Goal: Task Accomplishment & Management: Manage account settings

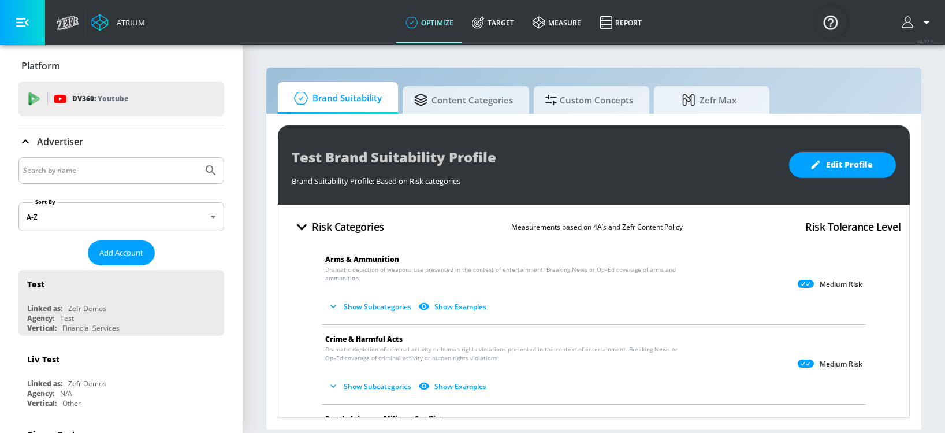
drag, startPoint x: 162, startPoint y: 173, endPoint x: 154, endPoint y: 175, distance: 8.7
click at [162, 173] on input "Search by name" at bounding box center [110, 170] width 175 height 15
type input "[US_STATE] lottery"
click at [198, 158] on button "Submit Search" at bounding box center [210, 170] width 25 height 25
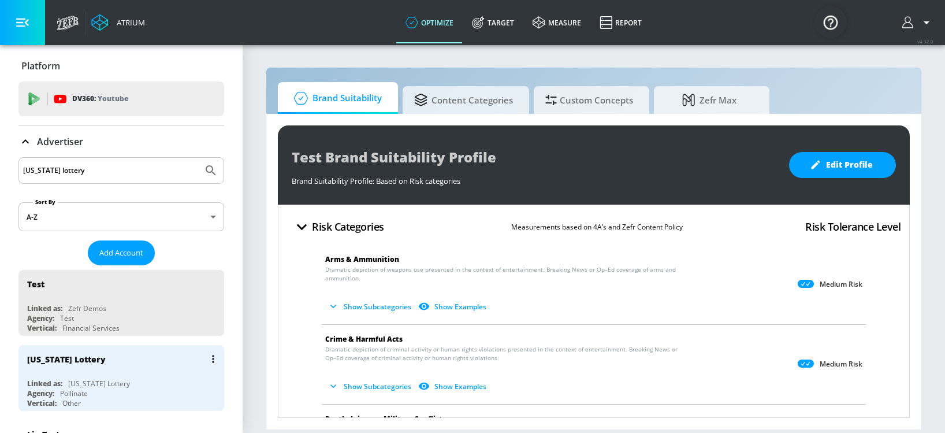
click at [117, 358] on div "[US_STATE] Lottery" at bounding box center [124, 359] width 194 height 28
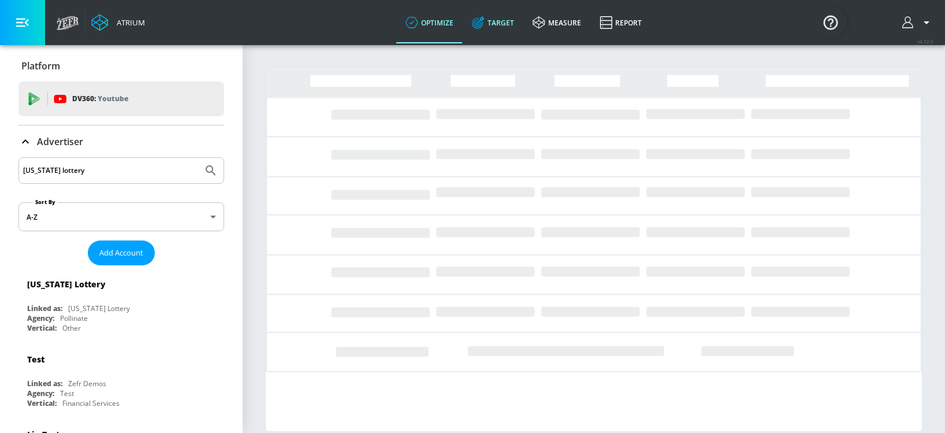
click at [482, 20] on icon at bounding box center [480, 19] width 7 height 7
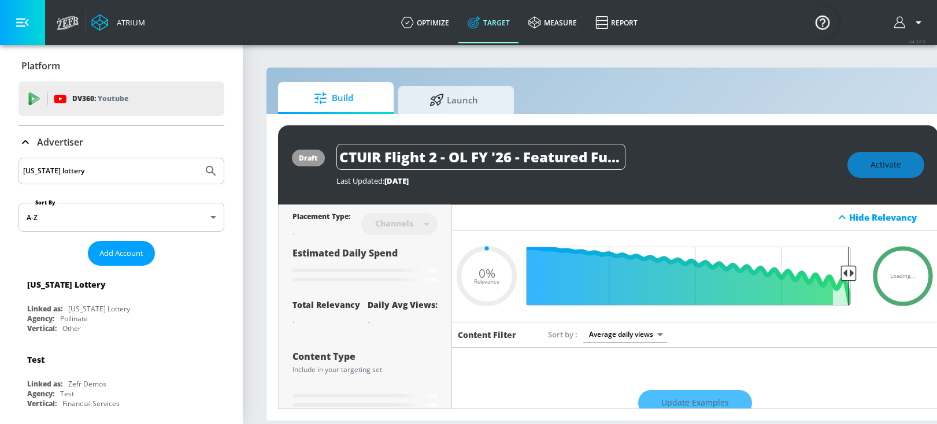
click at [29, 140] on icon at bounding box center [25, 142] width 14 height 14
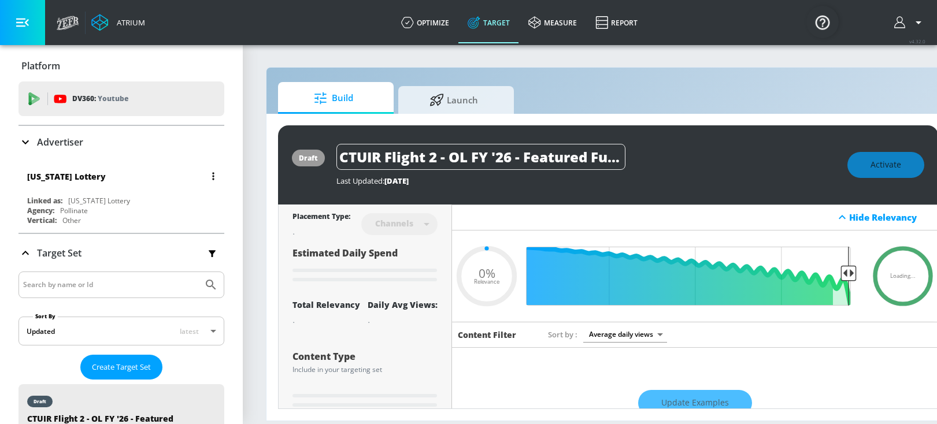
type input "0.6"
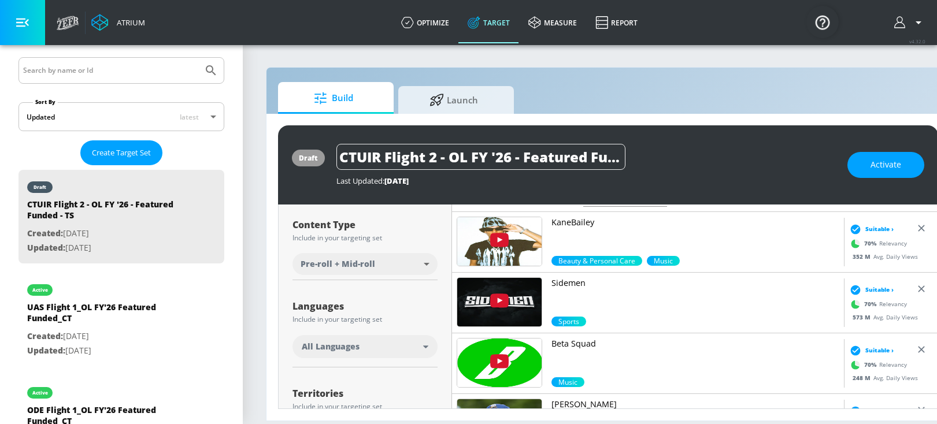
scroll to position [150, 0]
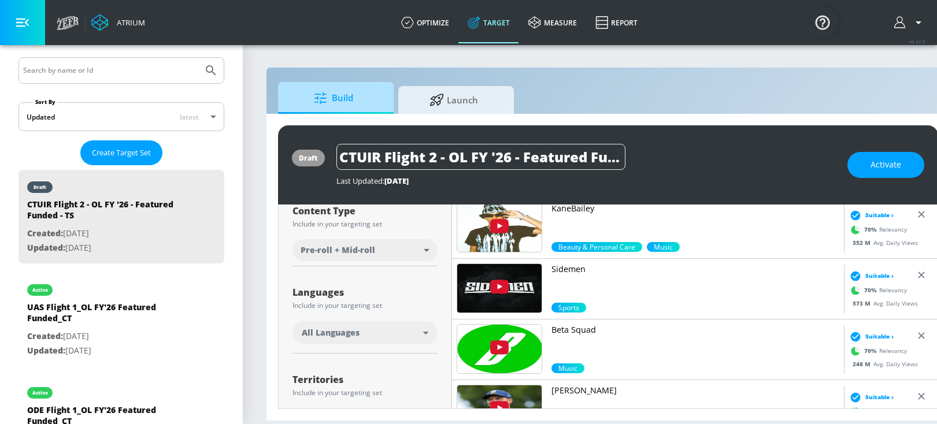
click at [349, 96] on span "Build" at bounding box center [333, 98] width 88 height 28
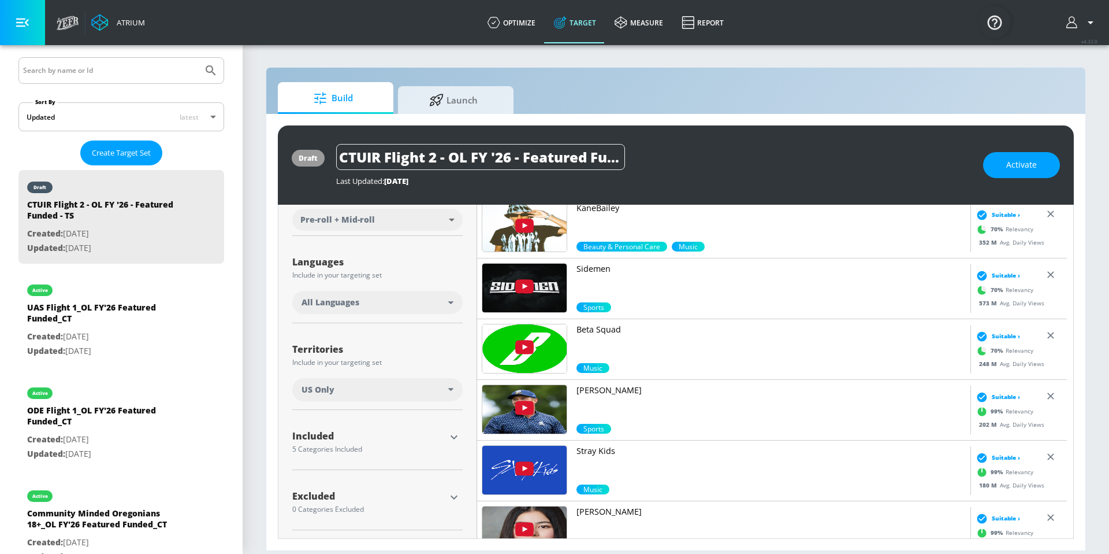
scroll to position [168, 0]
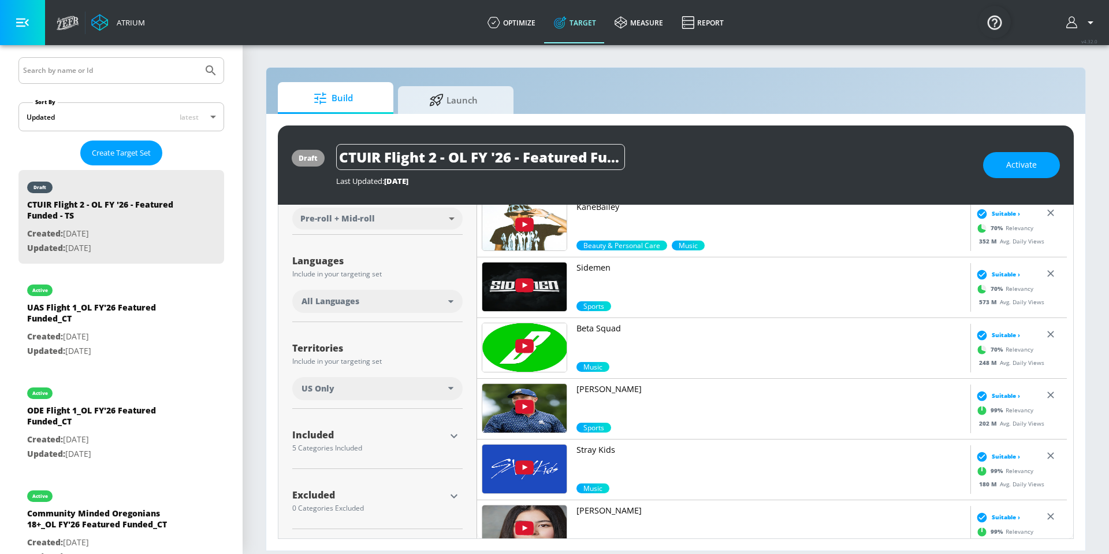
click at [388, 430] on div "Included" at bounding box center [368, 434] width 153 height 9
click at [342, 432] on div "Included" at bounding box center [368, 434] width 153 height 9
click at [454, 432] on icon "button" at bounding box center [454, 436] width 14 height 14
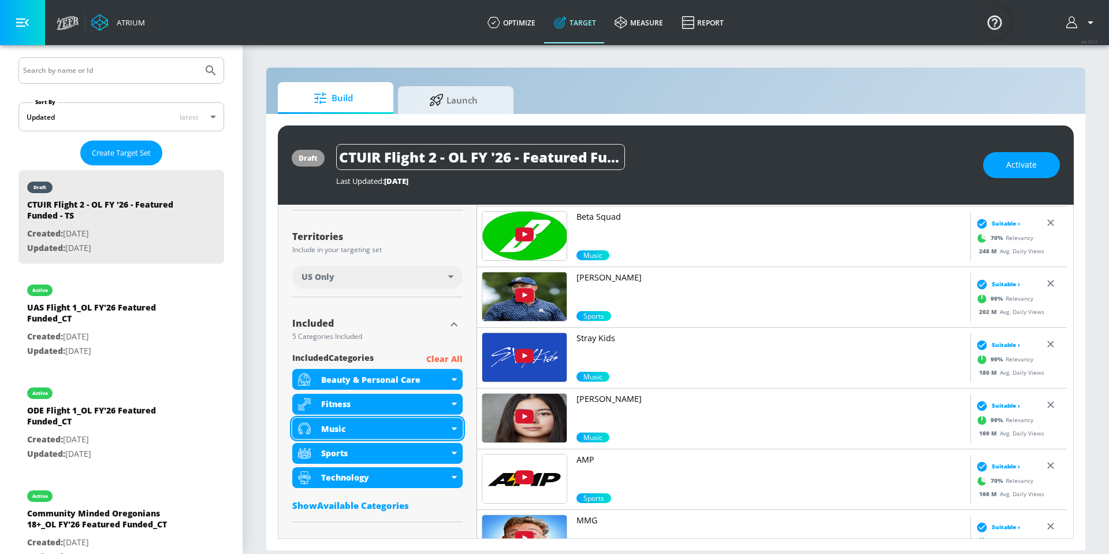
scroll to position [308, 0]
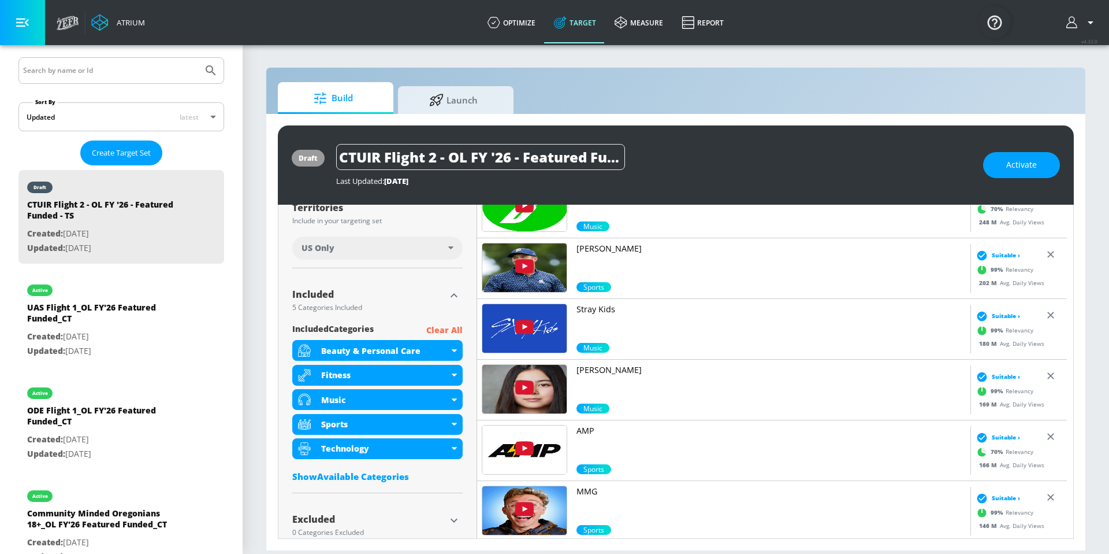
click at [386, 432] on div "Show Available Categories" at bounding box center [377, 476] width 170 height 12
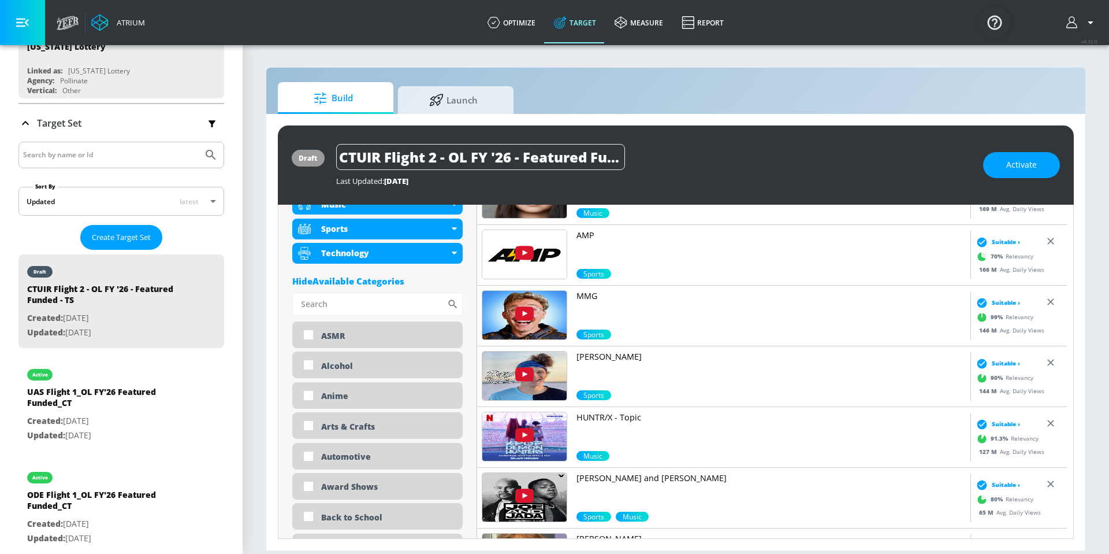
scroll to position [501, 0]
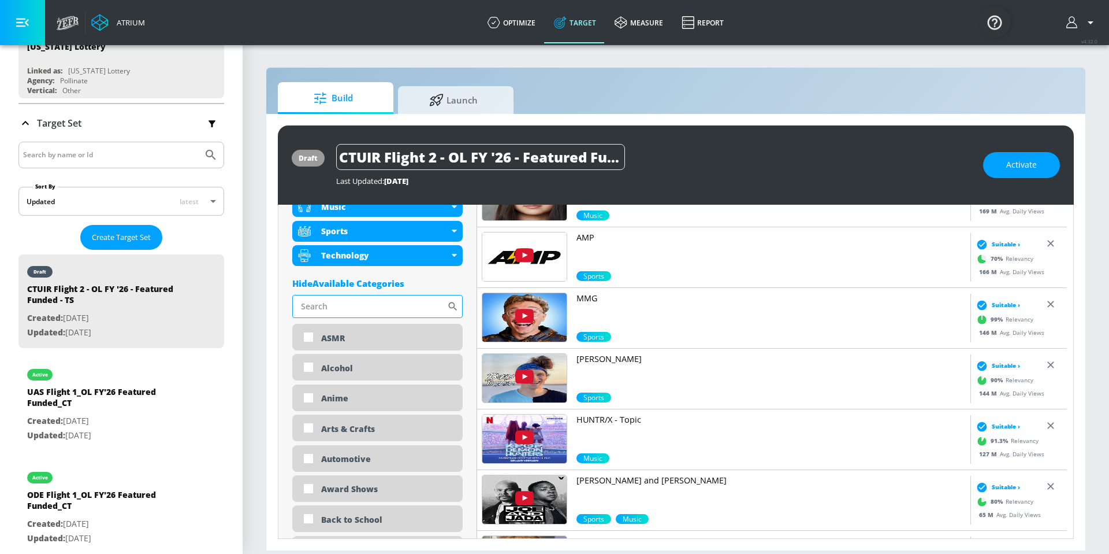
click at [343, 305] on input "Sort By" at bounding box center [369, 306] width 155 height 23
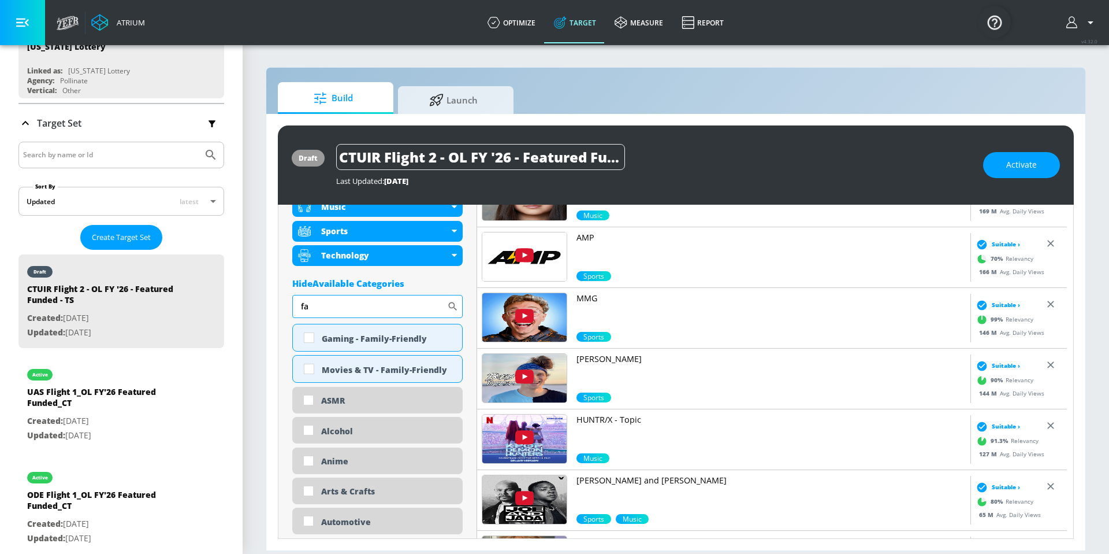
type input "f"
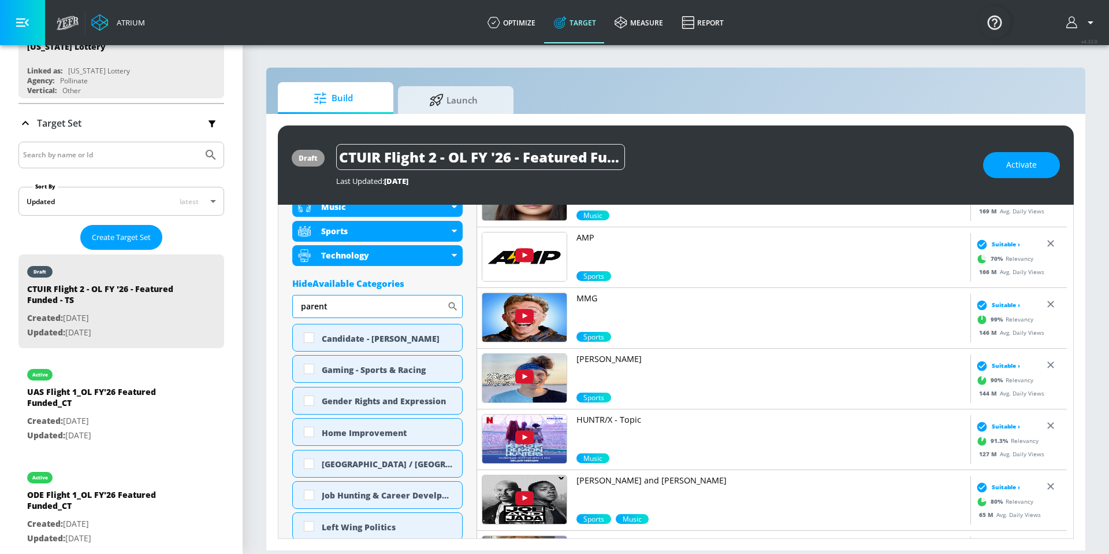
type input "parent"
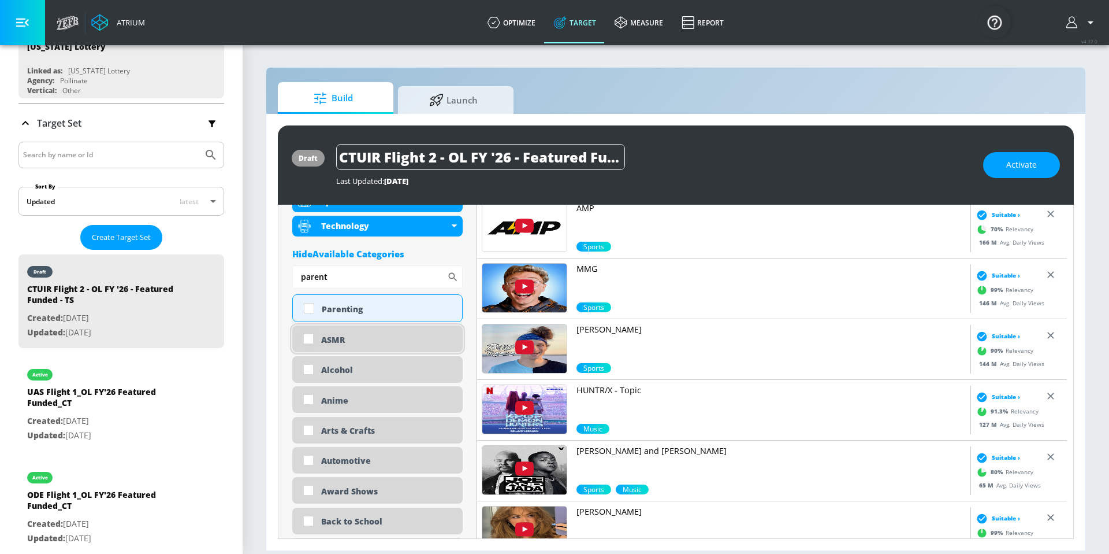
scroll to position [530, 0]
drag, startPoint x: 343, startPoint y: 280, endPoint x: 303, endPoint y: 278, distance: 39.9
click at [303, 278] on input "parent" at bounding box center [369, 277] width 155 height 23
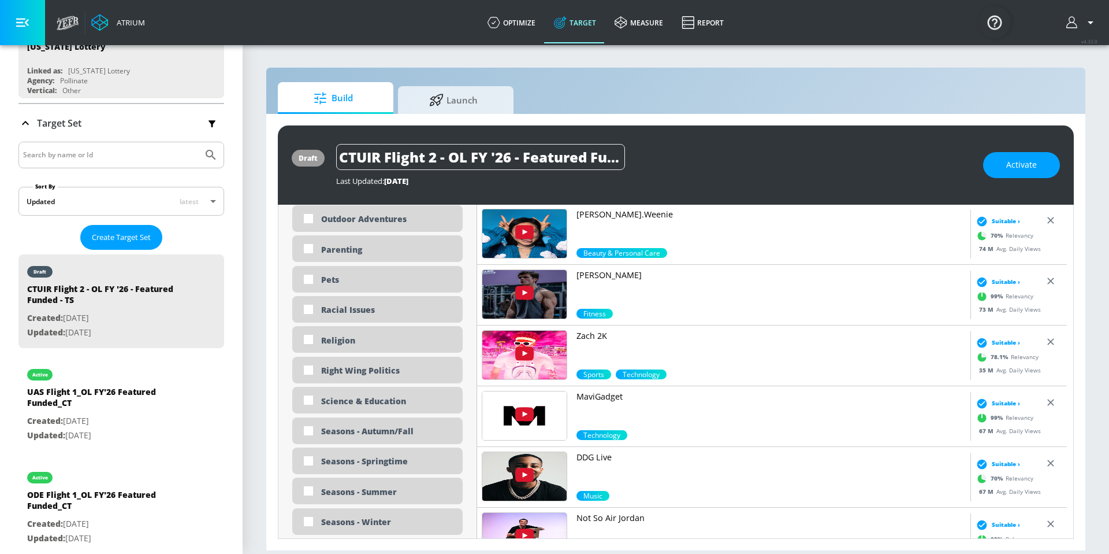
scroll to position [2769, 0]
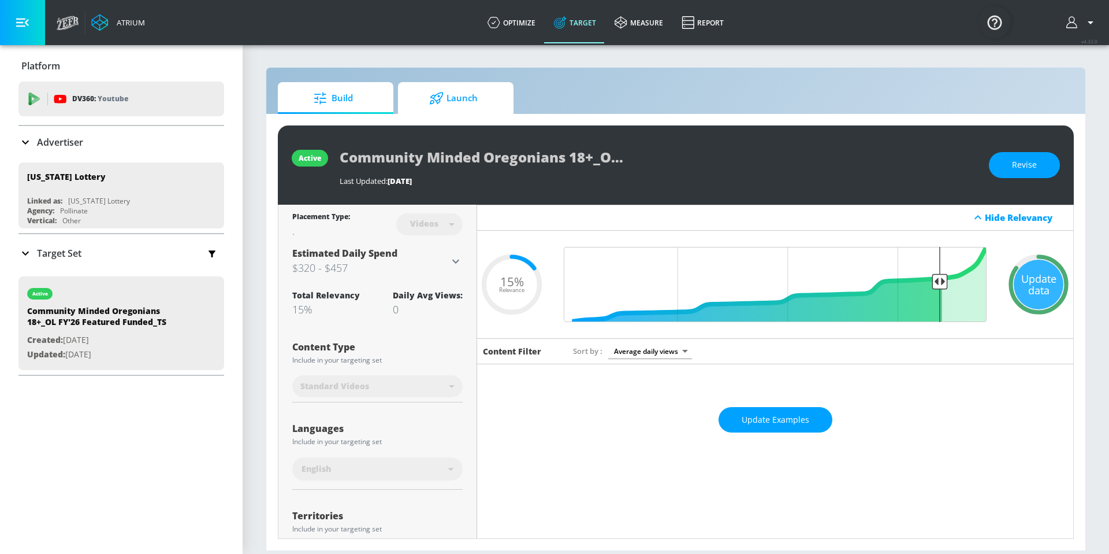
click at [470, 102] on span "Launch" at bounding box center [454, 98] width 88 height 28
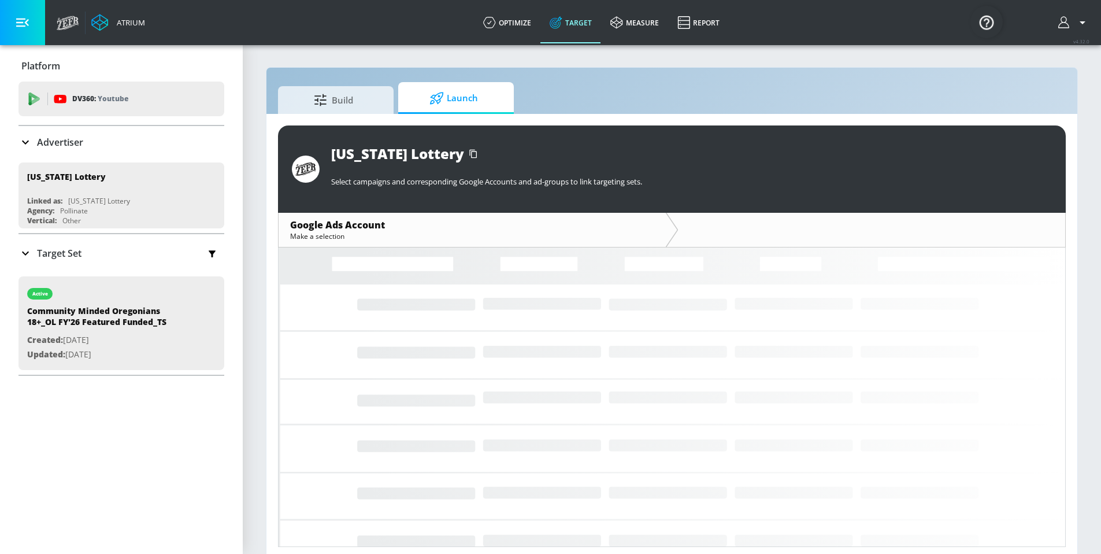
drag, startPoint x: 311, startPoint y: 97, endPoint x: 451, endPoint y: 95, distance: 139.3
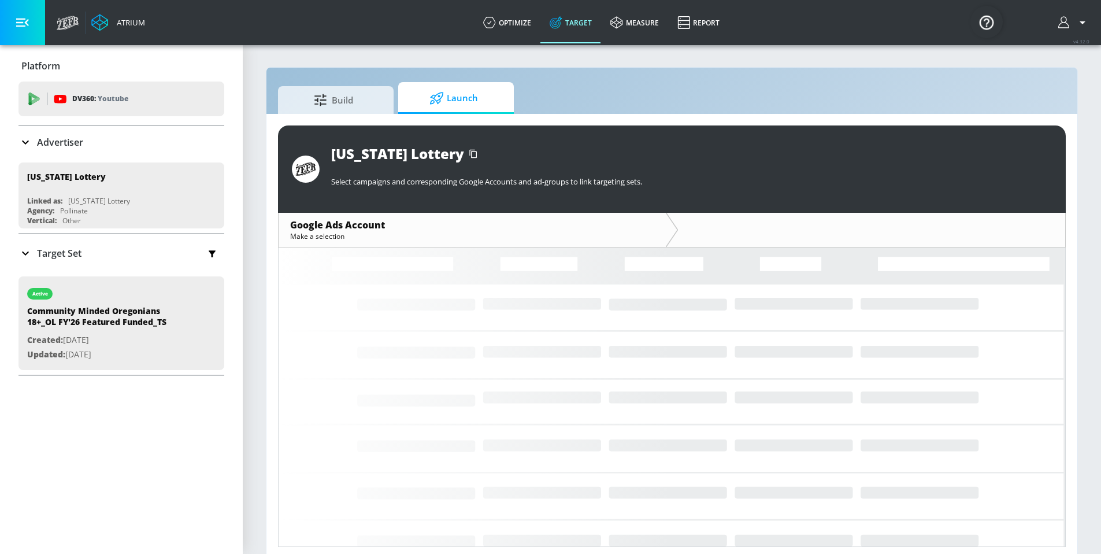
click at [311, 97] on span "Build" at bounding box center [333, 100] width 88 height 28
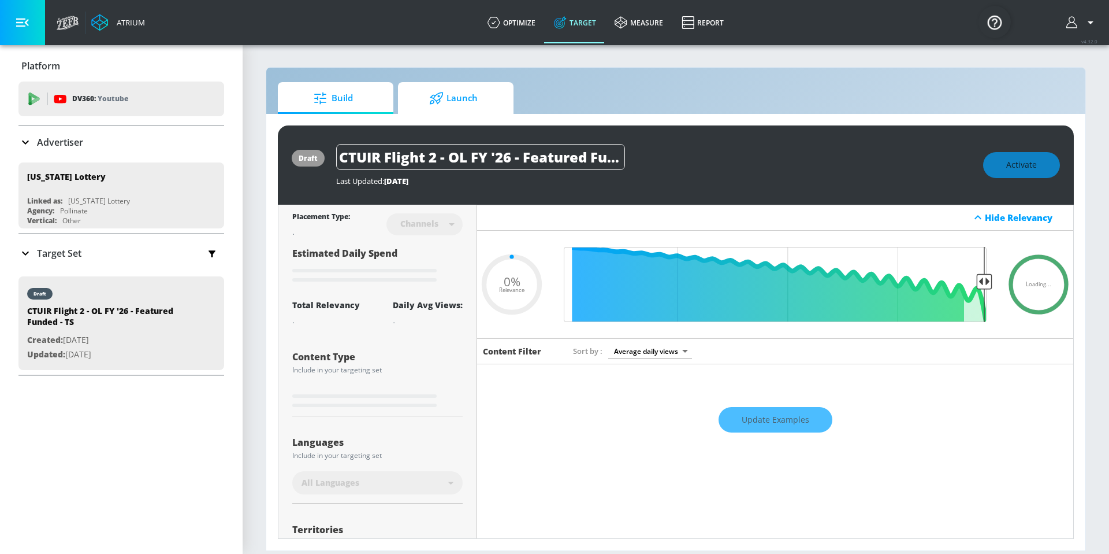
type input "0.05"
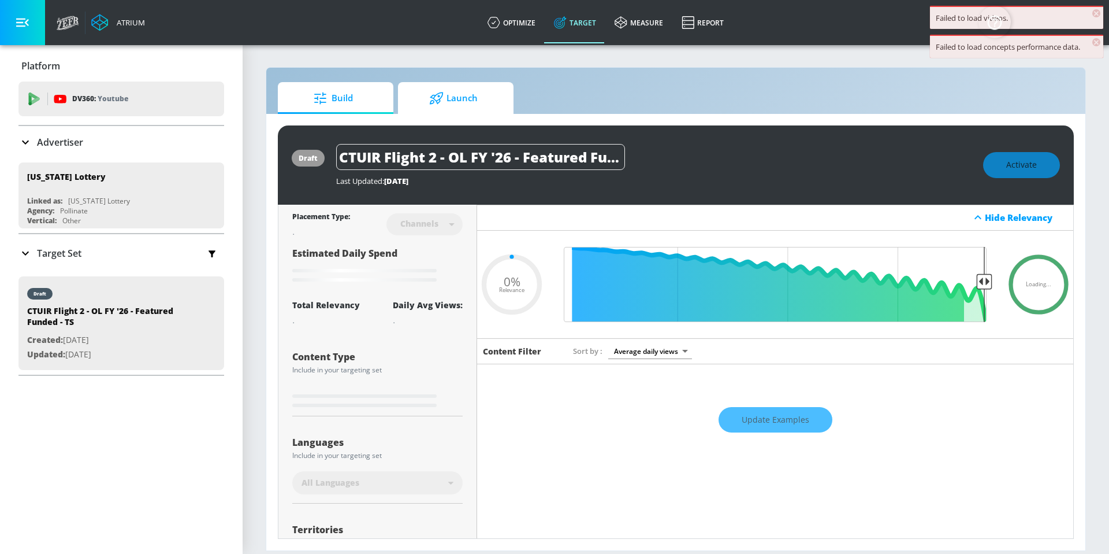
click at [474, 95] on span "Launch" at bounding box center [454, 98] width 88 height 28
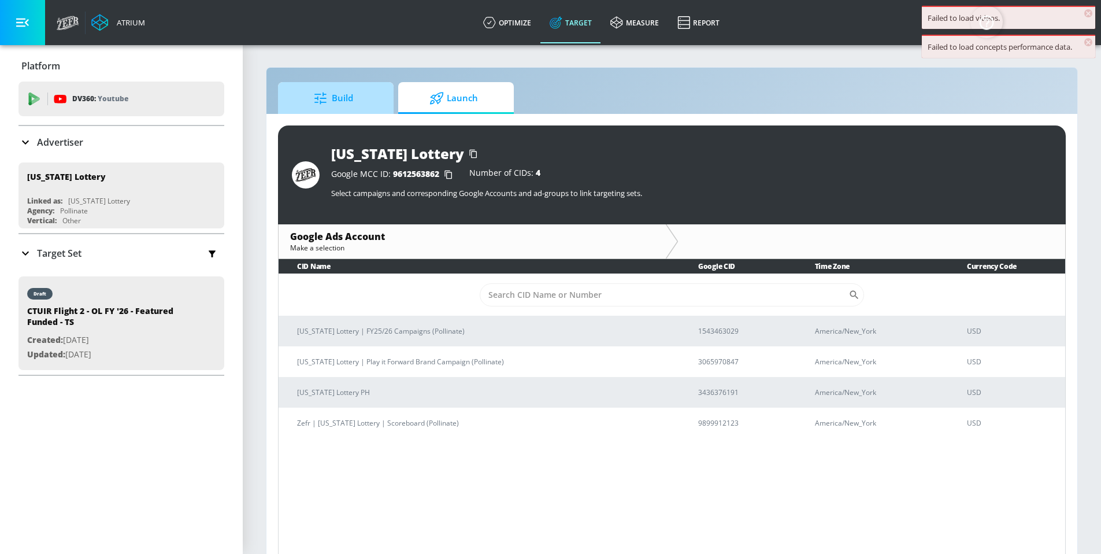
click at [331, 90] on span "Build" at bounding box center [333, 98] width 88 height 28
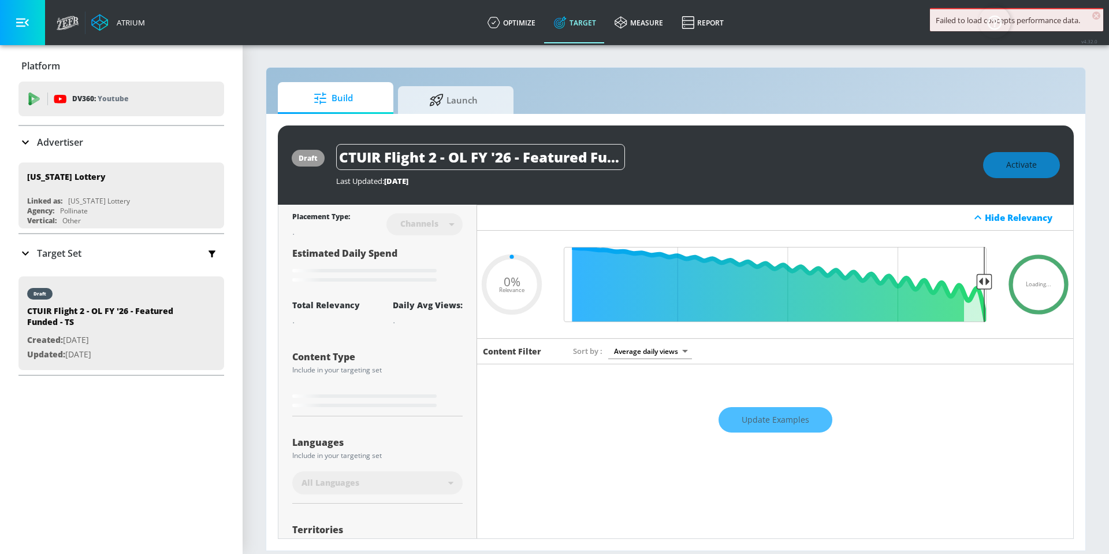
type input "0.6"
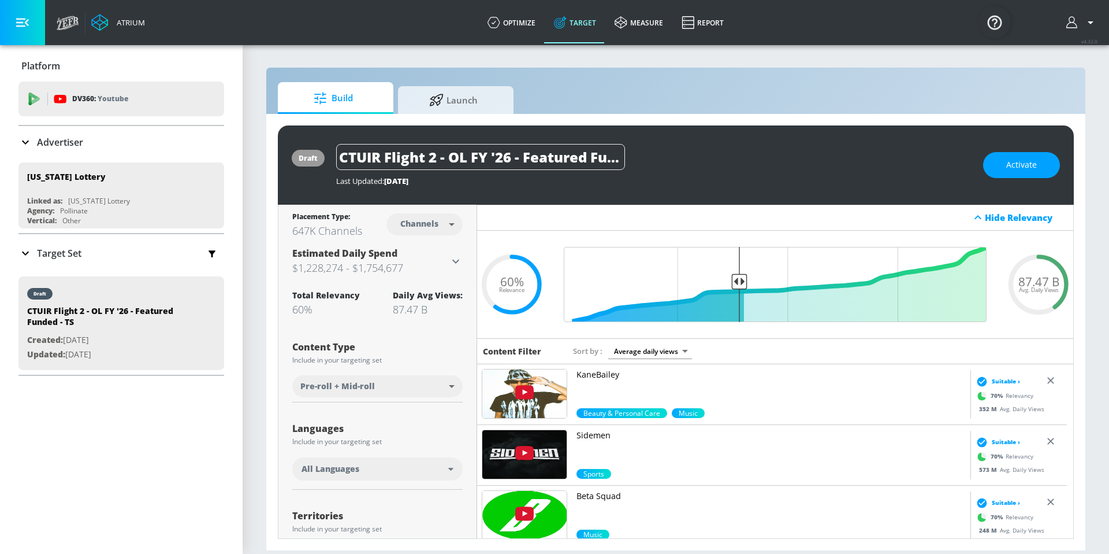
click at [32, 141] on div "Advertiser" at bounding box center [50, 142] width 65 height 14
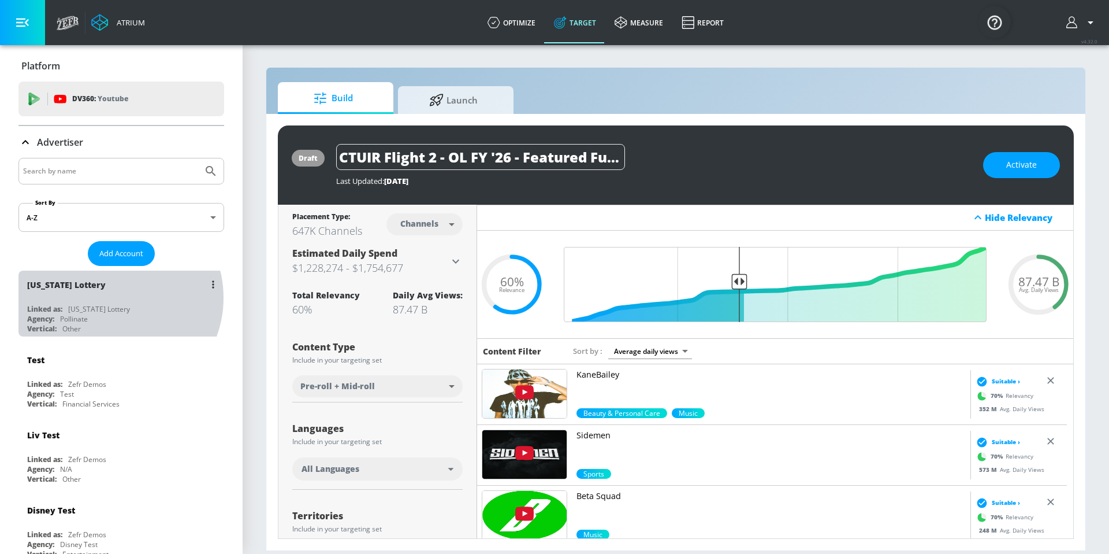
click at [113, 298] on div "[US_STATE] Lottery" at bounding box center [124, 284] width 194 height 28
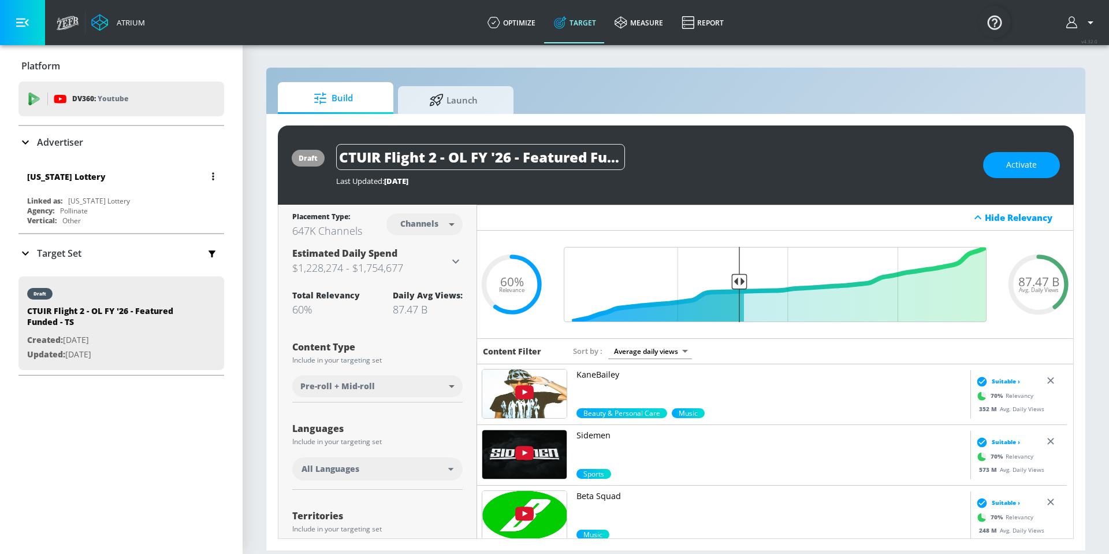
click at [53, 176] on div "[US_STATE] Lottery" at bounding box center [66, 176] width 79 height 11
click at [118, 196] on div "Linked as: Oregon Lottery" at bounding box center [124, 201] width 194 height 10
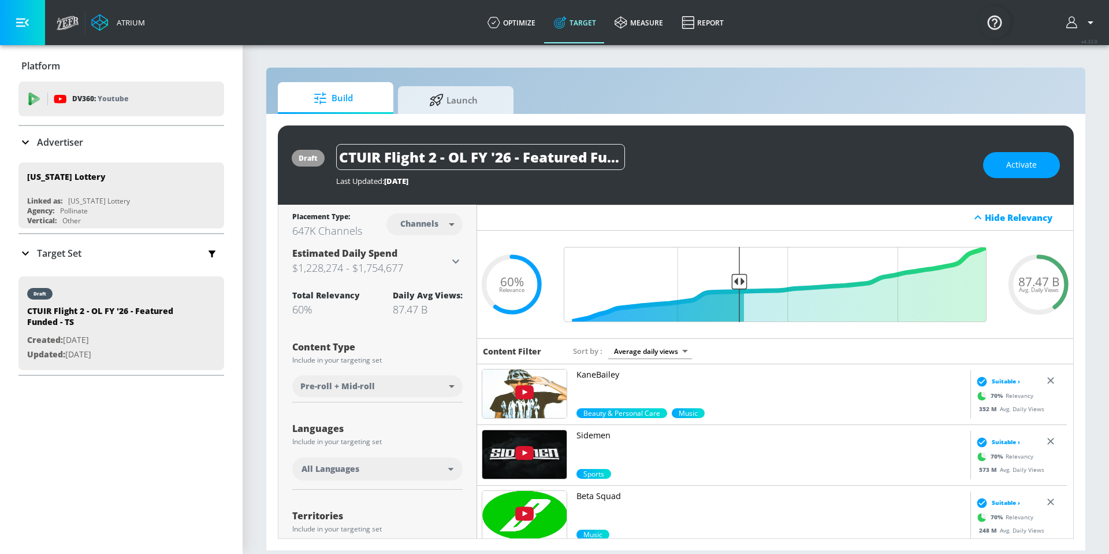
click at [24, 143] on icon at bounding box center [25, 142] width 7 height 4
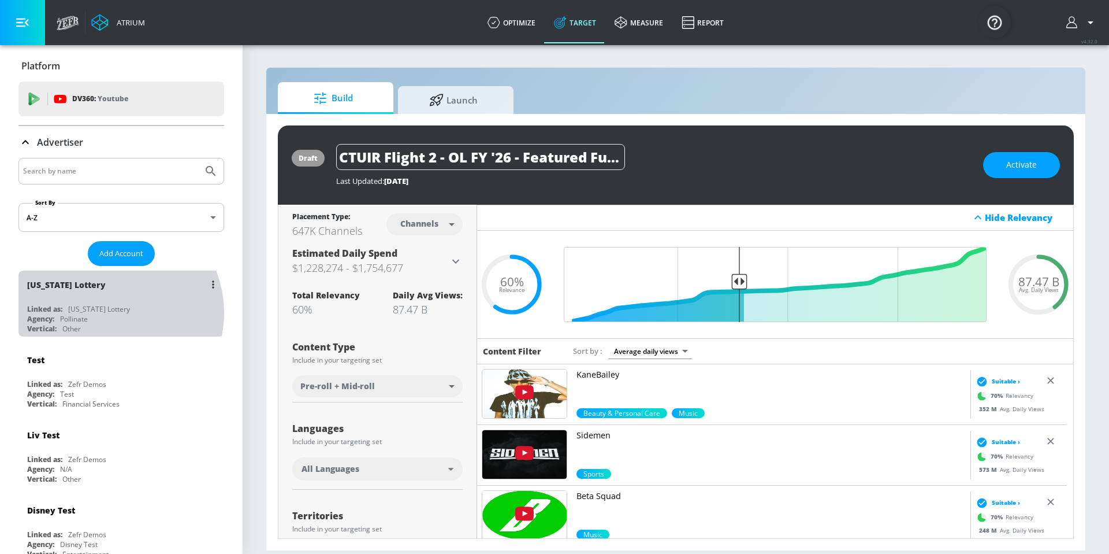
click at [109, 313] on div "[US_STATE] Lottery" at bounding box center [99, 309] width 62 height 10
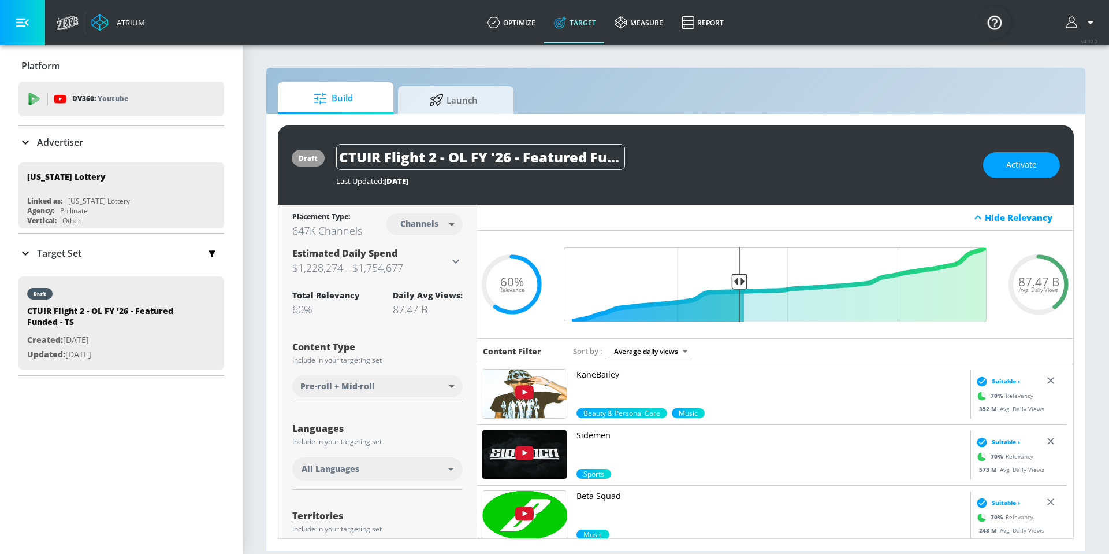
click at [25, 252] on icon at bounding box center [25, 253] width 14 height 14
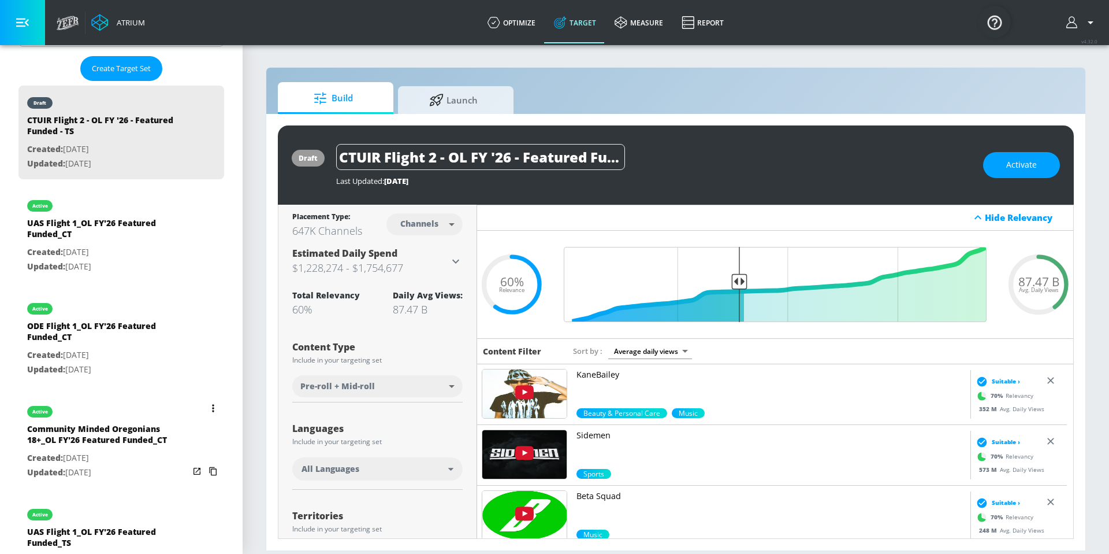
scroll to position [300, 0]
click at [129, 429] on div "Community Minded Oregonians 18+_OL FY'26 Featured Funded_CT" at bounding box center [108, 435] width 162 height 28
type input "Community Minded Oregonians 18+_OL FY'26 Featured Funded_CT"
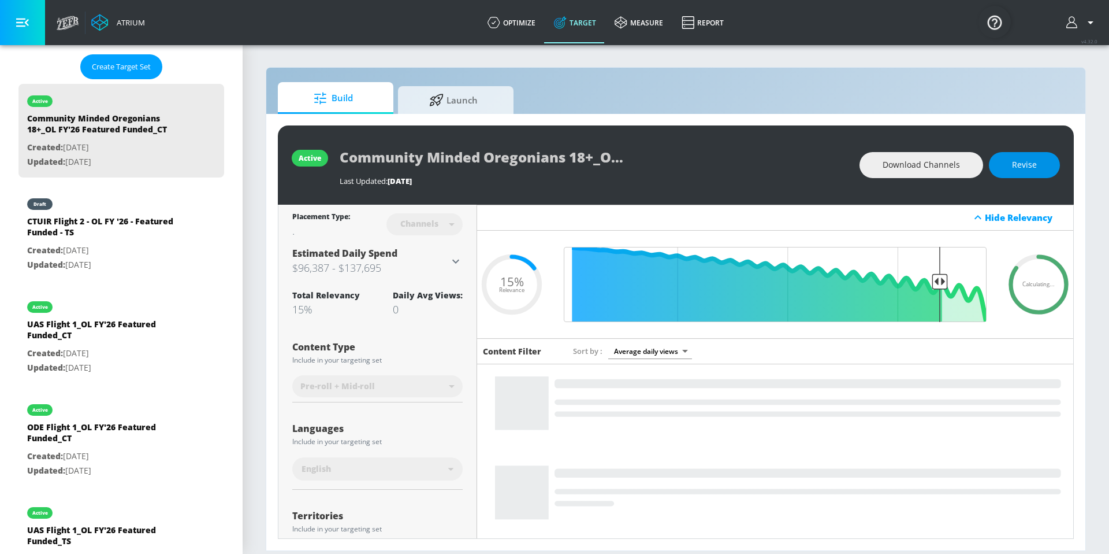
click at [1030, 171] on span "Revise" at bounding box center [1024, 165] width 25 height 14
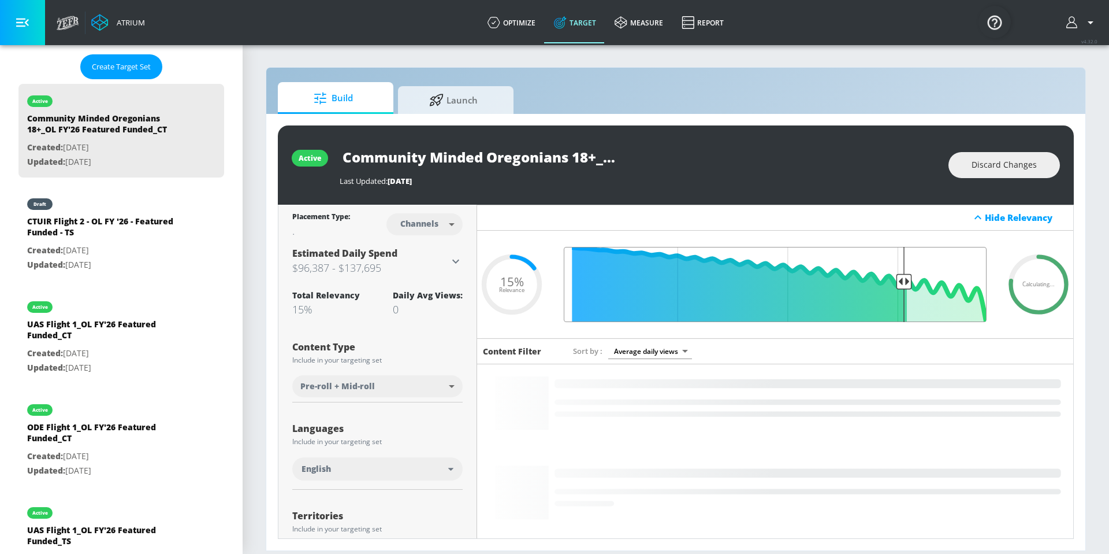
drag, startPoint x: 932, startPoint y: 284, endPoint x: 897, endPoint y: 289, distance: 35.5
click at [897, 289] on input "Final Threshold" at bounding box center [775, 284] width 435 height 75
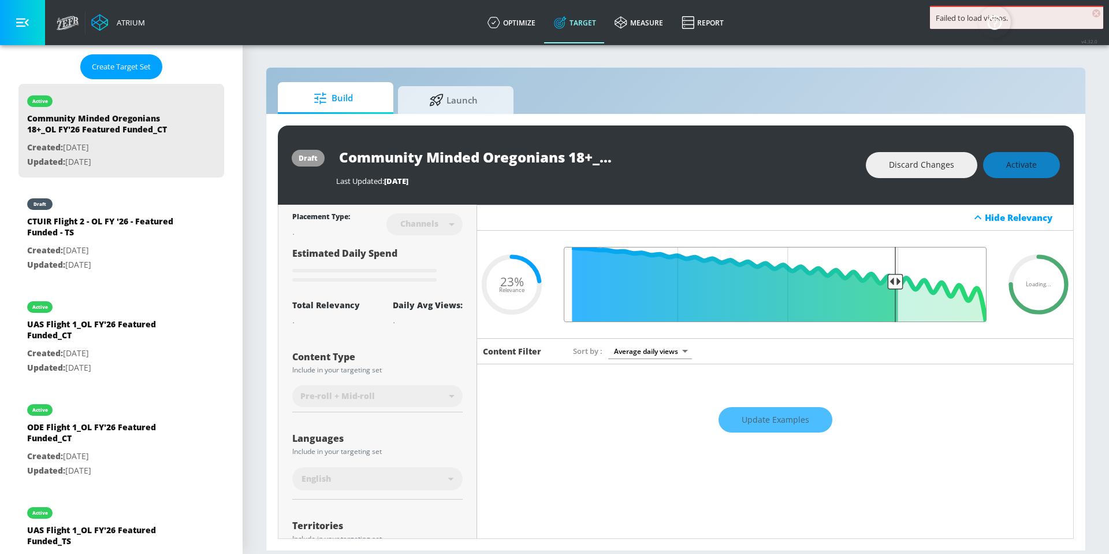
drag, startPoint x: 899, startPoint y: 281, endPoint x: 890, endPoint y: 282, distance: 8.7
click at [890, 282] on input "Final Threshold" at bounding box center [775, 284] width 435 height 75
drag, startPoint x: 890, startPoint y: 283, endPoint x: 874, endPoint y: 286, distance: 16.5
click at [874, 286] on input "Final Threshold" at bounding box center [775, 284] width 435 height 75
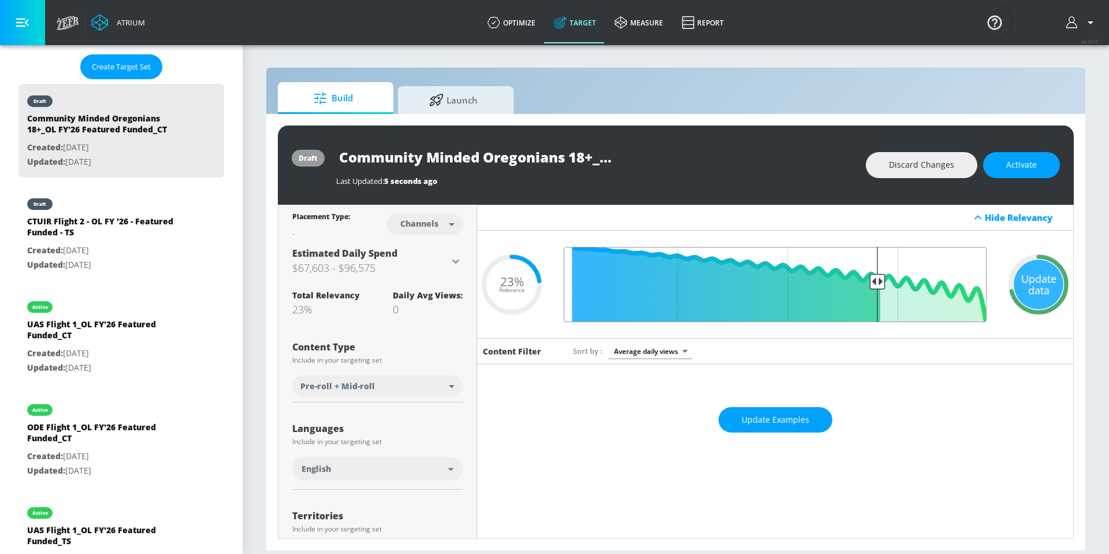
click at [870, 287] on input "Final Threshold" at bounding box center [775, 284] width 435 height 75
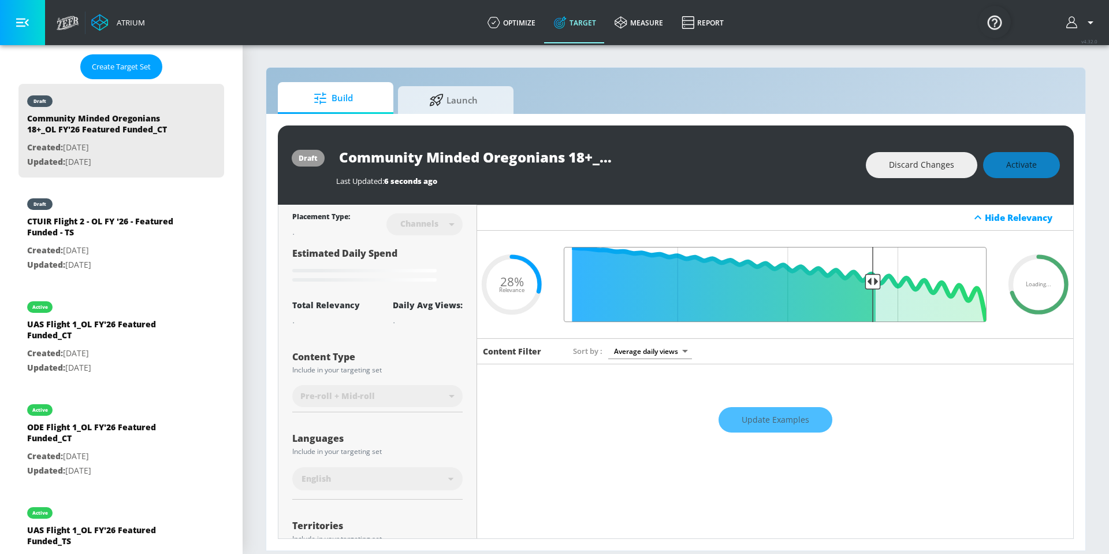
drag, startPoint x: 873, startPoint y: 280, endPoint x: 867, endPoint y: 282, distance: 6.0
click at [867, 282] on input "Final Threshold" at bounding box center [775, 284] width 435 height 75
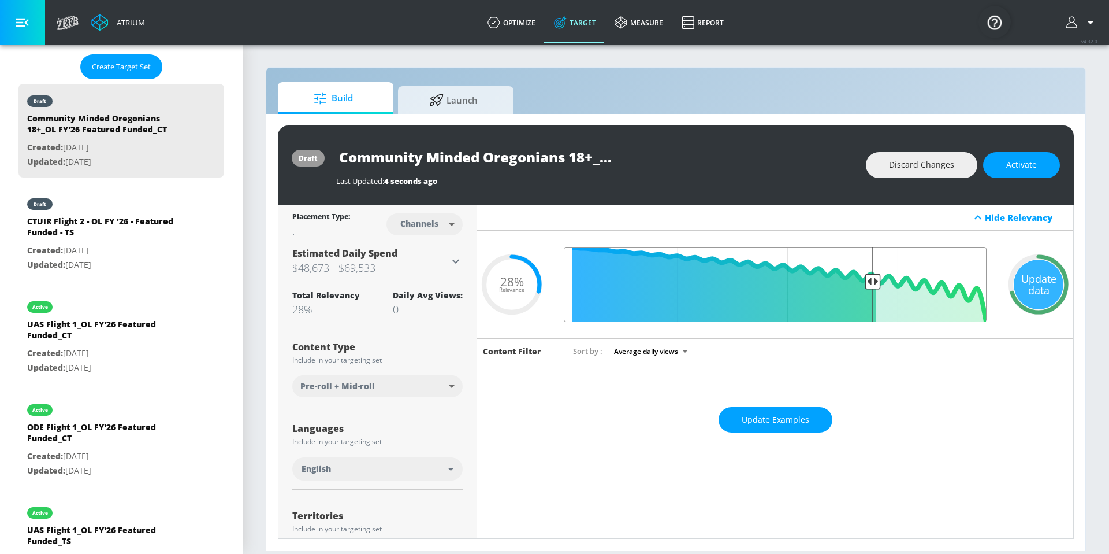
drag, startPoint x: 872, startPoint y: 283, endPoint x: 866, endPoint y: 283, distance: 5.8
type input "0.3"
click at [866, 283] on input "Final Threshold" at bounding box center [775, 284] width 435 height 75
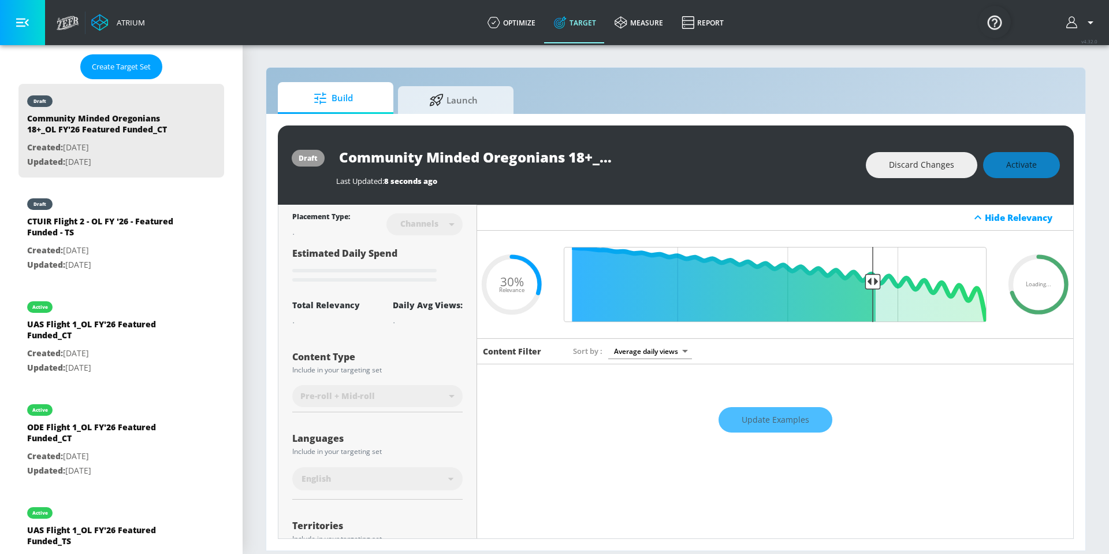
click at [1027, 167] on div "Discard Changes Activate" at bounding box center [963, 165] width 194 height 26
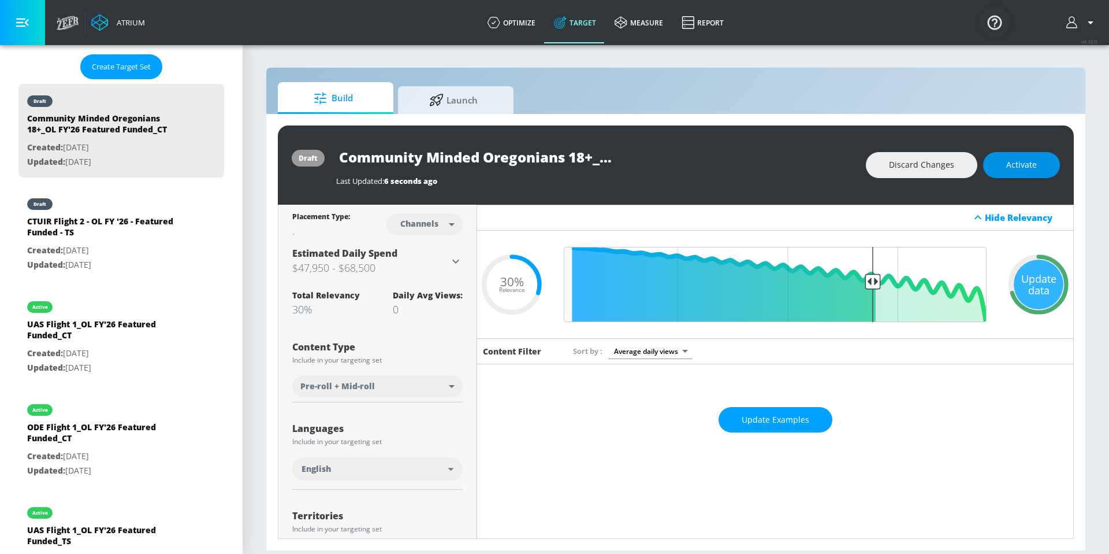
click at [1023, 167] on span "Activate" at bounding box center [1022, 165] width 31 height 14
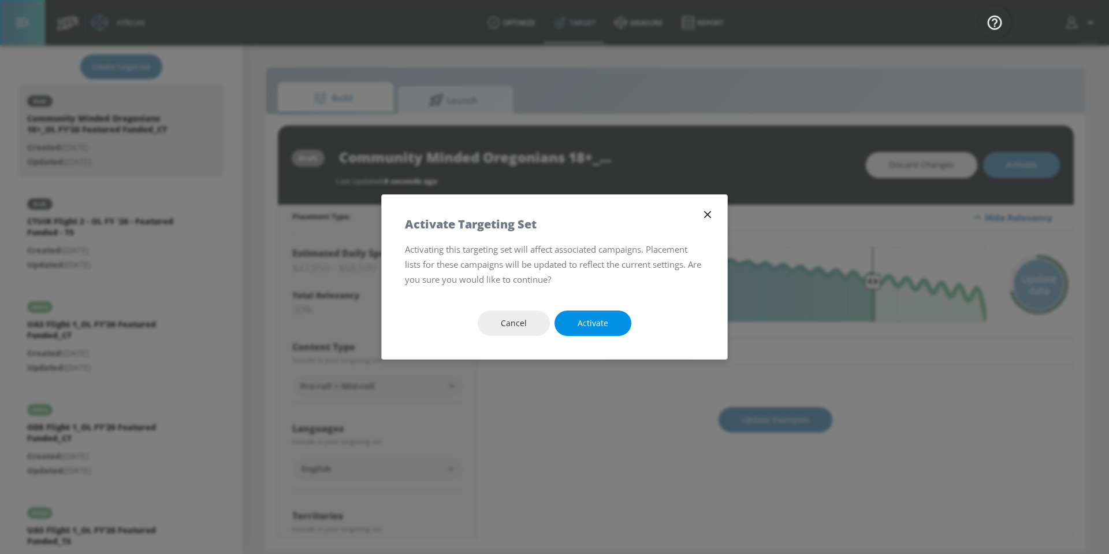
click at [606, 325] on span "Activate" at bounding box center [593, 323] width 31 height 14
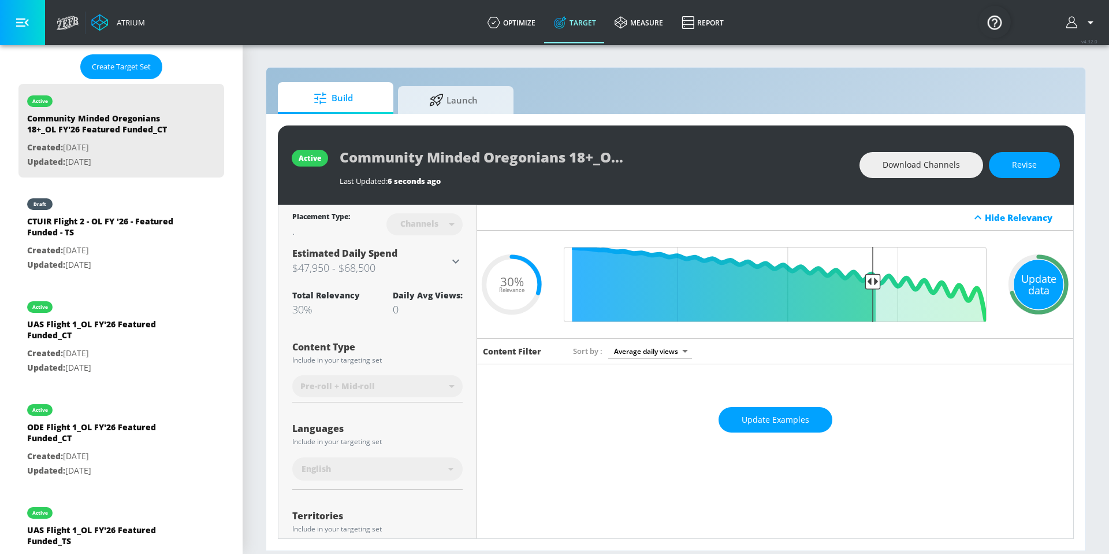
click at [1037, 294] on div "Update data" at bounding box center [1039, 284] width 50 height 50
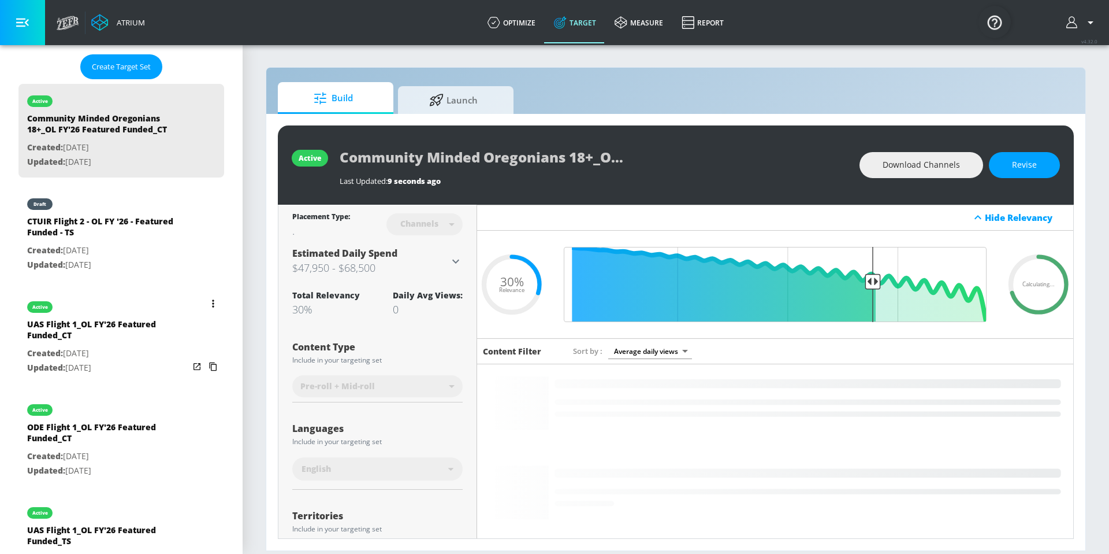
click at [128, 322] on div "UAS Flight 1_OL FY'26 Featured Funded_CT" at bounding box center [108, 332] width 162 height 28
type input "UAS Flight 1_OL FY'26 Featured Funded_CT"
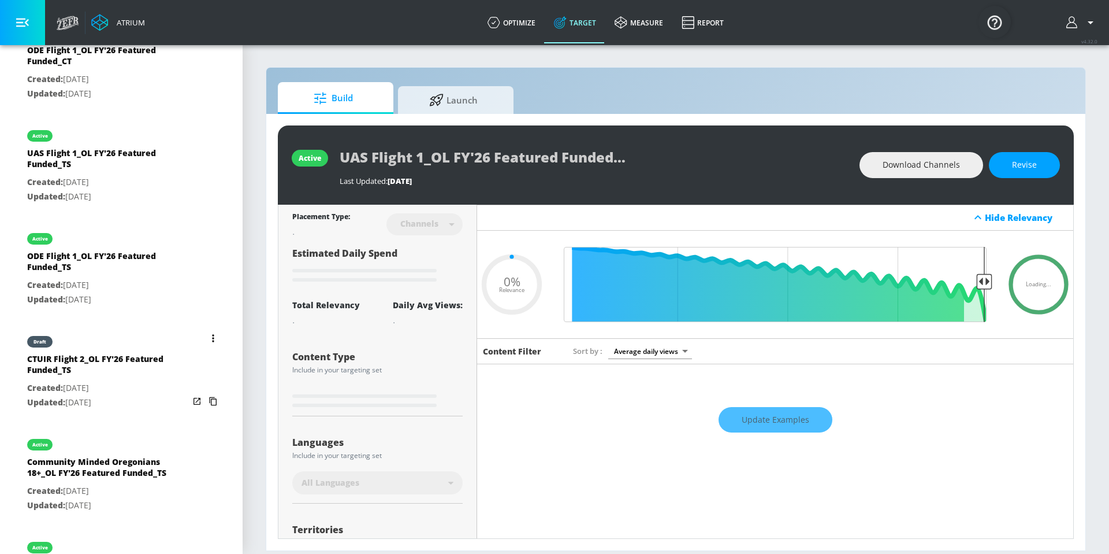
scroll to position [708, 0]
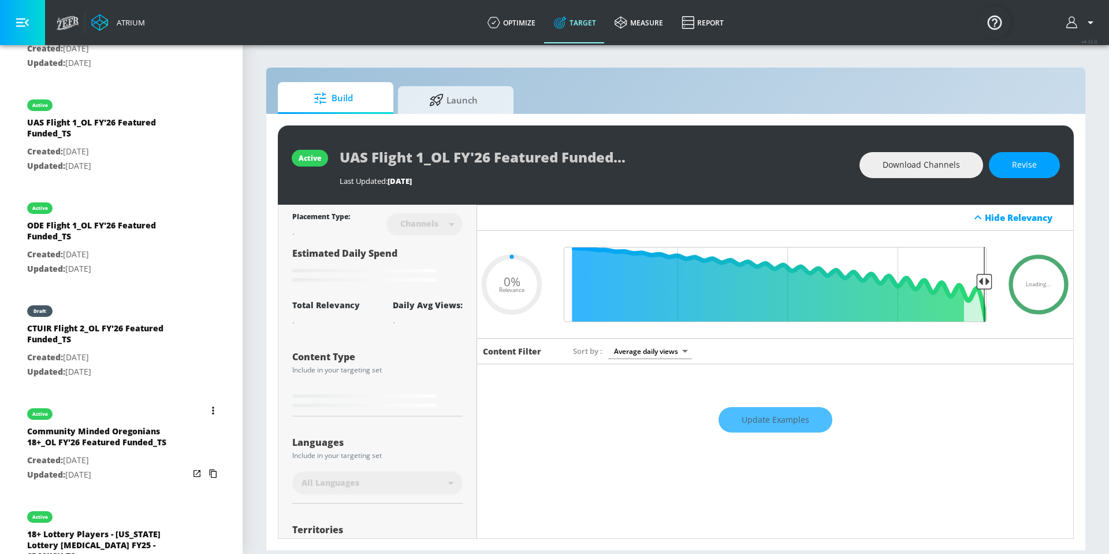
type input "0.4"
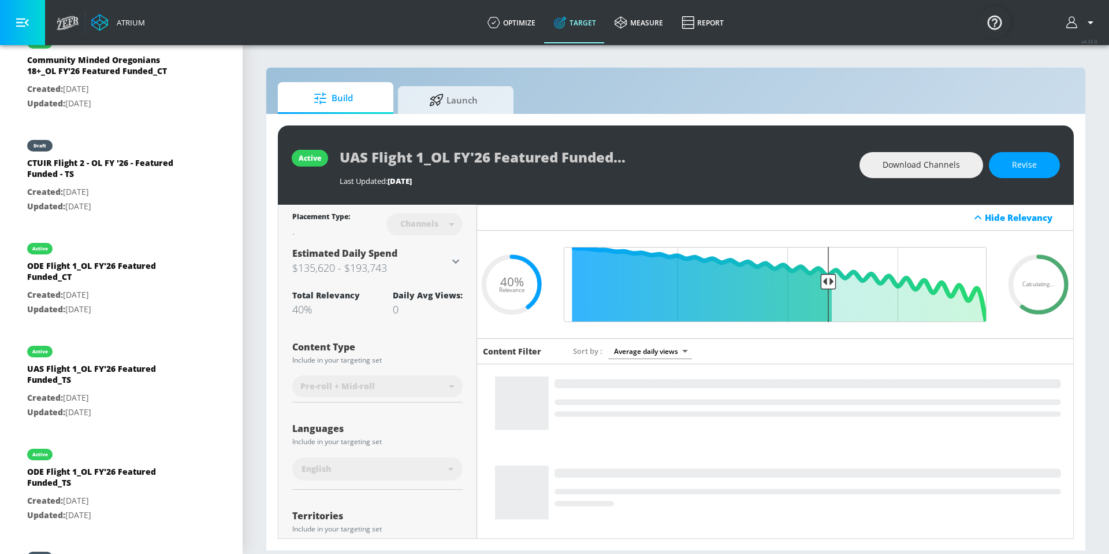
scroll to position [157, 0]
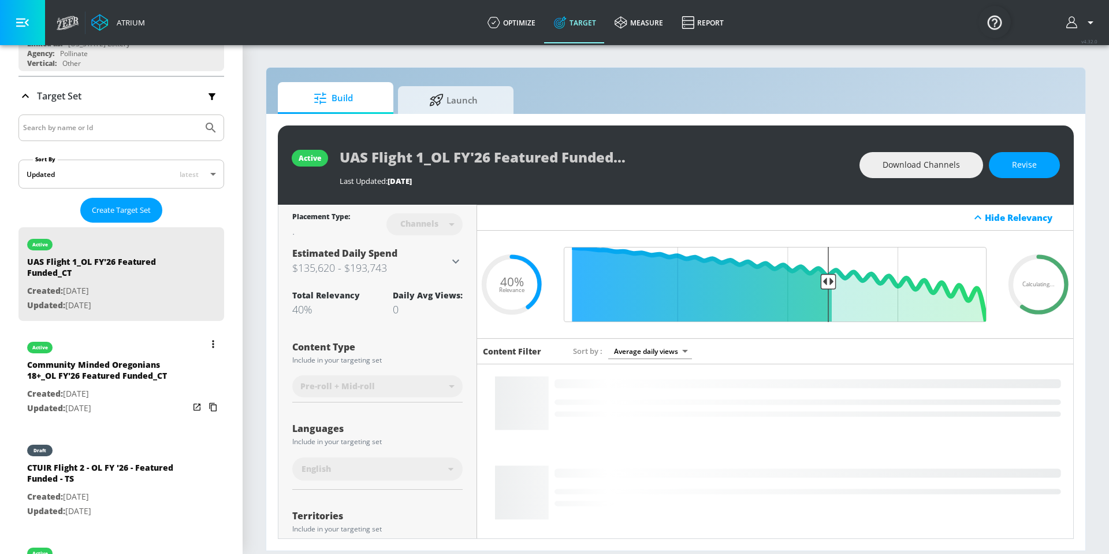
click at [124, 414] on p "Updated: Oct. 09, 2025" at bounding box center [108, 408] width 162 height 14
type input "Community Minded Oregonians 18+_OL FY'26 Featured Funded_CT"
type input "0.05"
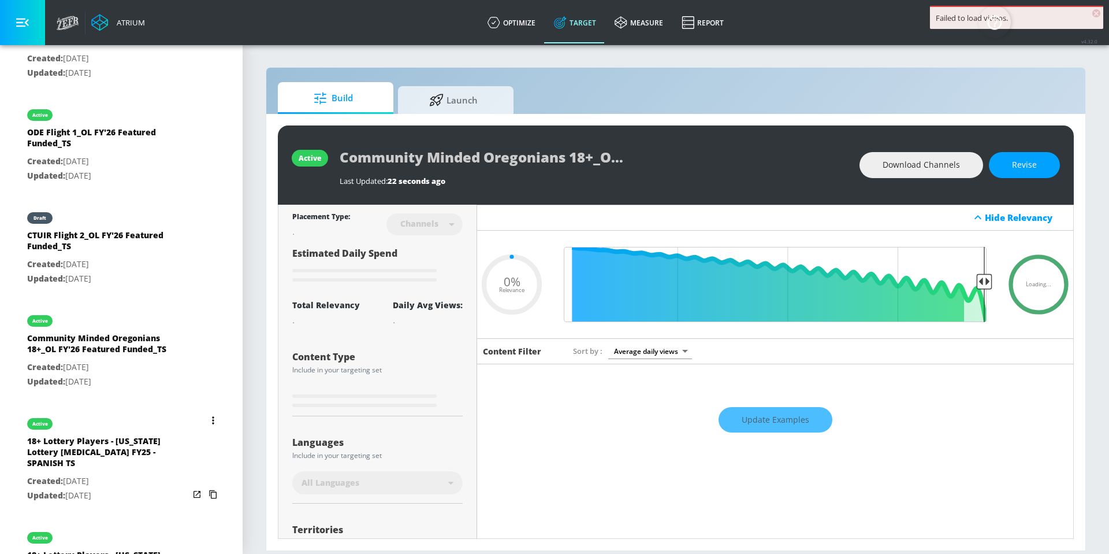
scroll to position [810, 0]
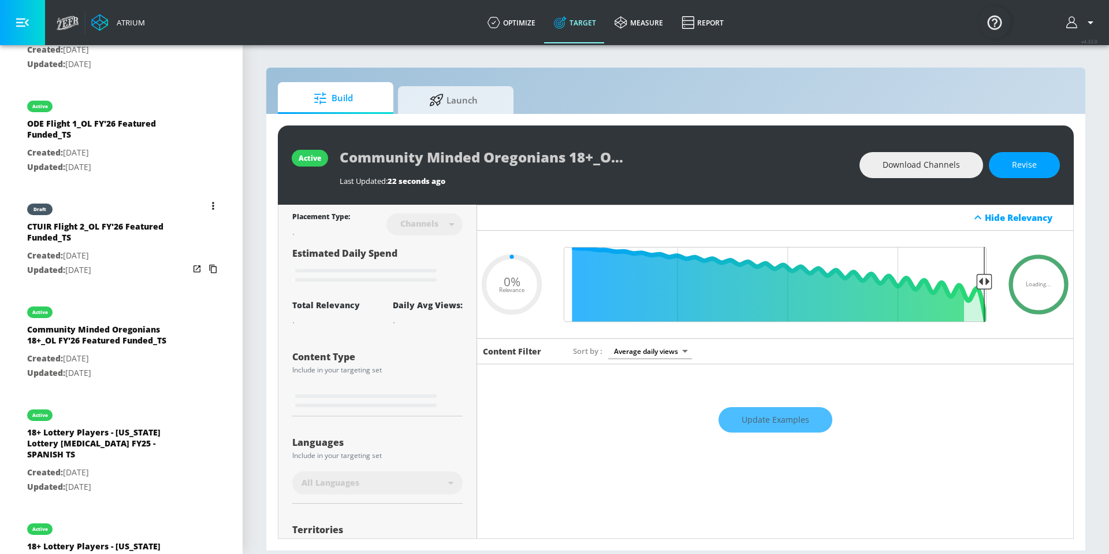
click at [125, 385] on div "active Community Minded Oregonians 18+_OL FY'26 Featured Funded_TS Created: Jul…" at bounding box center [121, 342] width 206 height 94
type input "Community Minded Oregonians 18+_OL FY'26 Featured Funded_TS"
type input "videos"
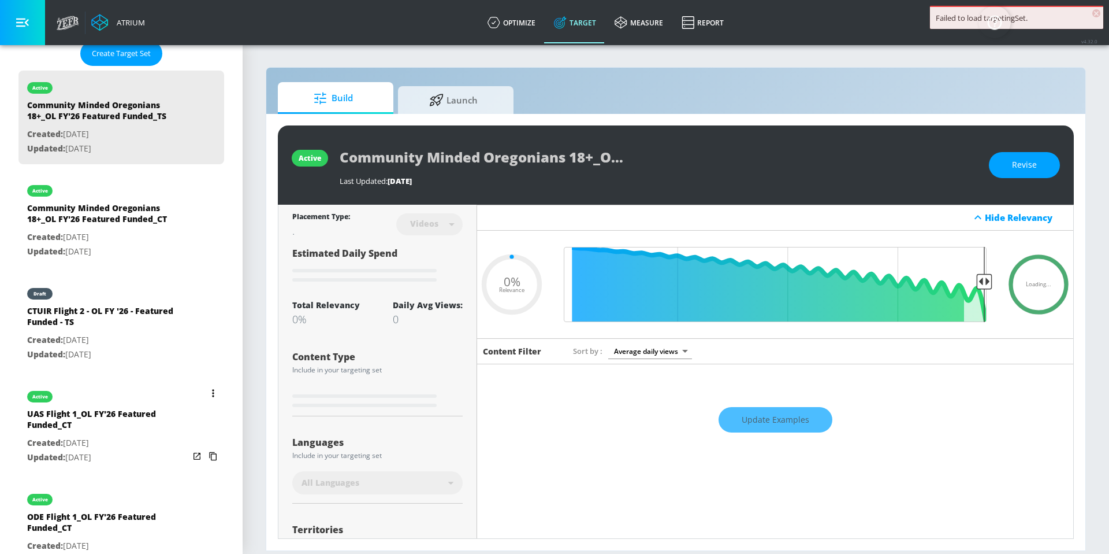
scroll to position [305, 0]
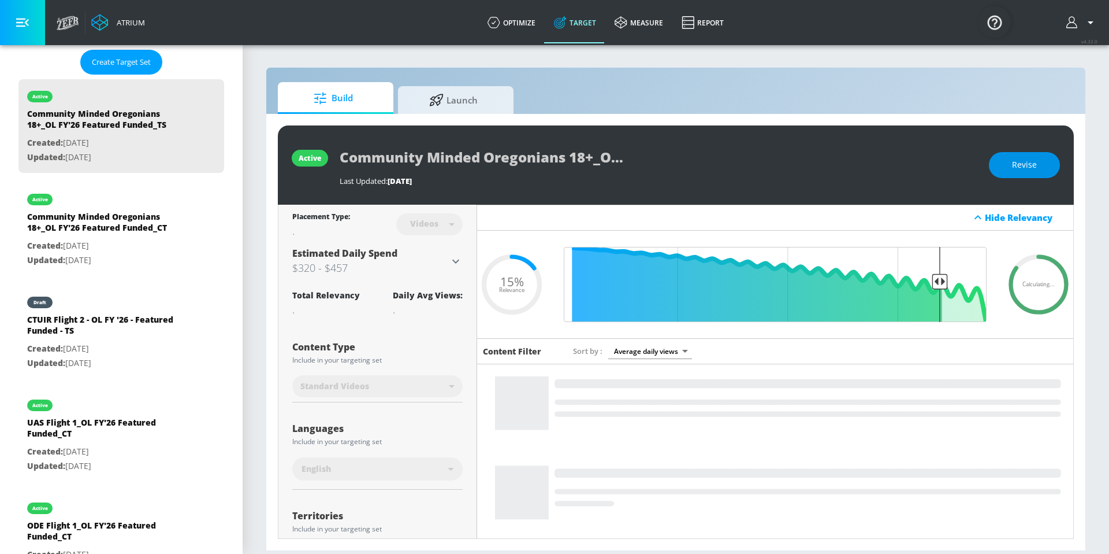
click at [1041, 171] on button "Revise" at bounding box center [1024, 165] width 71 height 26
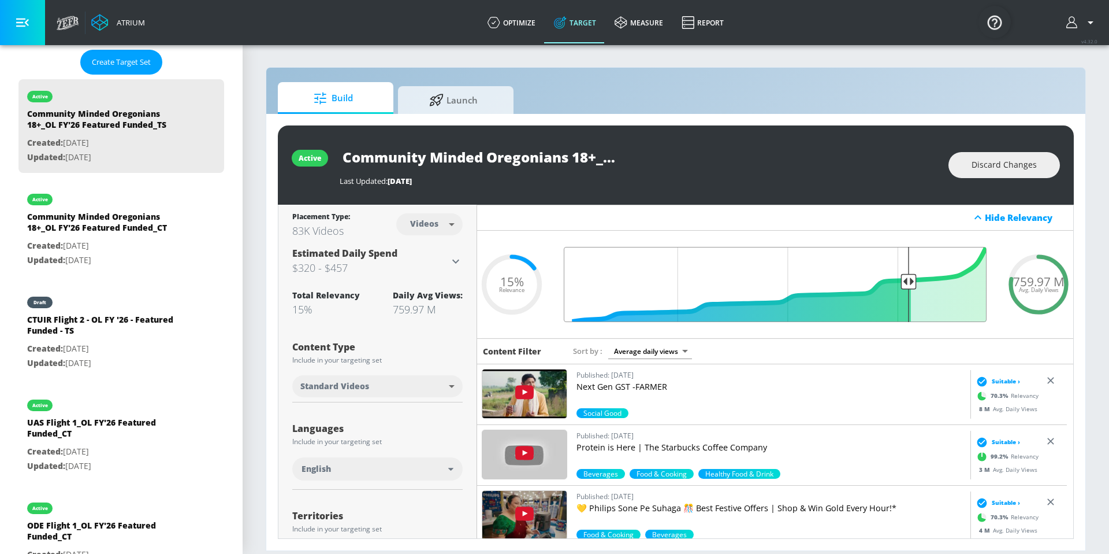
drag, startPoint x: 933, startPoint y: 281, endPoint x: 901, endPoint y: 283, distance: 31.3
click at [901, 283] on input "Final Threshold" at bounding box center [775, 284] width 435 height 75
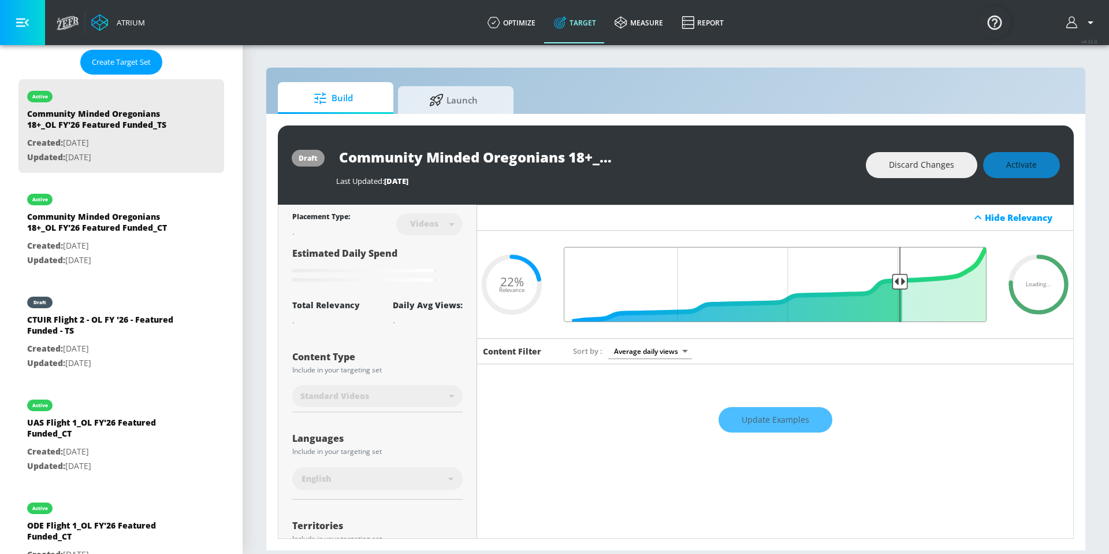
drag, startPoint x: 900, startPoint y: 283, endPoint x: 890, endPoint y: 284, distance: 9.3
click at [890, 284] on input "Final Threshold" at bounding box center [775, 284] width 435 height 75
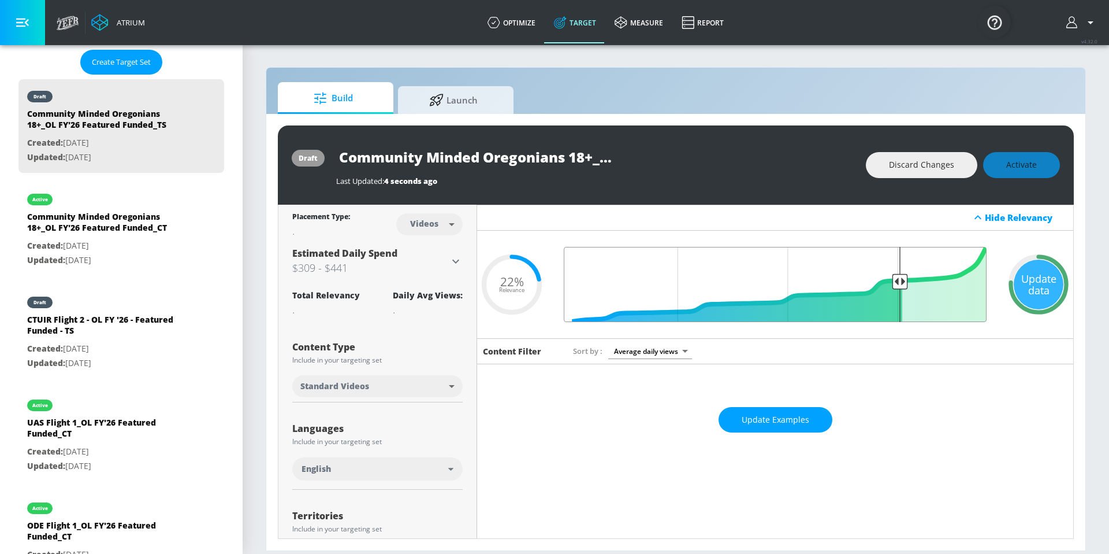
drag, startPoint x: 902, startPoint y: 279, endPoint x: 892, endPoint y: 279, distance: 10.4
click at [892, 279] on input "Final Threshold" at bounding box center [775, 284] width 435 height 75
drag, startPoint x: 893, startPoint y: 284, endPoint x: 899, endPoint y: 285, distance: 5.9
type input "0.22"
click at [899, 285] on input "Final Threshold" at bounding box center [775, 284] width 435 height 75
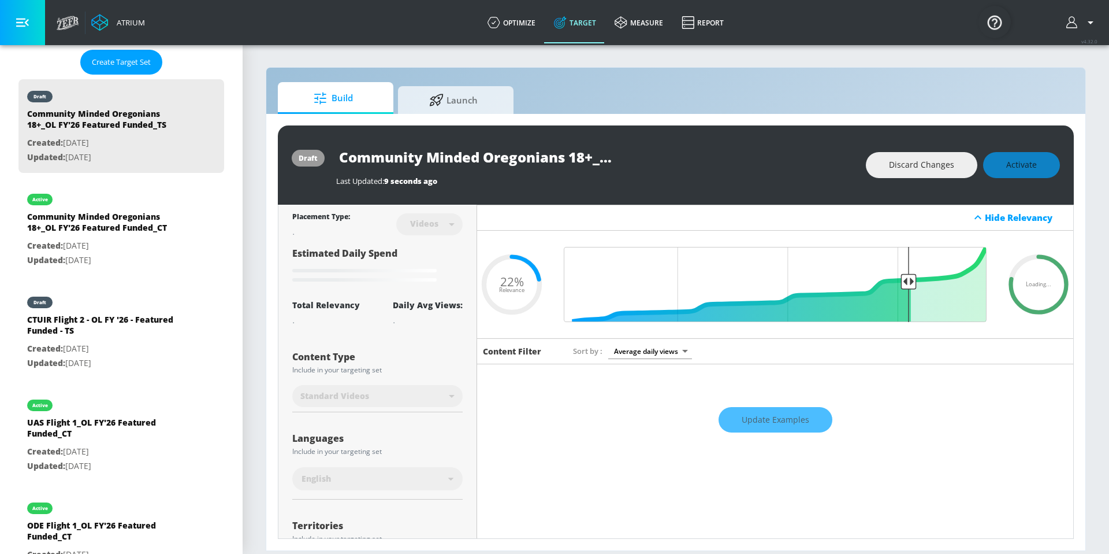
click at [1003, 160] on div "Discard Changes Activate" at bounding box center [963, 165] width 194 height 26
click at [1004, 167] on div "Discard Changes Activate" at bounding box center [963, 165] width 194 height 26
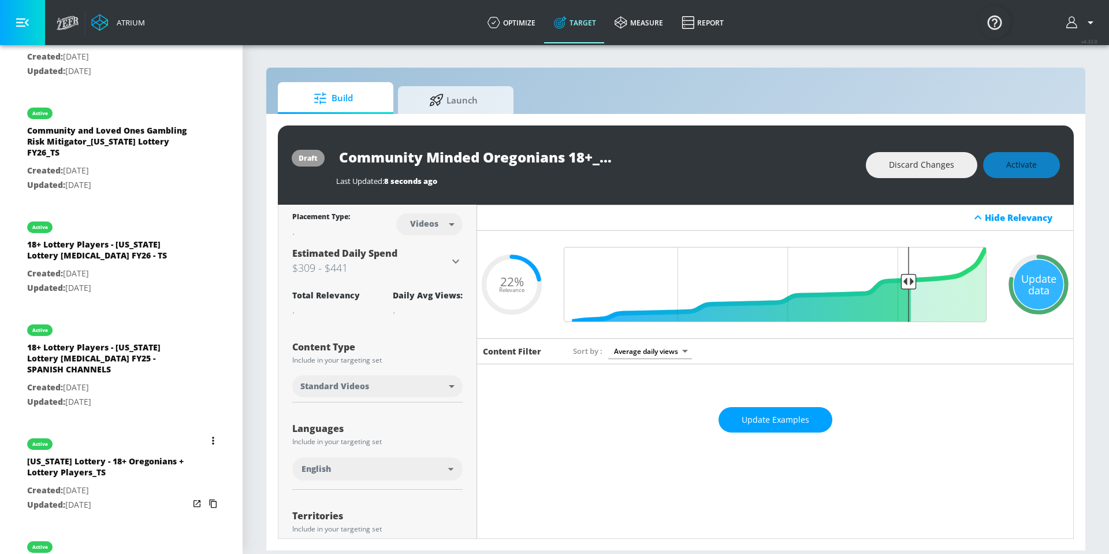
scroll to position [1403, 0]
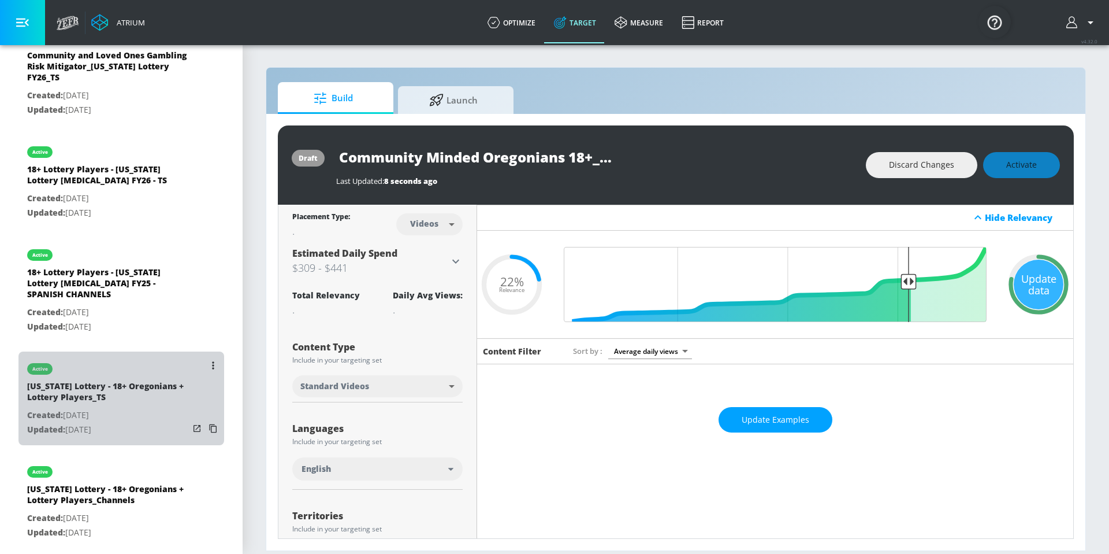
click at [121, 408] on p "Created: Dec. 10, 2024" at bounding box center [108, 415] width 162 height 14
type input "[US_STATE] Lottery - 18+ Oregonians + Lottery Players_TS"
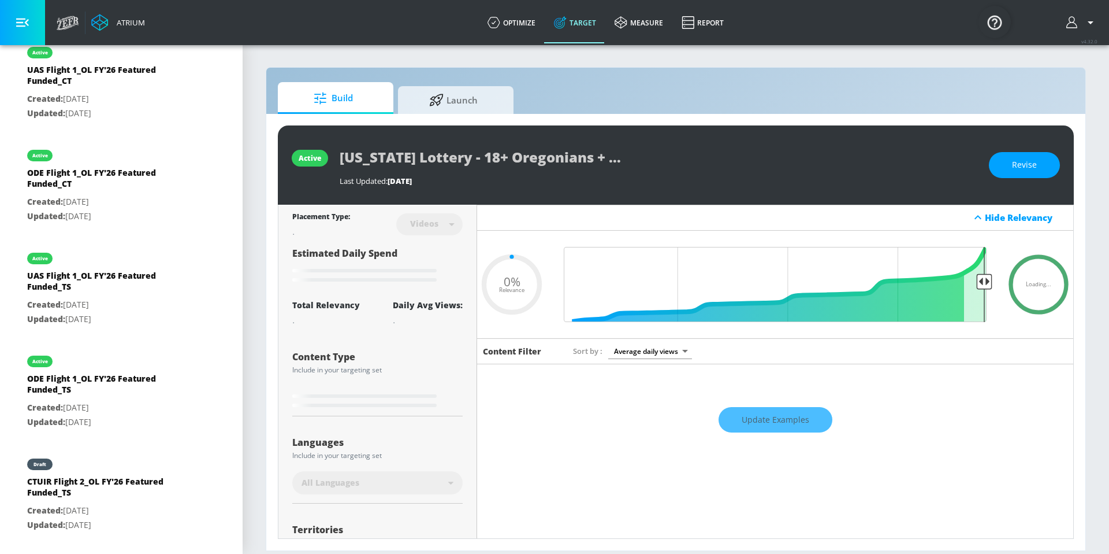
scroll to position [868, 0]
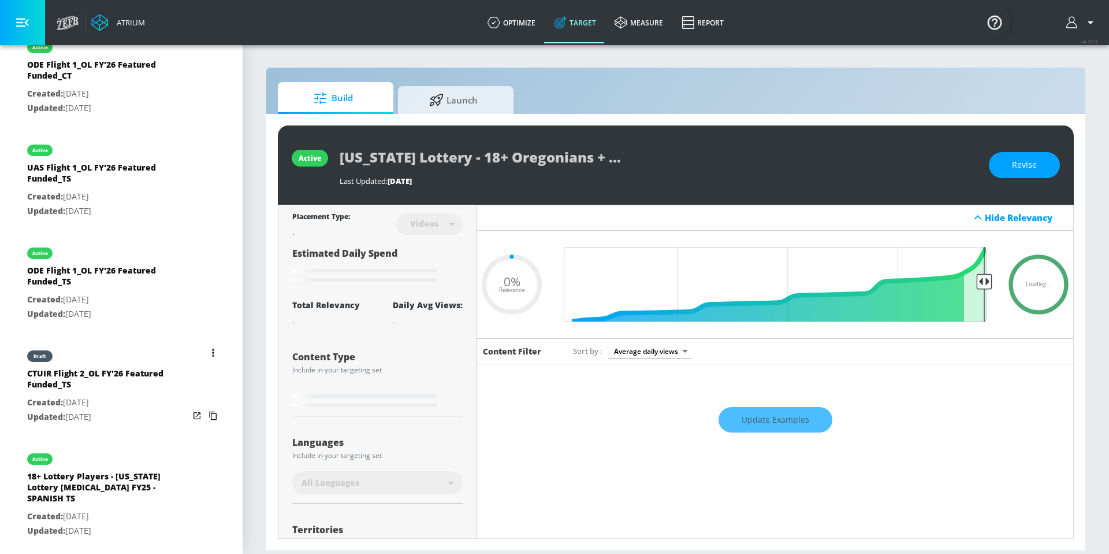
type input "0.05"
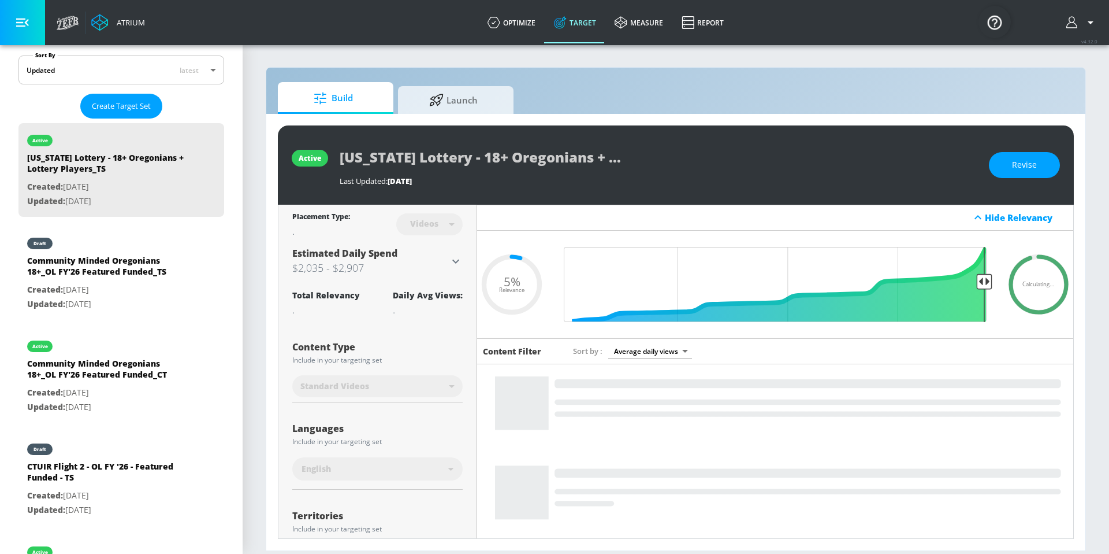
scroll to position [221, 0]
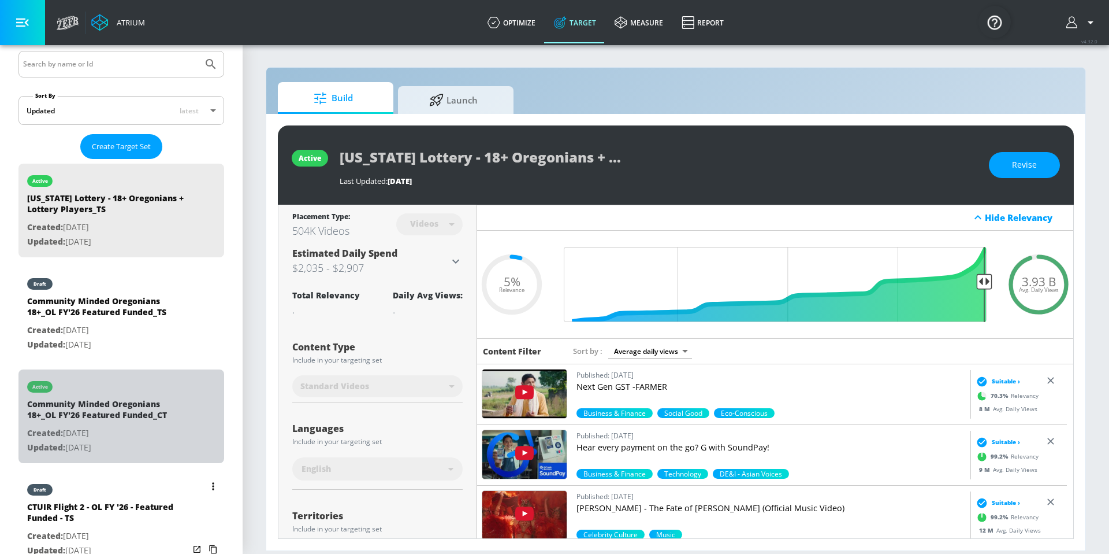
click at [121, 422] on div "Community Minded Oregonians 18+_OL FY'26 Featured Funded_CT" at bounding box center [108, 412] width 162 height 28
type input "Community Minded Oregonians 18+_OL FY'26 Featured Funded_CT"
type input "channels"
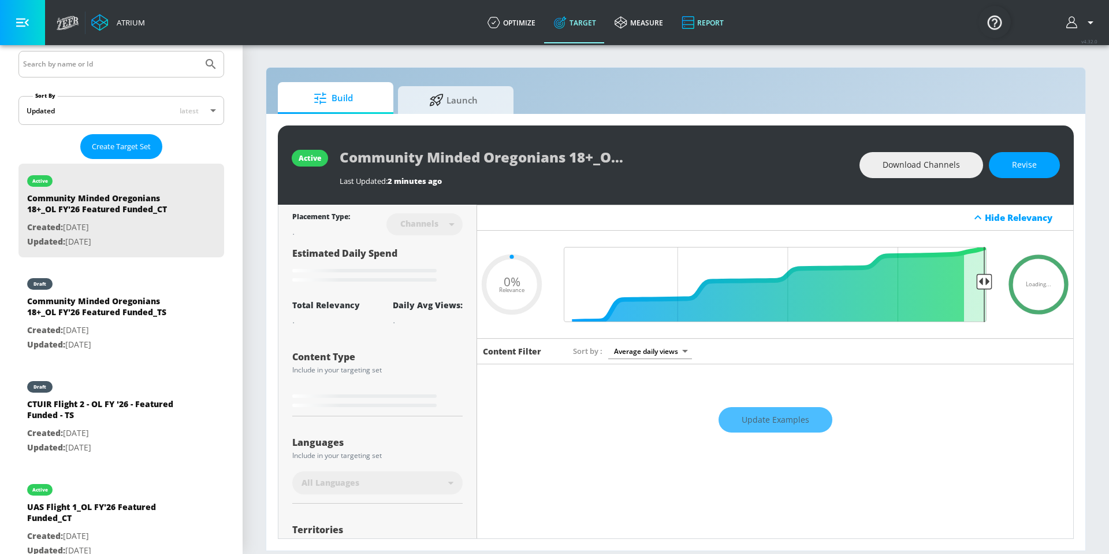
type input "0.3"
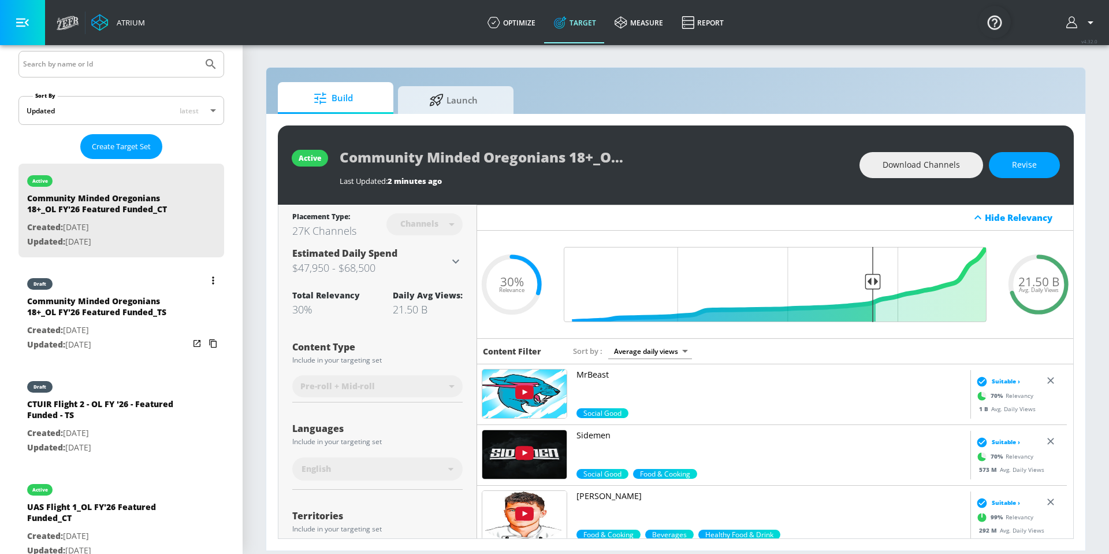
click at [127, 333] on p "Created: Jul. 25, 2025" at bounding box center [108, 330] width 162 height 14
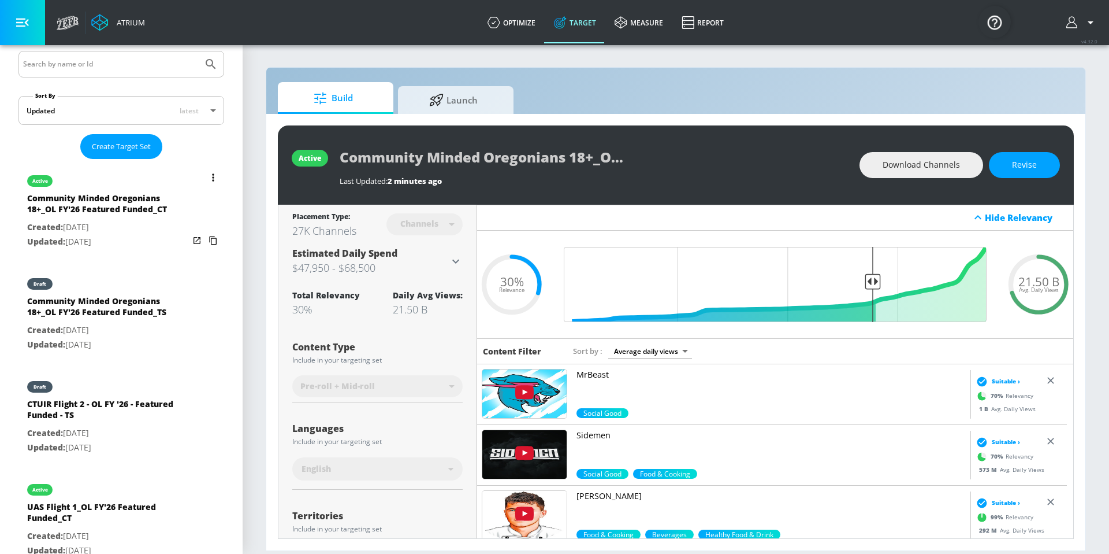
type input "Community Minded Oregonians 18+_OL FY'26 Featured Funded_TS"
type input "videos"
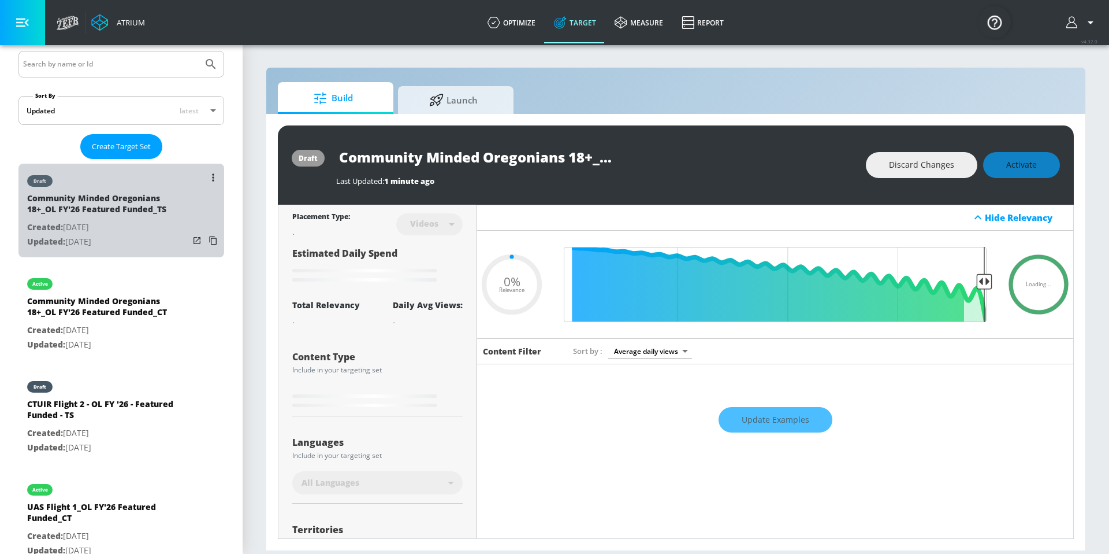
click at [154, 228] on p "Created: Jul. 25, 2025" at bounding box center [108, 227] width 162 height 14
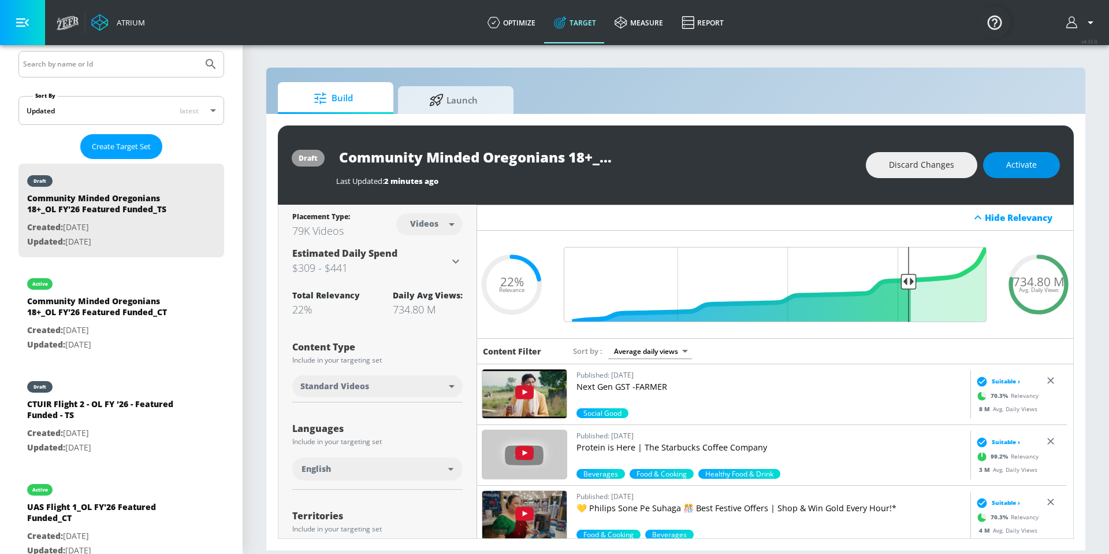
click at [1026, 161] on span "Activate" at bounding box center [1022, 165] width 31 height 14
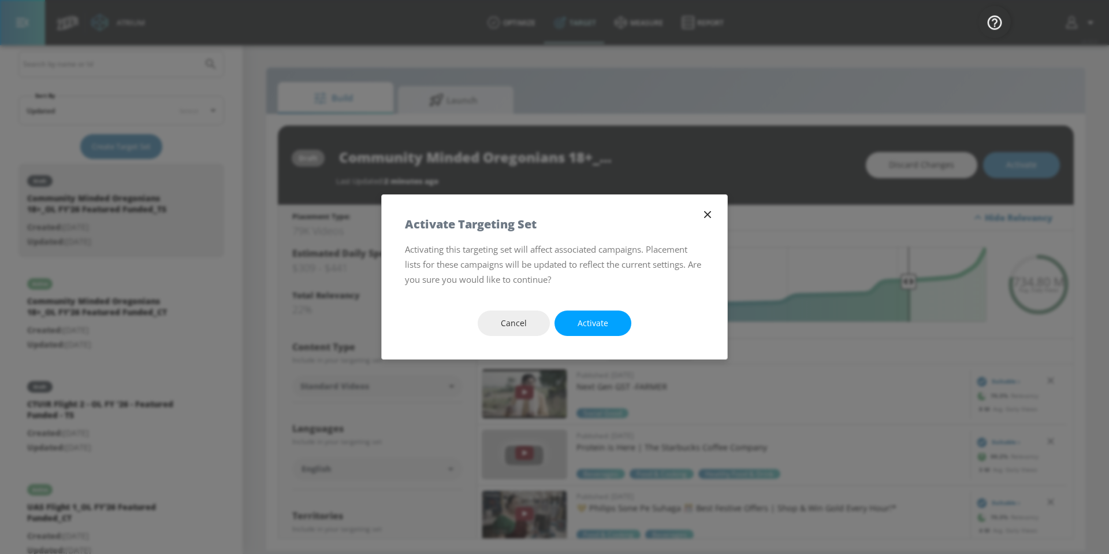
click at [710, 218] on icon "button" at bounding box center [707, 214] width 13 height 13
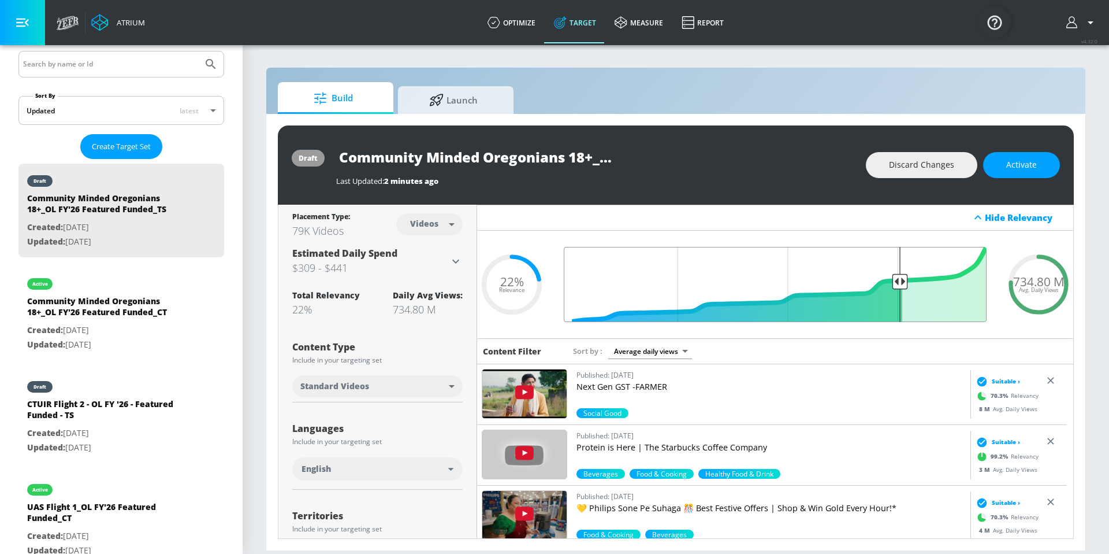
click at [893, 281] on input "Final Threshold" at bounding box center [775, 284] width 435 height 75
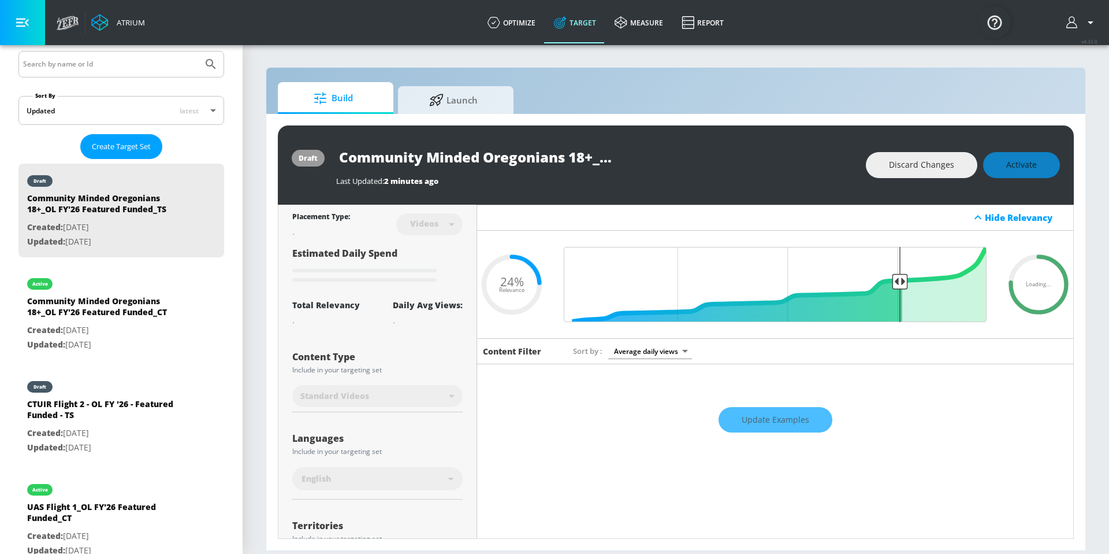
click at [1020, 177] on div "draft Community Minded Oregonians 18+_OL FY'26 Featured Funded_TS Last Updated:…" at bounding box center [676, 164] width 796 height 79
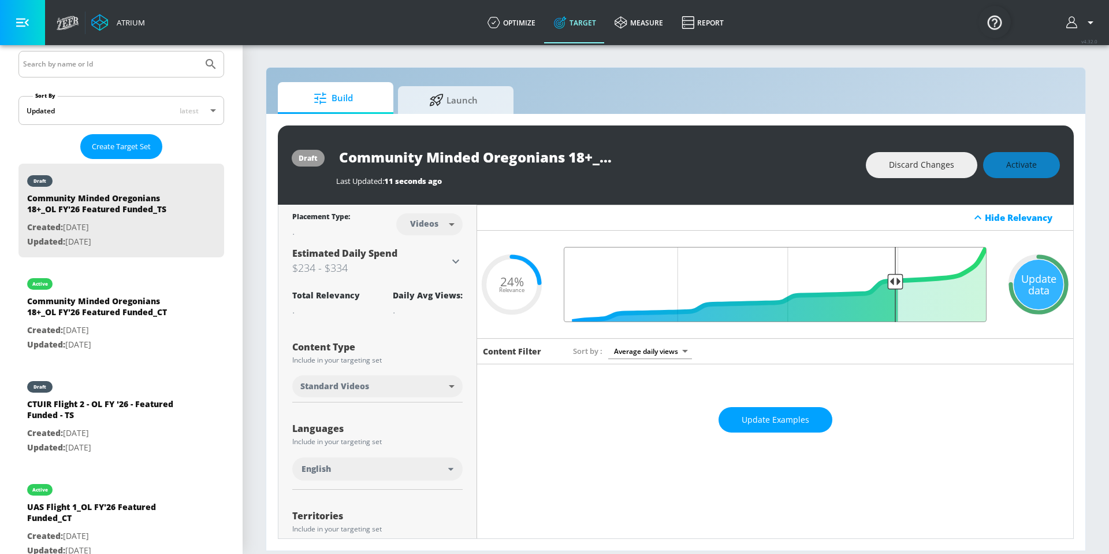
type input "0.25"
click at [888, 281] on input "Final Threshold" at bounding box center [775, 284] width 435 height 75
click at [1007, 165] on div "Discard Changes Activate" at bounding box center [963, 165] width 194 height 26
click at [1022, 168] on div "Discard Changes Activate" at bounding box center [963, 165] width 194 height 26
click at [1020, 132] on div "draft Community Minded Oregonians 18+_OL FY'26 Featured Funded_TS Last Updated:…" at bounding box center [676, 164] width 796 height 79
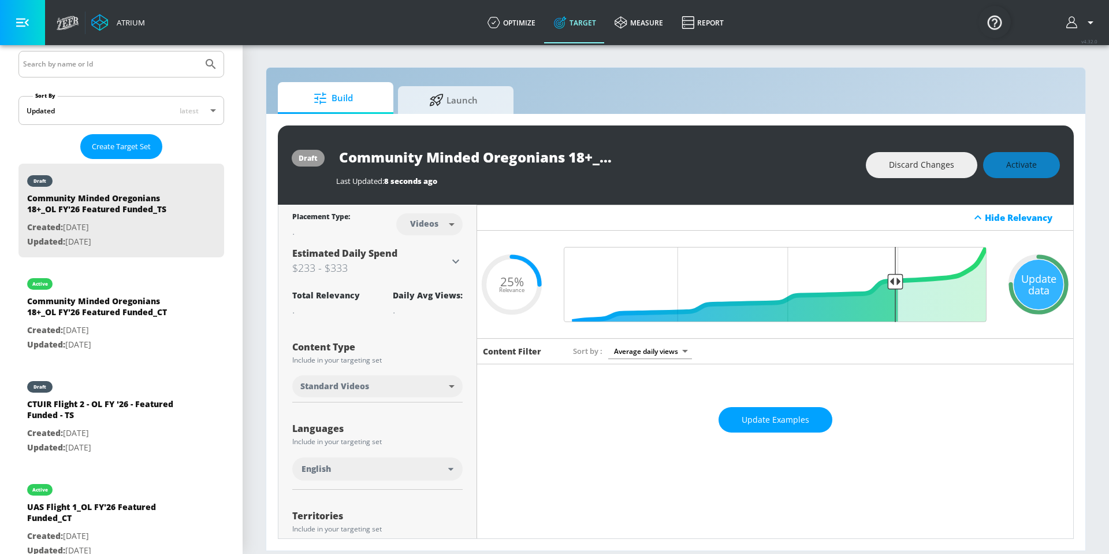
click at [1027, 159] on div "Discard Changes Activate" at bounding box center [963, 165] width 194 height 26
click at [1036, 162] on span "Activate" at bounding box center [1022, 165] width 31 height 14
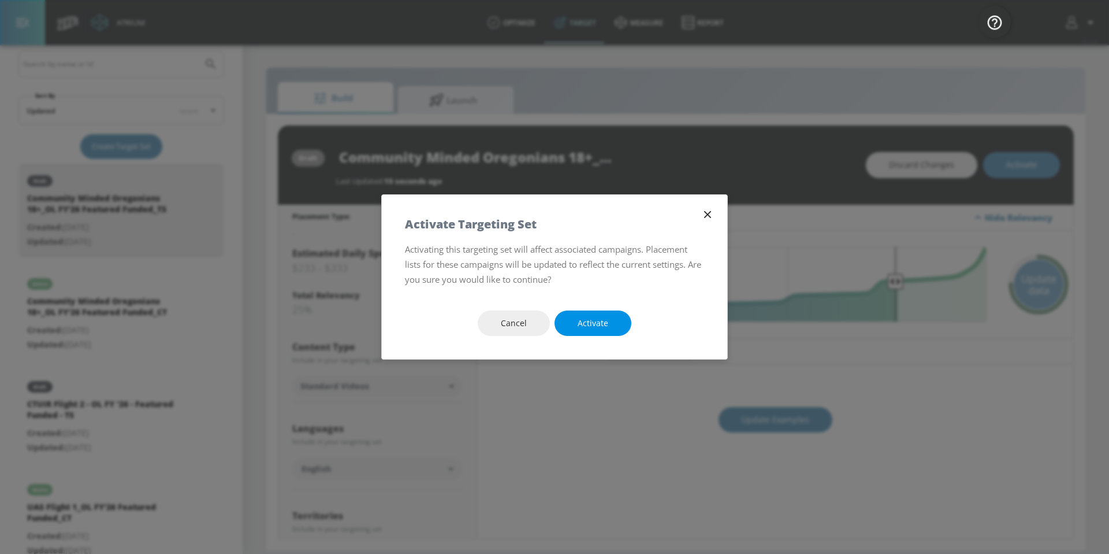
click at [591, 323] on span "Activate" at bounding box center [593, 323] width 31 height 14
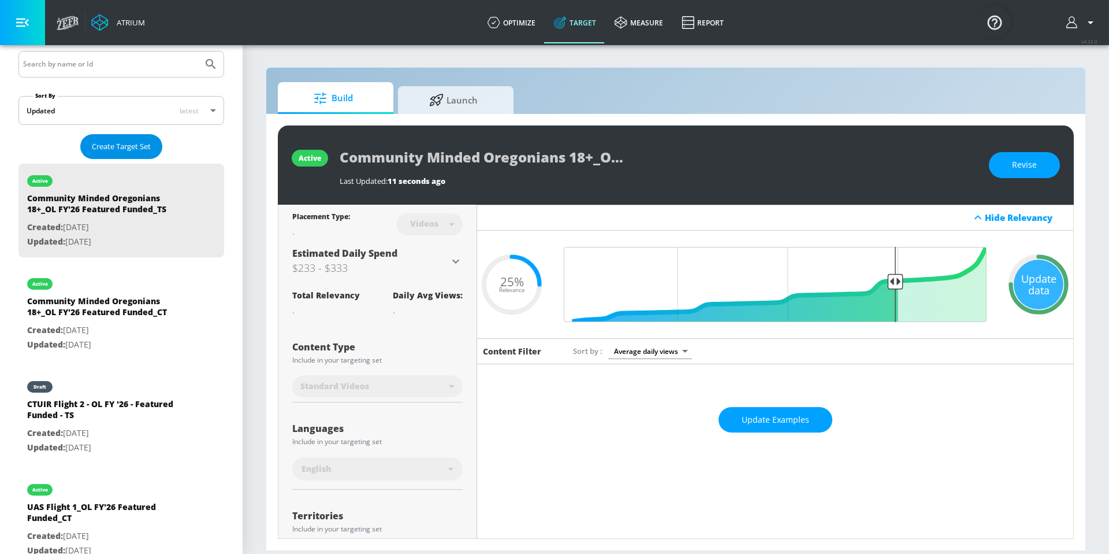
click at [123, 155] on button "Create Target Set" at bounding box center [121, 146] width 82 height 25
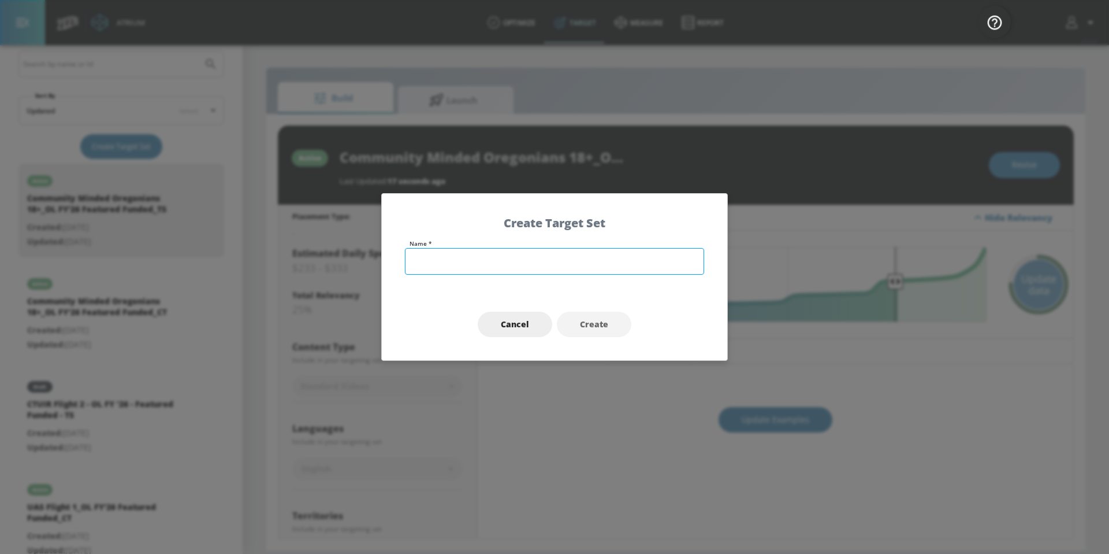
click at [536, 265] on input "text" at bounding box center [554, 261] width 299 height 27
type input "C"
type input "Oregonians A18+ AND Gift Givers & Holiday Enthusiasta"
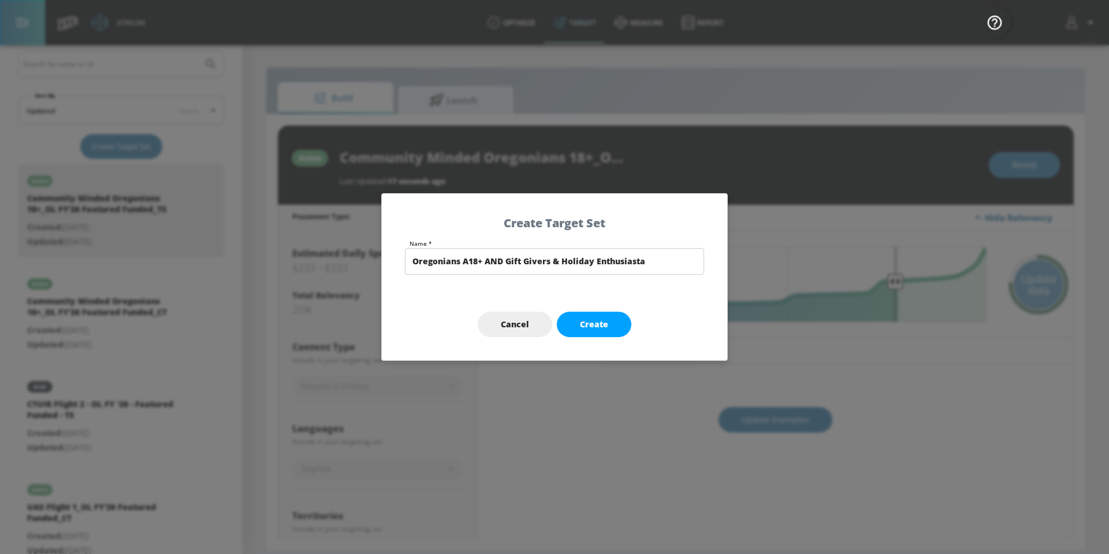
click at [521, 340] on div "Cancel Create" at bounding box center [555, 324] width 346 height 72
click at [517, 332] on button "Cancel" at bounding box center [515, 324] width 75 height 26
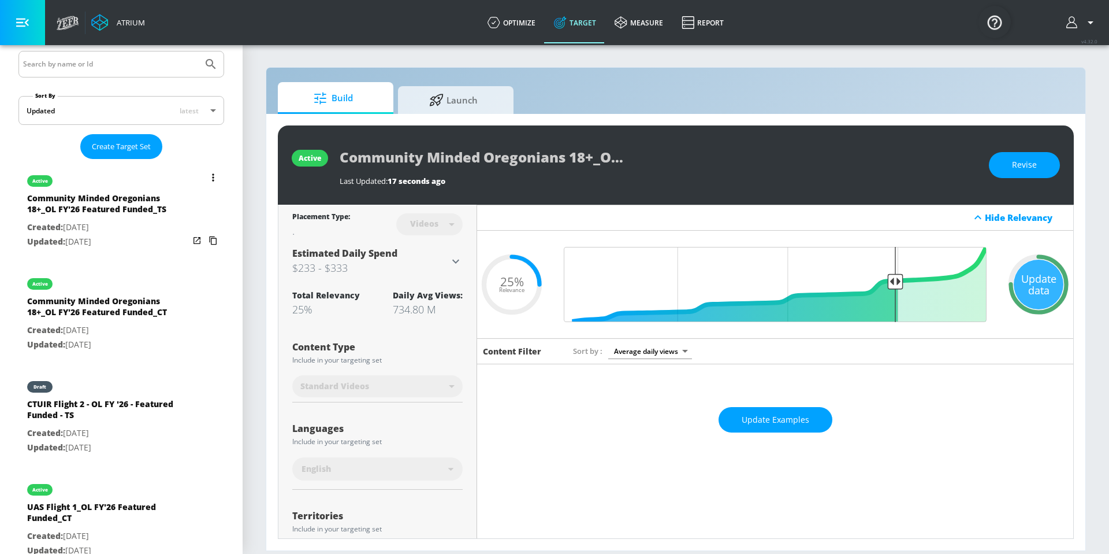
click at [206, 177] on button "list of Target Set" at bounding box center [213, 177] width 16 height 16
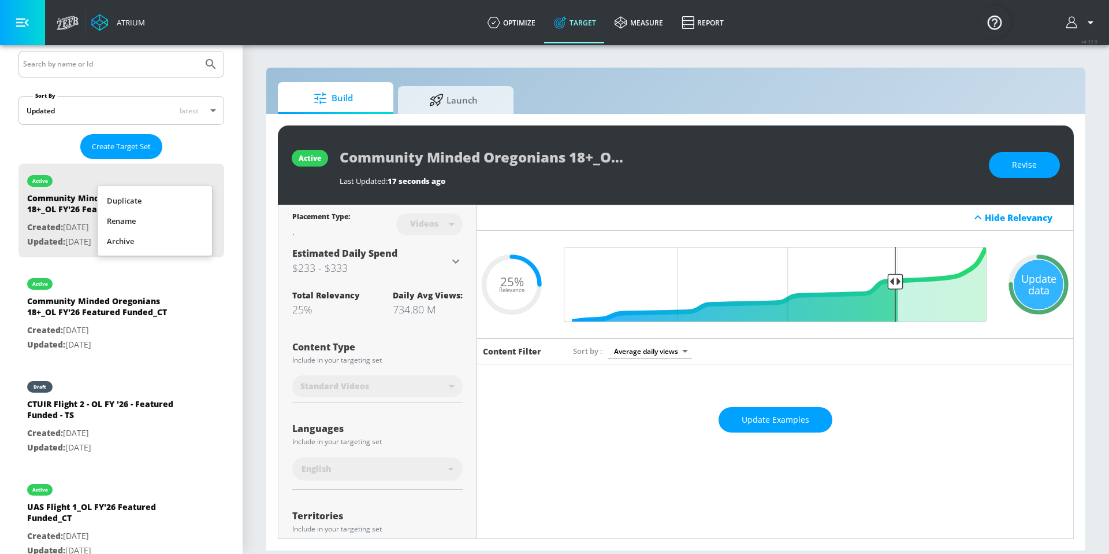
click at [191, 214] on li "Rename" at bounding box center [155, 221] width 114 height 20
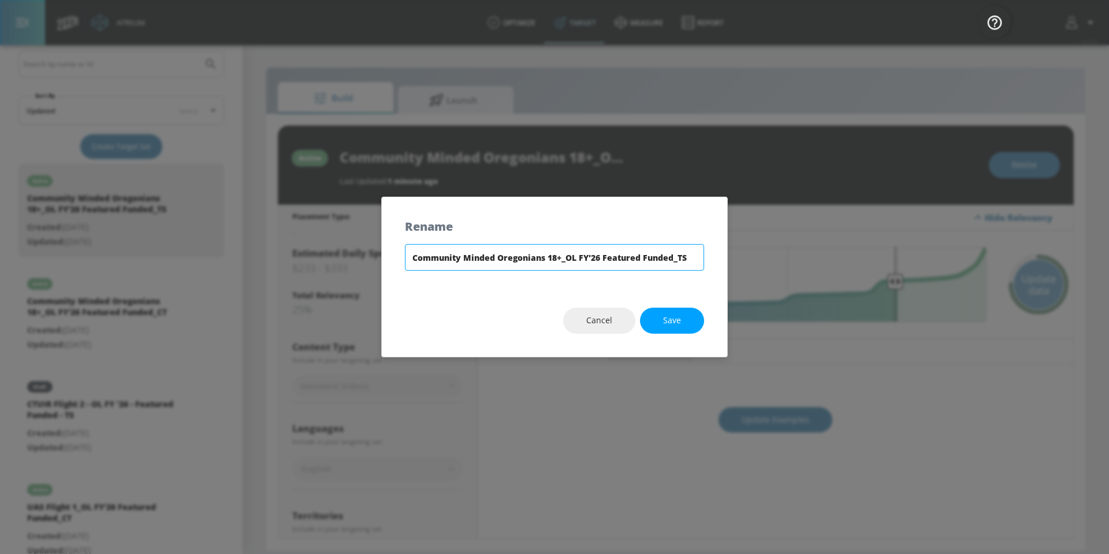
click at [484, 255] on input "Community Minded Oregonians 18+_OL FY'26 Featured Funded_TS" at bounding box center [554, 257] width 299 height 27
click at [485, 254] on input "Community Minded Oregonians 18+_OL FY'26 Featured Funded_TS" at bounding box center [554, 257] width 299 height 27
click at [487, 254] on input "Community Minded Oregonians 18+_OL FY'26 Featured Funded_TS" at bounding box center [554, 257] width 299 height 27
click at [487, 253] on input "Community Minded Oregonians 18+_OL FY'26 Featured Funded_TS" at bounding box center [554, 257] width 299 height 27
click at [455, 258] on input "Community Minded Oregonians 18+_OL FY'26 Featured Funded_TS" at bounding box center [554, 257] width 299 height 27
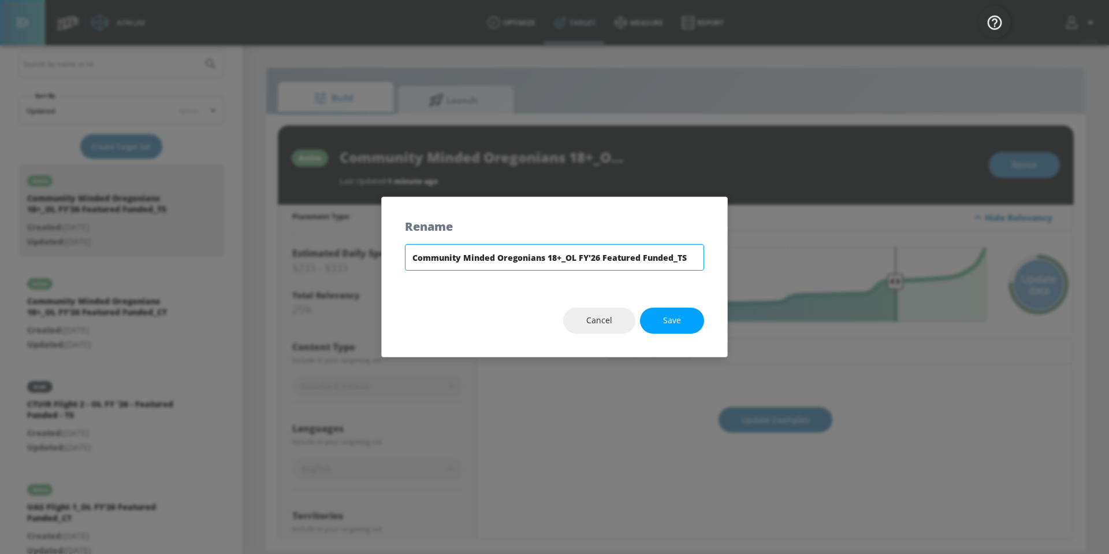
click at [455, 258] on input "Community Minded Oregonians 18+_OL FY'26 Featured Funded_TS" at bounding box center [554, 257] width 299 height 27
click at [455, 259] on input "Community Minded Oregonians 18+_OL FY'26 Featured Funded_TS" at bounding box center [554, 257] width 299 height 27
click at [660, 322] on button "Save" at bounding box center [672, 320] width 64 height 26
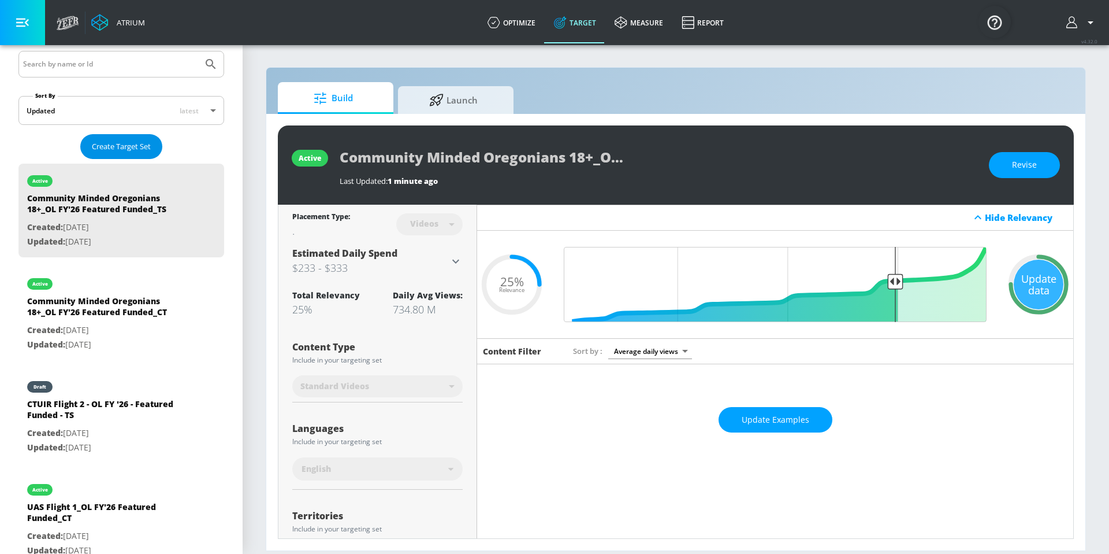
click at [114, 142] on span "Create Target Set" at bounding box center [121, 146] width 59 height 13
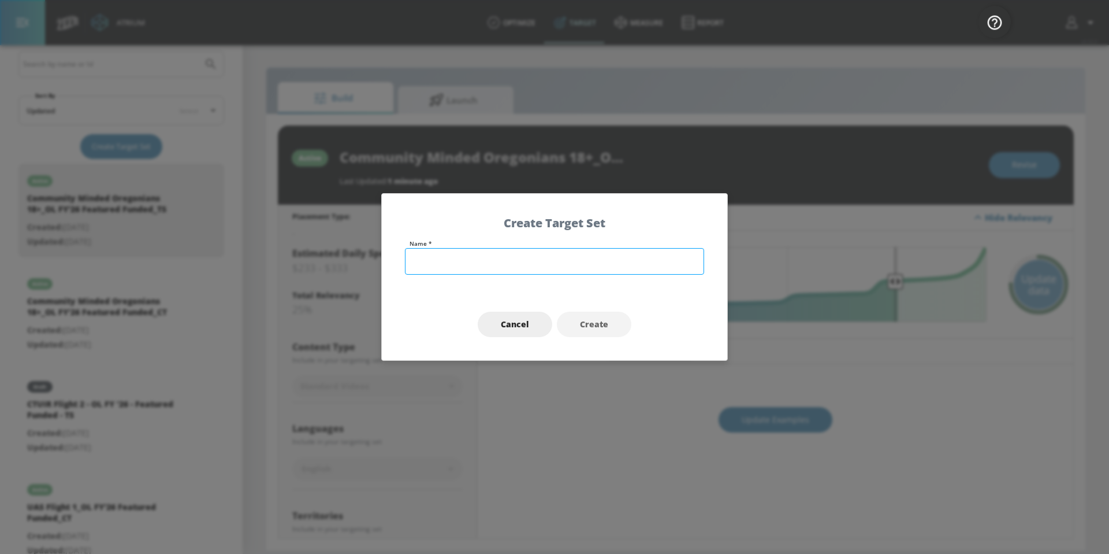
click at [492, 256] on input "text" at bounding box center [554, 261] width 299 height 27
paste input "Community Minded Oregonians 18+_OL FY'26 Featured Funded_TS"
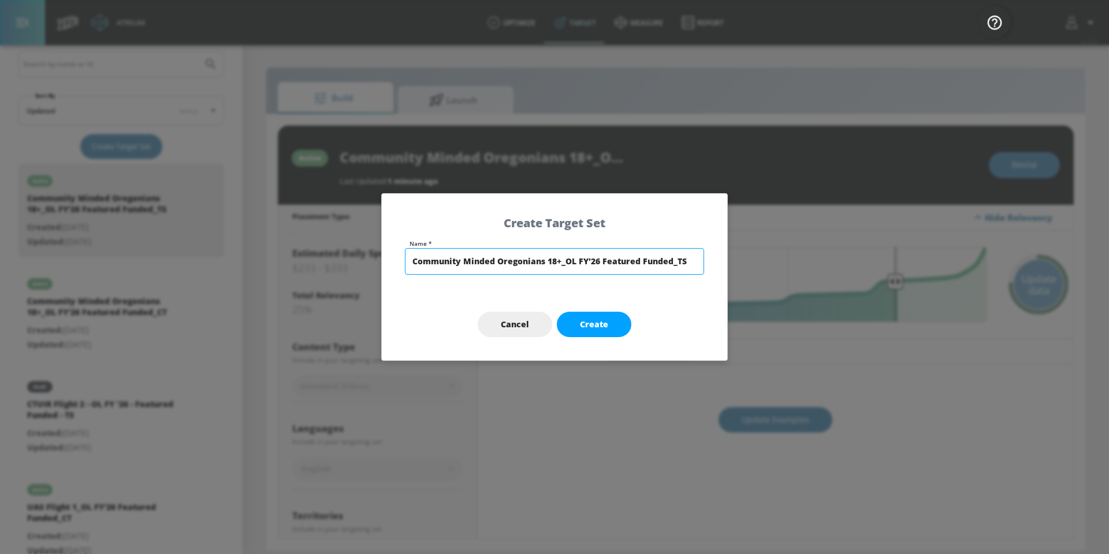
drag, startPoint x: 496, startPoint y: 260, endPoint x: 407, endPoint y: 240, distance: 91.1
click at [384, 258] on div "Name * Community Minded Oregonians 18+_OL FY'26 Featured Funded_TS" at bounding box center [555, 264] width 346 height 48
drag, startPoint x: 633, startPoint y: 259, endPoint x: 721, endPoint y: 261, distance: 88.4
click at [721, 261] on div "Name * Gift Givers & Holiday Enthusiasts Oregonians 18+_OL FY'26 Featured Funde…" at bounding box center [555, 264] width 346 height 48
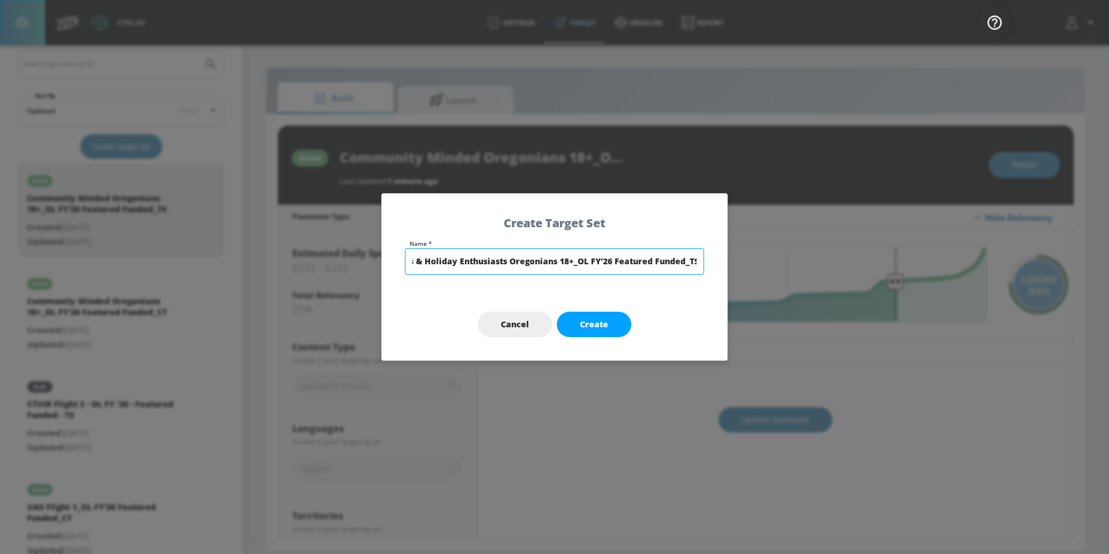
click at [684, 263] on input "Gift Givers & Holiday Enthusiasts Oregonians 18+_OL FY'26 Featured Funded_TS" at bounding box center [554, 261] width 299 height 27
drag, startPoint x: 680, startPoint y: 261, endPoint x: 724, endPoint y: 259, distance: 43.9
click at [724, 259] on div "Name * Gift Givers & Holiday Enthusiasts Oregonians 18+_OL FY'26 Holiday Scratc…" at bounding box center [555, 264] width 346 height 48
type input "Gift Givers & Holiday Enthusiasts Oregonians 18+_OL FY'26 Holiday Scratch Its_TS"
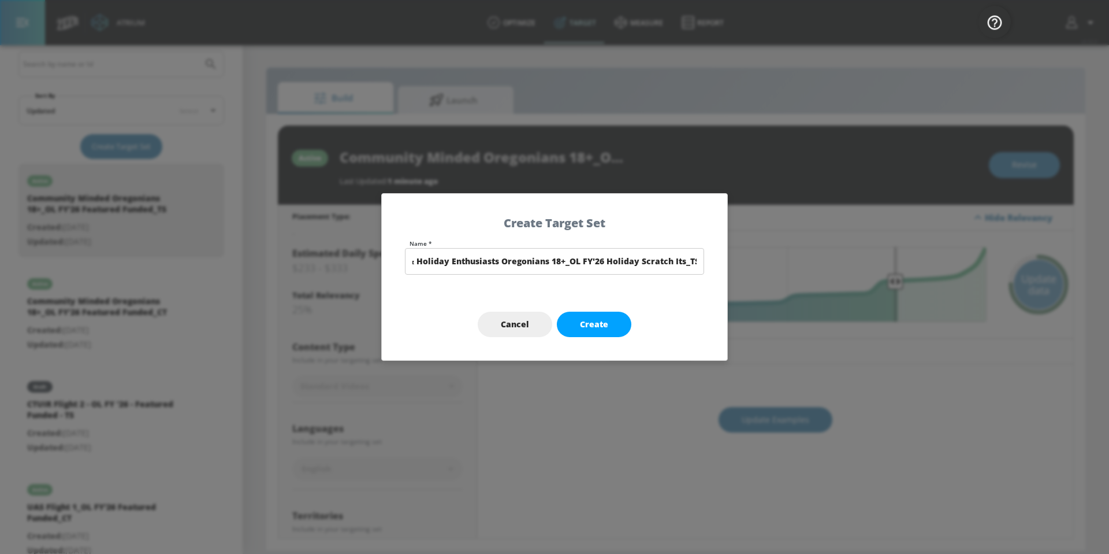
click at [675, 314] on div "Cancel Create" at bounding box center [555, 324] width 346 height 72
click at [615, 328] on button "Create" at bounding box center [594, 324] width 75 height 26
type input "Gift Givers & Holiday Enthusiasts Oregonians 18+_OL FY'26 Holiday Scratch Its_TS"
type input "channels"
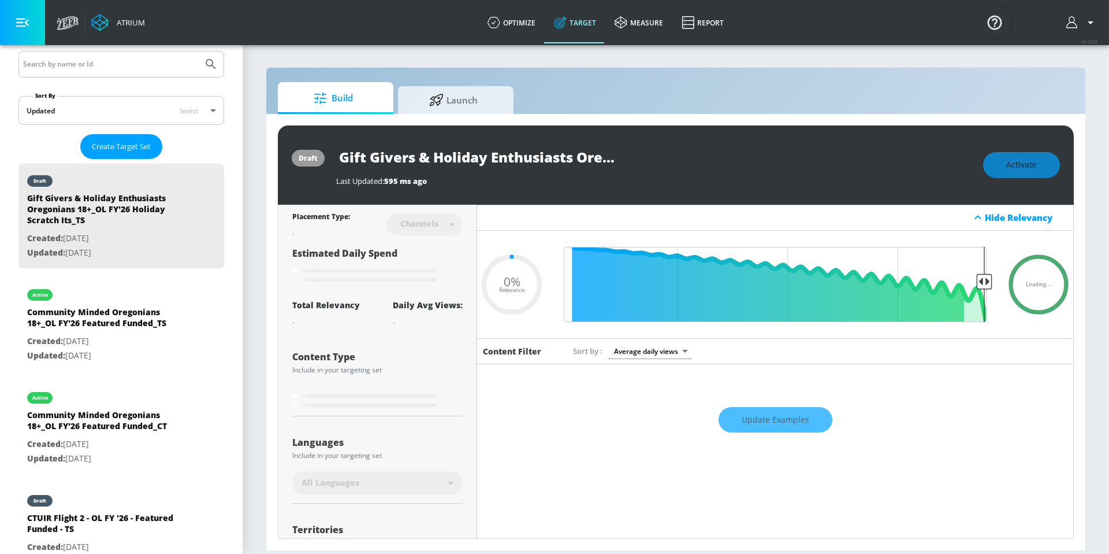
type input "0.6"
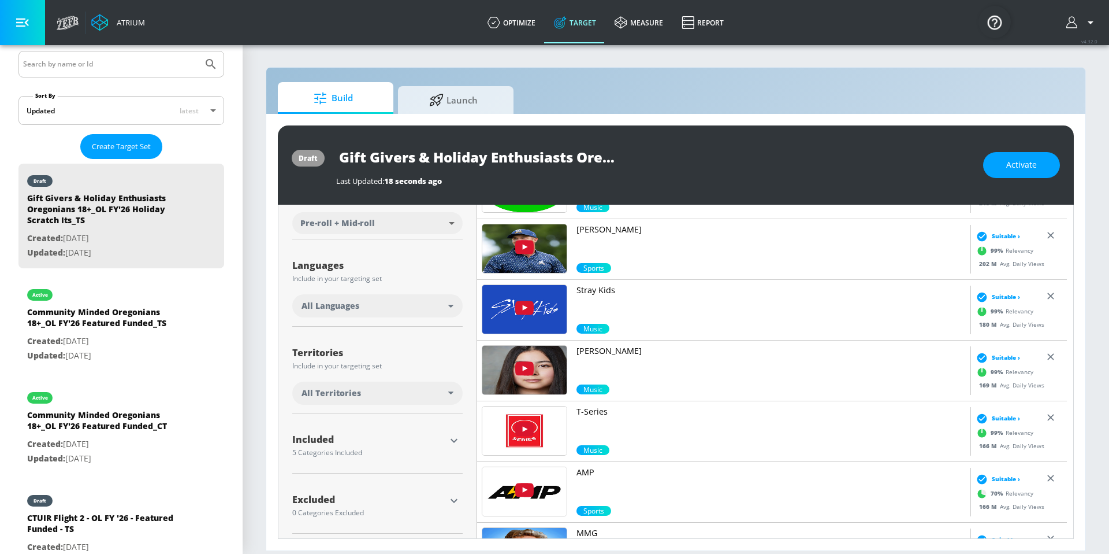
scroll to position [168, 0]
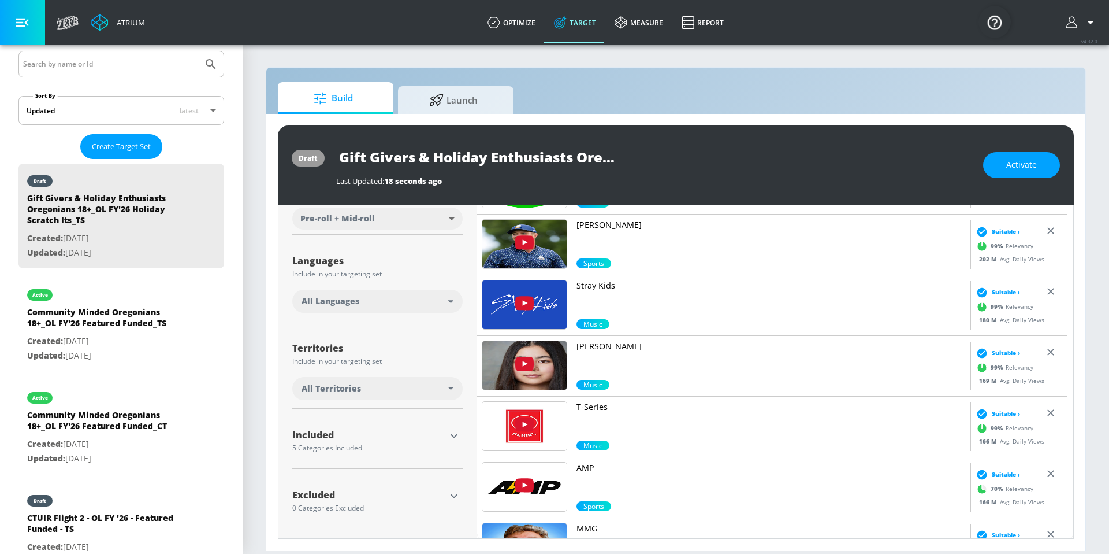
click at [375, 387] on div "All Territories" at bounding box center [375, 389] width 147 height 12
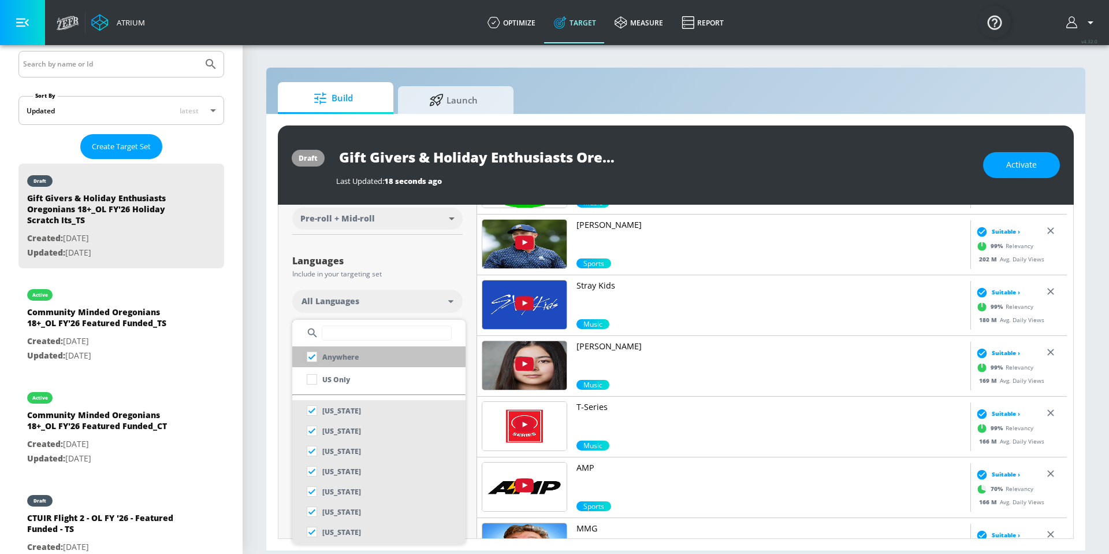
click at [313, 358] on input "checkbox" at bounding box center [312, 356] width 21 height 21
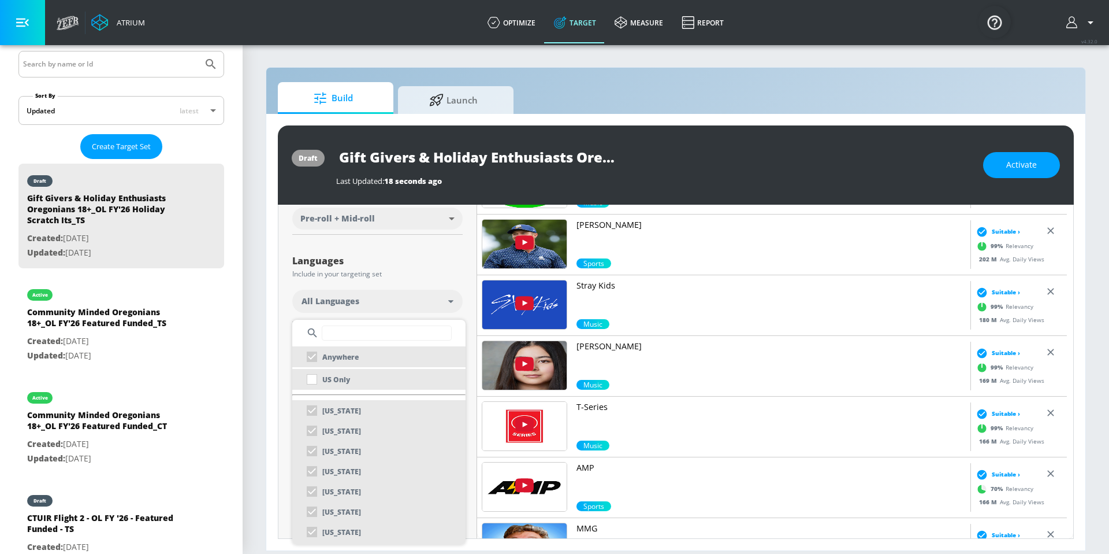
click at [314, 380] on div "US Only" at bounding box center [326, 379] width 49 height 21
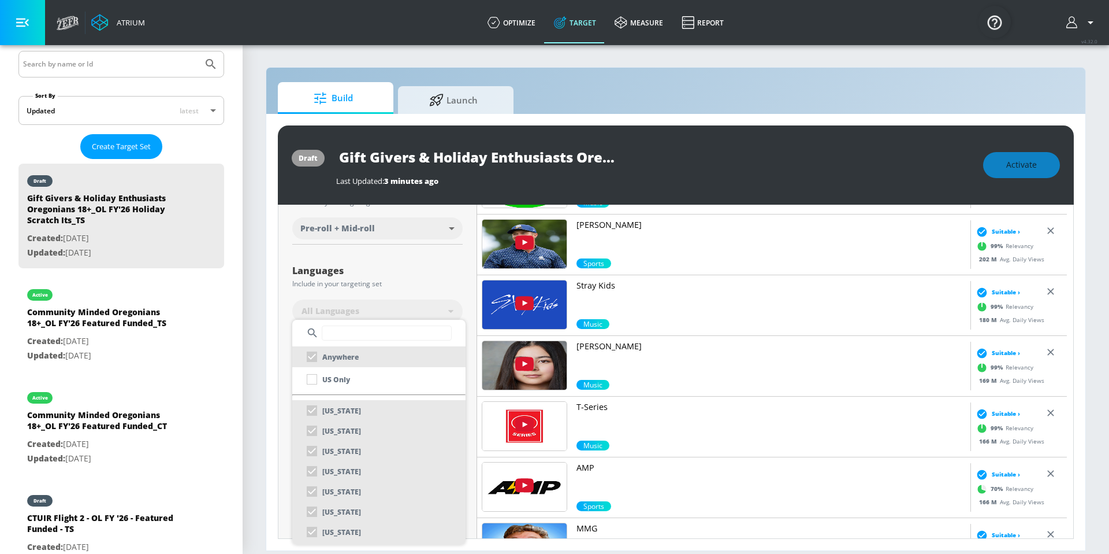
scroll to position [177, 0]
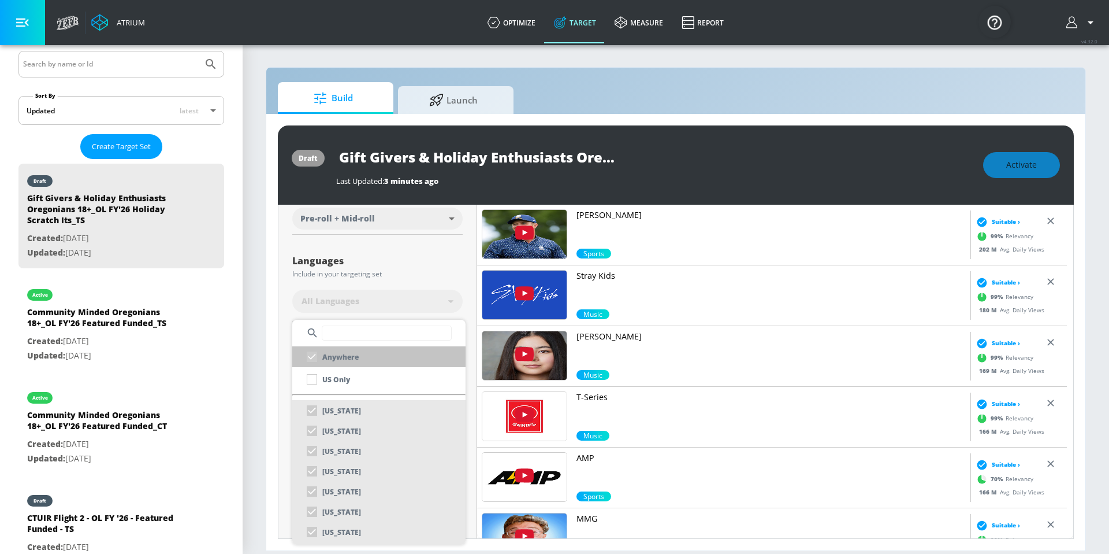
click at [311, 360] on div "Anywhere" at bounding box center [330, 356] width 57 height 21
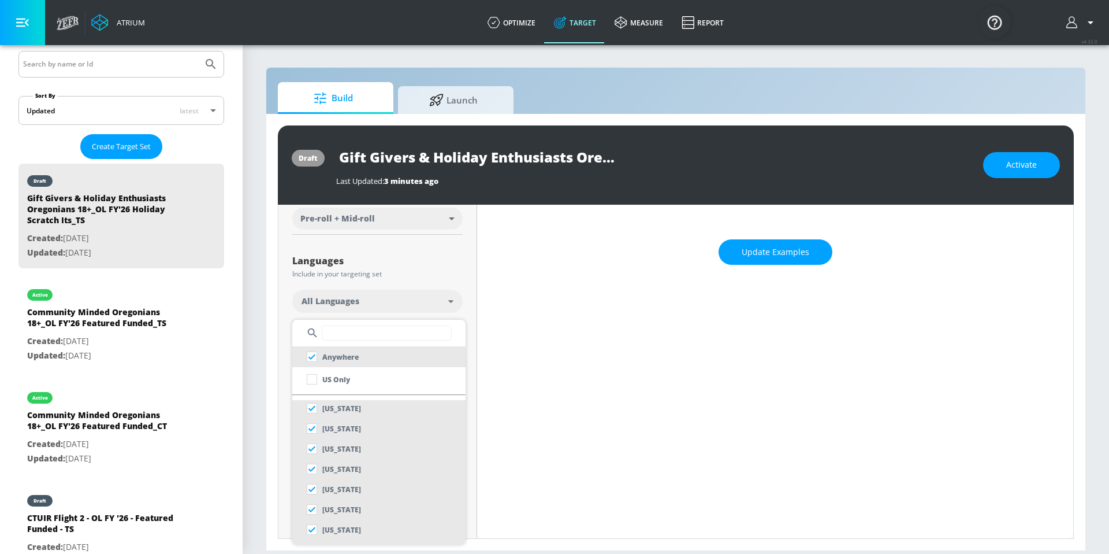
scroll to position [369, 0]
click at [310, 358] on input "checkbox" at bounding box center [312, 356] width 21 height 21
checkbox input "true"
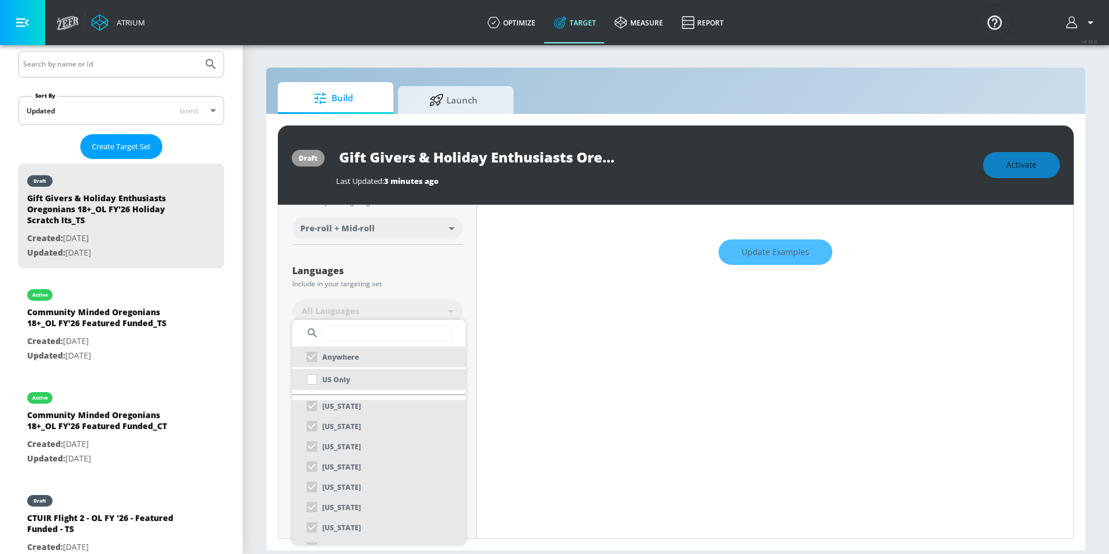
scroll to position [177, 0]
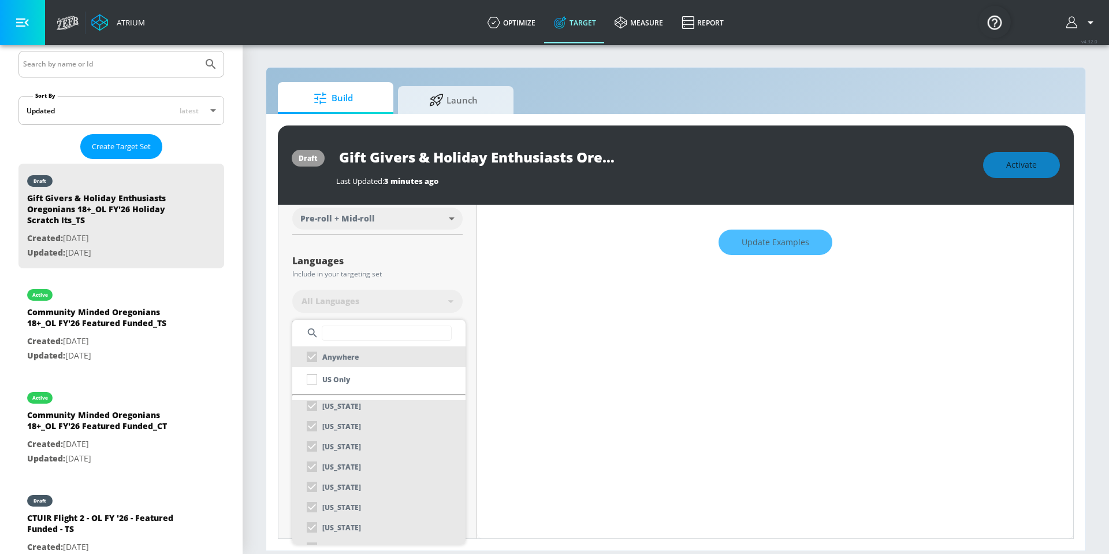
click at [363, 337] on input "text" at bounding box center [387, 332] width 130 height 15
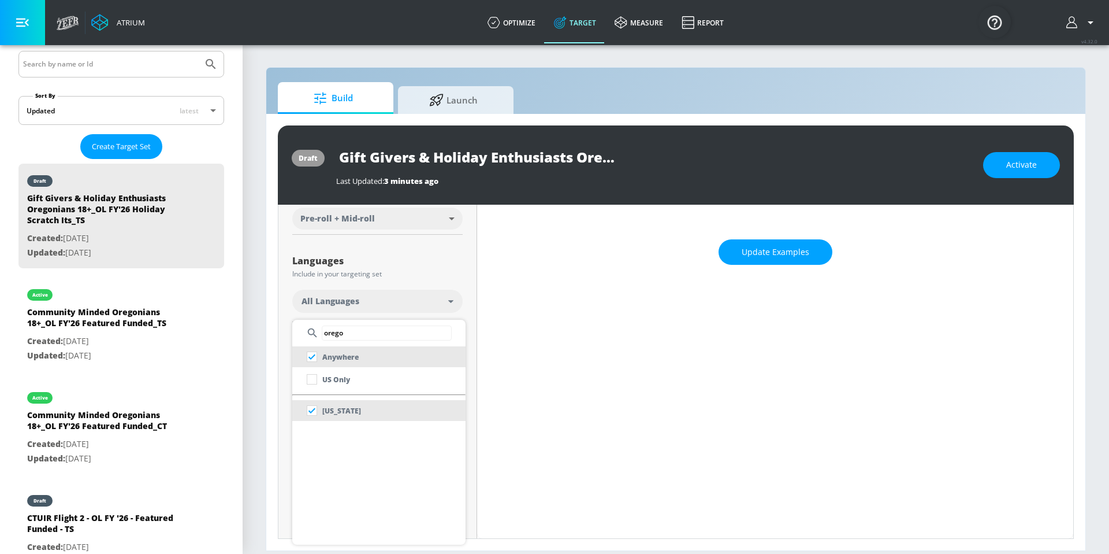
scroll to position [168, 0]
type input "[US_STATE]"
click at [312, 357] on input "checkbox" at bounding box center [312, 356] width 21 height 21
checkbox input "true"
click at [313, 380] on div "US Only" at bounding box center [326, 379] width 49 height 21
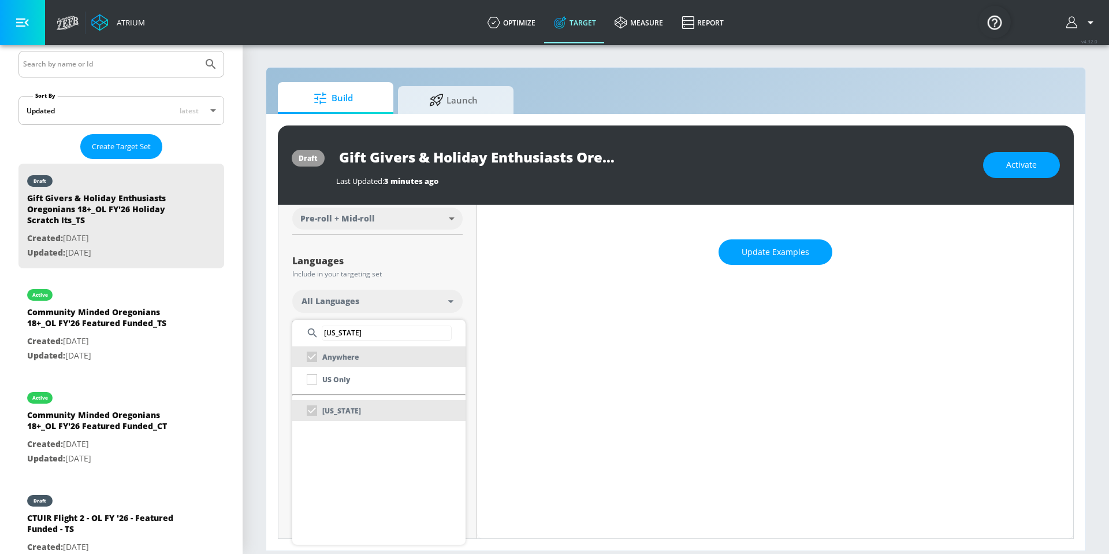
scroll to position [177, 0]
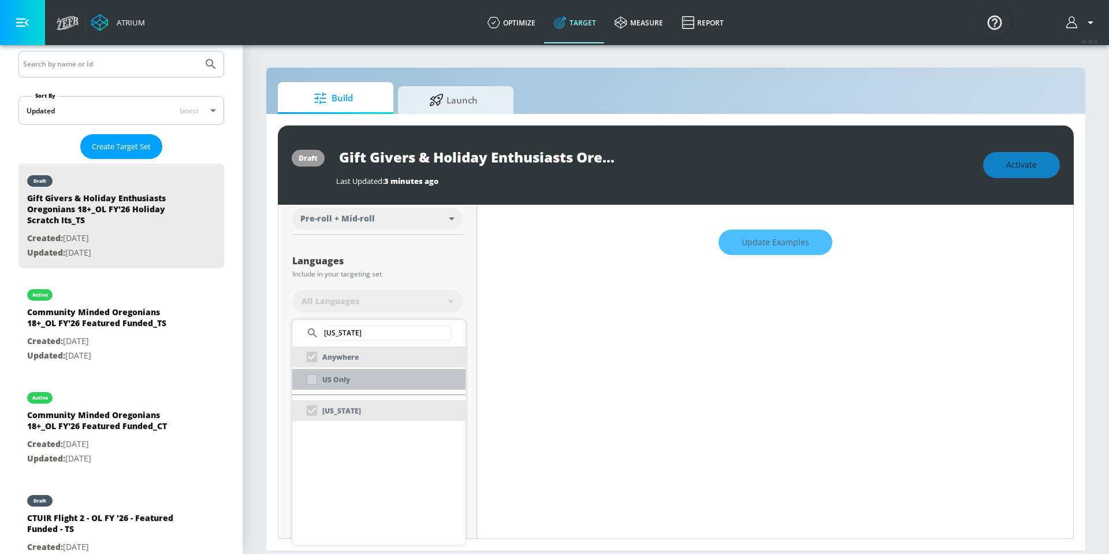
click at [311, 382] on div "US Only" at bounding box center [326, 379] width 49 height 21
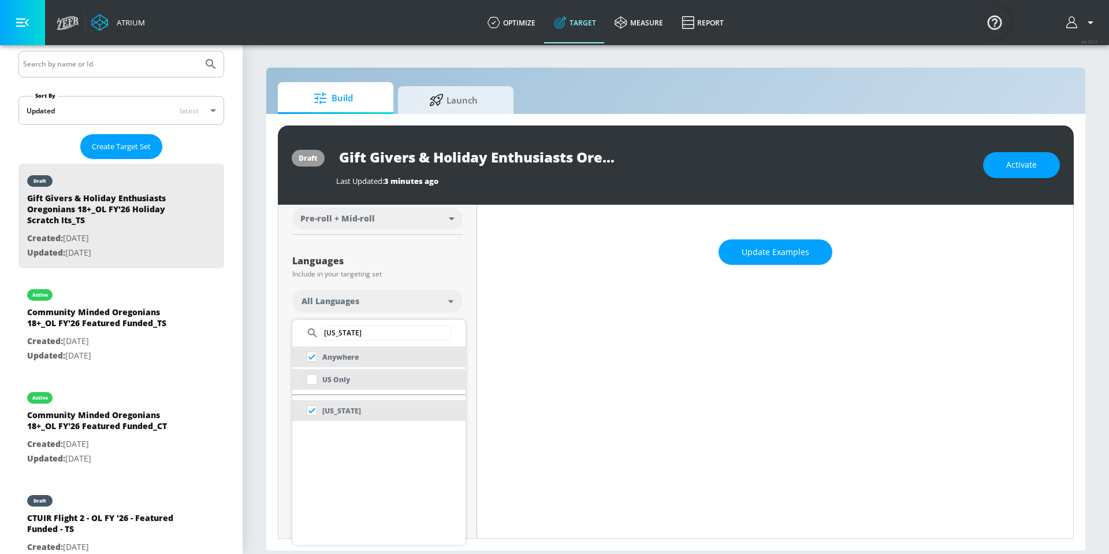
scroll to position [168, 0]
click at [313, 384] on input "checkbox" at bounding box center [312, 379] width 21 height 21
checkbox input "true"
checkbox input "false"
click at [316, 411] on div "[US_STATE]" at bounding box center [332, 410] width 60 height 21
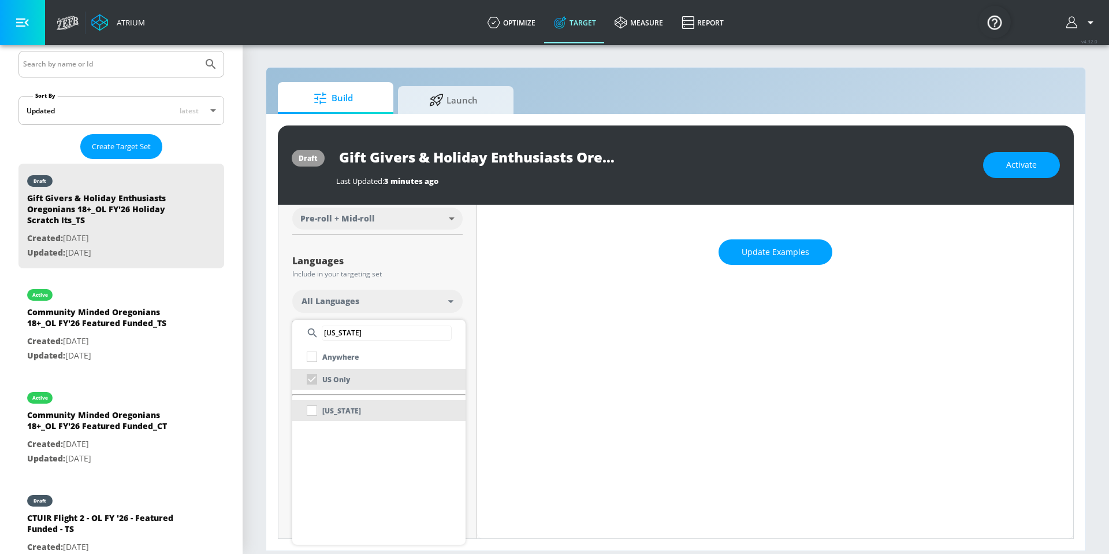
scroll to position [177, 0]
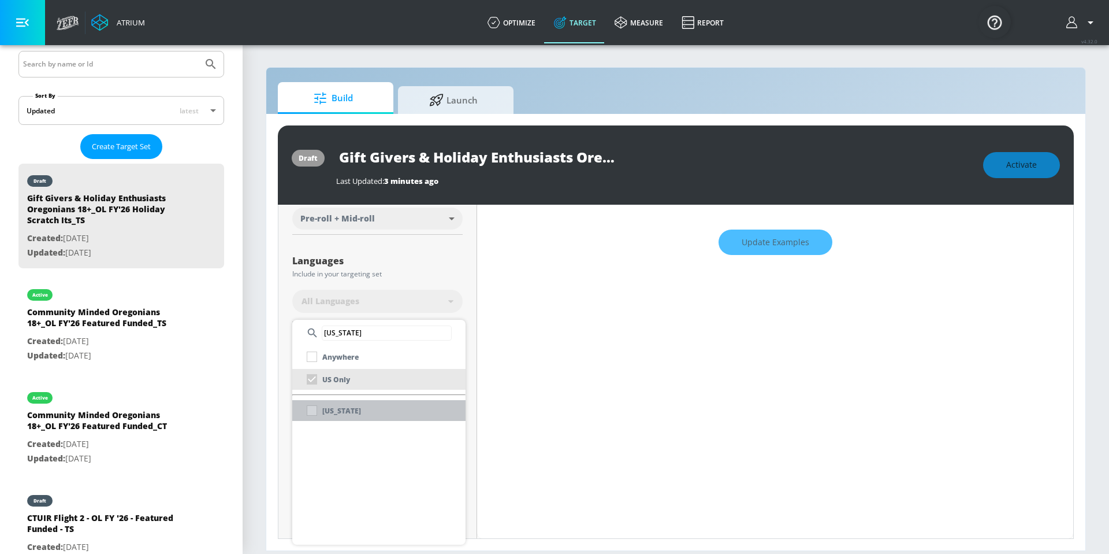
click at [311, 411] on div "[US_STATE]" at bounding box center [332, 410] width 60 height 21
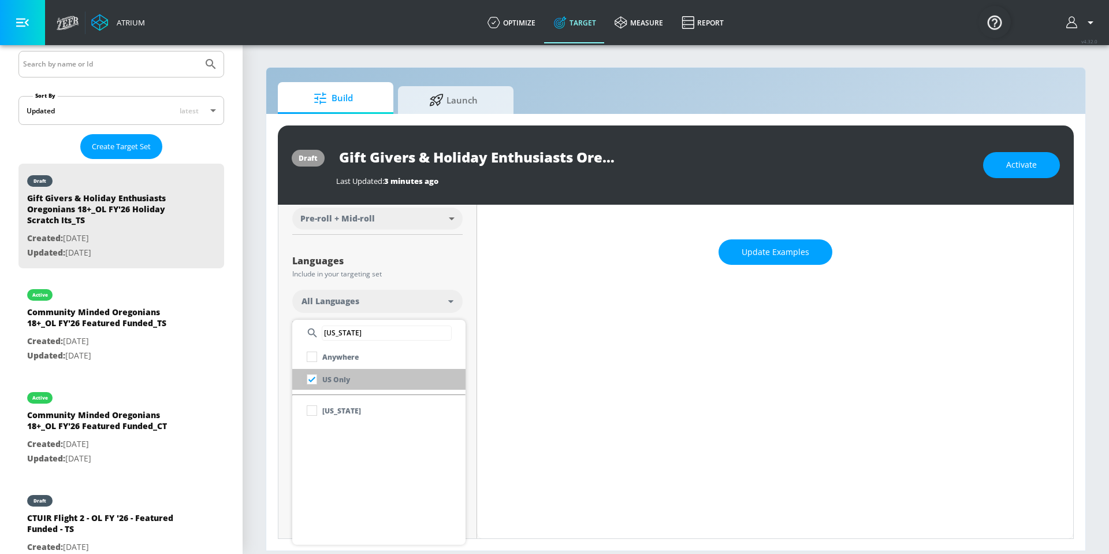
click at [313, 382] on input "checkbox" at bounding box center [312, 379] width 21 height 21
checkbox input "false"
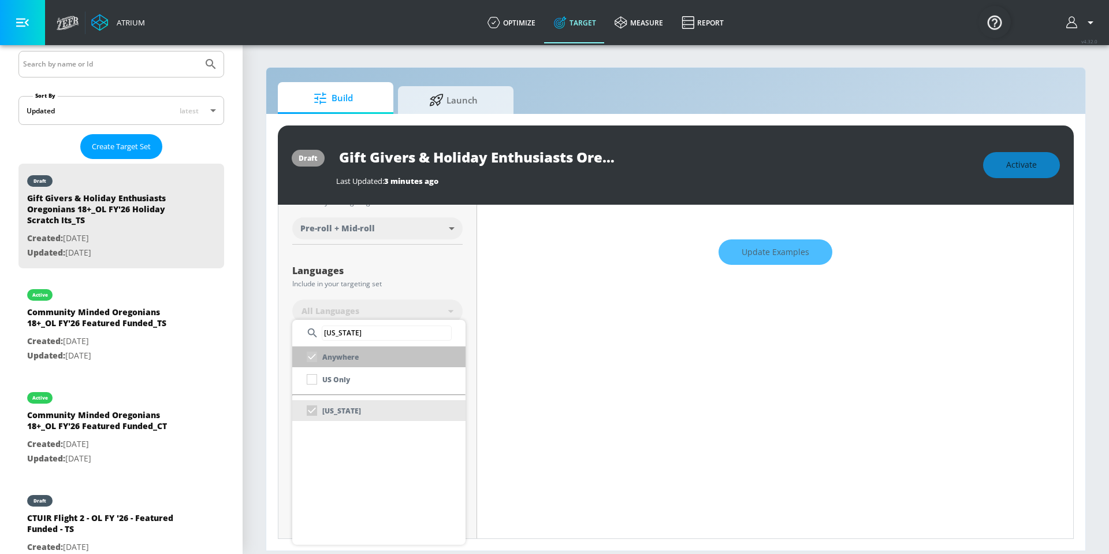
scroll to position [177, 0]
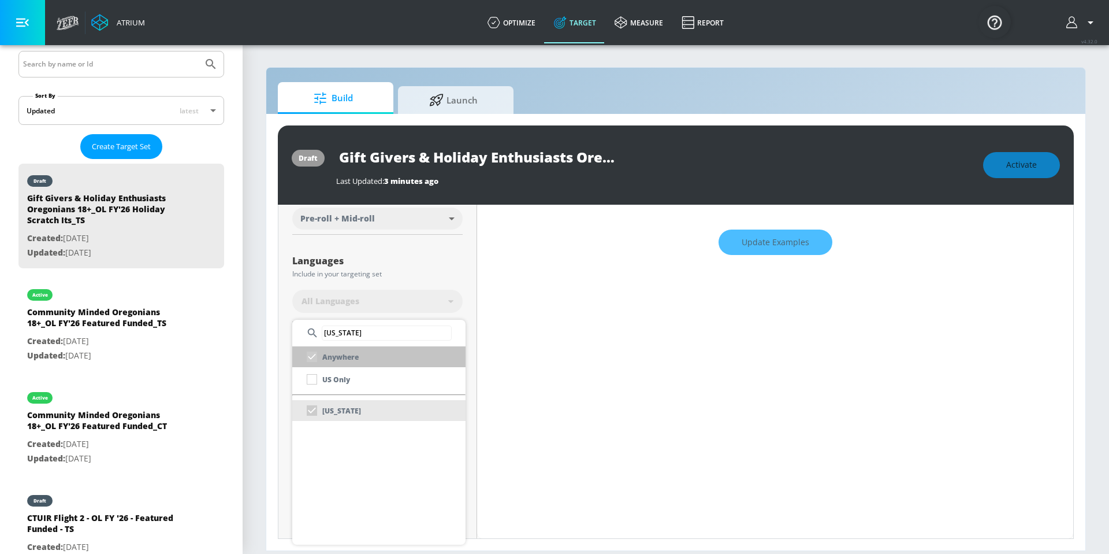
click at [313, 359] on div "Anywhere" at bounding box center [330, 356] width 57 height 21
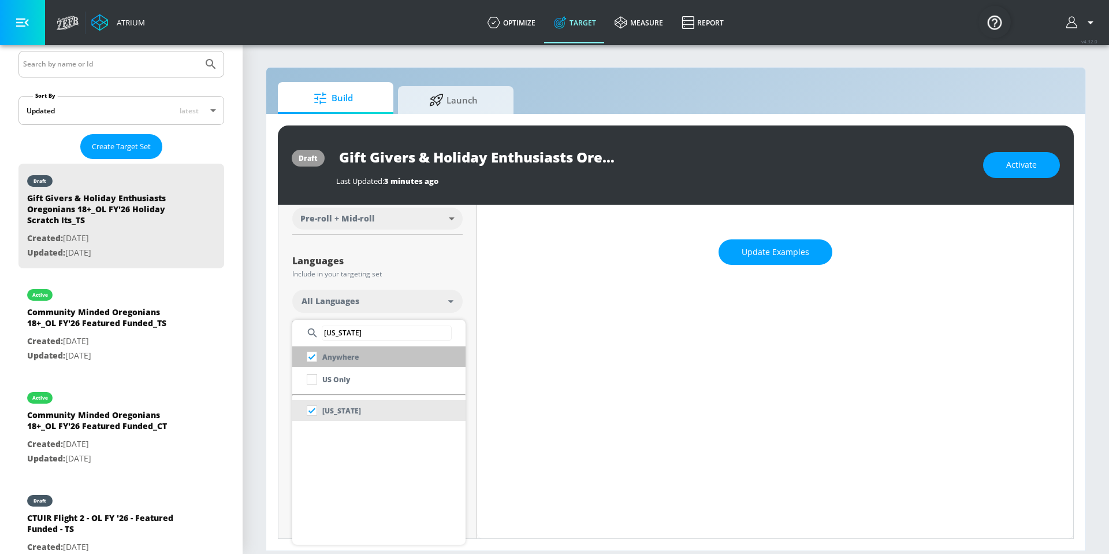
scroll to position [168, 0]
click at [311, 359] on input "checkbox" at bounding box center [312, 356] width 21 height 21
checkbox input "true"
click at [315, 379] on input "checkbox" at bounding box center [312, 379] width 21 height 21
checkbox input "true"
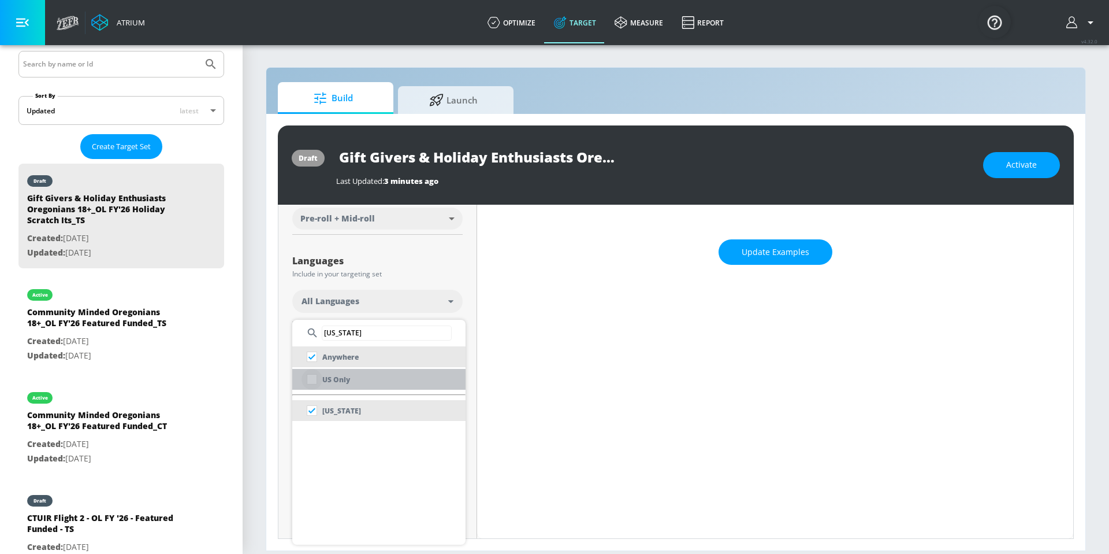
checkbox input "false"
click at [311, 411] on input "checkbox" at bounding box center [312, 410] width 21 height 21
checkbox input "false"
click at [287, 415] on div at bounding box center [554, 277] width 1109 height 554
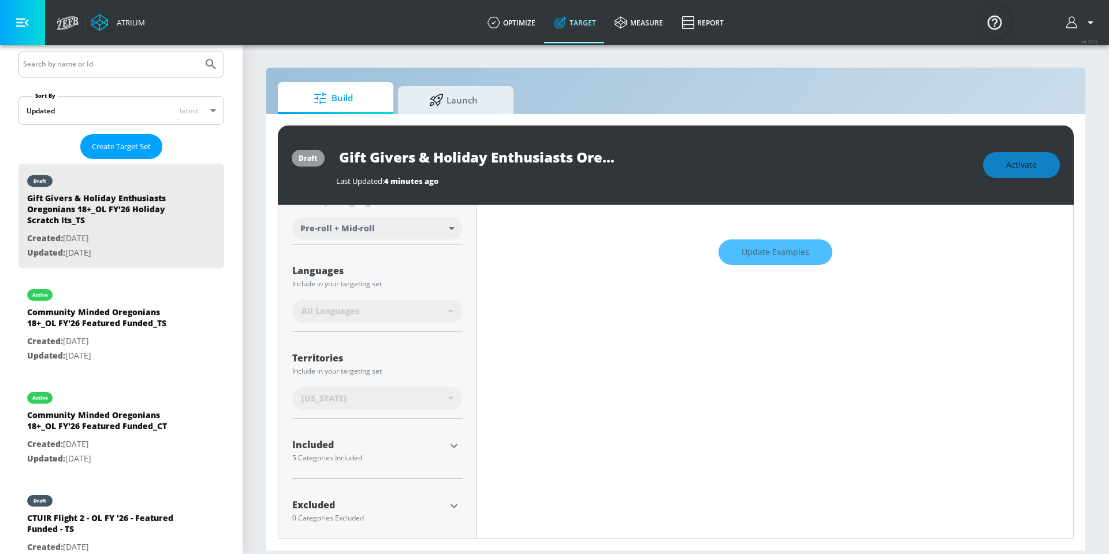
scroll to position [177, 0]
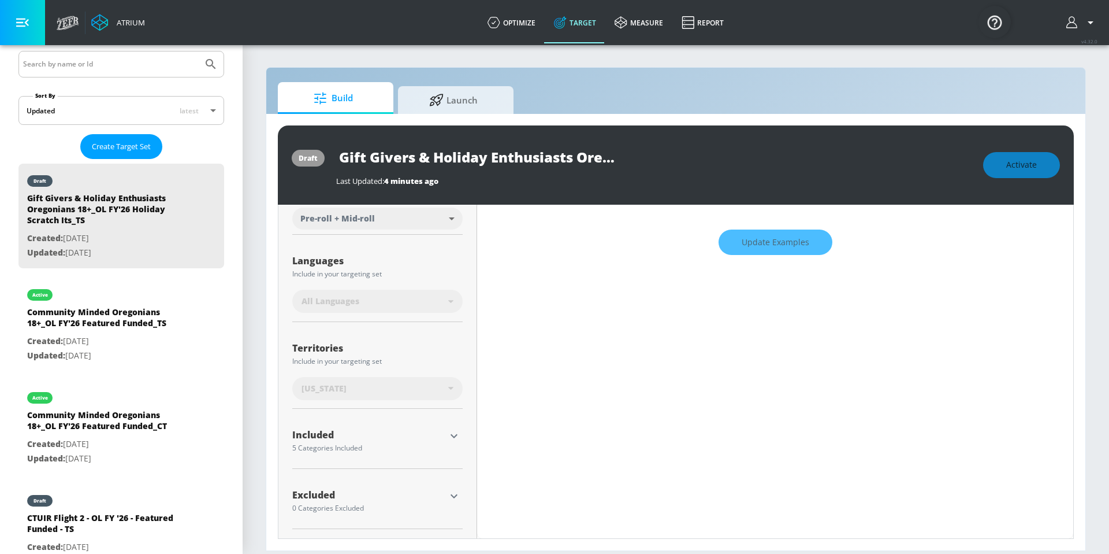
click at [444, 445] on div "Included 5 Categories Included" at bounding box center [377, 440] width 170 height 27
click at [455, 435] on icon "button" at bounding box center [454, 436] width 14 height 14
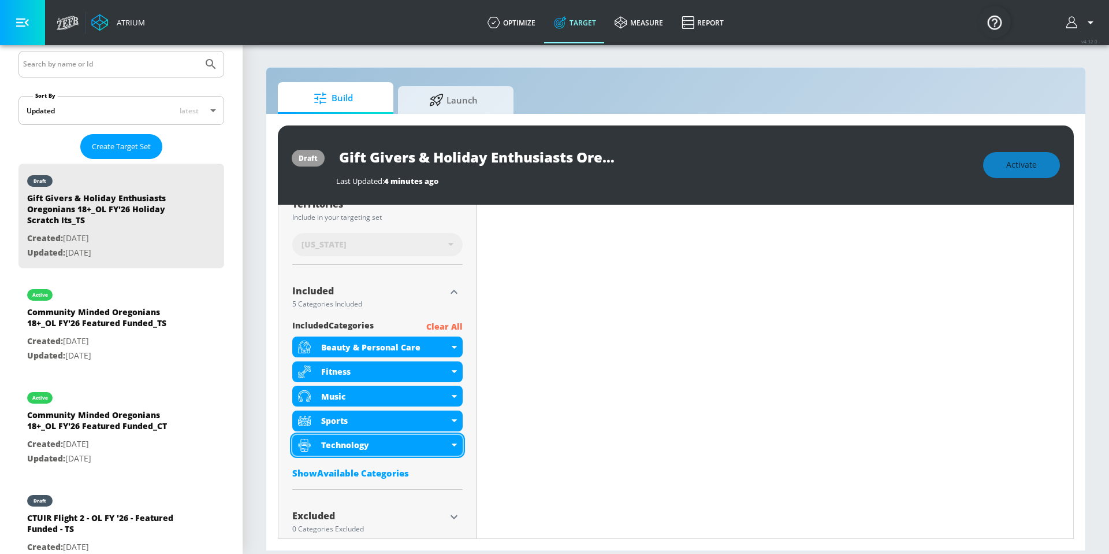
scroll to position [311, 0]
click at [355, 476] on div "Show Available Categories" at bounding box center [377, 473] width 170 height 12
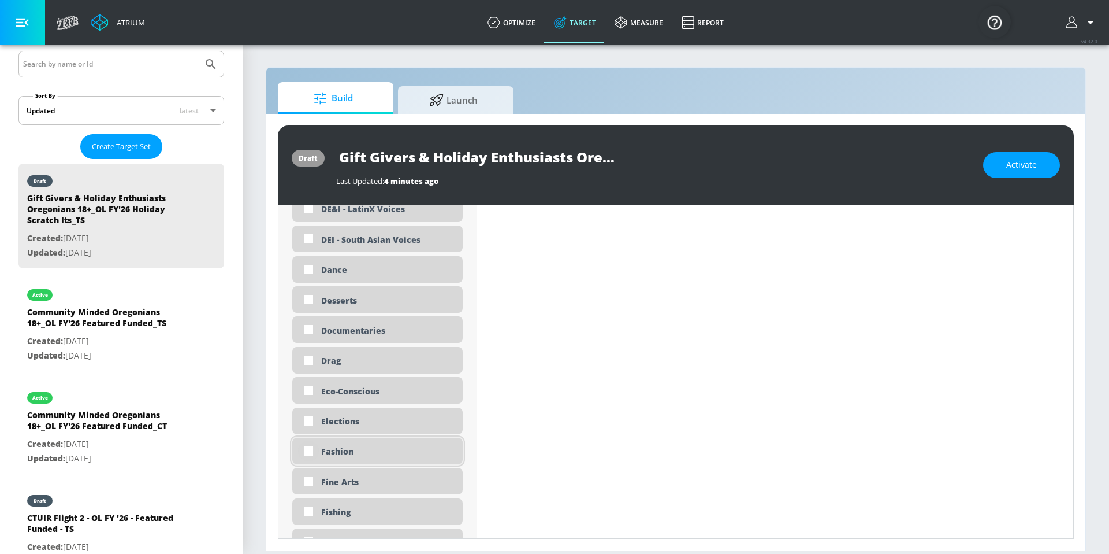
scroll to position [1237, 0]
click at [310, 450] on input "checkbox" at bounding box center [308, 449] width 21 height 21
checkbox input "true"
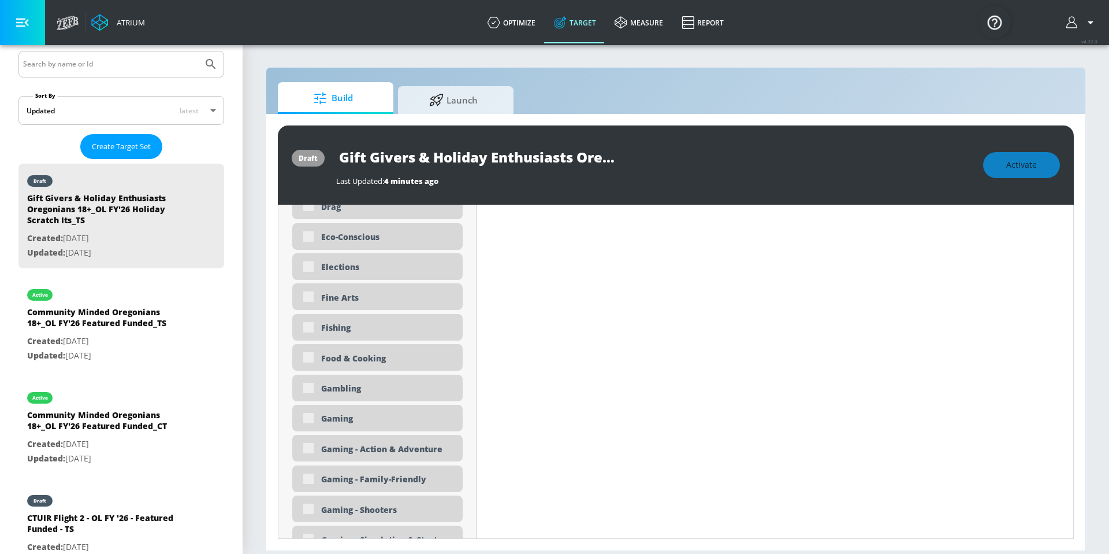
scroll to position [1423, 0]
click at [309, 361] on div "Food & Cooking" at bounding box center [377, 357] width 170 height 27
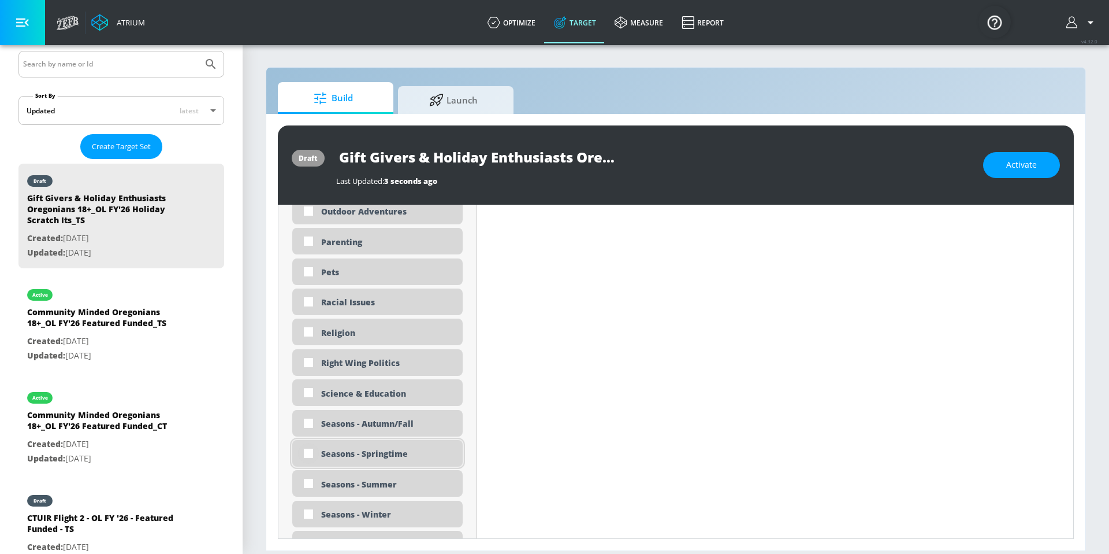
scroll to position [2771, 0]
click at [313, 515] on input "checkbox" at bounding box center [308, 513] width 21 height 21
checkbox input "true"
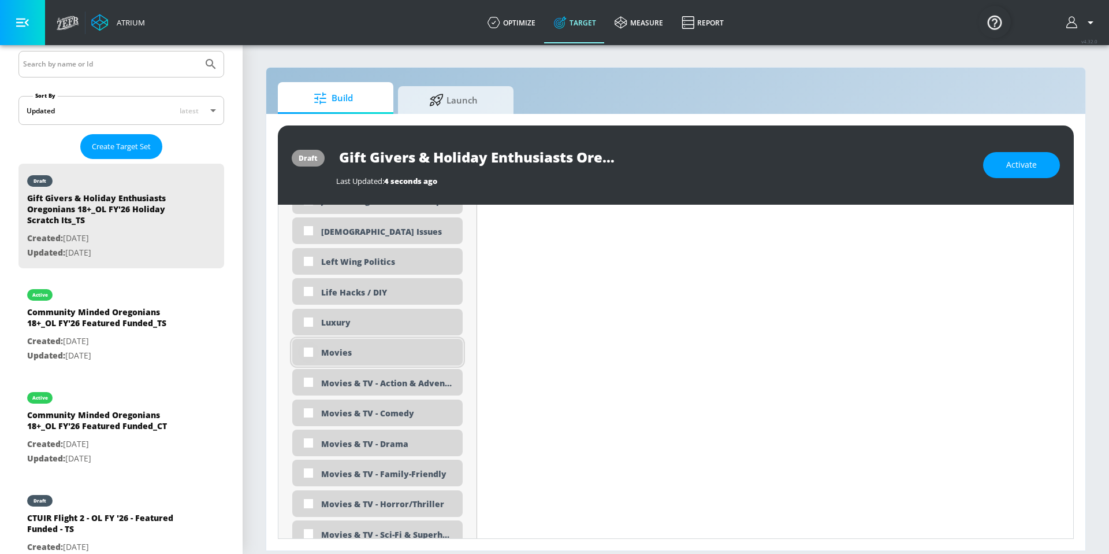
scroll to position [2169, 0]
click at [310, 325] on input "checkbox" at bounding box center [308, 322] width 21 height 21
checkbox input "true"
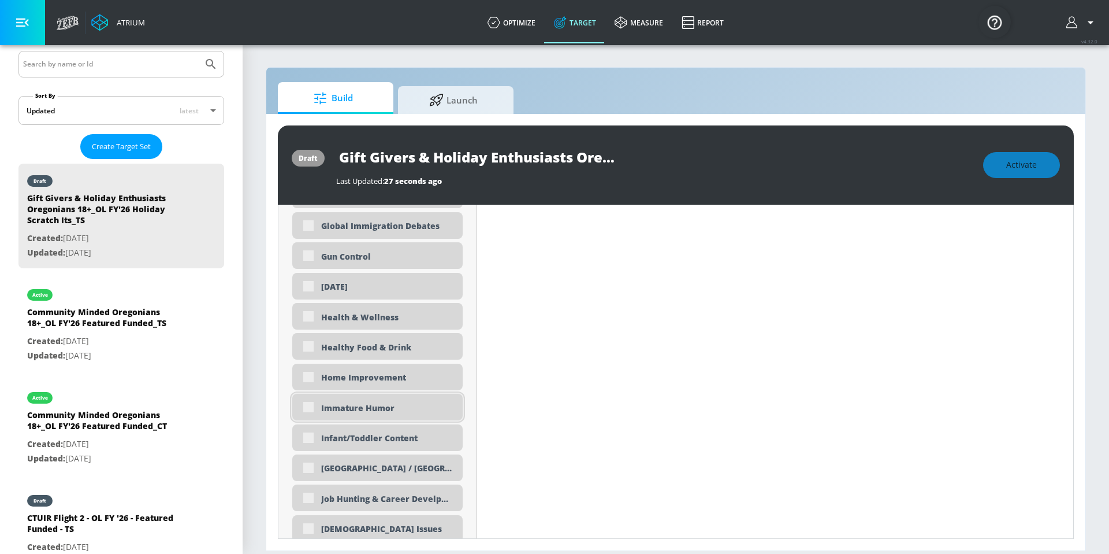
scroll to position [1903, 0]
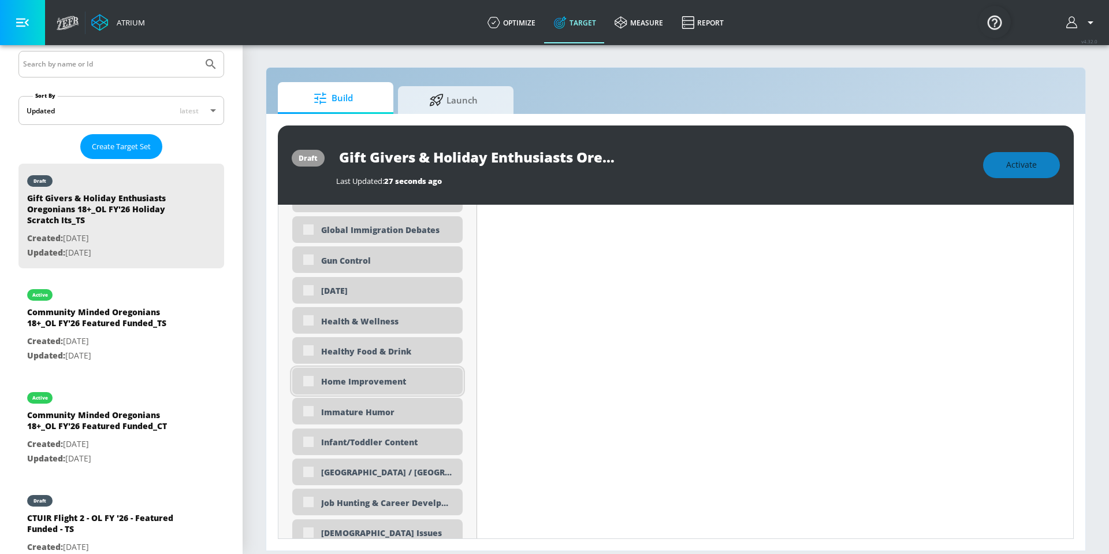
click at [310, 382] on div "Home Improvement" at bounding box center [377, 380] width 170 height 27
click at [310, 380] on input "checkbox" at bounding box center [308, 380] width 21 height 21
checkbox input "true"
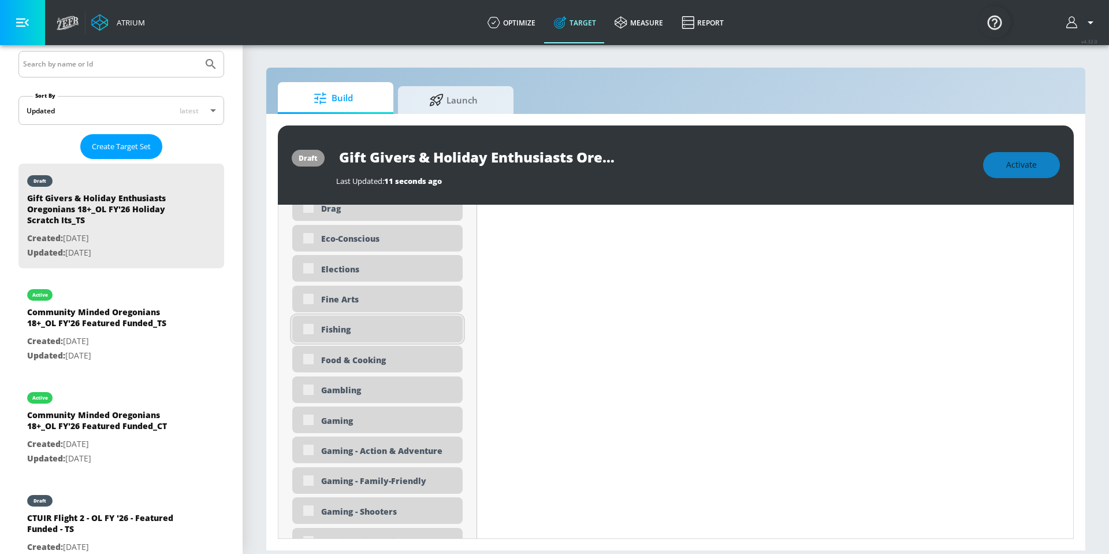
scroll to position [1477, 0]
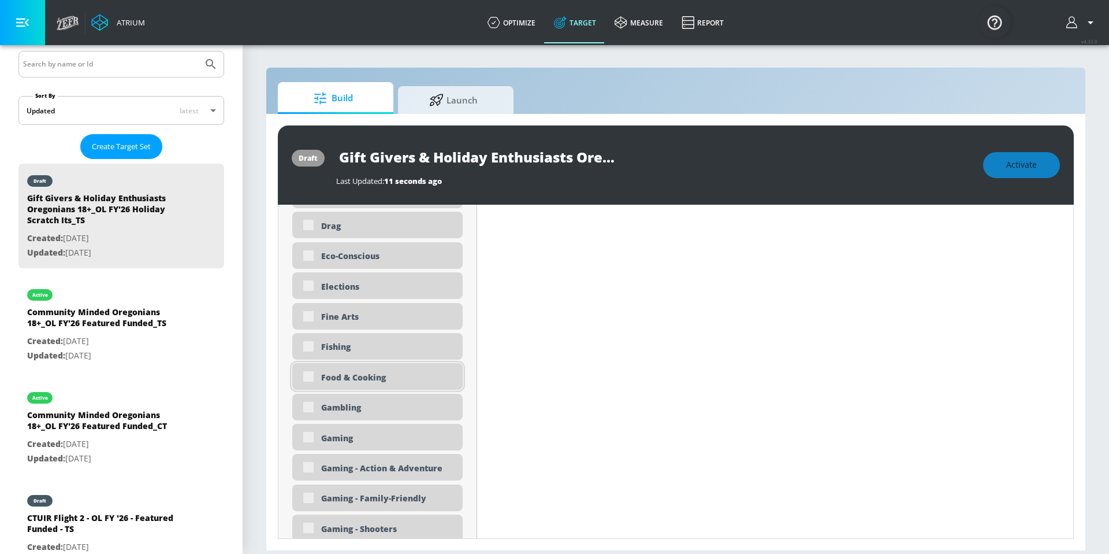
click at [309, 378] on div "Food & Cooking" at bounding box center [377, 376] width 170 height 27
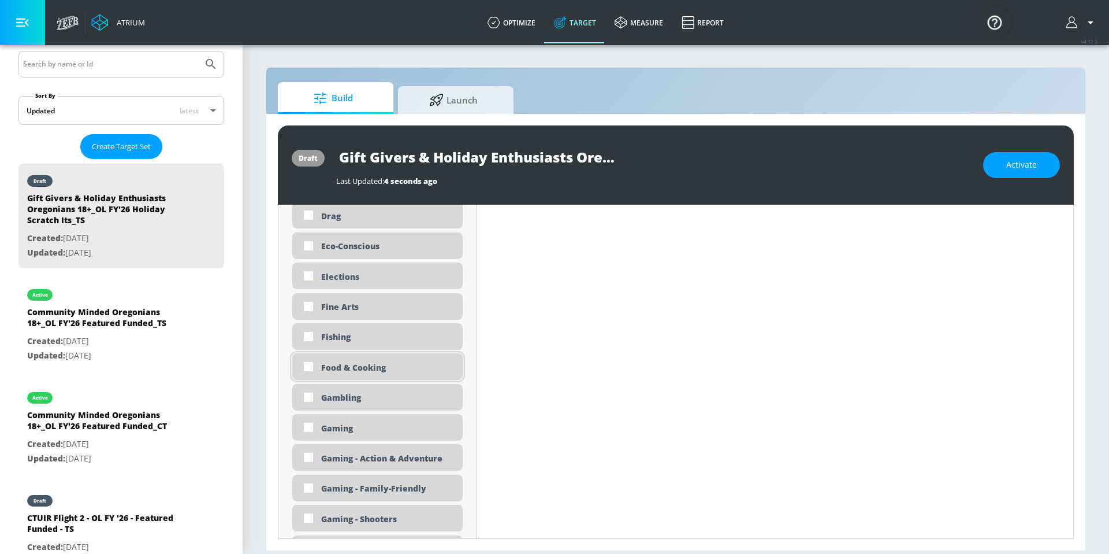
scroll to position [1468, 0]
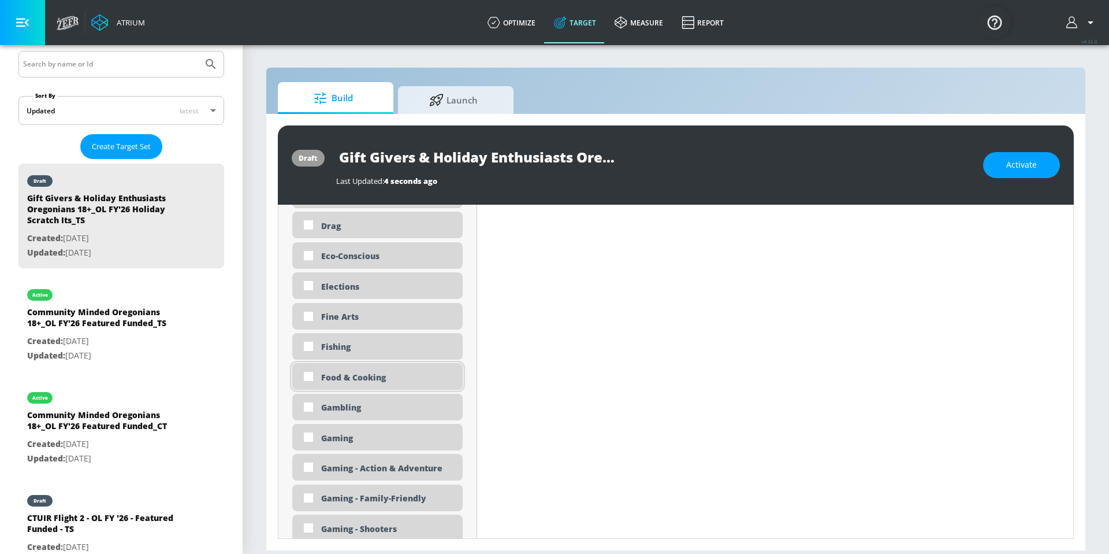
click at [311, 378] on input "checkbox" at bounding box center [308, 376] width 21 height 21
checkbox input "true"
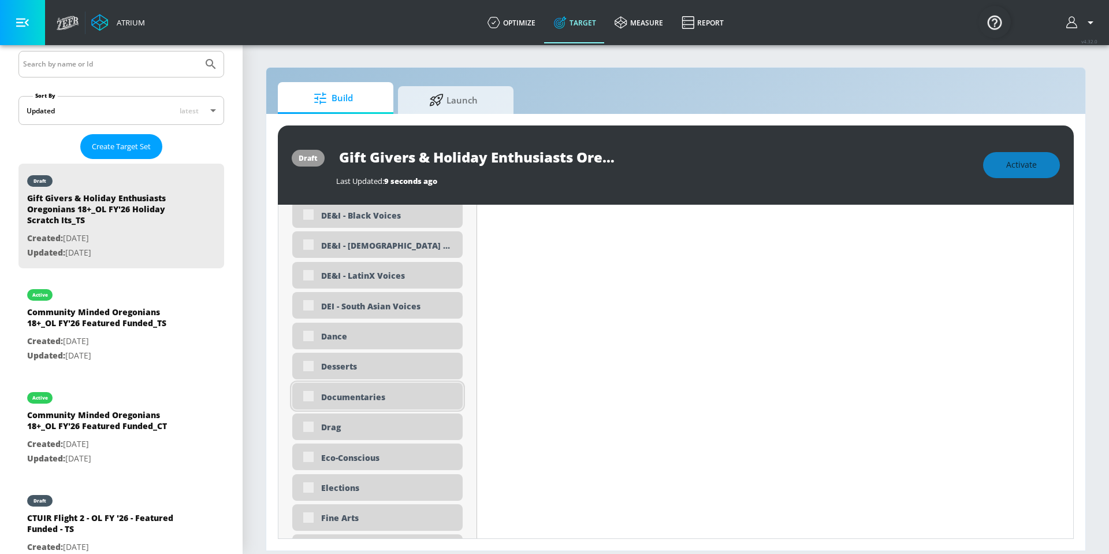
scroll to position [1310, 0]
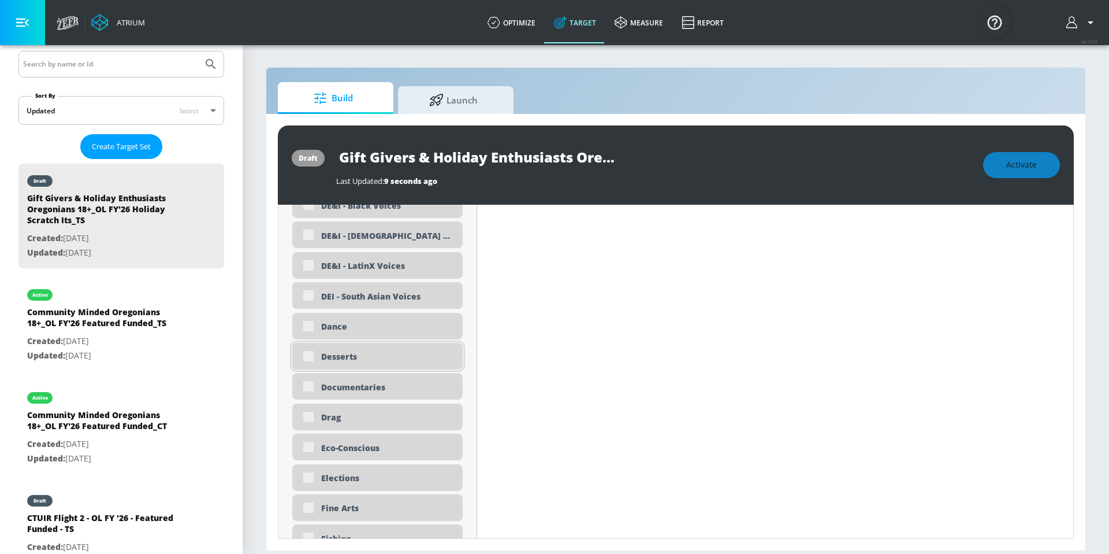
click at [312, 357] on div "Desserts" at bounding box center [377, 356] width 170 height 27
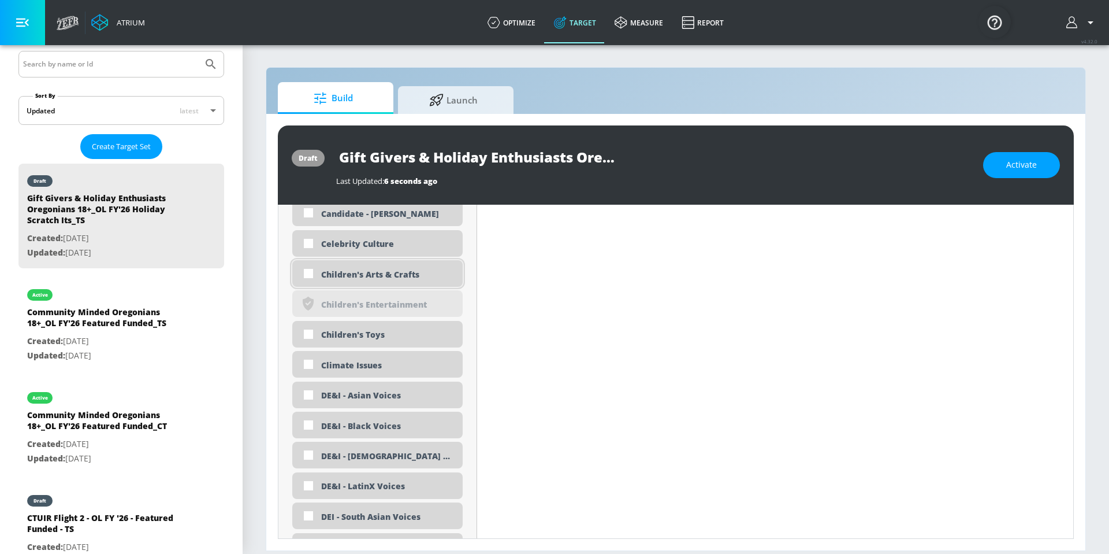
scroll to position [1039, 0]
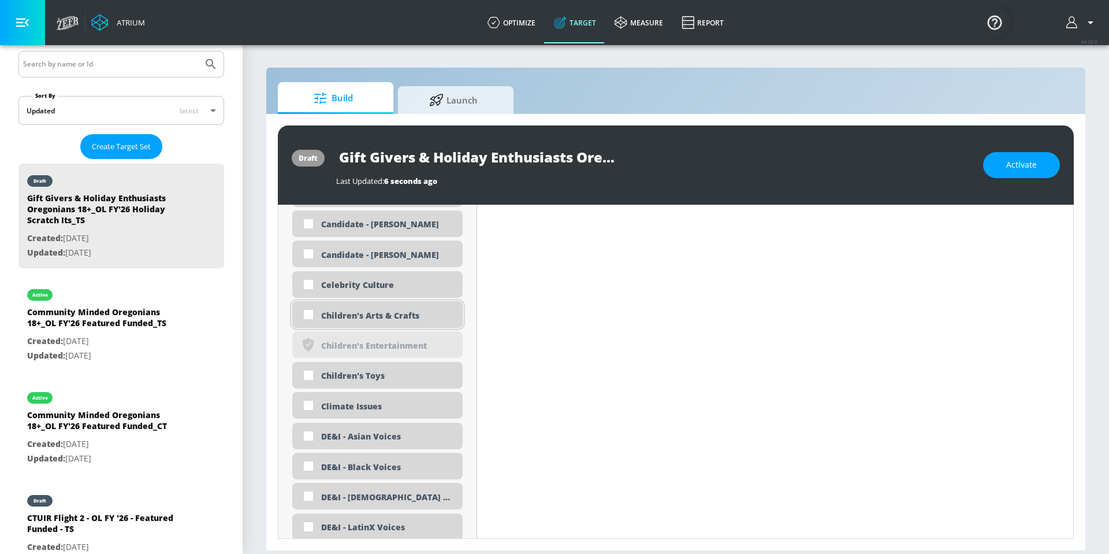
click at [309, 314] on input "checkbox" at bounding box center [308, 314] width 21 height 21
checkbox input "true"
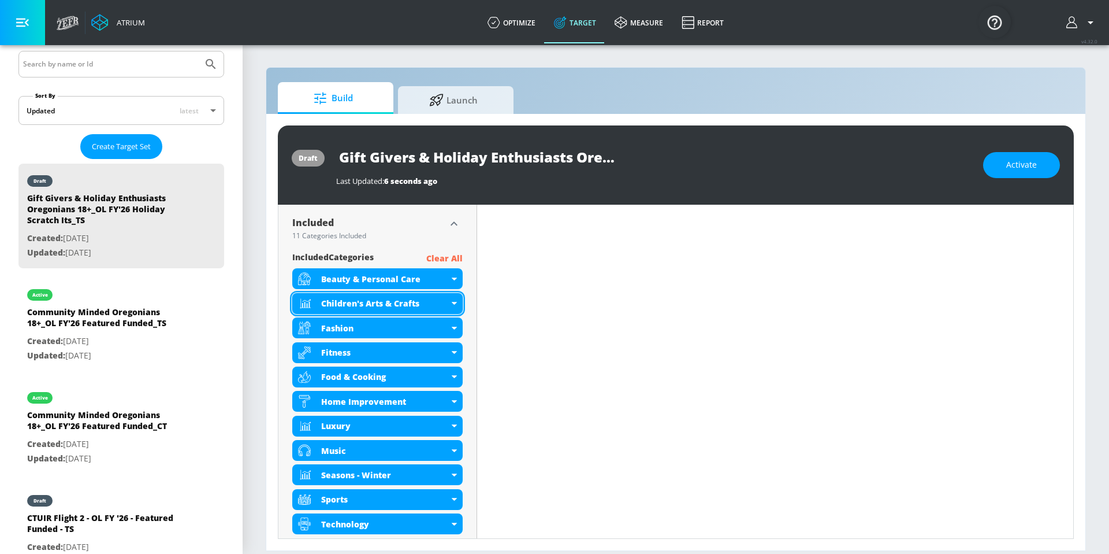
scroll to position [381, 0]
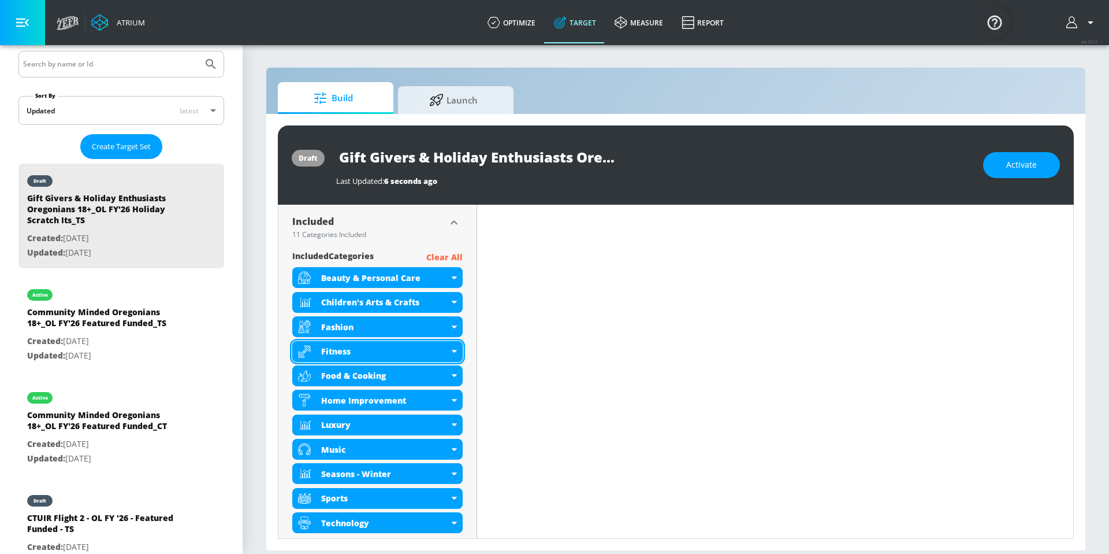
click at [453, 350] on icon at bounding box center [454, 351] width 5 height 3
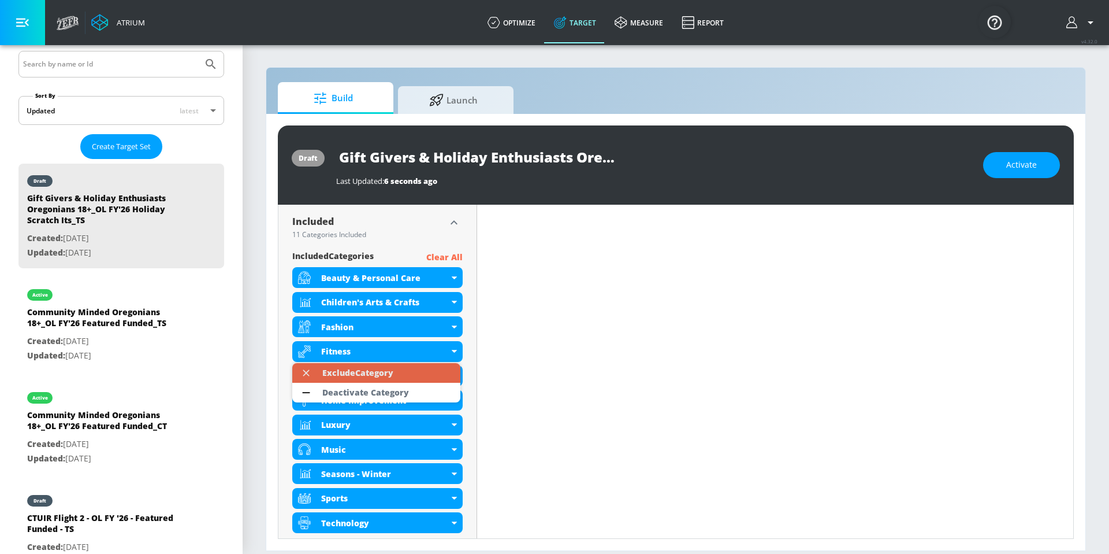
click at [444, 372] on li "Exclude Category" at bounding box center [376, 373] width 168 height 20
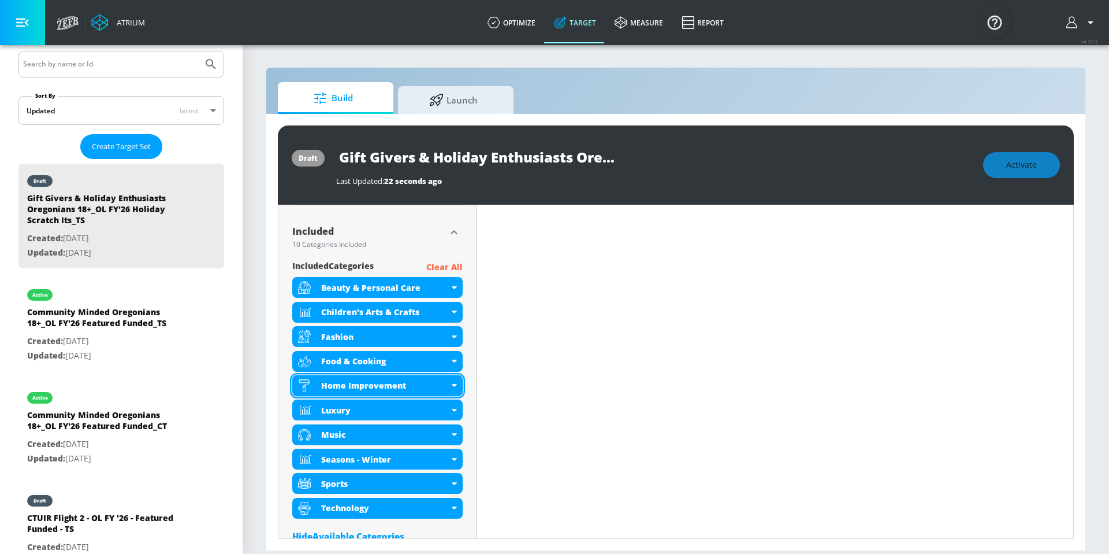
scroll to position [391, 0]
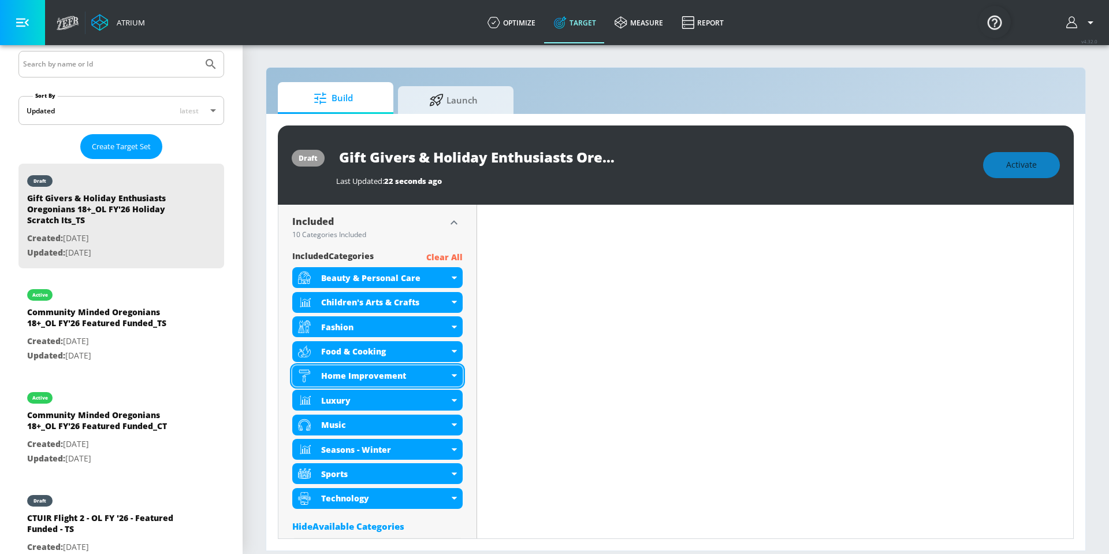
click at [452, 374] on icon at bounding box center [454, 375] width 5 height 3
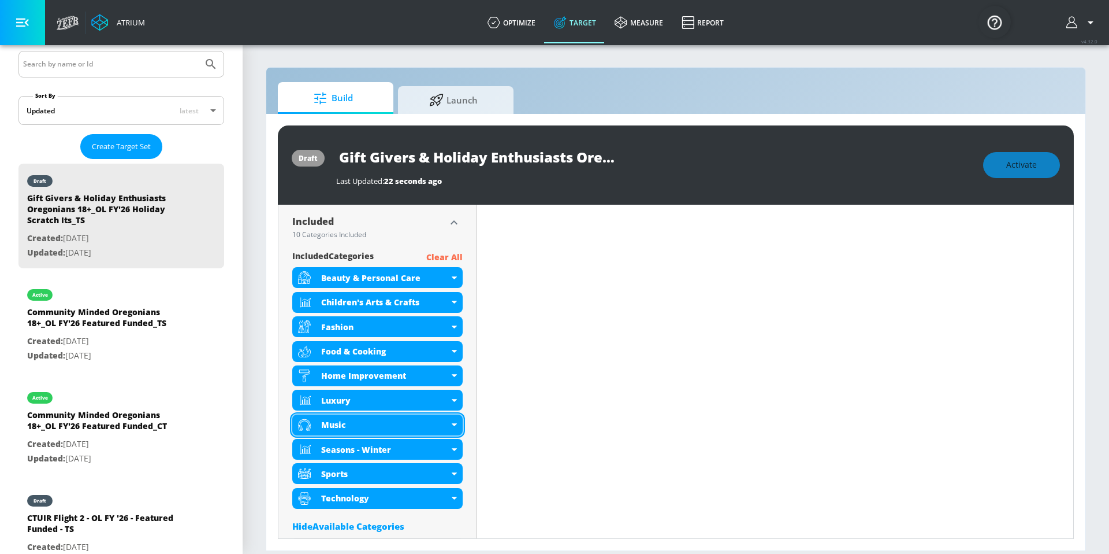
click at [454, 429] on div "Music" at bounding box center [377, 424] width 170 height 21
click at [452, 424] on icon at bounding box center [454, 424] width 5 height 3
click at [451, 426] on div "Music" at bounding box center [377, 424] width 170 height 21
click at [362, 435] on div "Music" at bounding box center [377, 424] width 170 height 21
click at [453, 425] on icon at bounding box center [454, 424] width 5 height 3
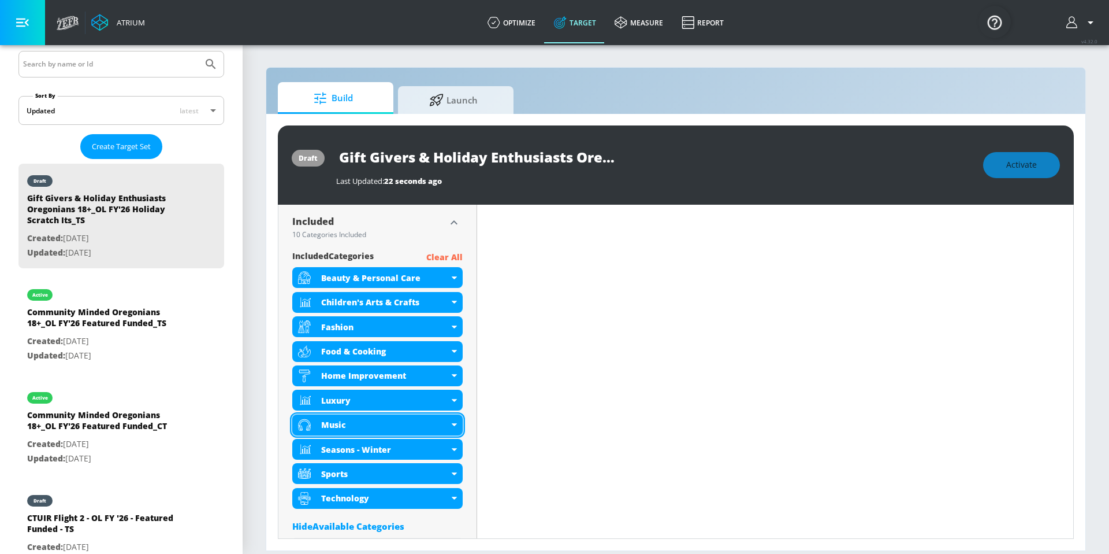
click at [447, 424] on div "Music" at bounding box center [377, 424] width 170 height 21
drag, startPoint x: 396, startPoint y: 427, endPoint x: 443, endPoint y: 428, distance: 47.4
click at [444, 430] on div "Music" at bounding box center [377, 424] width 170 height 21
click at [448, 422] on div "Music" at bounding box center [377, 424] width 170 height 21
click at [449, 423] on div "Music" at bounding box center [377, 424] width 170 height 21
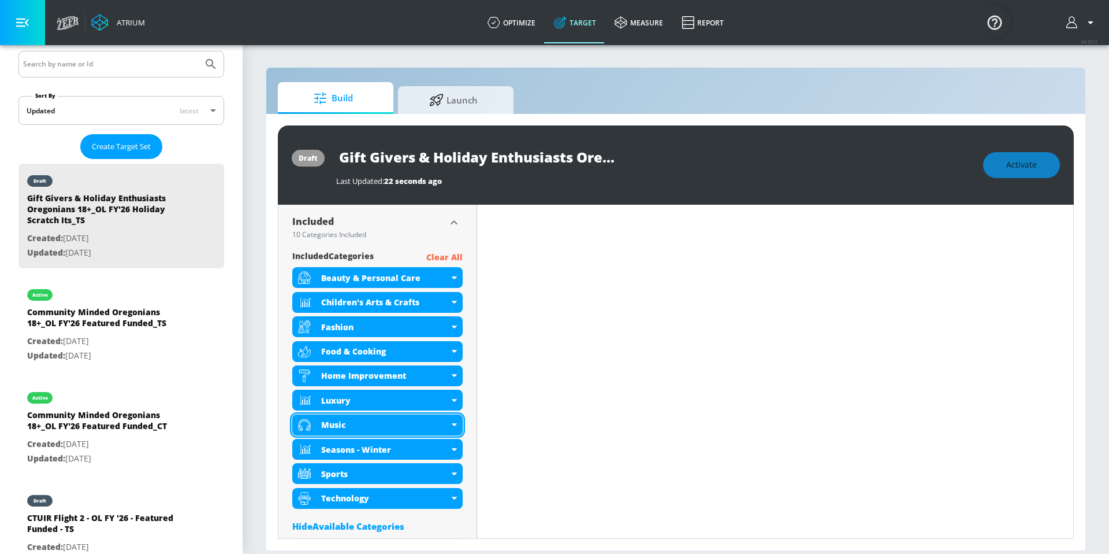
click at [454, 426] on div "Music" at bounding box center [377, 424] width 170 height 21
click at [454, 400] on icon at bounding box center [454, 400] width 5 height 3
click at [453, 430] on div "Music" at bounding box center [377, 424] width 170 height 21
click at [452, 423] on icon at bounding box center [454, 424] width 5 height 3
drag, startPoint x: 388, startPoint y: 429, endPoint x: 392, endPoint y: 524, distance: 94.8
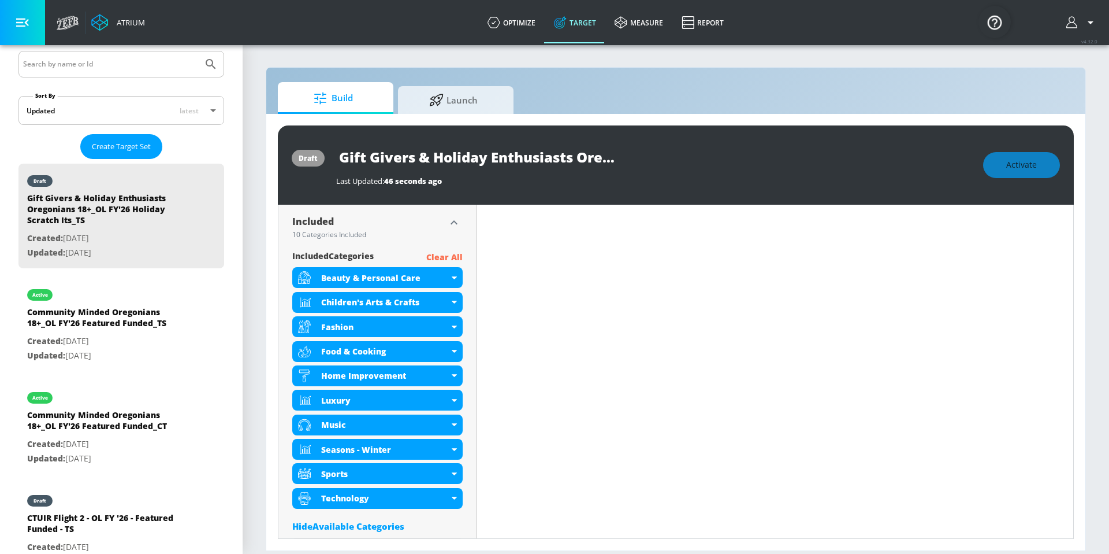
click at [452, 500] on div "Technology" at bounding box center [377, 498] width 170 height 21
click at [451, 476] on div "Sports" at bounding box center [377, 473] width 170 height 21
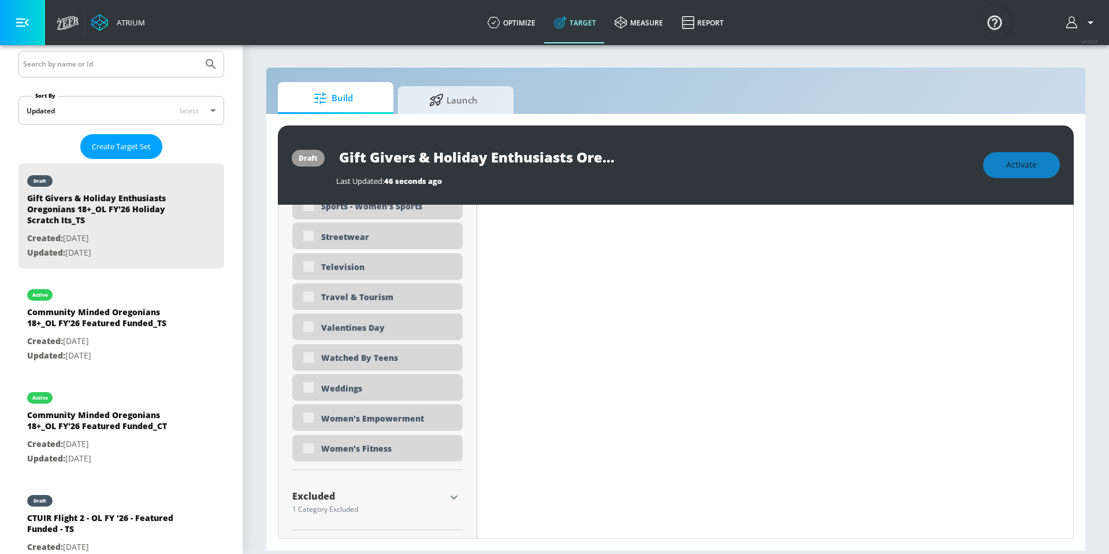
scroll to position [3460, 0]
click at [448, 493] on icon "button" at bounding box center [454, 496] width 14 height 14
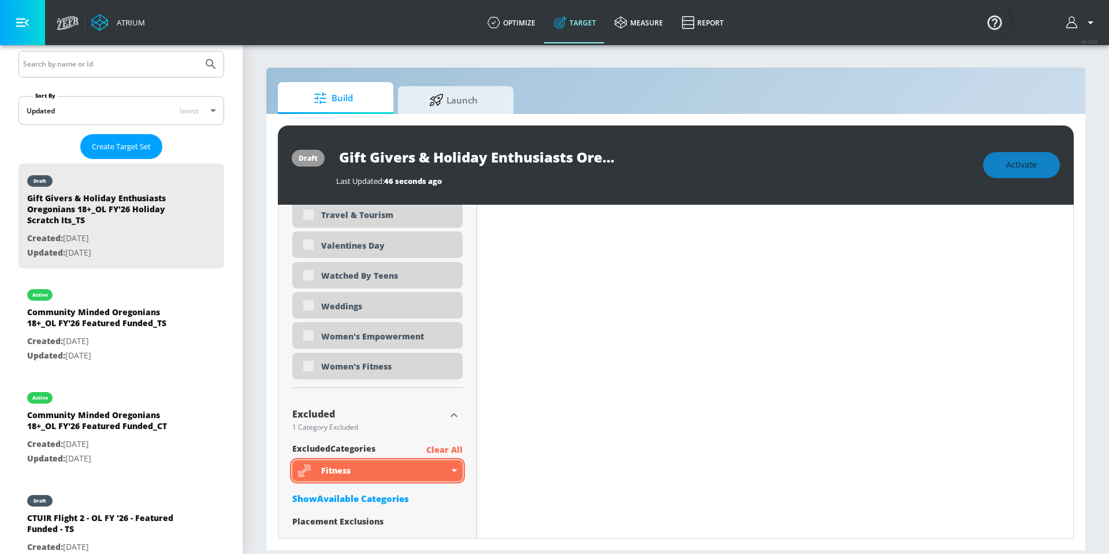
scroll to position [3543, 0]
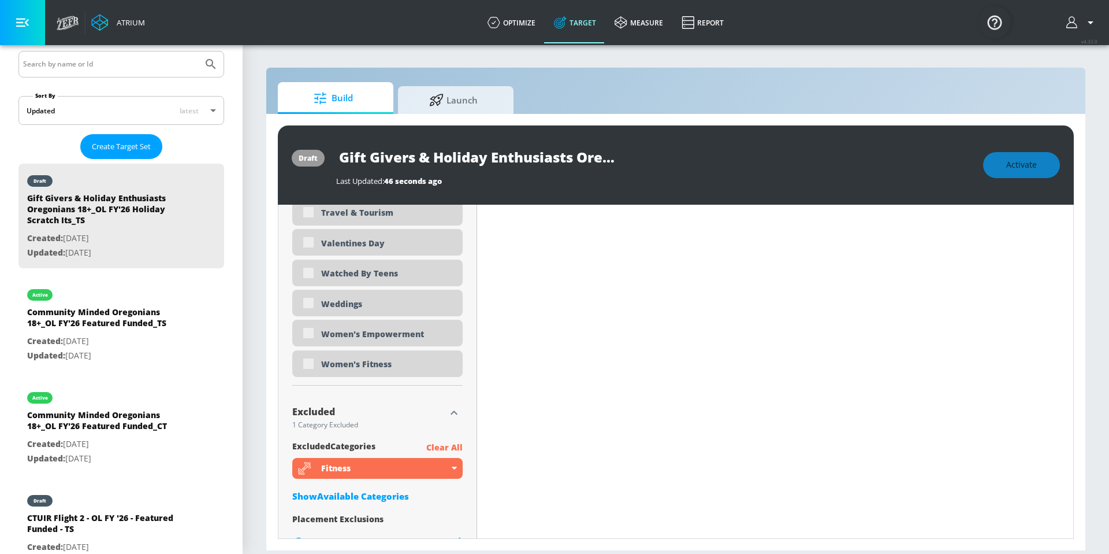
click at [448, 450] on p "Clear All" at bounding box center [444, 447] width 36 height 14
click at [437, 447] on p "Clear All" at bounding box center [444, 447] width 36 height 14
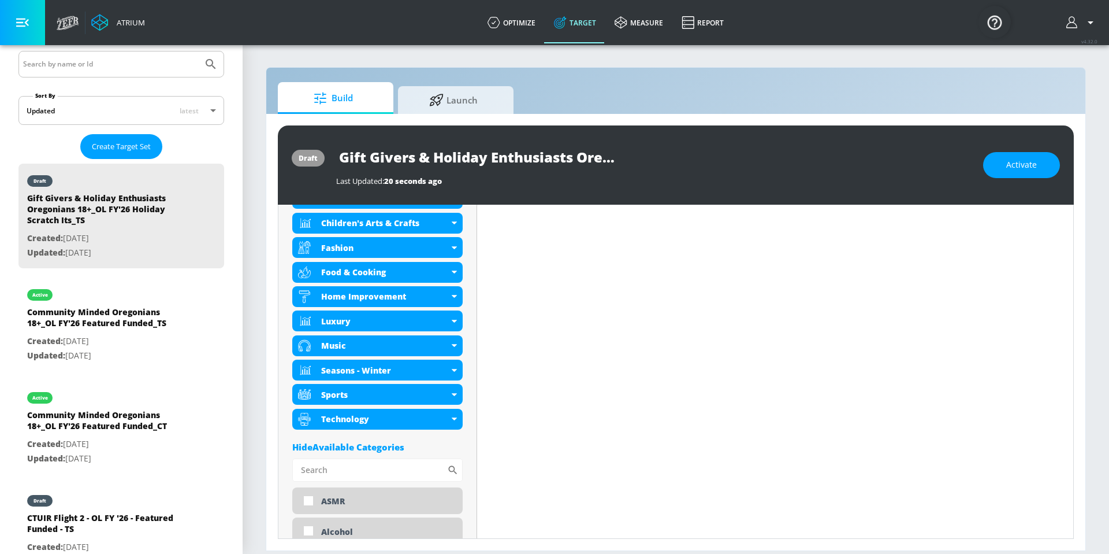
scroll to position [450, 0]
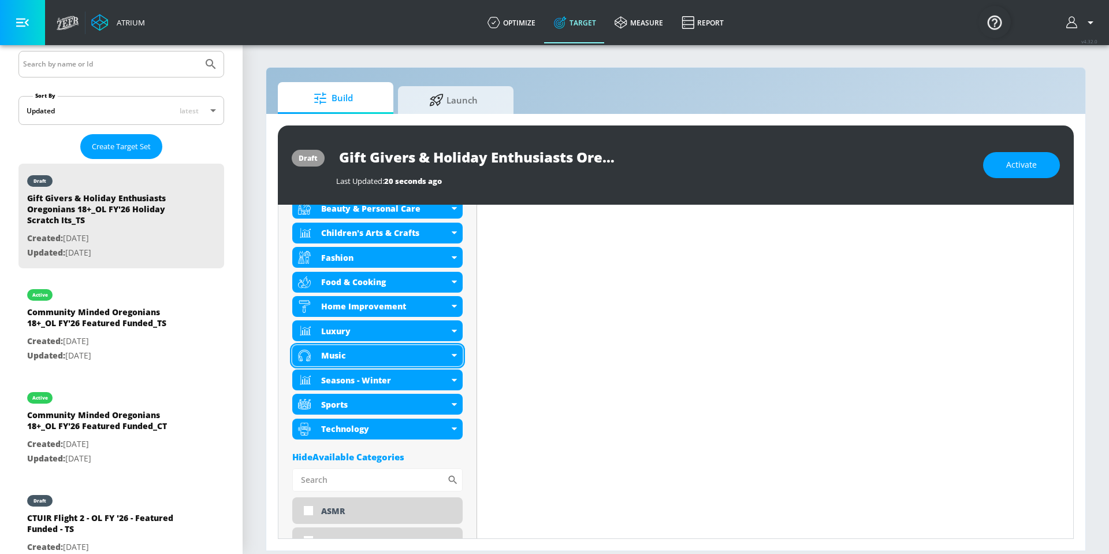
click at [452, 354] on icon at bounding box center [454, 355] width 5 height 3
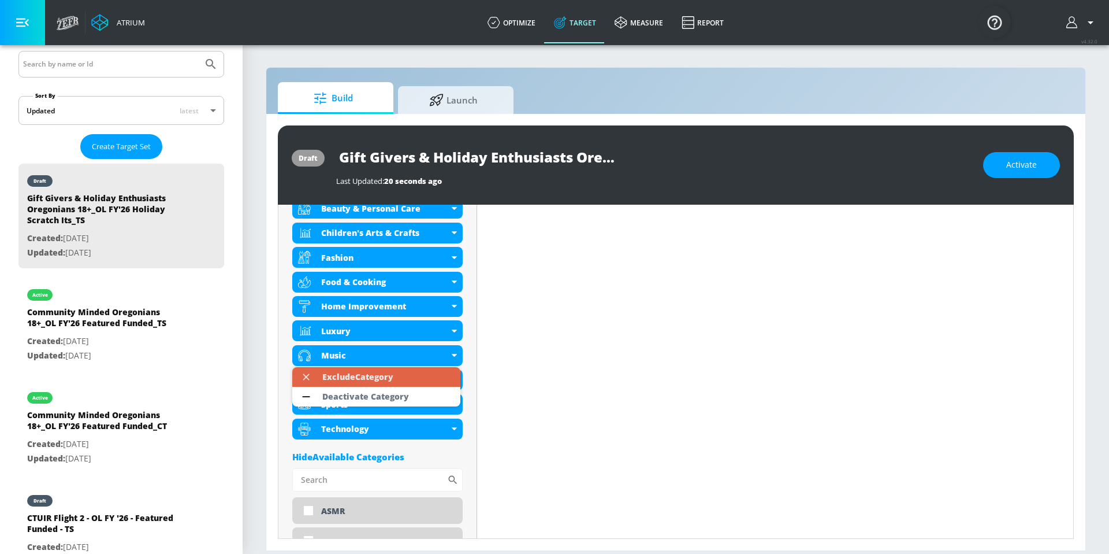
click at [392, 380] on div "Exclude Category" at bounding box center [357, 377] width 71 height 8
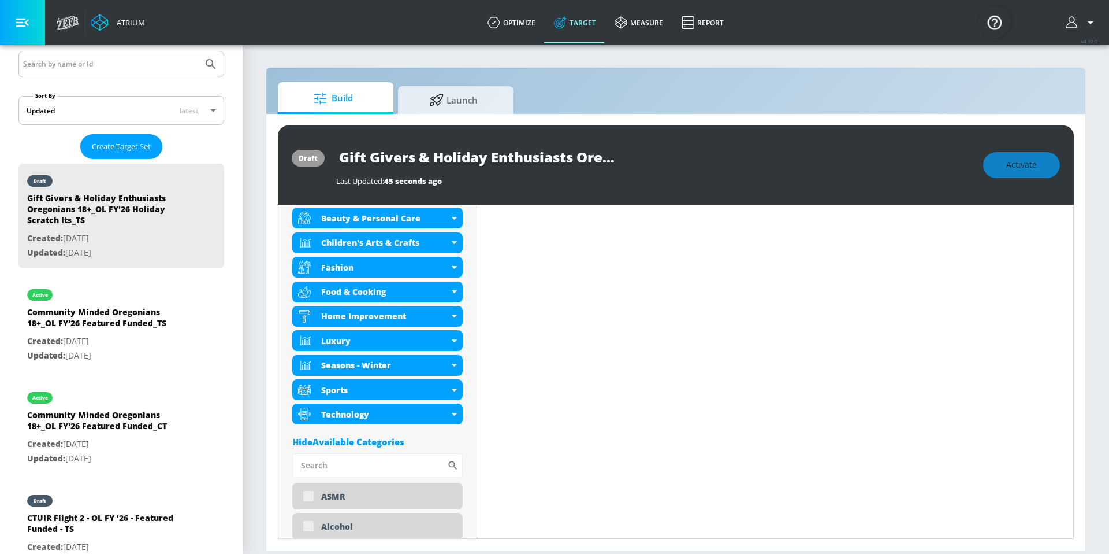
scroll to position [460, 0]
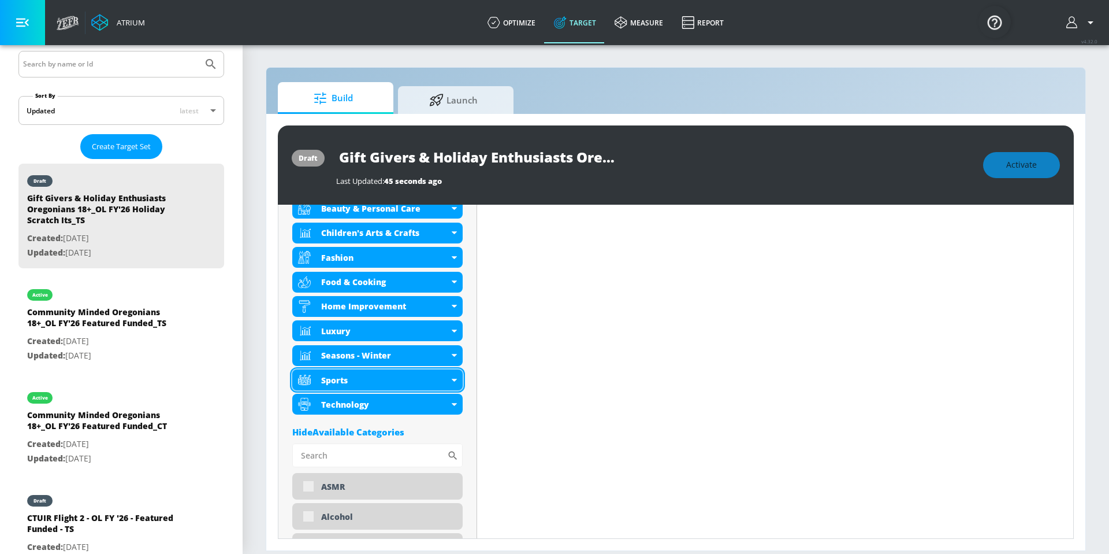
click at [452, 378] on icon at bounding box center [454, 379] width 5 height 3
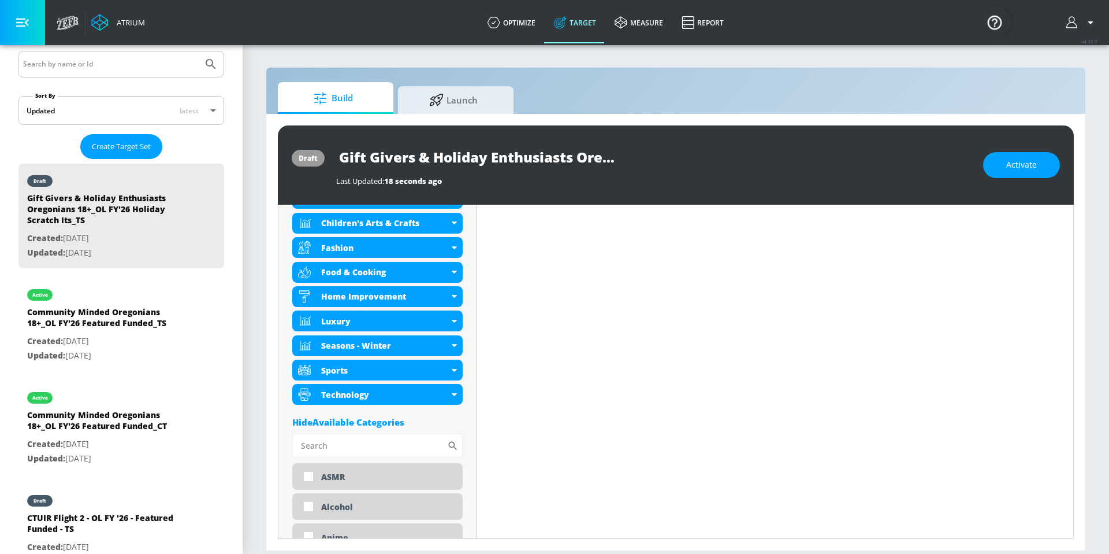
scroll to position [450, 0]
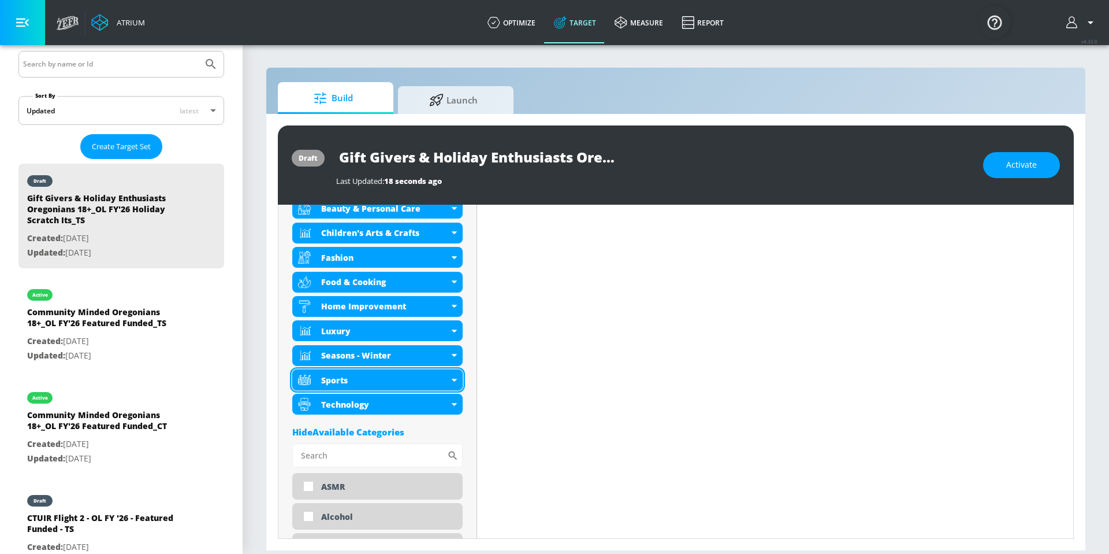
click at [453, 378] on icon at bounding box center [454, 379] width 5 height 3
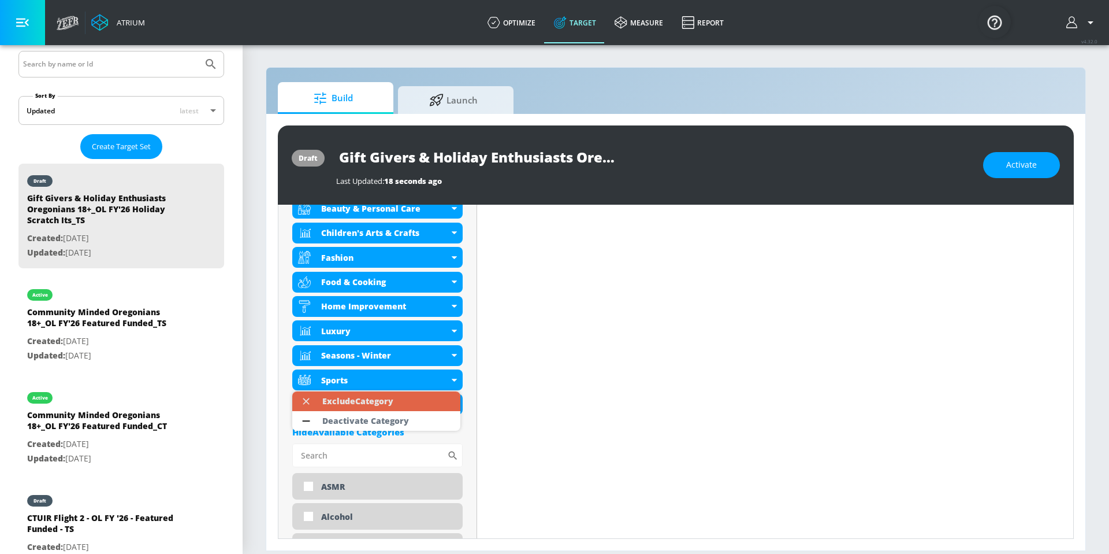
click at [429, 398] on li "Exclude Category" at bounding box center [376, 401] width 168 height 20
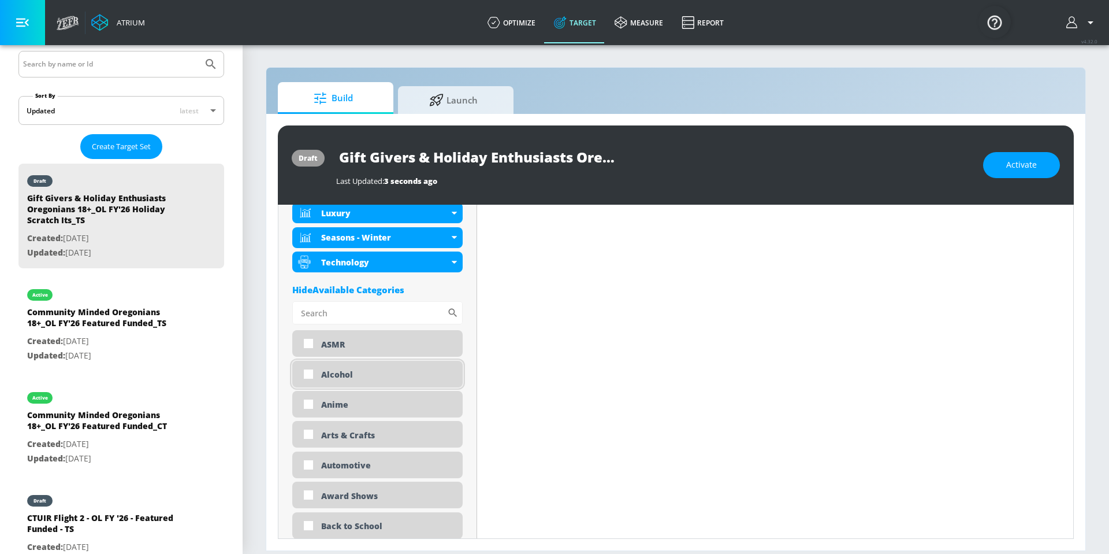
scroll to position [456, 0]
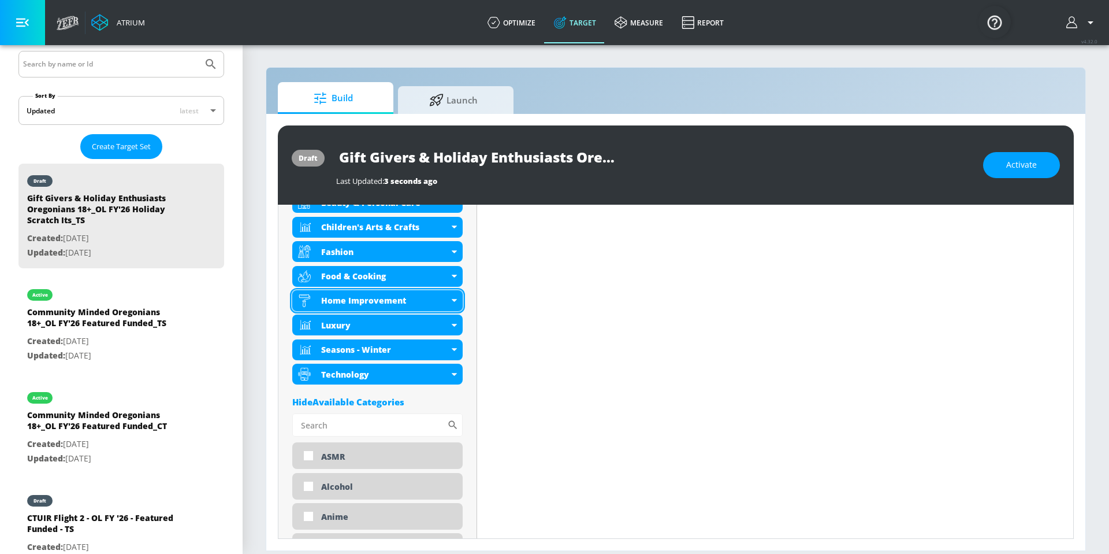
click at [448, 298] on div "Home Improvement" at bounding box center [377, 300] width 170 height 21
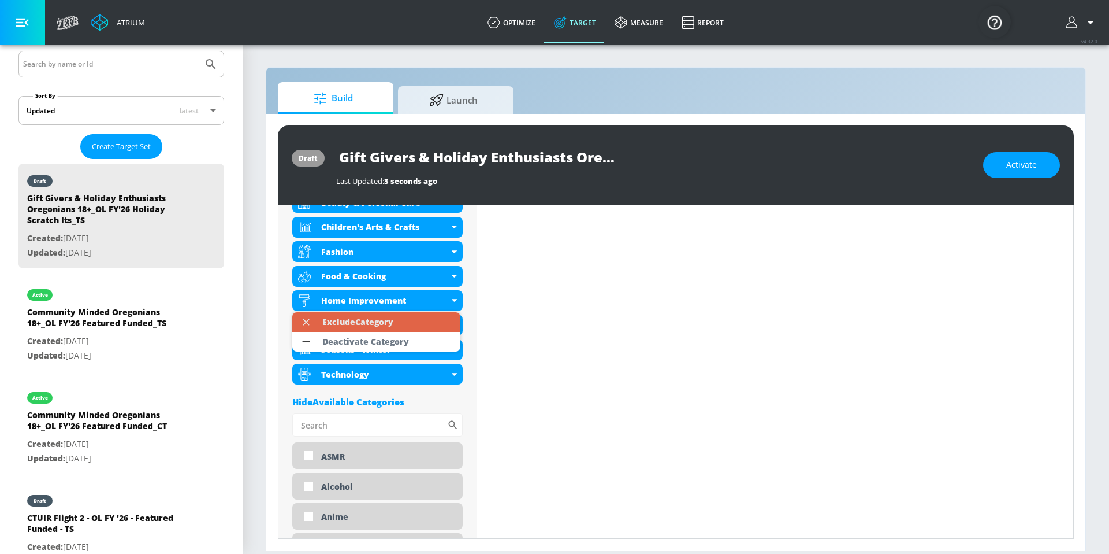
click at [434, 322] on li "Exclude Category" at bounding box center [376, 322] width 168 height 20
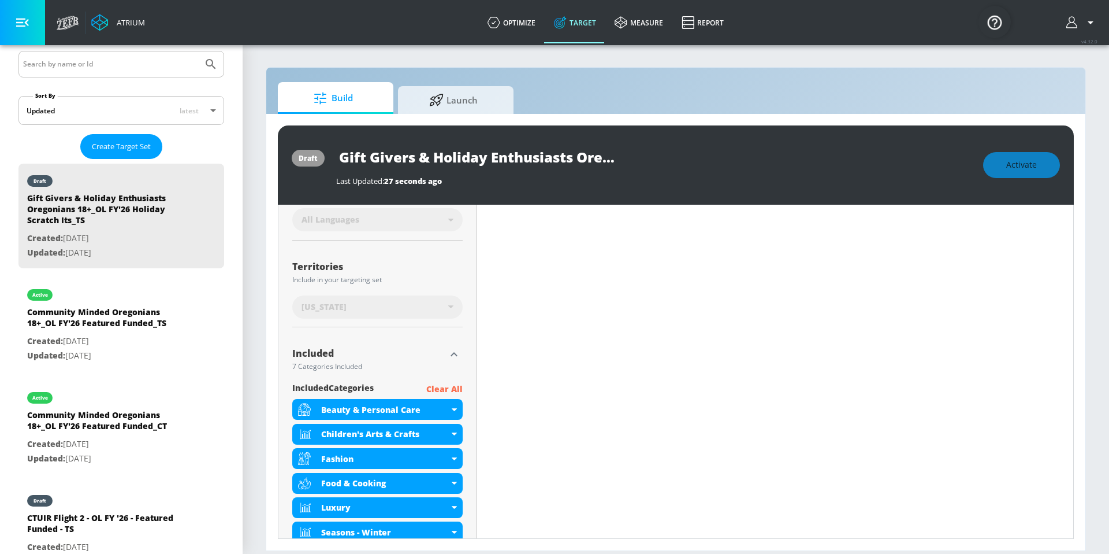
scroll to position [283, 0]
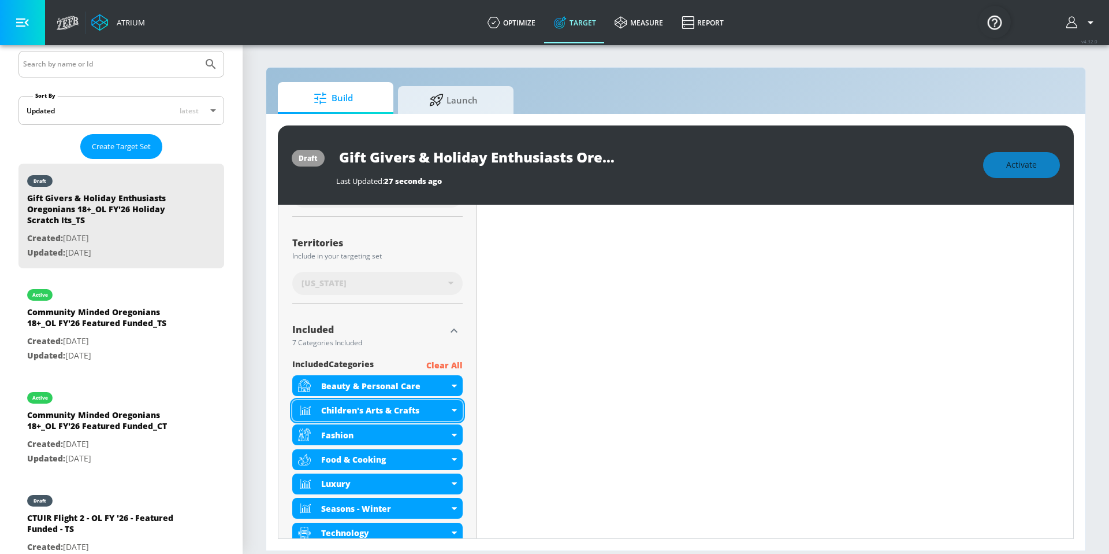
click at [453, 413] on div "Children's Arts & Crafts" at bounding box center [377, 410] width 170 height 21
click at [452, 410] on icon at bounding box center [454, 410] width 5 height 3
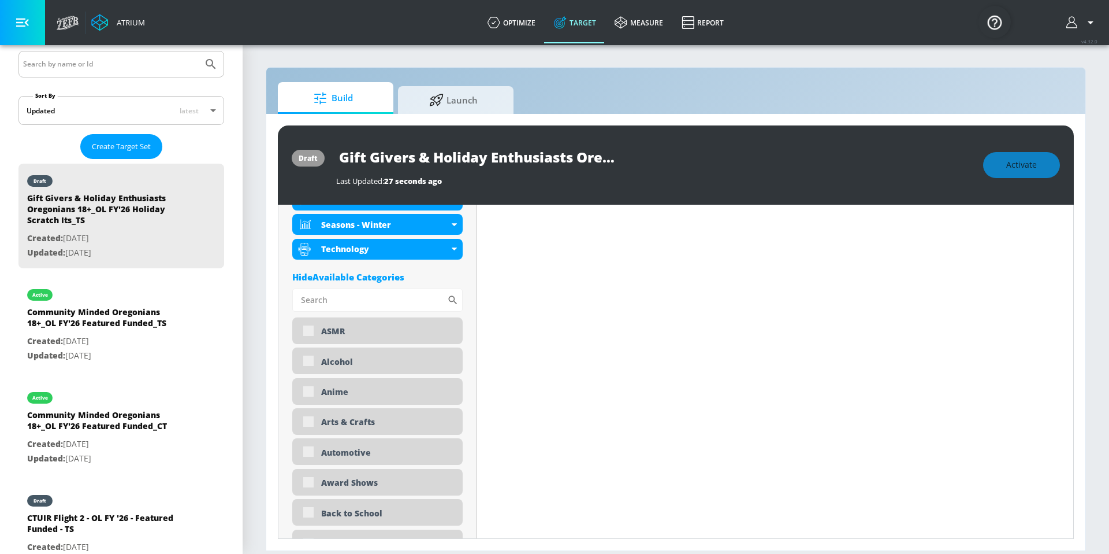
scroll to position [631, 0]
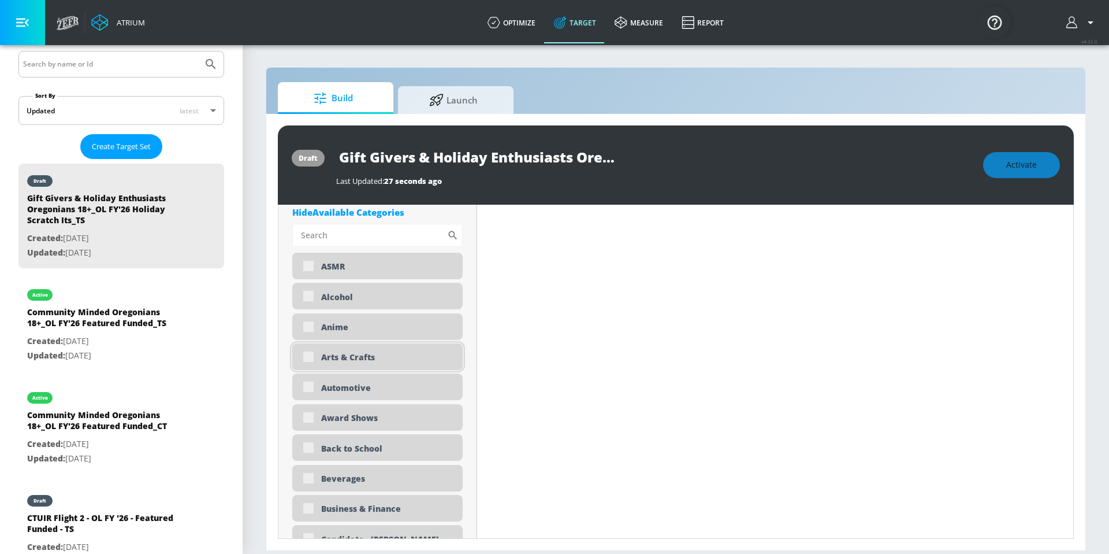
click at [311, 359] on div "Arts & Crafts" at bounding box center [377, 356] width 170 height 27
click at [310, 352] on div "Arts & Crafts" at bounding box center [377, 356] width 170 height 27
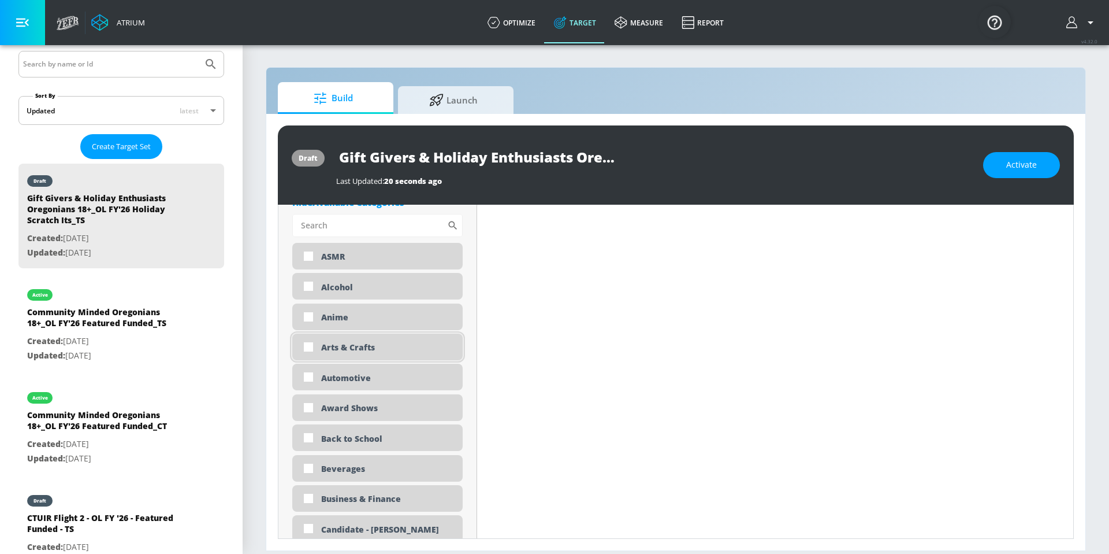
scroll to position [621, 0]
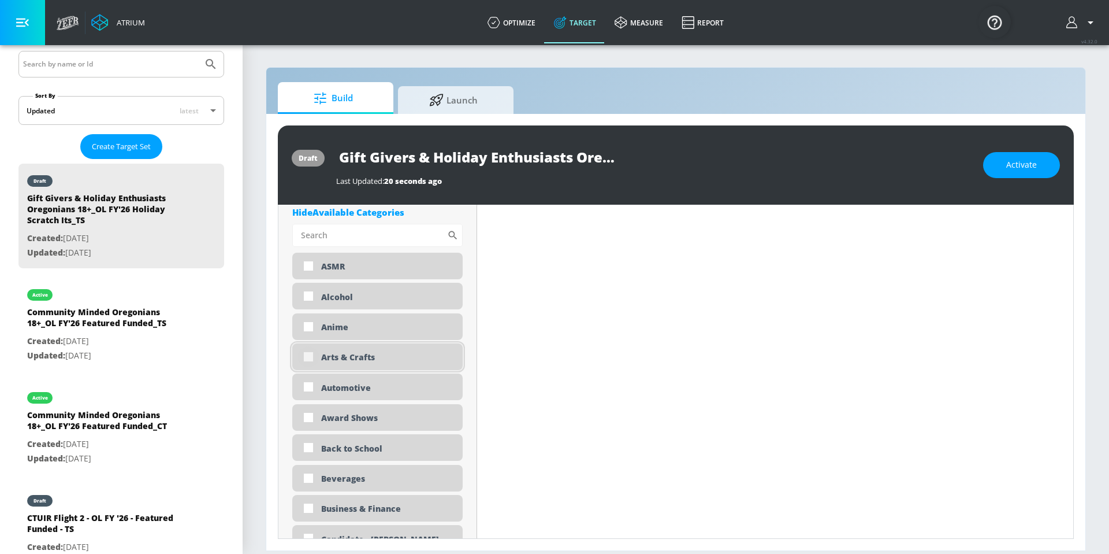
click at [310, 355] on input "checkbox" at bounding box center [308, 356] width 21 height 21
checkbox input "true"
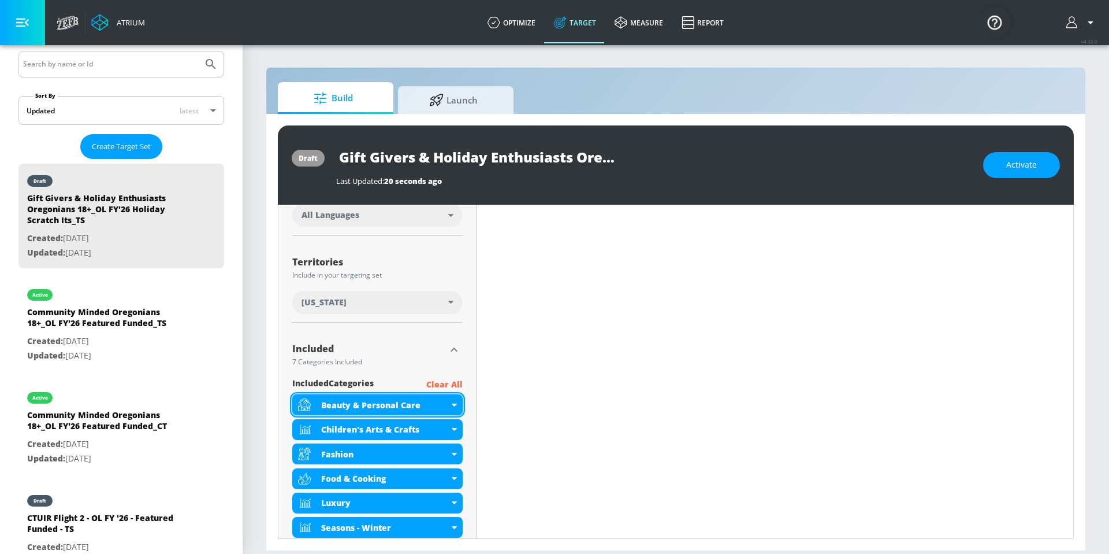
scroll to position [263, 0]
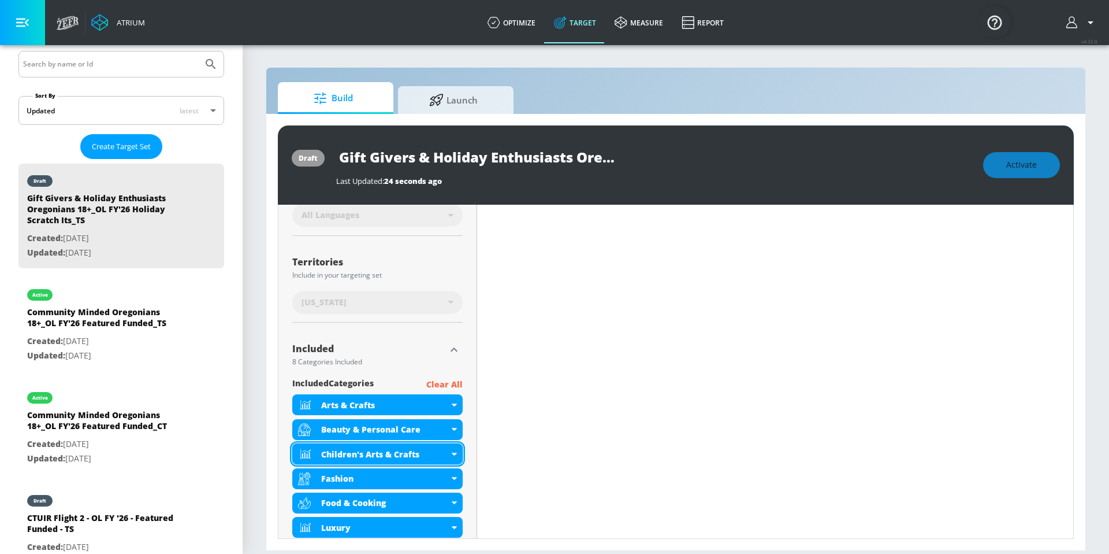
click at [447, 452] on div "Children's Arts & Crafts" at bounding box center [377, 453] width 170 height 21
click at [452, 455] on icon at bounding box center [454, 453] width 5 height 3
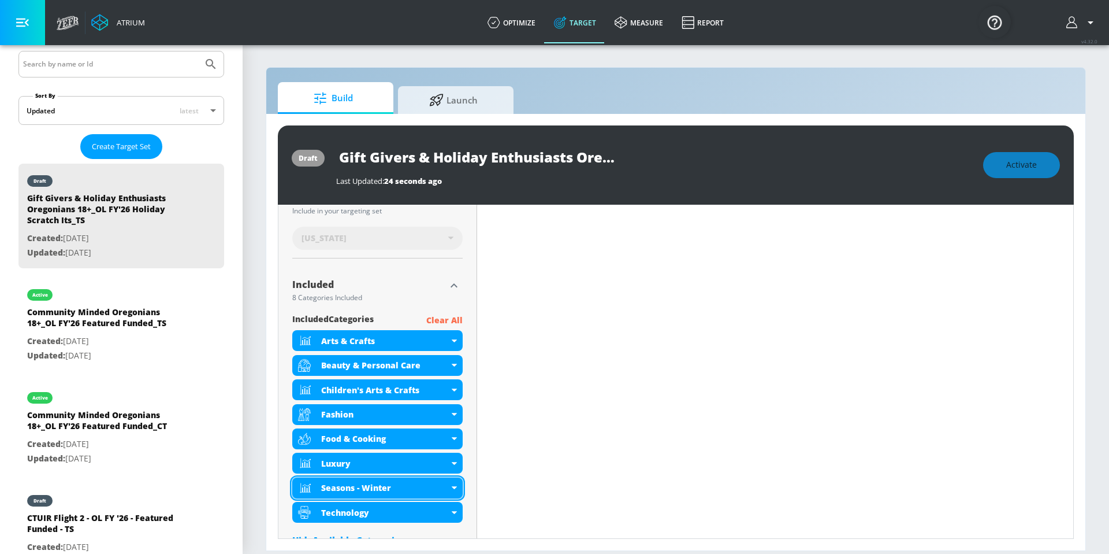
scroll to position [409, 0]
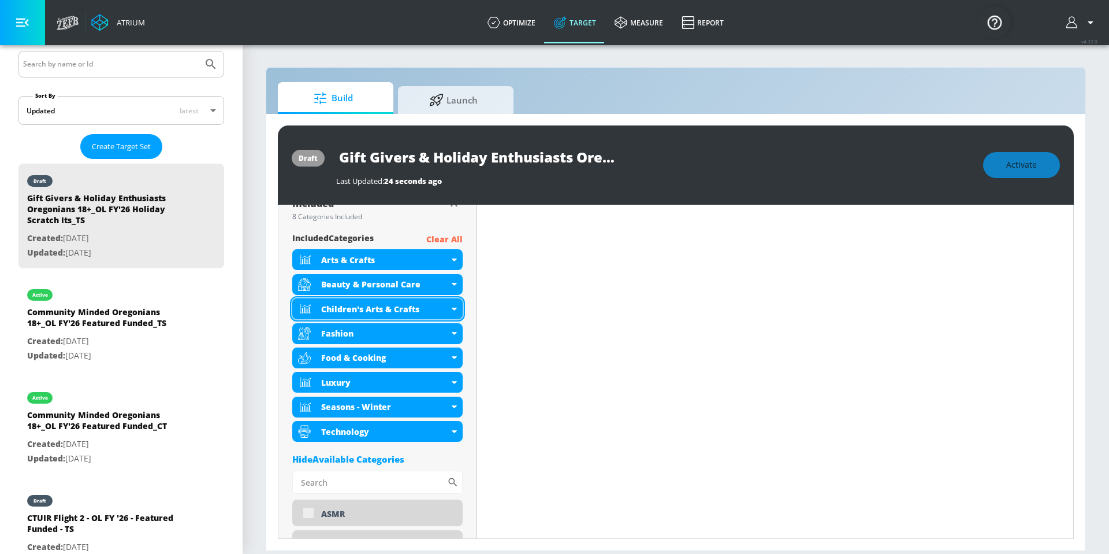
click at [452, 309] on icon at bounding box center [454, 308] width 5 height 3
click at [452, 310] on icon at bounding box center [454, 308] width 5 height 3
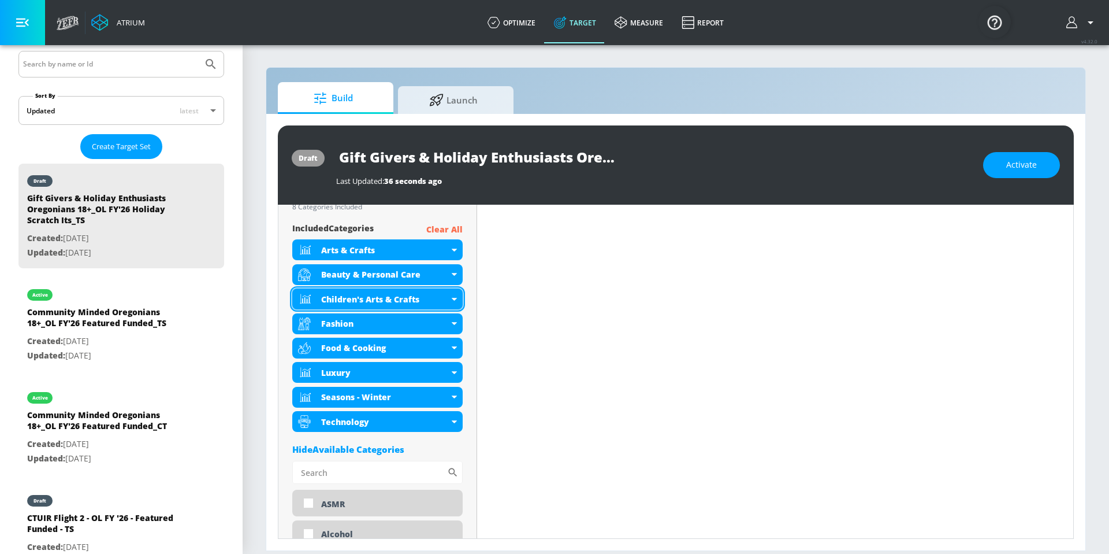
scroll to position [399, 0]
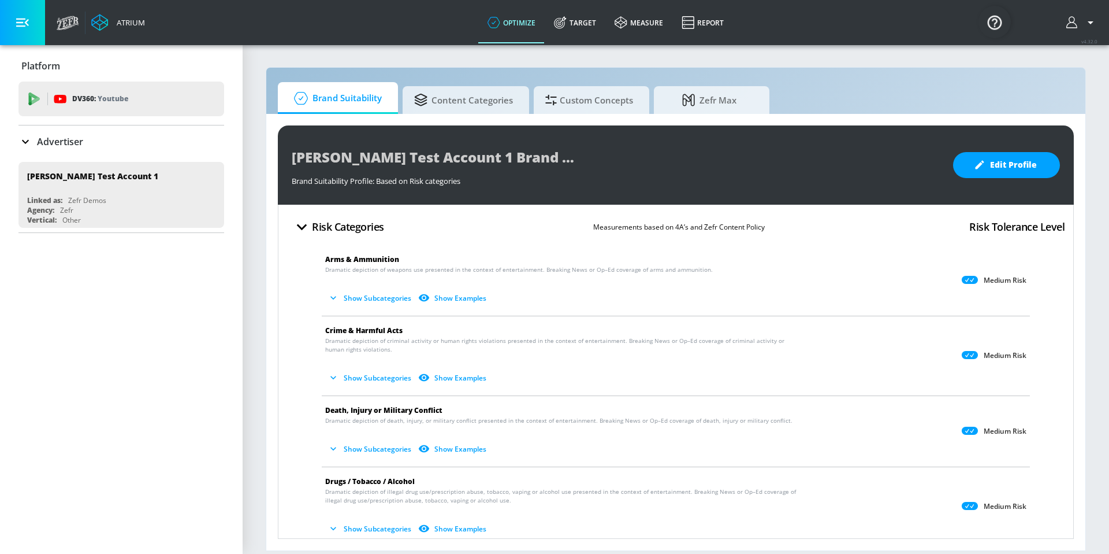
click at [54, 143] on p "Advertiser" at bounding box center [60, 141] width 46 height 13
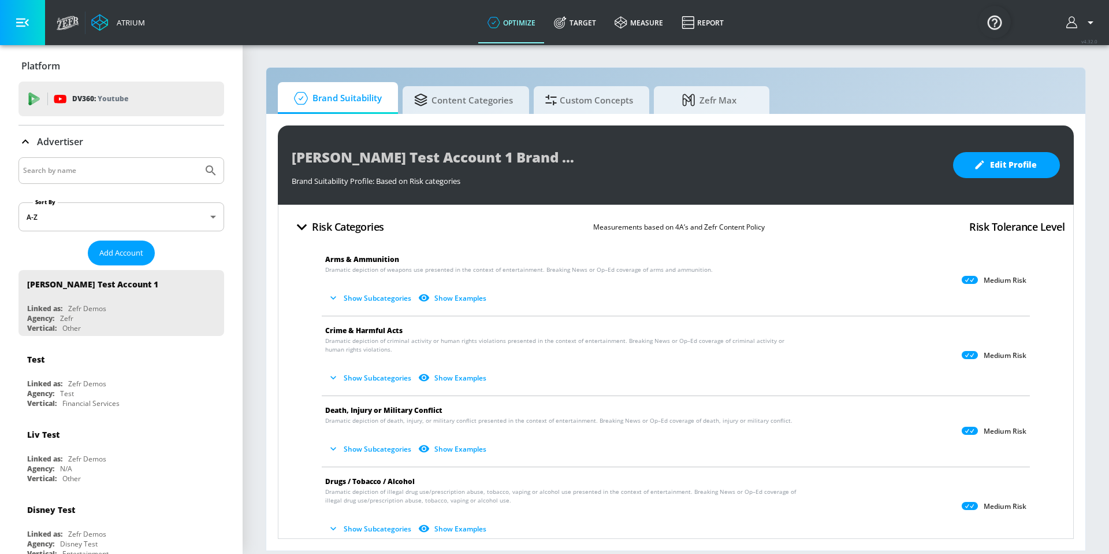
click at [63, 166] on input "Search by name" at bounding box center [110, 170] width 175 height 15
type input "[US_STATE] lottery"
click at [198, 158] on button "Submit Search" at bounding box center [210, 170] width 25 height 25
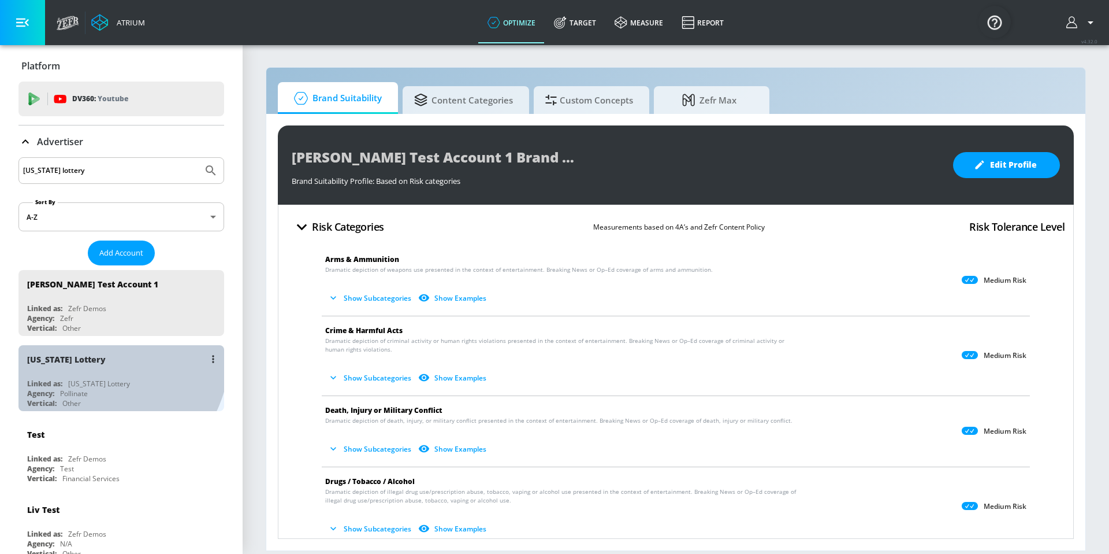
click at [83, 348] on div "[US_STATE] Lottery" at bounding box center [124, 359] width 194 height 28
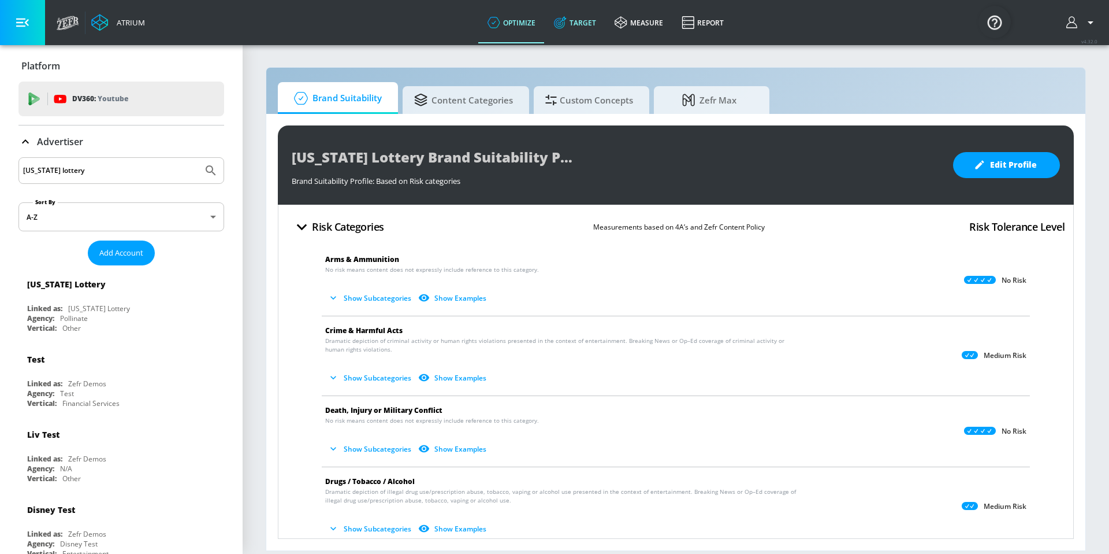
click at [591, 34] on link "Target" at bounding box center [575, 23] width 61 height 42
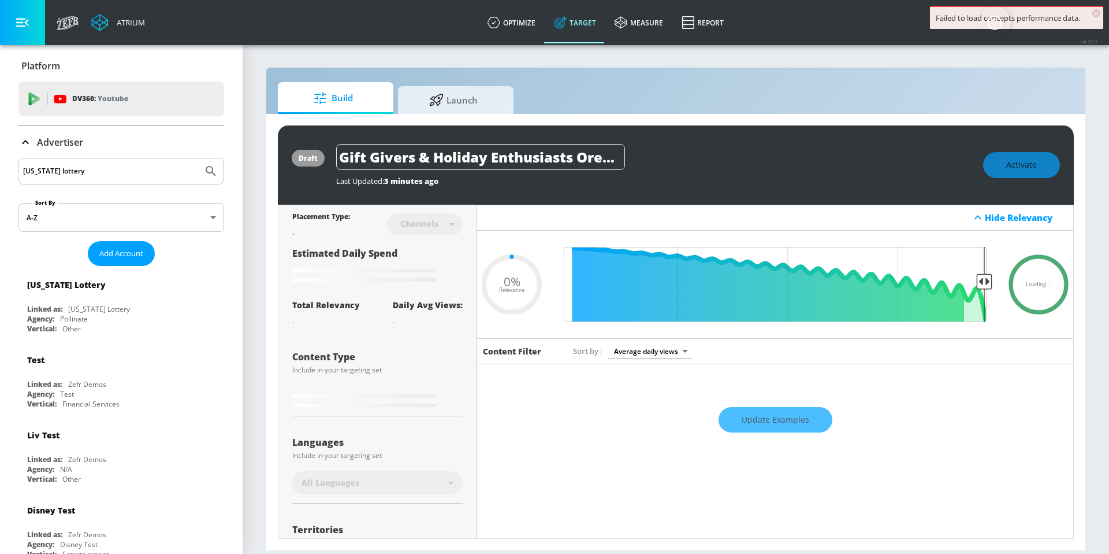
click at [23, 143] on icon at bounding box center [25, 142] width 7 height 4
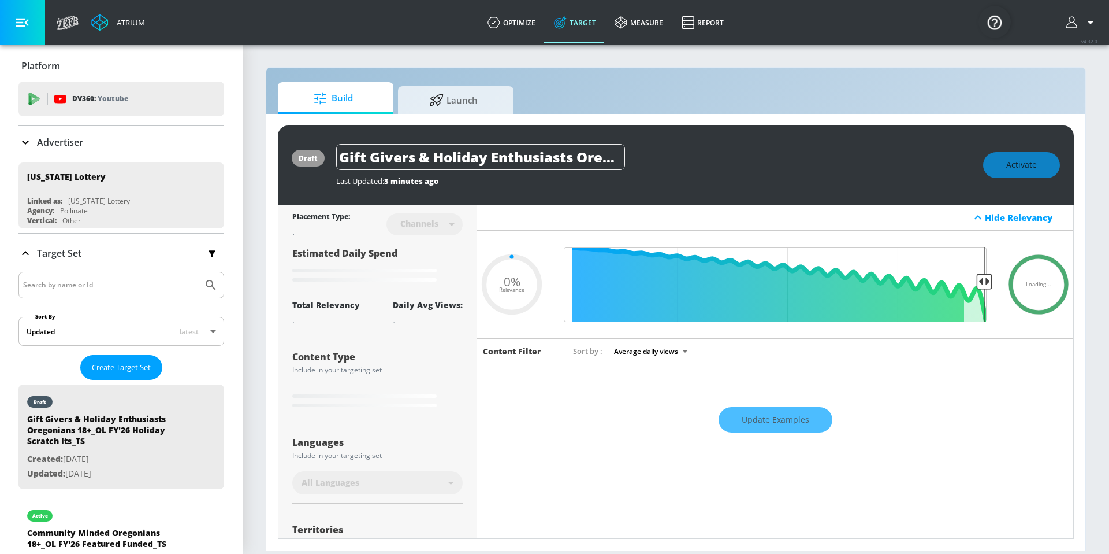
type input "0.6"
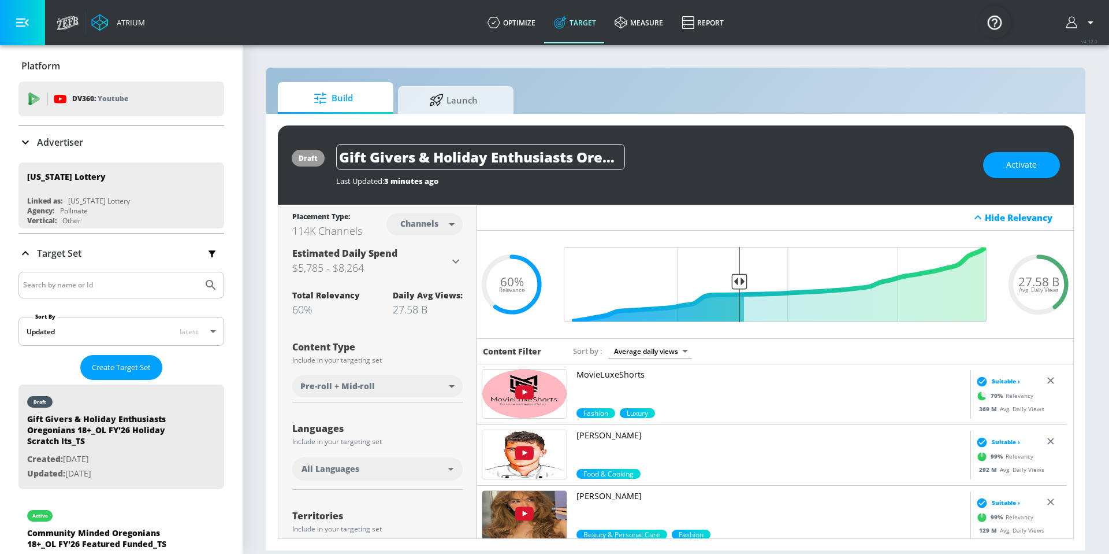
click at [387, 436] on div "Languages" at bounding box center [377, 431] width 170 height 14
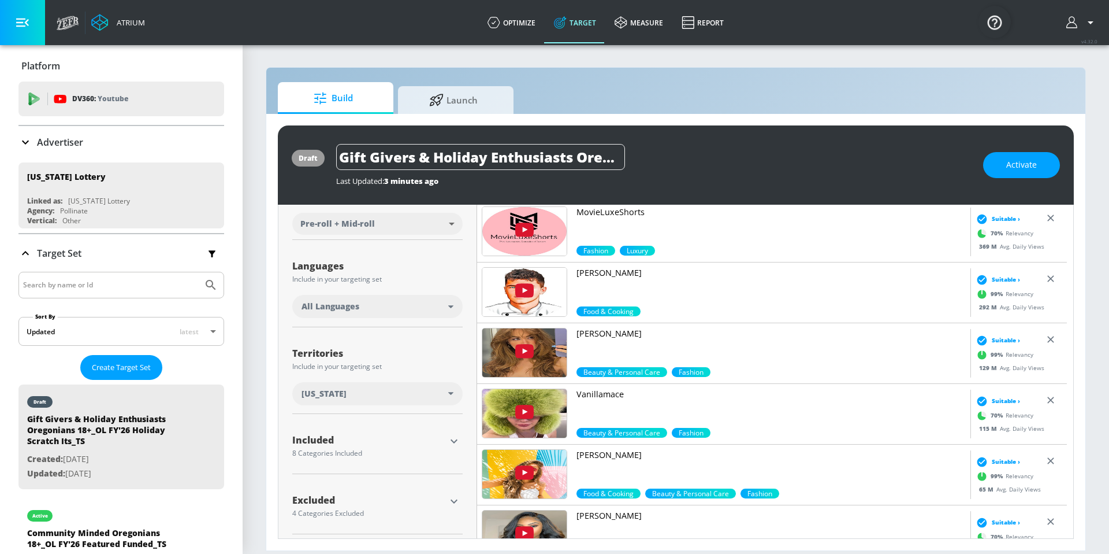
scroll to position [168, 0]
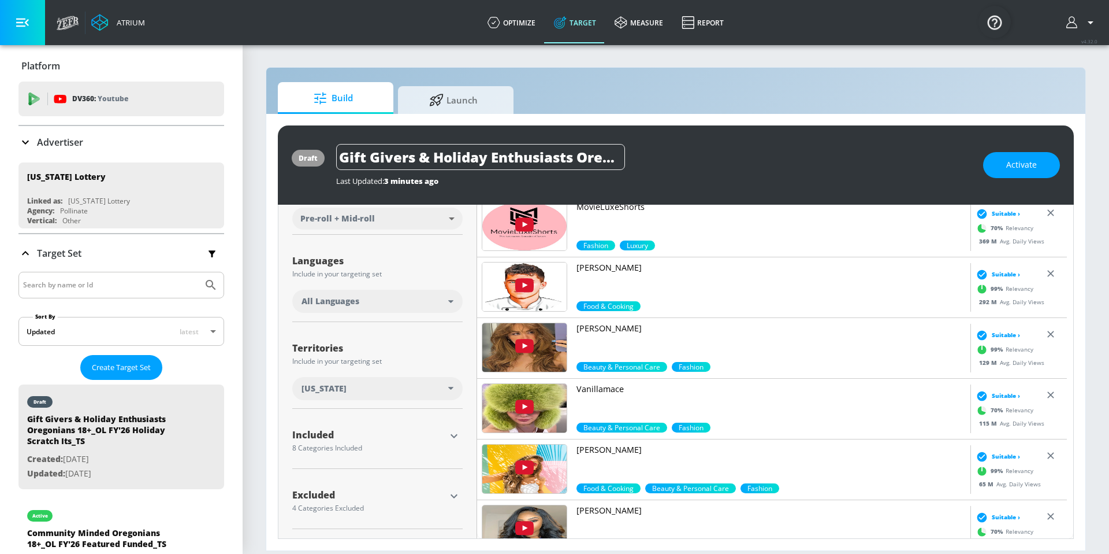
click at [381, 451] on div "Included 8 Categories Included" at bounding box center [368, 440] width 153 height 27
drag, startPoint x: 389, startPoint y: 444, endPoint x: 411, endPoint y: 440, distance: 22.3
click at [389, 443] on div "Included 8 Categories Included" at bounding box center [368, 440] width 153 height 27
click at [456, 435] on icon "button" at bounding box center [454, 436] width 14 height 14
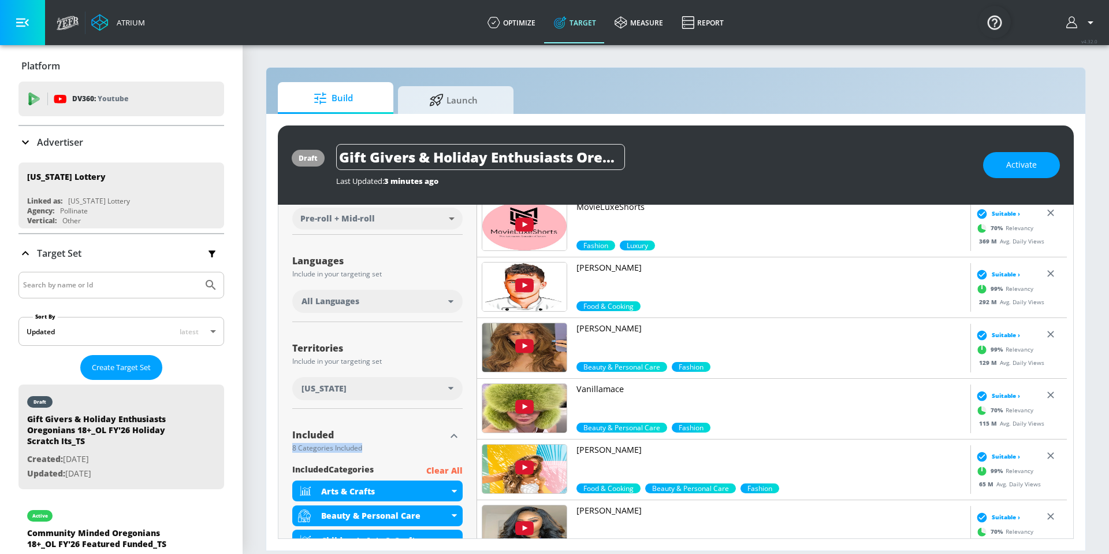
scroll to position [406, 0]
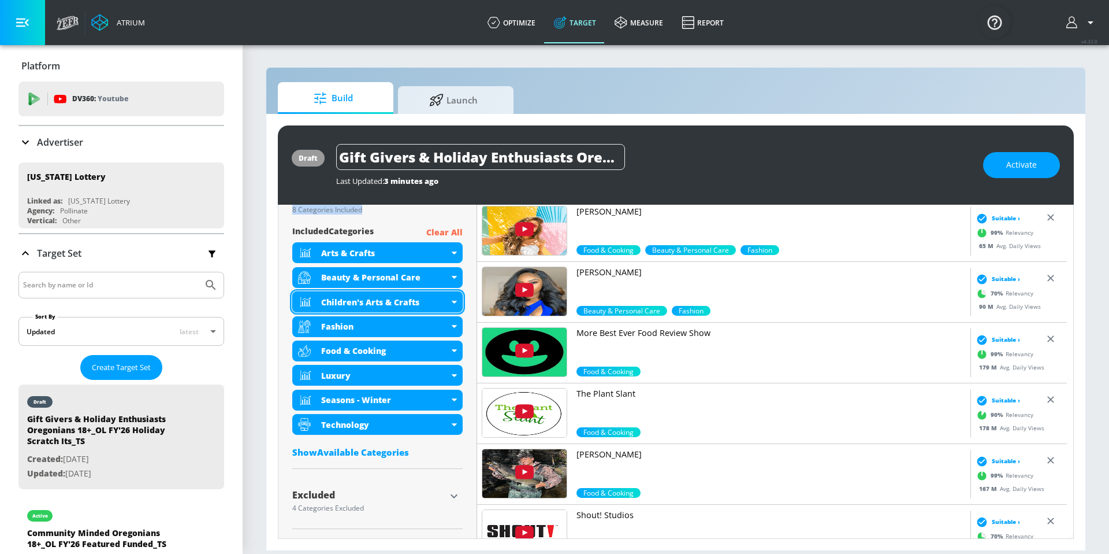
click at [452, 302] on icon at bounding box center [454, 301] width 5 height 3
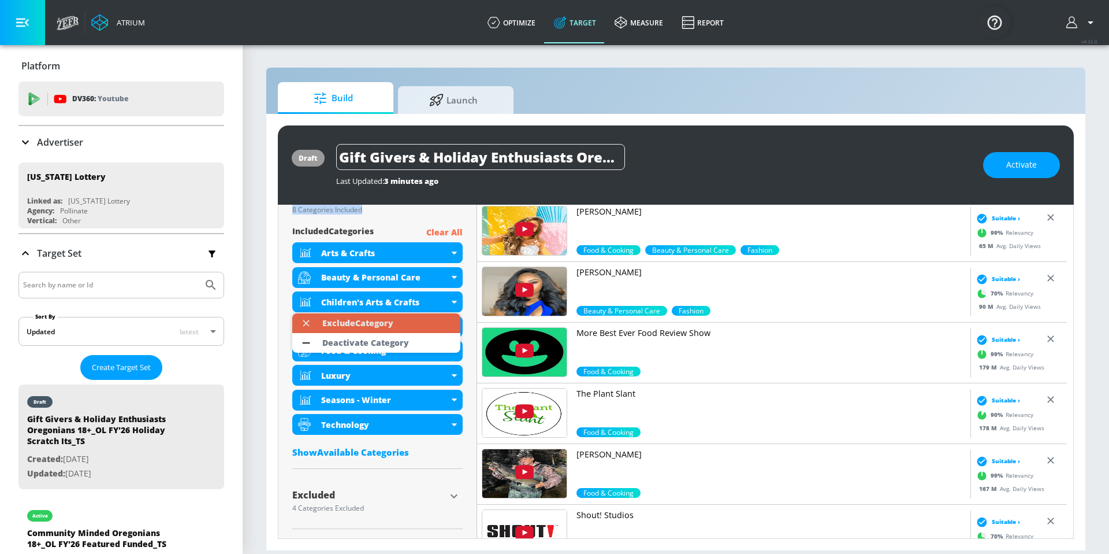
click at [437, 321] on li "Exclude Category" at bounding box center [376, 323] width 168 height 20
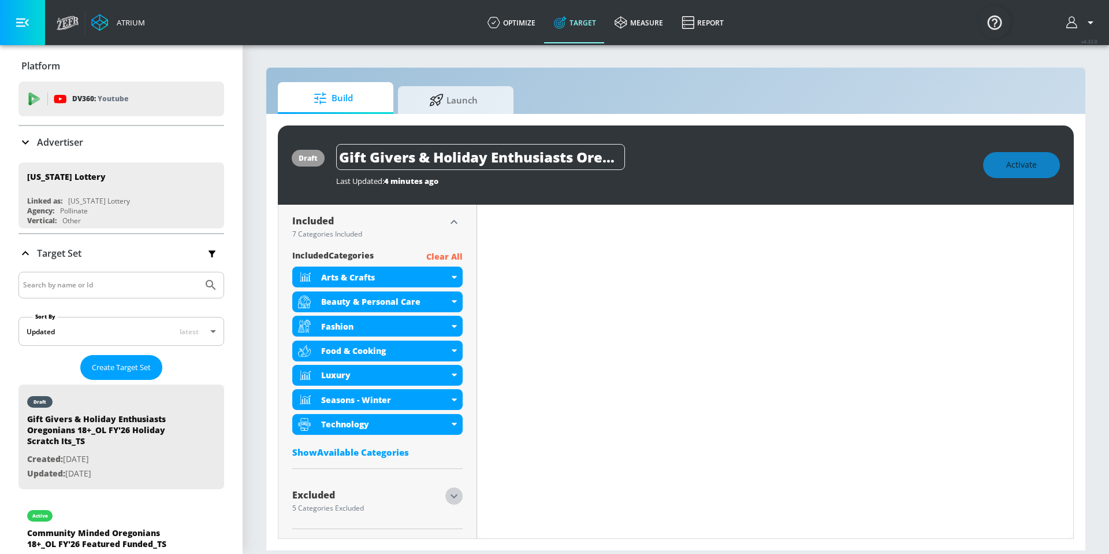
click at [451, 495] on icon "button" at bounding box center [454, 496] width 14 height 14
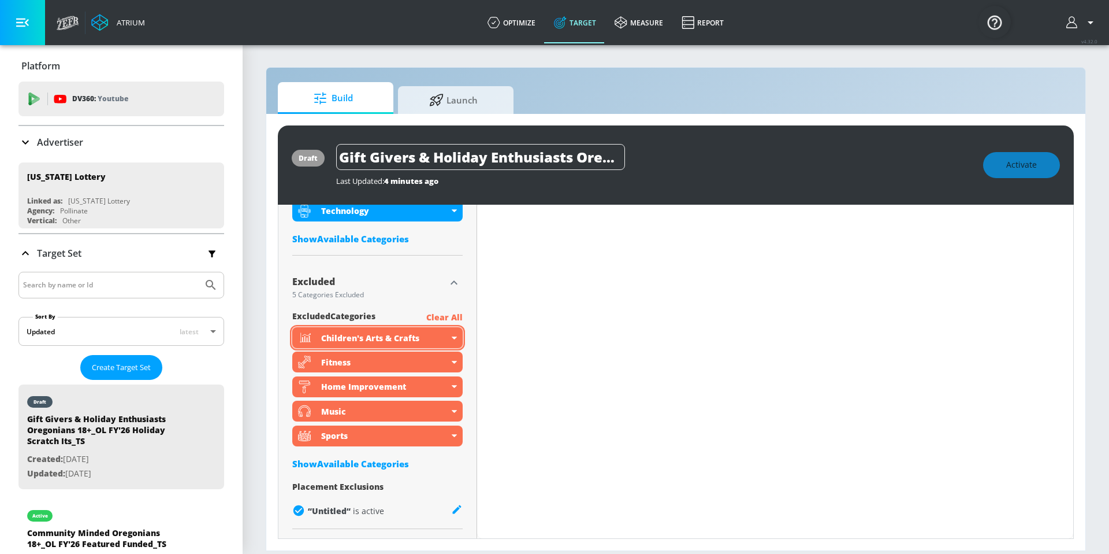
scroll to position [595, 0]
click at [450, 359] on div "Fitness" at bounding box center [377, 361] width 170 height 21
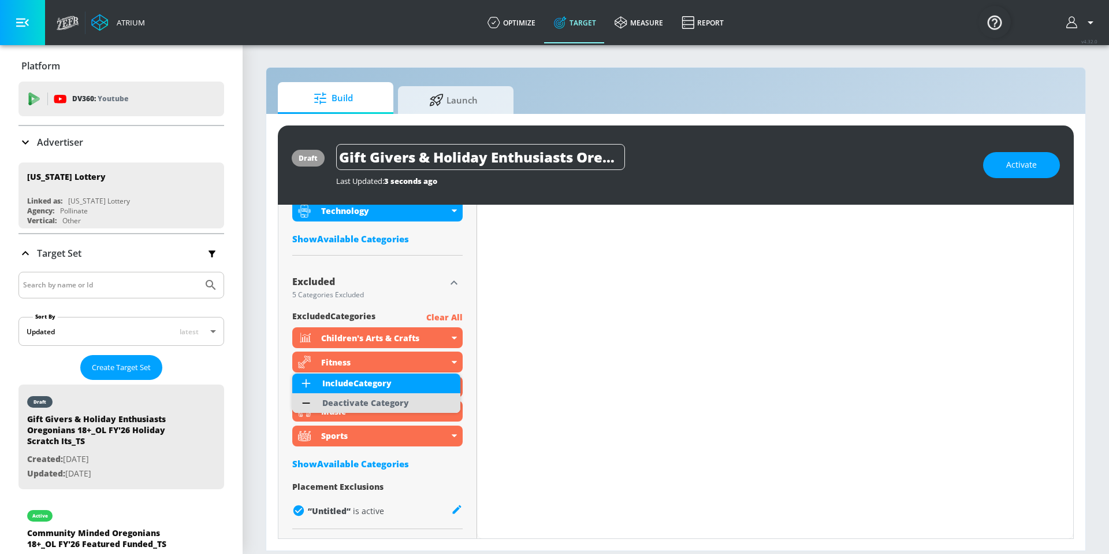
click at [437, 399] on li "Deactivate Category" at bounding box center [376, 403] width 168 height 20
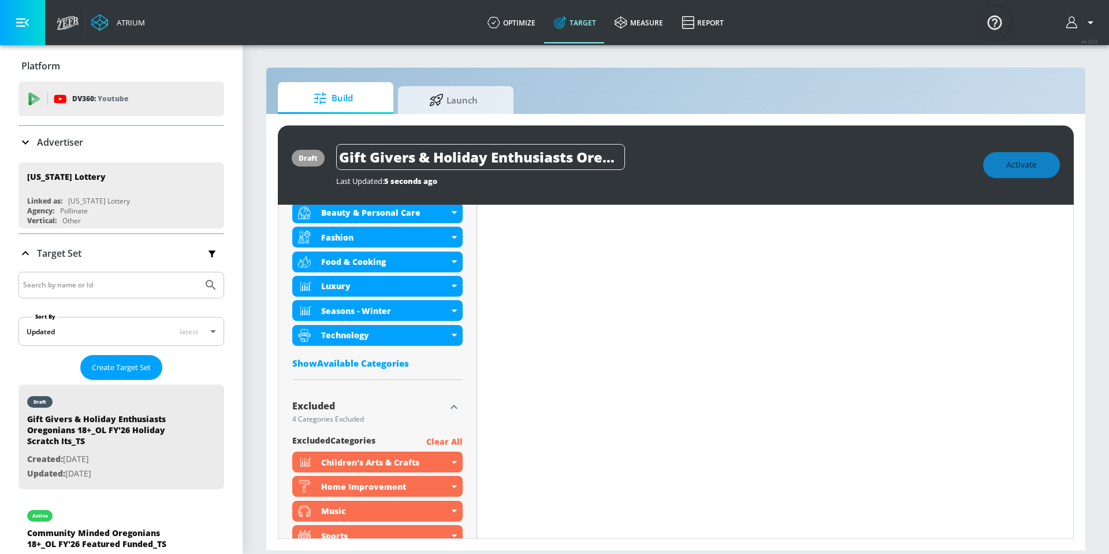
scroll to position [526, 0]
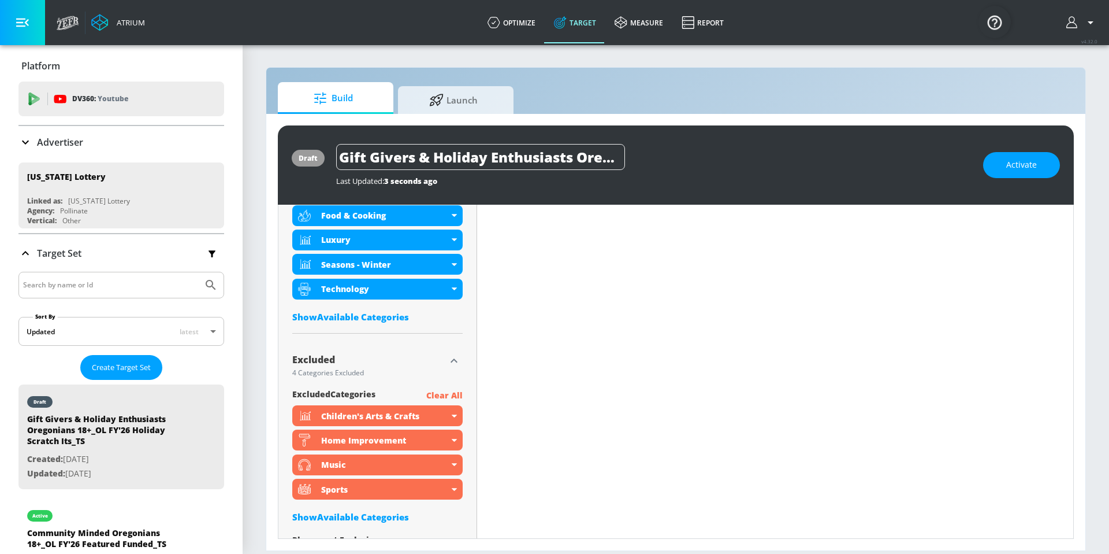
click at [383, 321] on div "Show Available Categories" at bounding box center [377, 317] width 170 height 12
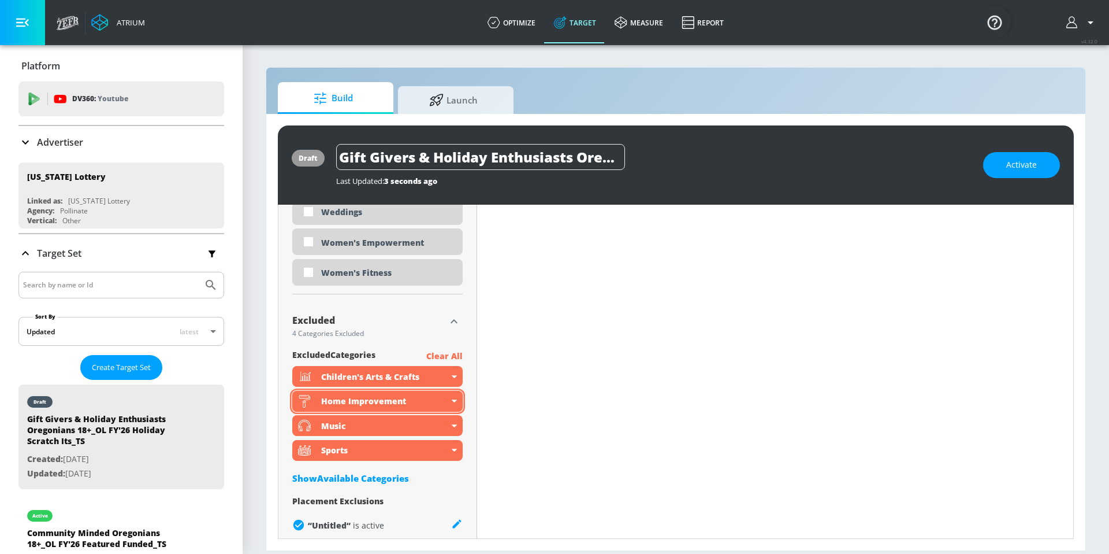
scroll to position [3566, 0]
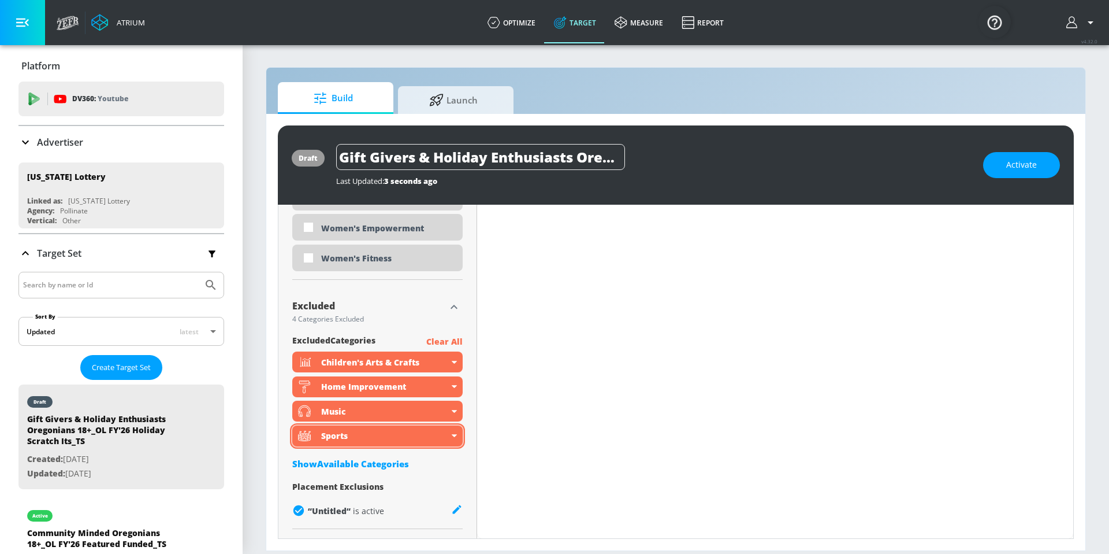
click at [453, 435] on icon at bounding box center [454, 435] width 5 height 3
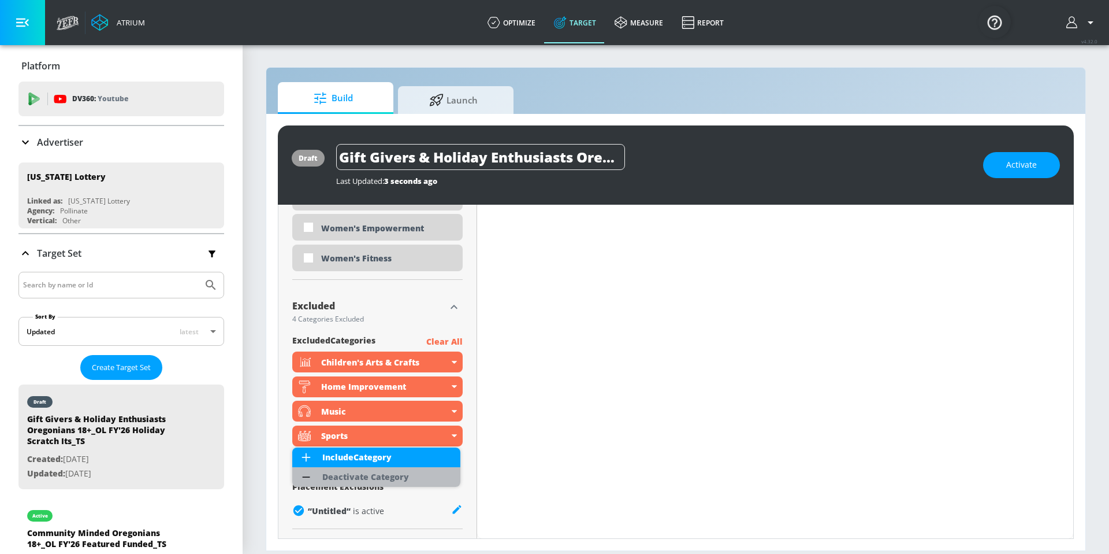
click at [437, 470] on li "Deactivate Category" at bounding box center [376, 477] width 168 height 20
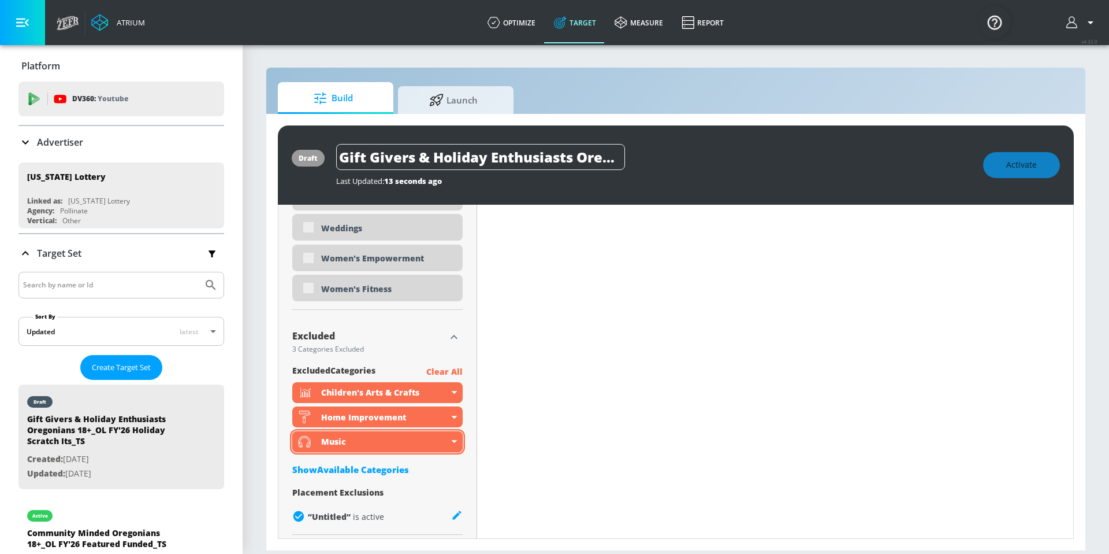
click at [452, 441] on icon at bounding box center [454, 441] width 5 height 3
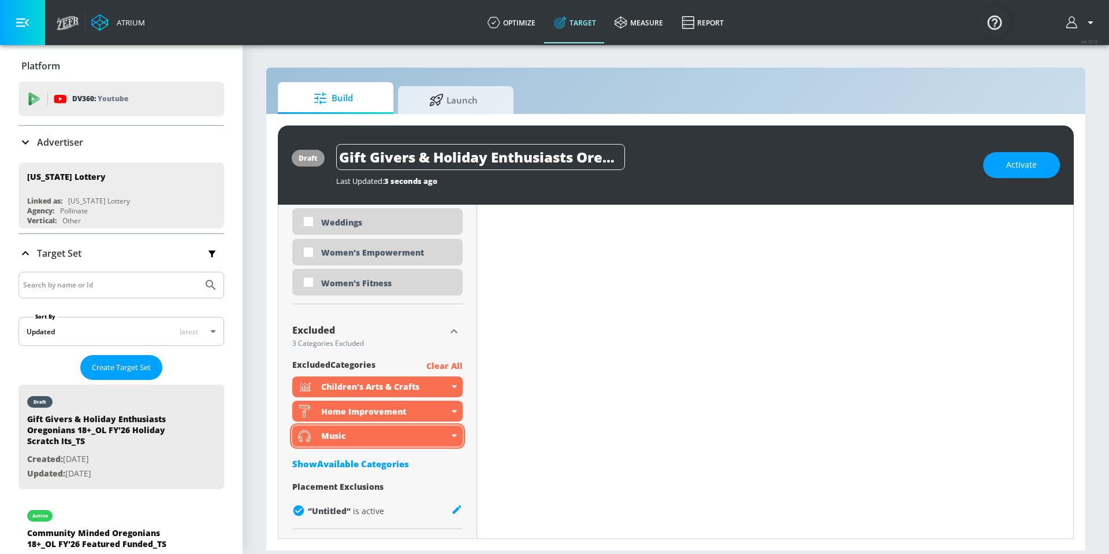
scroll to position [3566, 0]
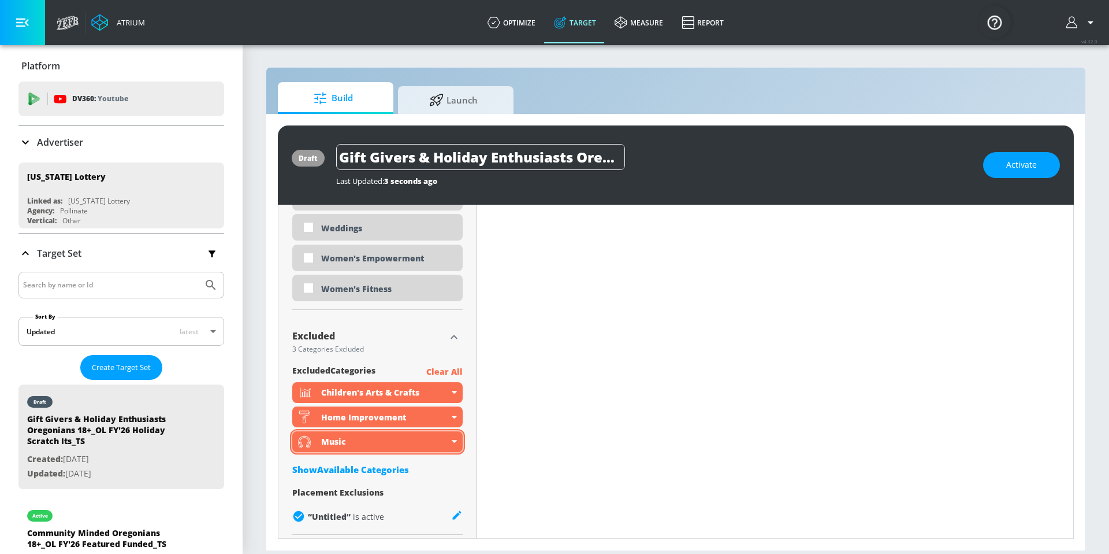
click at [452, 440] on icon at bounding box center [454, 441] width 5 height 3
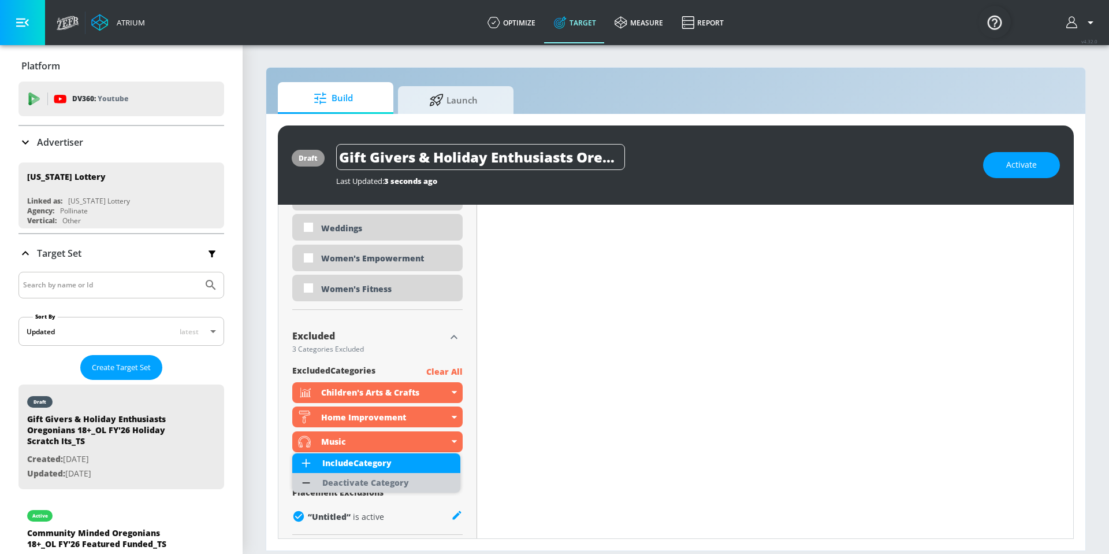
click at [437, 476] on li "Deactivate Category" at bounding box center [376, 483] width 168 height 20
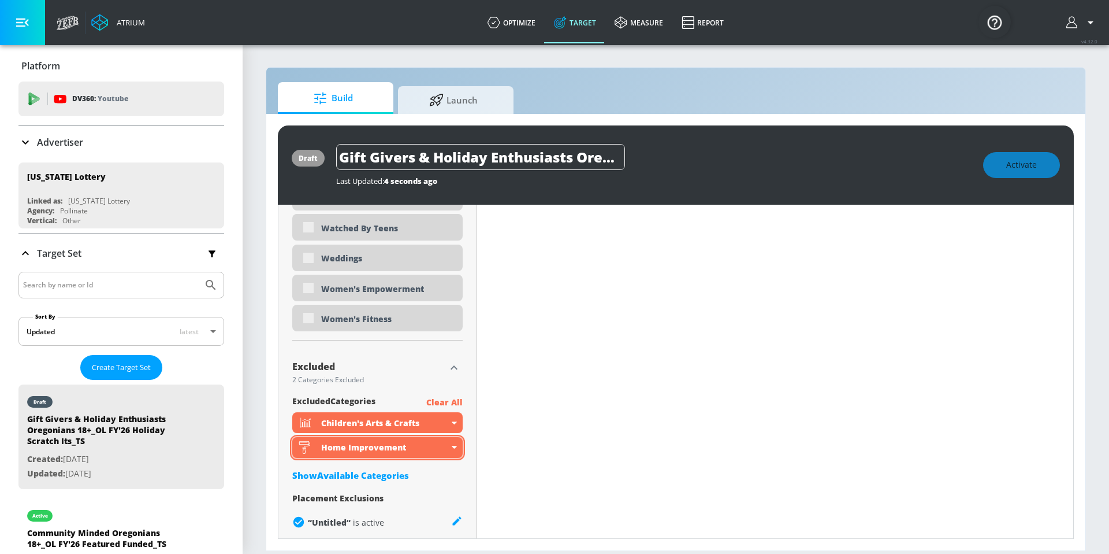
click at [450, 448] on div "Home Improvement" at bounding box center [377, 447] width 170 height 21
click at [452, 447] on icon at bounding box center [454, 446] width 5 height 3
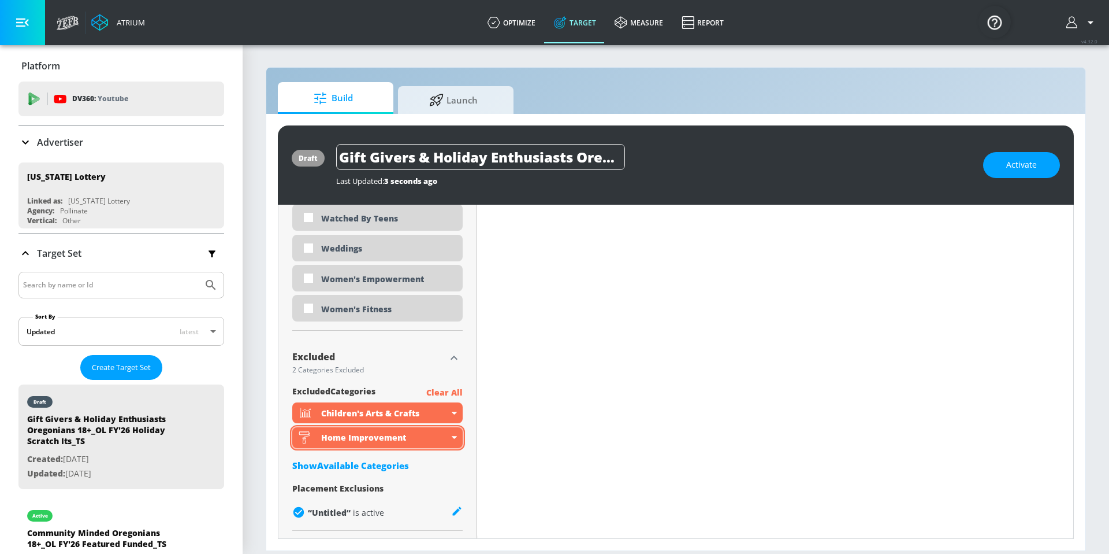
scroll to position [3566, 0]
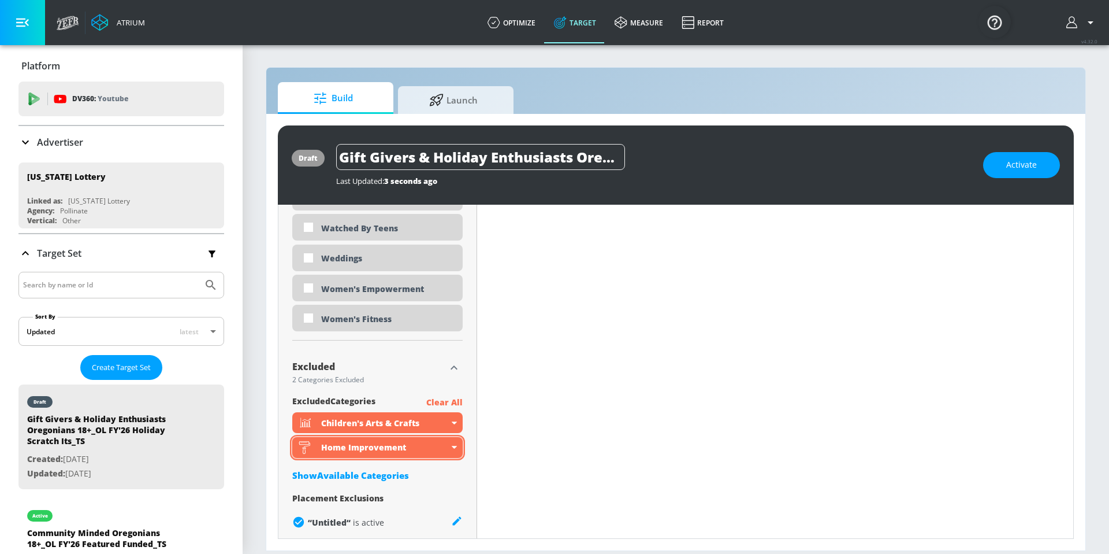
click at [454, 440] on div "Home Improvement" at bounding box center [377, 447] width 170 height 21
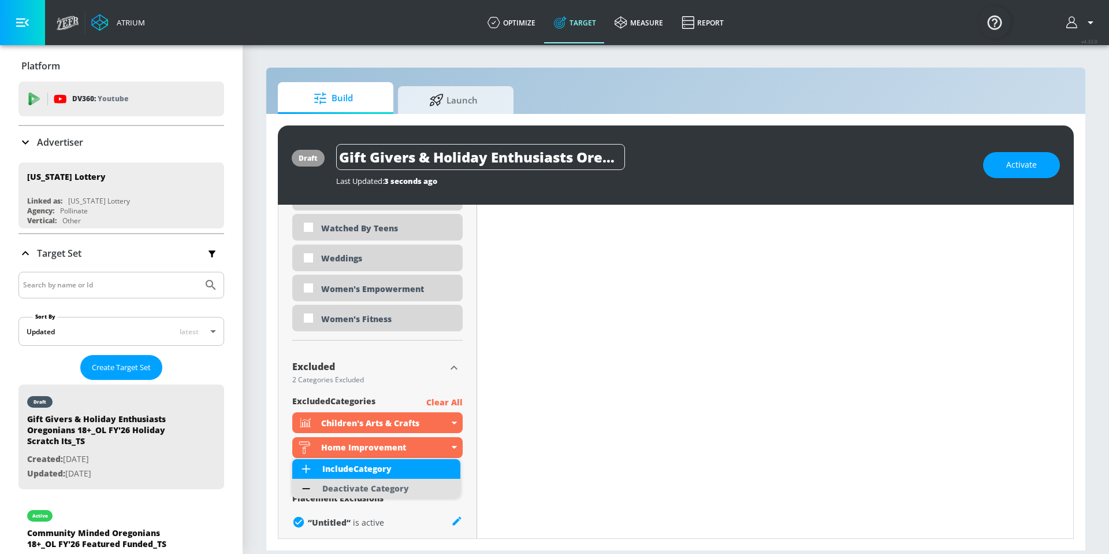
click at [443, 485] on li "Deactivate Category" at bounding box center [376, 488] width 168 height 20
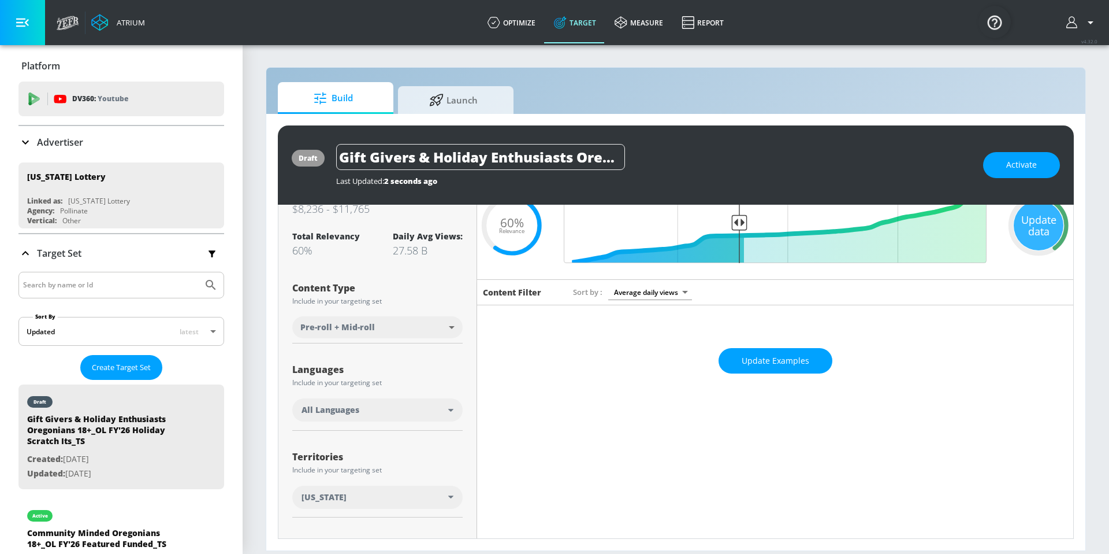
scroll to position [0, 0]
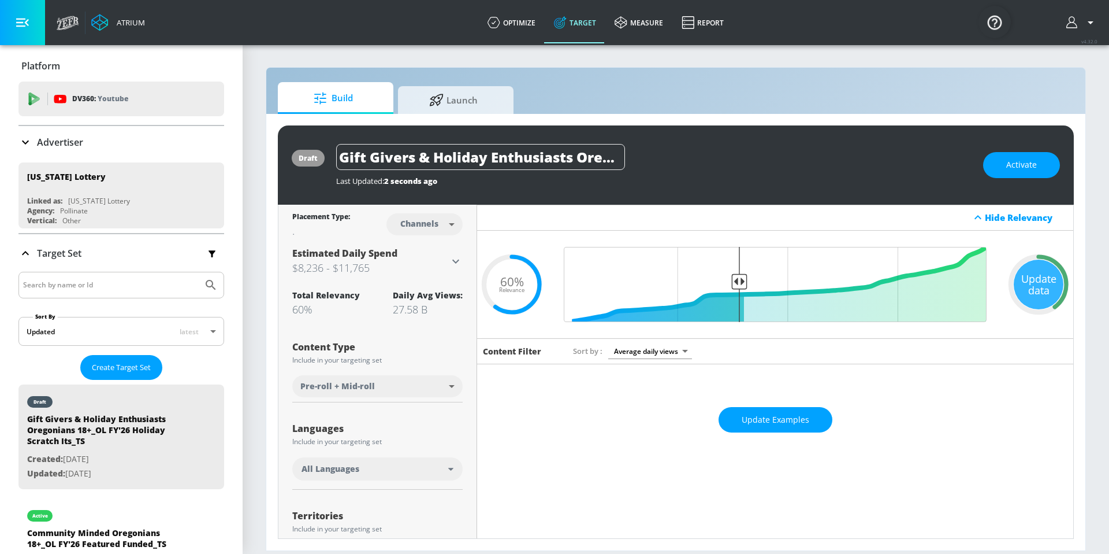
click at [426, 222] on body "Atrium optimize Target measure Report optimize Target measure Report v 4.32.0 P…" at bounding box center [554, 277] width 1109 height 554
click at [418, 268] on div "Videos" at bounding box center [418, 268] width 33 height 12
type input "videos"
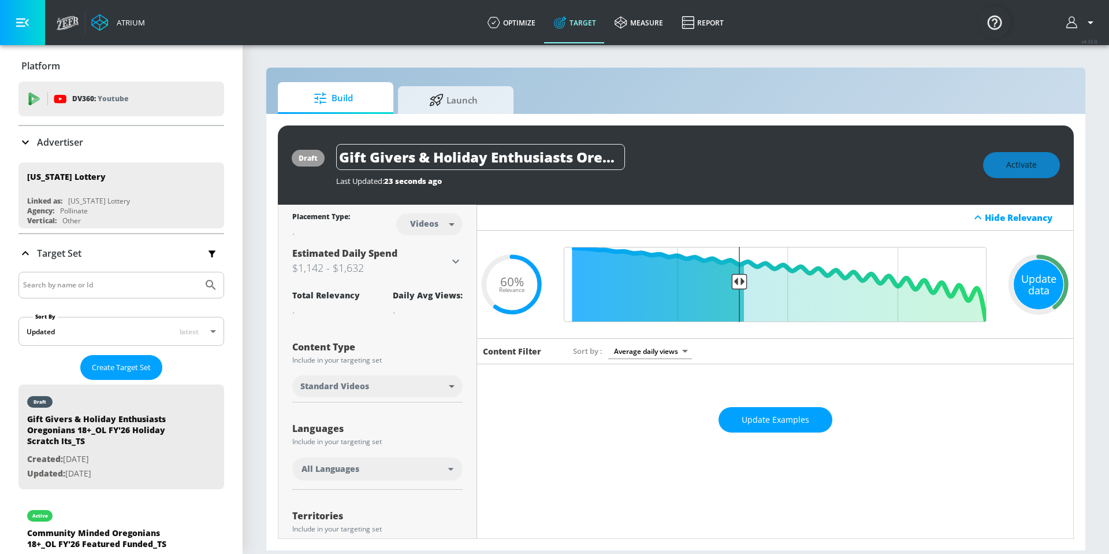
click at [1041, 294] on div "Update data" at bounding box center [1039, 284] width 50 height 50
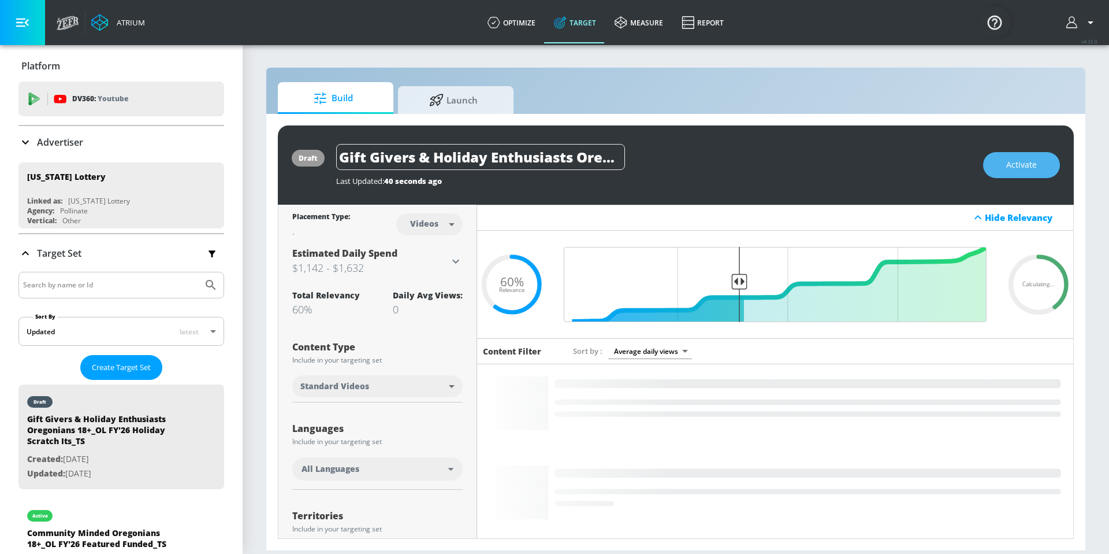
click at [1037, 168] on span "Activate" at bounding box center [1022, 165] width 31 height 14
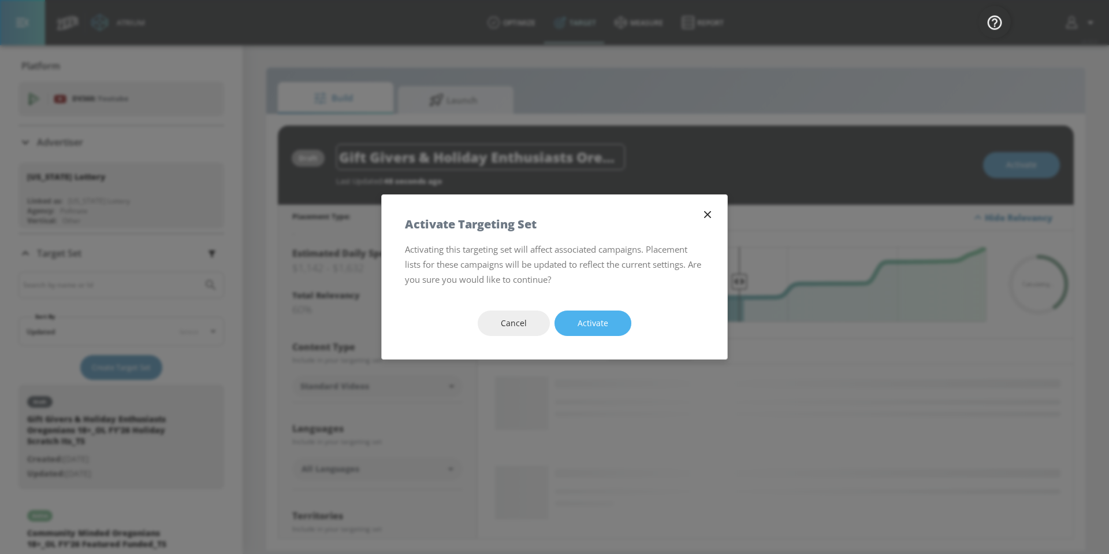
click at [605, 328] on span "Activate" at bounding box center [593, 323] width 31 height 14
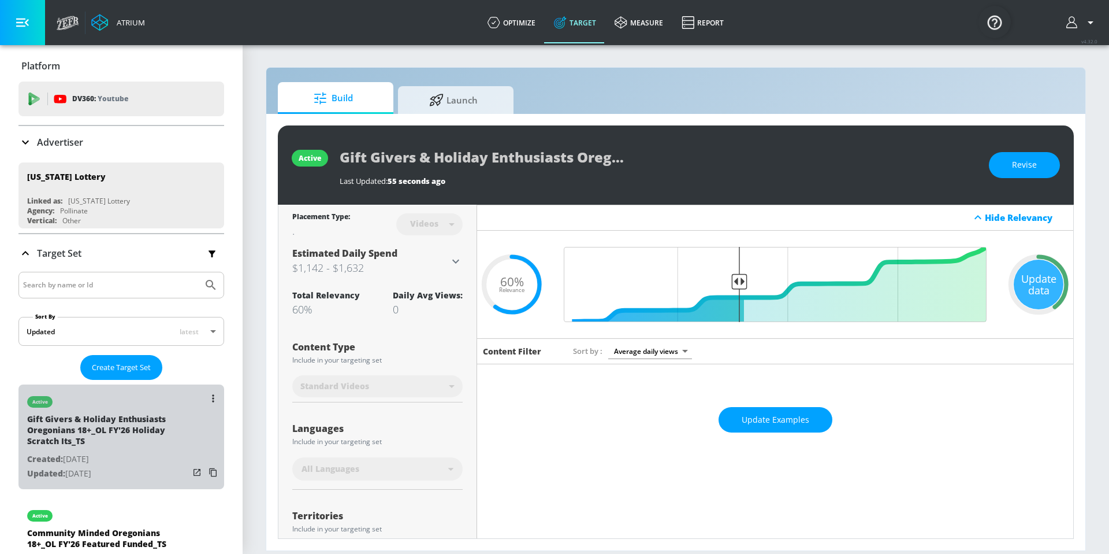
click at [203, 409] on div "list of Target Set" at bounding box center [205, 435] width 32 height 102
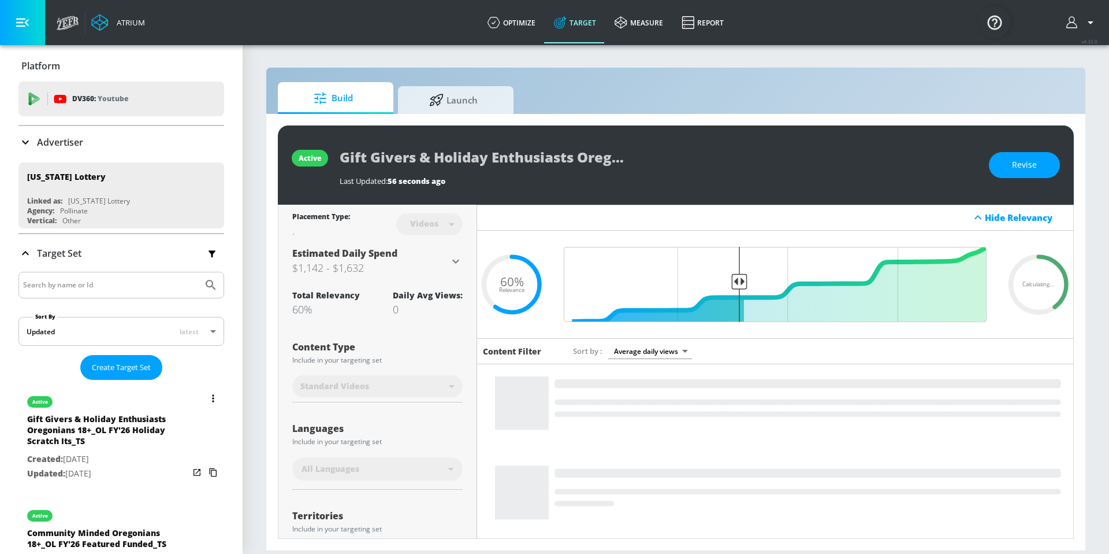
click at [205, 396] on button "list of Target Set" at bounding box center [213, 398] width 16 height 16
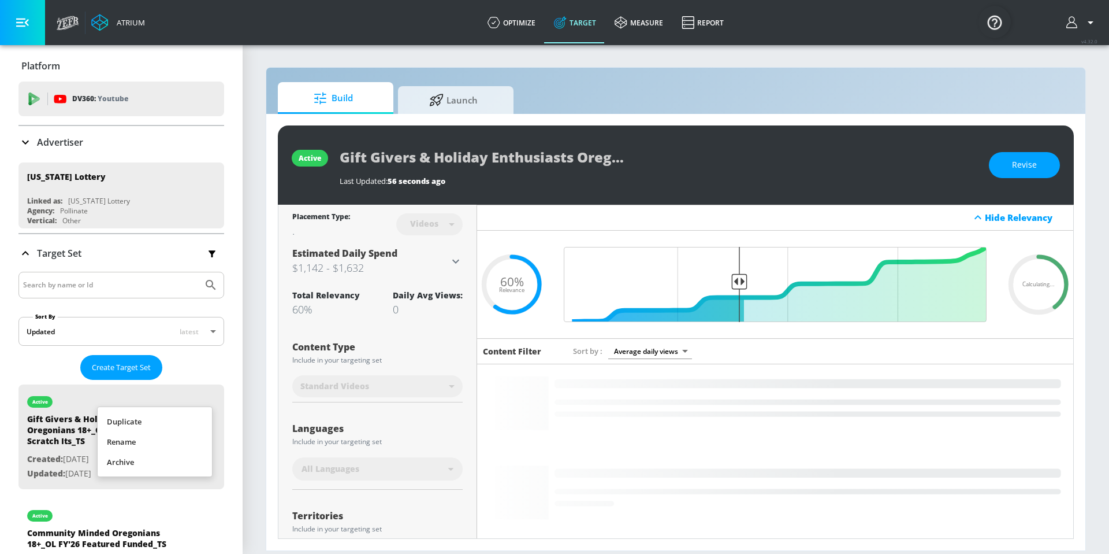
click at [181, 438] on li "Rename" at bounding box center [155, 442] width 114 height 20
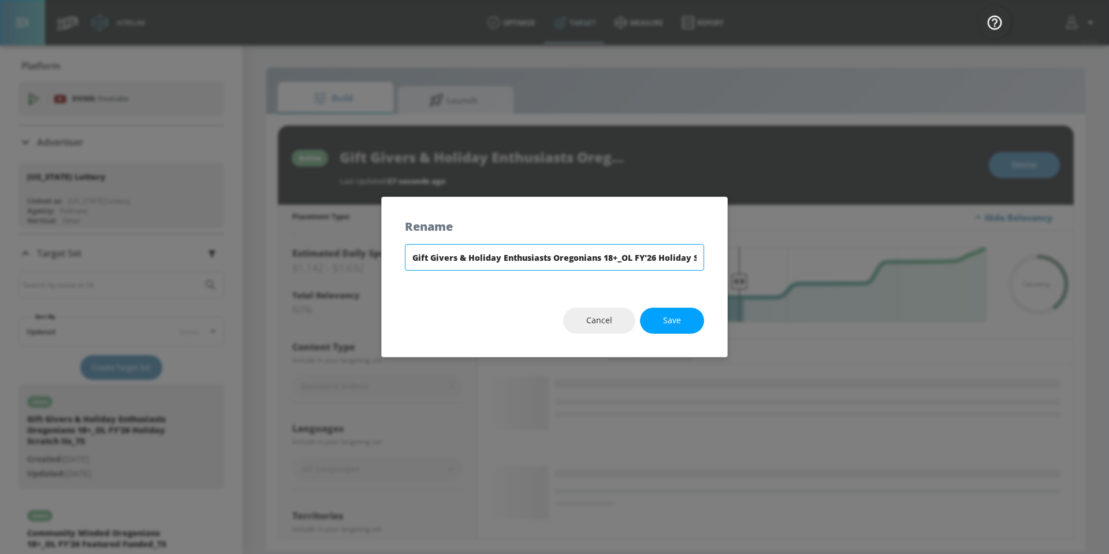
click at [467, 259] on input "Gift Givers & Holiday Enthusiasts Oregonians 18+_OL FY'26 Holiday Scratch Its_TS" at bounding box center [554, 257] width 299 height 27
click at [466, 260] on input "Gift Givers & Holiday Enthusiasts Oregonians 18+_OL FY'26 Holiday Scratch Its_TS" at bounding box center [554, 257] width 299 height 27
click at [468, 261] on input "Gift Givers & Holiday Enthusiasts Oregonians 18+_OL FY'26 Holiday Scratch Its_TS" at bounding box center [554, 257] width 299 height 27
click at [469, 262] on input "Gift Givers & Holiday Enthusiasts Oregonians 18+_OL FY'26 Holiday Scratch Its_TS" at bounding box center [554, 257] width 299 height 27
click at [456, 258] on input "Gift Givers & Holiday Enthusiasts Oregonians 18+_OL FY'26 Holiday Scratch Its_TS" at bounding box center [554, 257] width 299 height 27
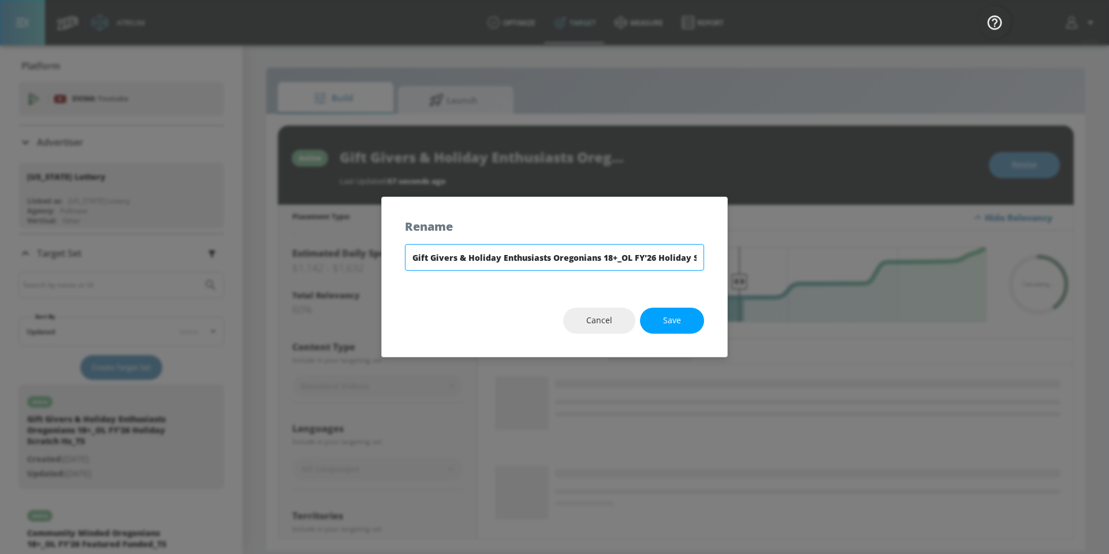
click at [456, 258] on input "Gift Givers & Holiday Enthusiasts Oregonians 18+_OL FY'26 Holiday Scratch Its_TS" at bounding box center [554, 257] width 299 height 27
click at [660, 317] on button "Save" at bounding box center [672, 320] width 64 height 26
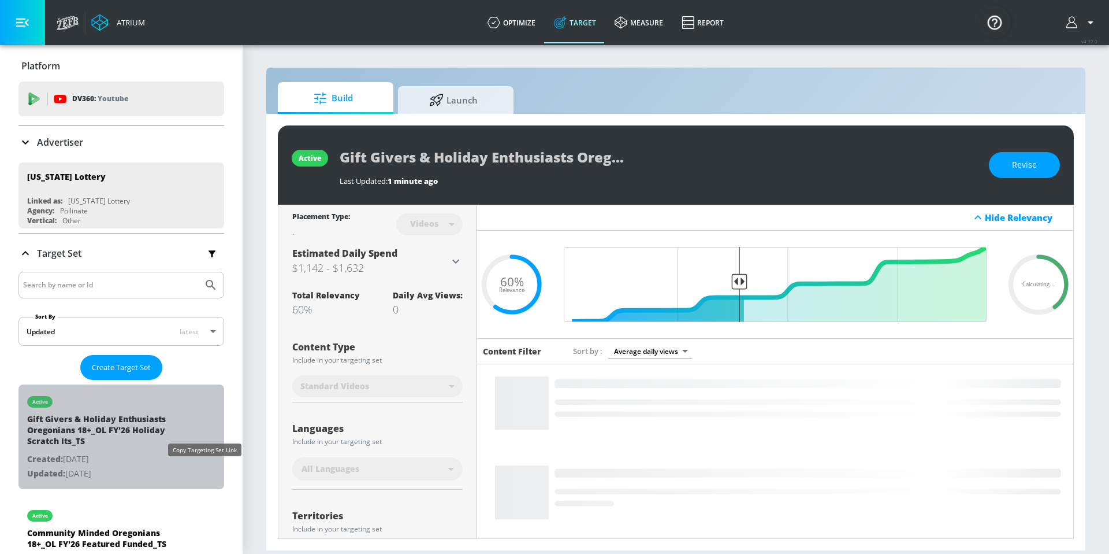
drag, startPoint x: 205, startPoint y: 469, endPoint x: 206, endPoint y: 458, distance: 11.0
click at [205, 469] on icon "list of Target Set" at bounding box center [213, 472] width 18 height 18
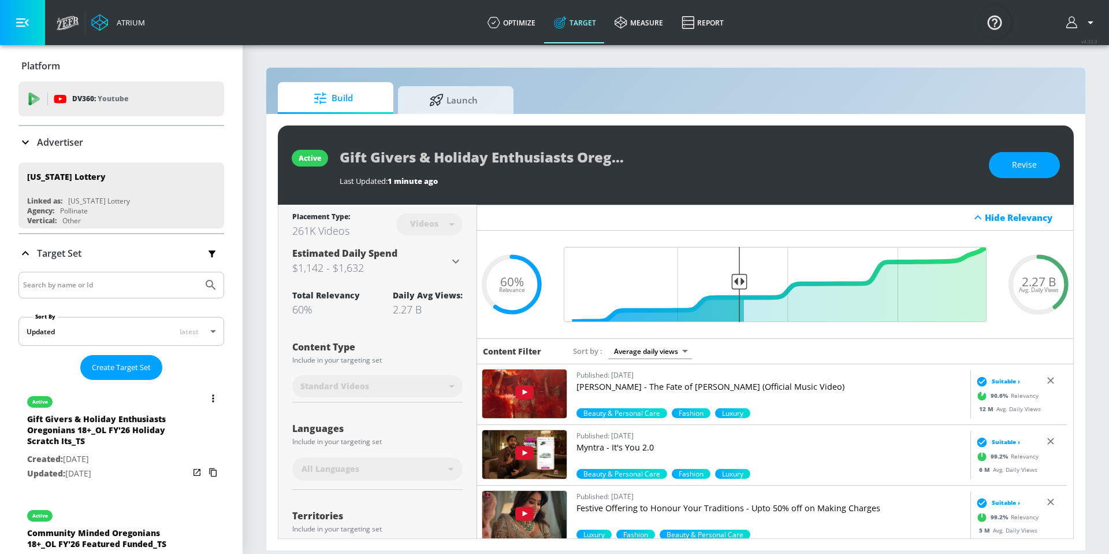
click at [205, 399] on button "list of Target Set" at bounding box center [213, 398] width 16 height 16
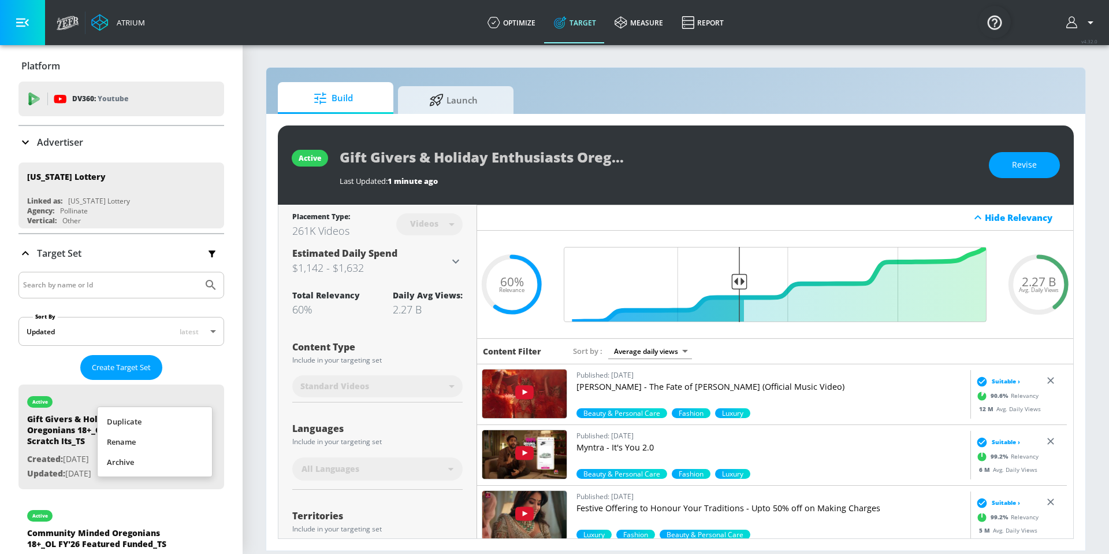
click at [172, 420] on li "Duplicate" at bounding box center [155, 421] width 114 height 20
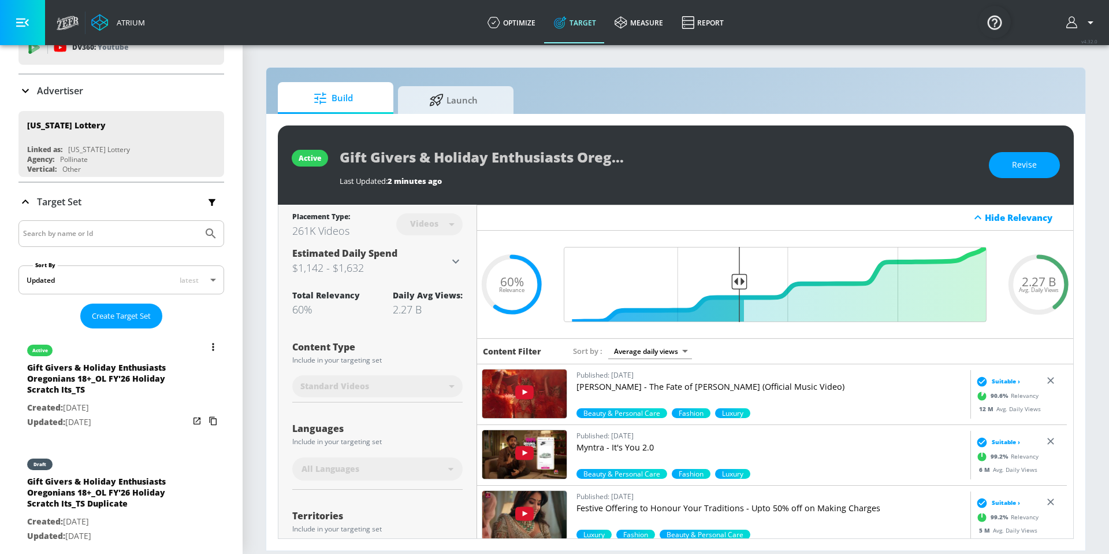
scroll to position [94, 0]
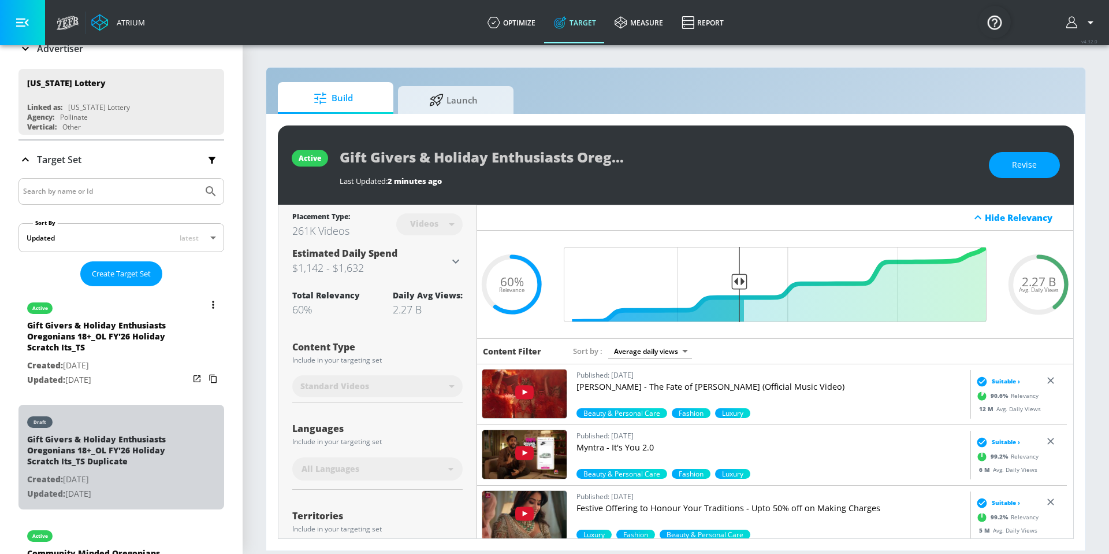
click at [158, 432] on div "draft" at bounding box center [108, 418] width 162 height 29
type input "Gift Givers & Holiday Enthusiasts Oregonians 18+_OL FY'26 Holiday Scratch Its_T…"
type input "0.05"
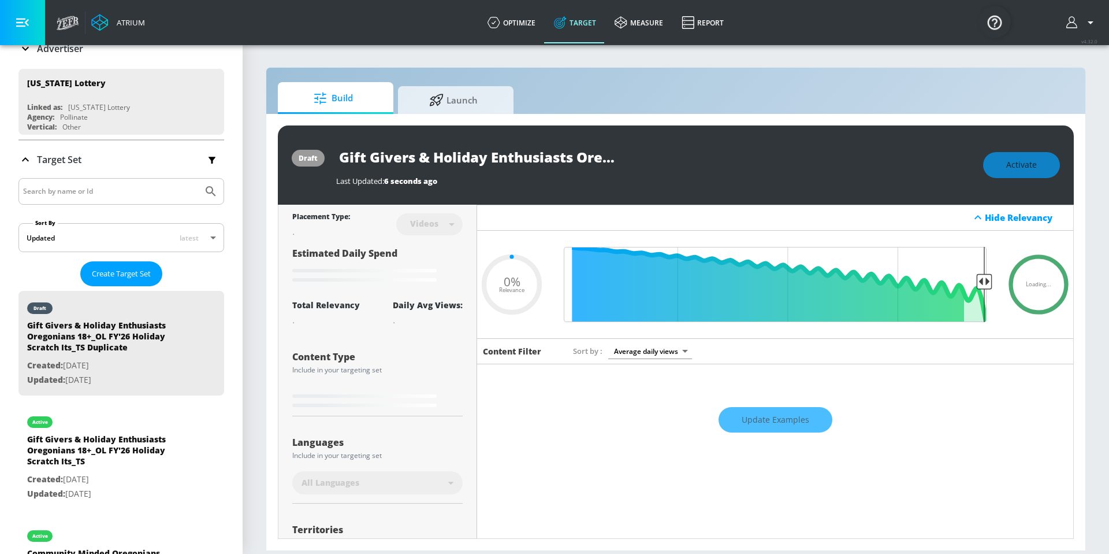
click at [525, 148] on input "Gift Givers & Holiday Enthusiasts Oregonians 18+_OL FY'26 Holiday Scratch Its_T…" at bounding box center [480, 157] width 289 height 26
click at [524, 149] on input "Gift Givers & Holiday Enthusiasts Oregonians 18+_OL FY'26 Holiday Scratch Its_T…" at bounding box center [480, 157] width 289 height 26
click at [524, 150] on input "Gift Givers & Holiday Enthusiasts Oregonians 18+_OL FY'26 Holiday Scratch Its_T…" at bounding box center [480, 157] width 289 height 26
click at [611, 151] on input "Gift Givers & Holiday Enthusiasts Oregonians 18+_OL FY'26 Holiday Scratch Its_T…" at bounding box center [480, 157] width 289 height 26
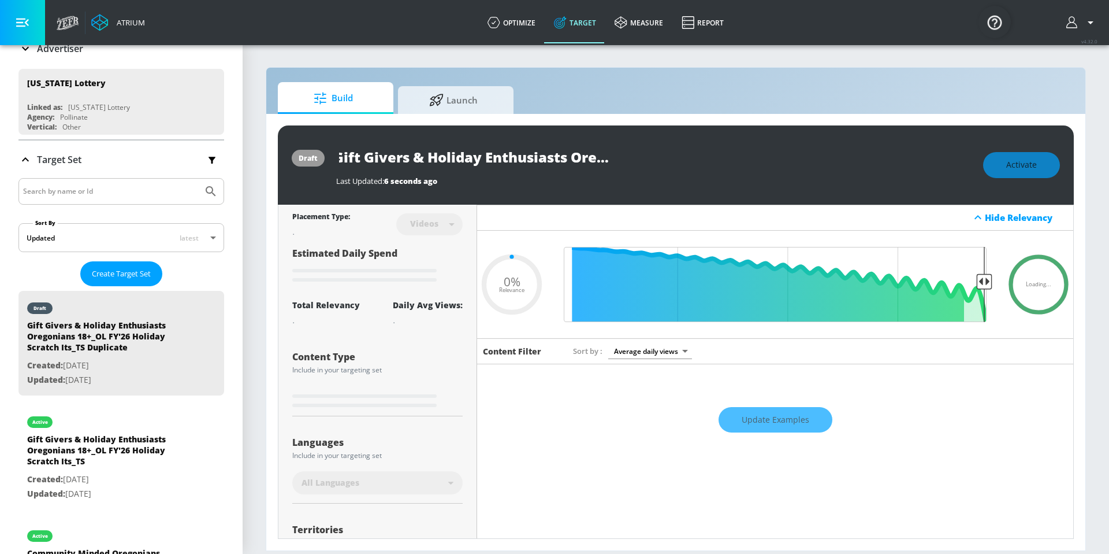
drag, startPoint x: 611, startPoint y: 157, endPoint x: 617, endPoint y: 161, distance: 7.9
click at [641, 156] on div "Gift Givers & Holiday Enthusiasts Oregonians 18+_OL FY'26 Holiday Scratch Its_T…" at bounding box center [654, 157] width 636 height 26
drag, startPoint x: 614, startPoint y: 157, endPoint x: 623, endPoint y: 157, distance: 8.7
click at [630, 158] on div "Gift Givers & Holiday Enthusiasts Oregonians 18+_OL FY'26 Holiday Scratch Its_T…" at bounding box center [654, 157] width 636 height 26
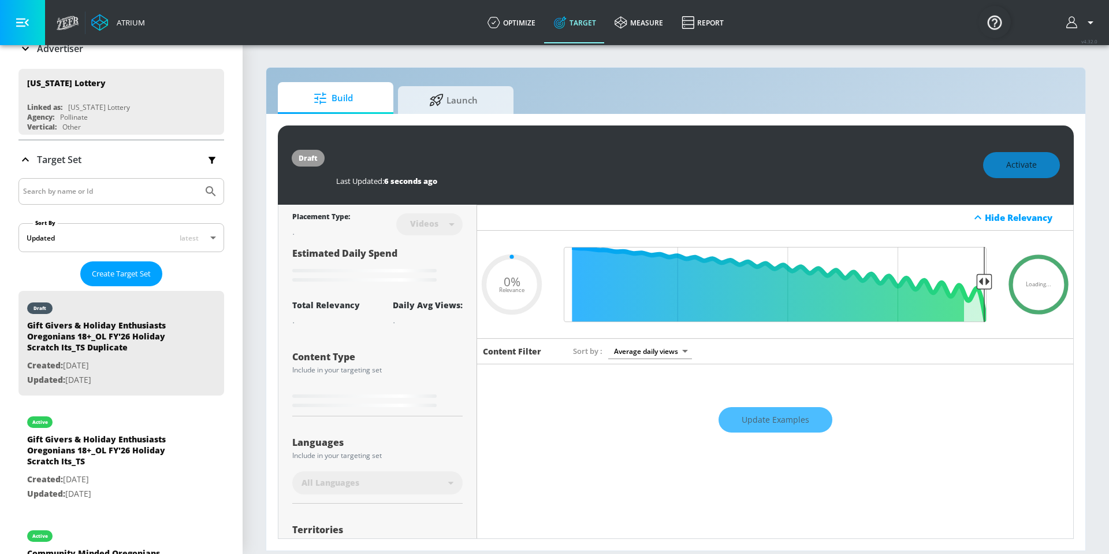
click at [622, 159] on input "Gift Givers & Holiday Enthusiasts Oregonians 18+_OL FY'26 Holiday Scratch Its_T…" at bounding box center [480, 157] width 289 height 26
type input "Gift Givers & Holiday Enthusiasts Oregonians 18+_OL FY'26 Holiday Scratch Its_T…"
type input "0.05"
type input "Gift Givers & Holiday Enthusiasts Oregonians 18+_OL FY'26 Holiday Scratch Its_T…"
type input "0.05"
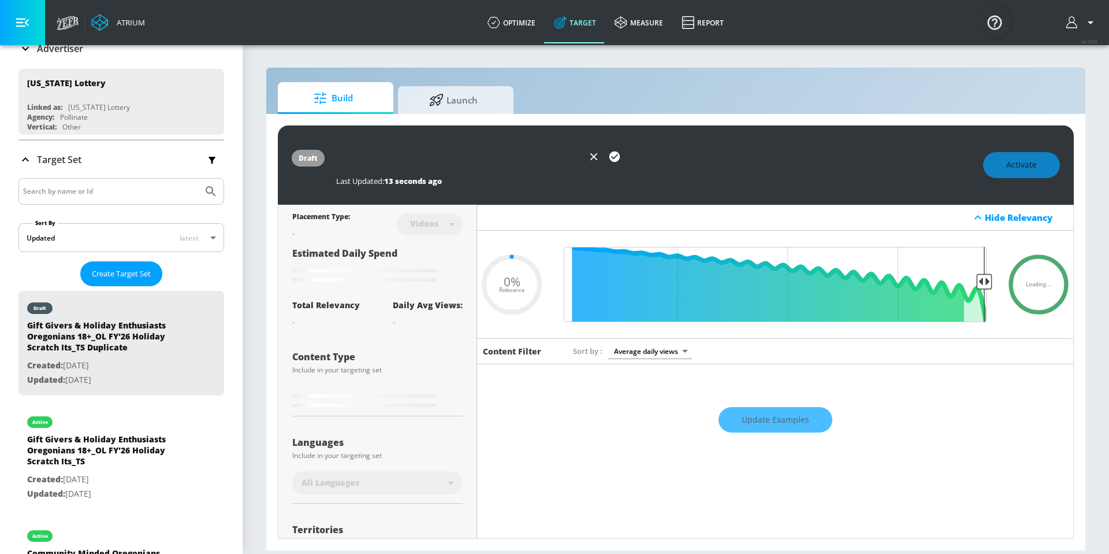
type input "Gift Givers & Holiday Enthusiasts Oregonians 18+_OL FY'26 Holiday Scratch Its_T…"
type input "0.05"
type input "Gift Givers & Holiday Enthusiasts Oregonians 18+_OL FY'26 Holiday Scratch Its_T…"
type input "0.05"
type input "Gift Givers & Holiday Enthusiasts Oregonians 18+_OL FY'26 Holiday Scratch Its_T…"
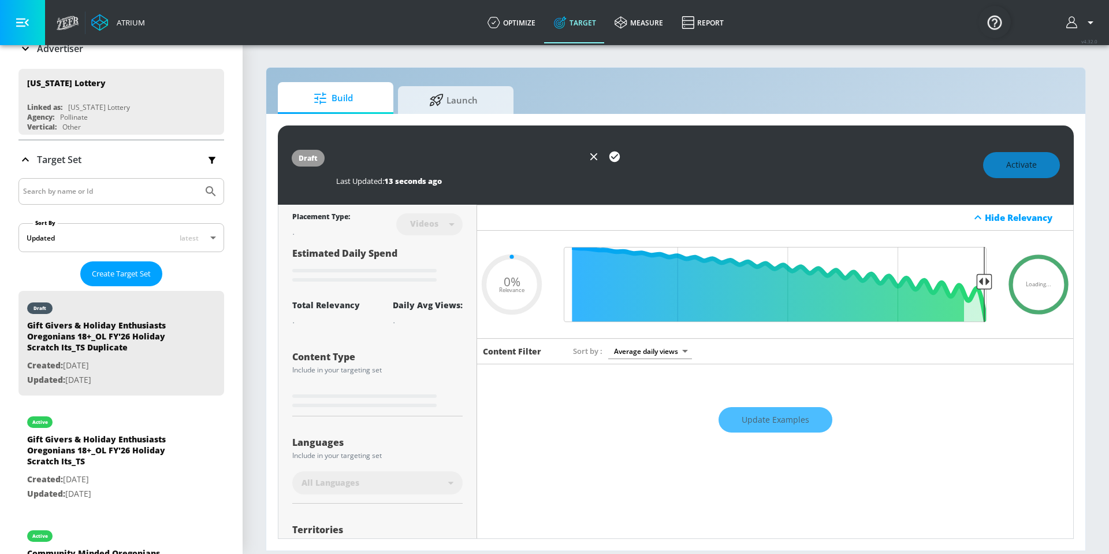
type input "0.05"
type input "Gift Givers & Holiday Enthusiasts Oregonians 18+_OL FY'26 Holiday Scratch Its_T…"
type input "0.05"
type input "Gift Givers & Holiday Enthusiasts Oregonians 18+_OL FY'26 Holiday Scratch Its_T…"
type input "0.05"
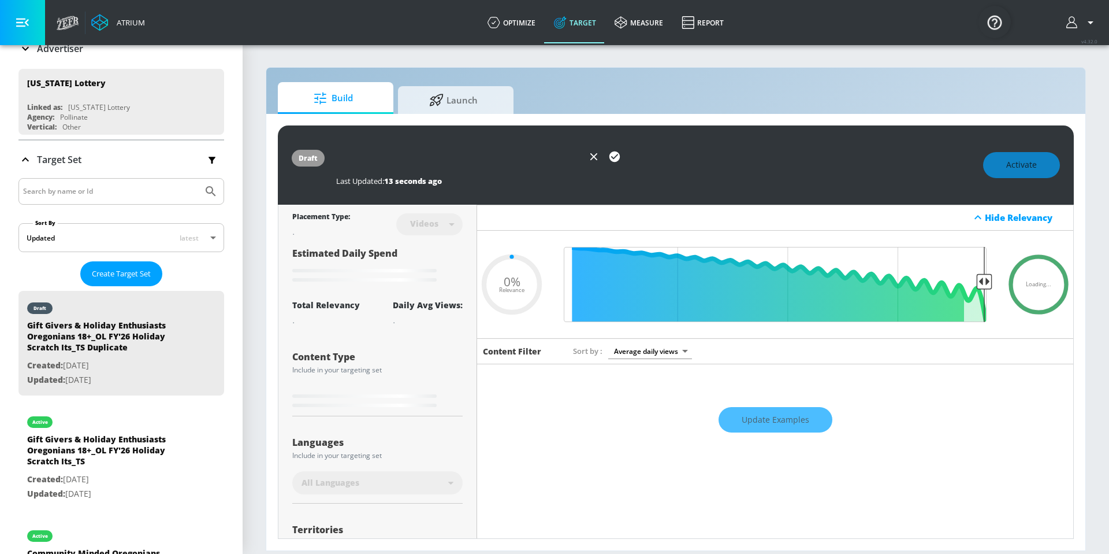
type input "Gift Givers & Holiday Enthusiasts Oregonians 18+_OL FY'26 Holiday Scratch Its_T…"
type input "0.05"
type input "Gift Givers & Holiday Enthusiasts Oregonians 18+_OL FY'26 Holiday Scratch Its_TS"
type input "0.05"
type input "Gift Givers & Holiday Enthusiasts Oregonians 18+_OL FY'26 Holiday Scratch Its_TS"
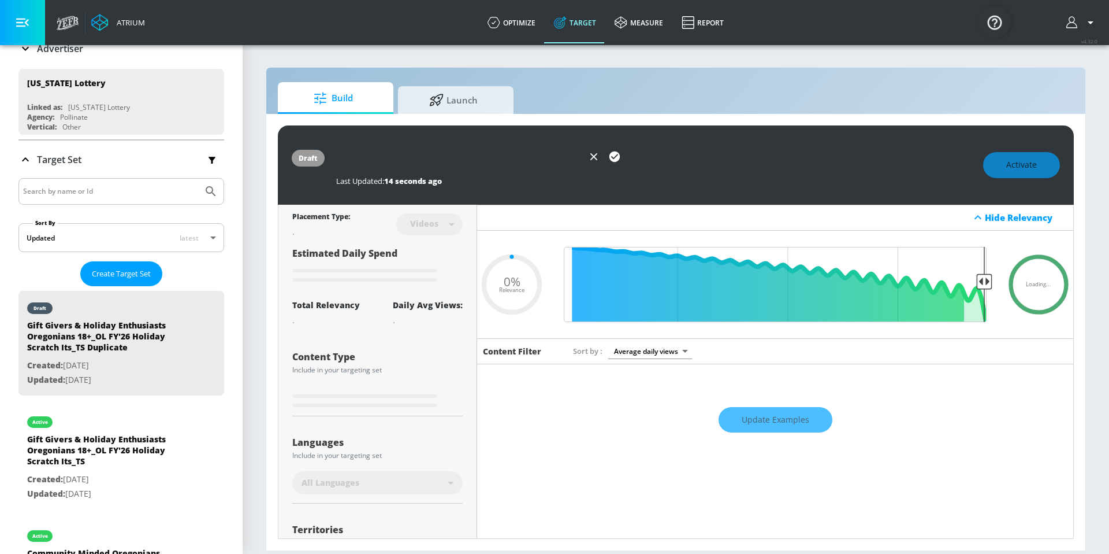
type input "0.05"
type input "Gift Givers & Holiday Enthusiasts Oregonians 18+_OL FY'26 Holiday Scratch Its_T"
type input "0.05"
type input "Gift Givers & Holiday Enthusiasts Oregonians 18+_OL FY'26 Holiday Scratch Its_"
type input "0.05"
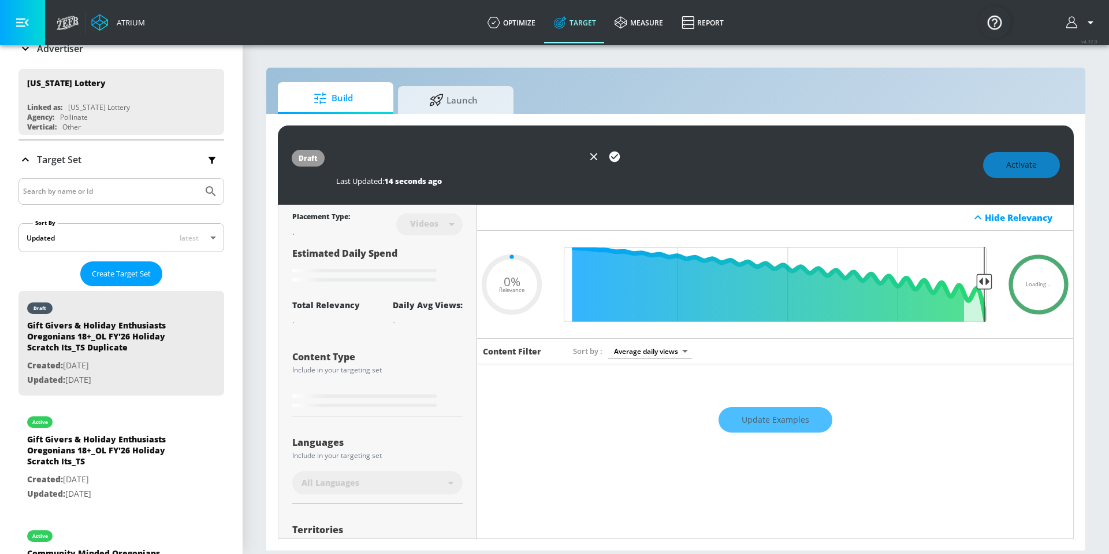
type input "Gift Givers & Holiday Enthusiasts Oregonians 18+_OL FY'26 Holiday Scratch Its_C"
type input "0.05"
type input "Gift Givers & Holiday Enthusiasts Oregonians 18+_OL FY'26 Holiday Scratch Its_CT"
type input "0.05"
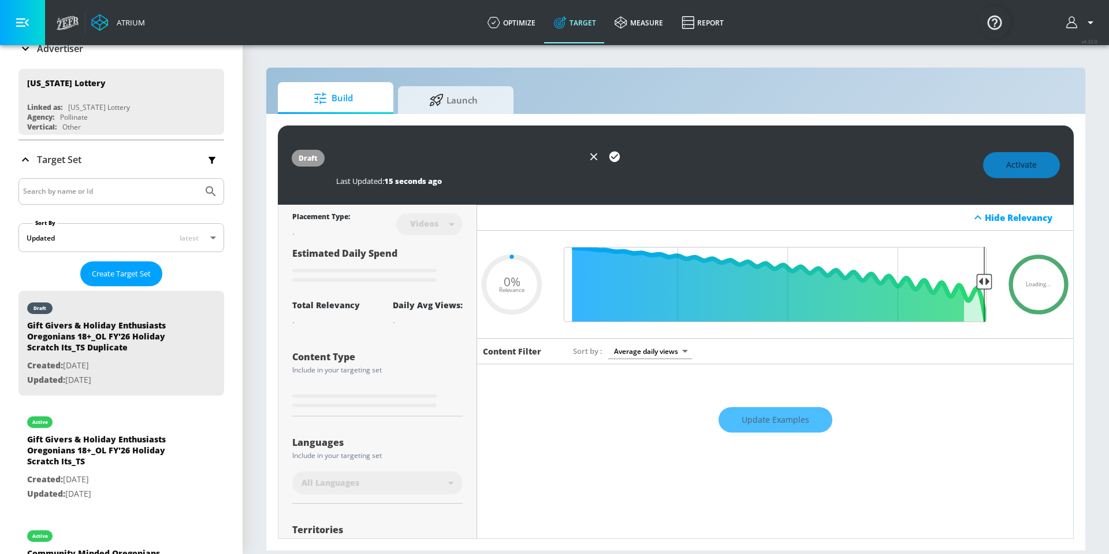
type input "Gift Givers & Holiday Enthusiasts Oregonians 18+_OL FY'26 Holiday Scratch Its_CT"
click at [939, 152] on div "Gift Givers & Holiday Enthusiasts Oregonians 18+_OL FY'26 Holiday Scratch Its_CT" at bounding box center [654, 157] width 636 height 26
drag, startPoint x: 545, startPoint y: 159, endPoint x: 739, endPoint y: 159, distance: 194.1
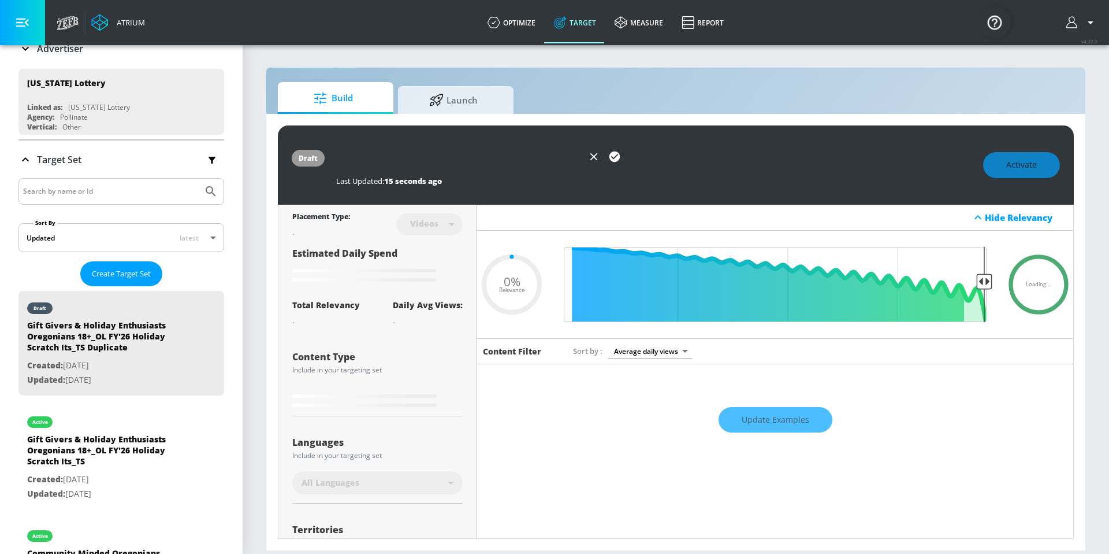
click at [739, 159] on div "Gift Givers & Holiday Enthusiasts Oregonians 18+_OL FY'26 Holiday Scratch Its_CT" at bounding box center [654, 157] width 636 height 26
click at [770, 162] on div "Gift Givers & Holiday Enthusiasts Oregonians 18+_OL FY'26 Holiday Scratch Its_CT" at bounding box center [654, 157] width 636 height 26
click at [1025, 168] on div "Activate" at bounding box center [1021, 165] width 77 height 26
click at [1026, 170] on div "Activate" at bounding box center [1021, 165] width 77 height 26
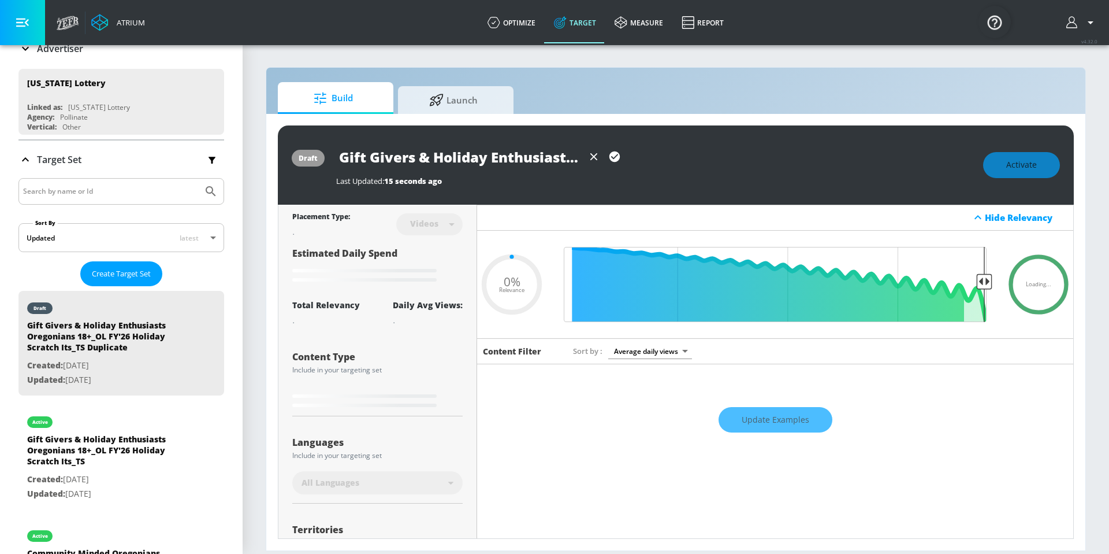
click at [434, 210] on div "Videos" at bounding box center [429, 224] width 66 height 31
click at [436, 223] on div "Videos" at bounding box center [424, 223] width 40 height 10
type input "0.6"
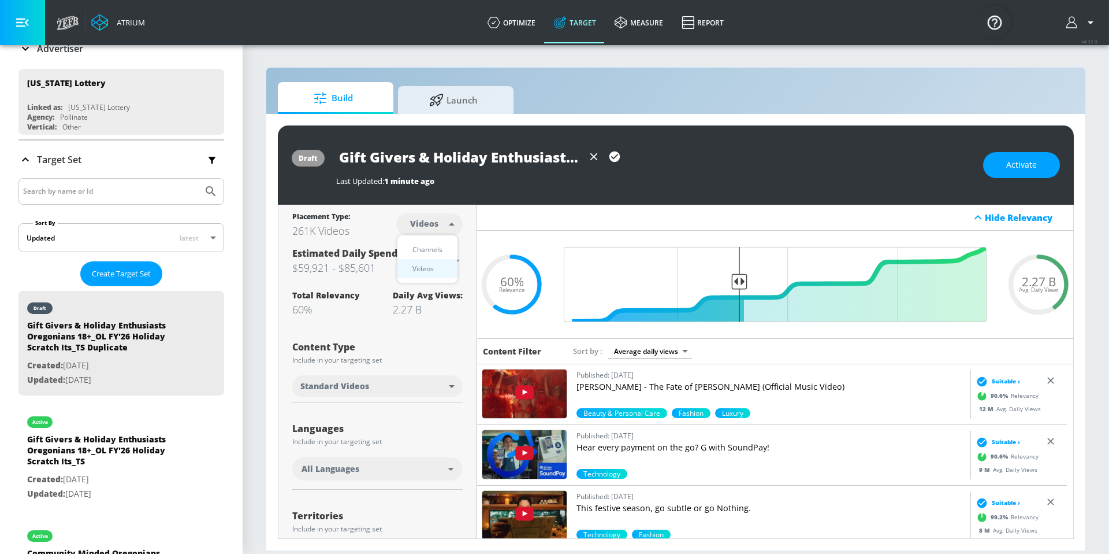
click at [435, 218] on body "Atrium optimize Target measure Report optimize Target measure Report v 4.32.0 P…" at bounding box center [554, 277] width 1109 height 554
click at [435, 249] on div "Channels" at bounding box center [428, 249] width 42 height 12
type input "channels"
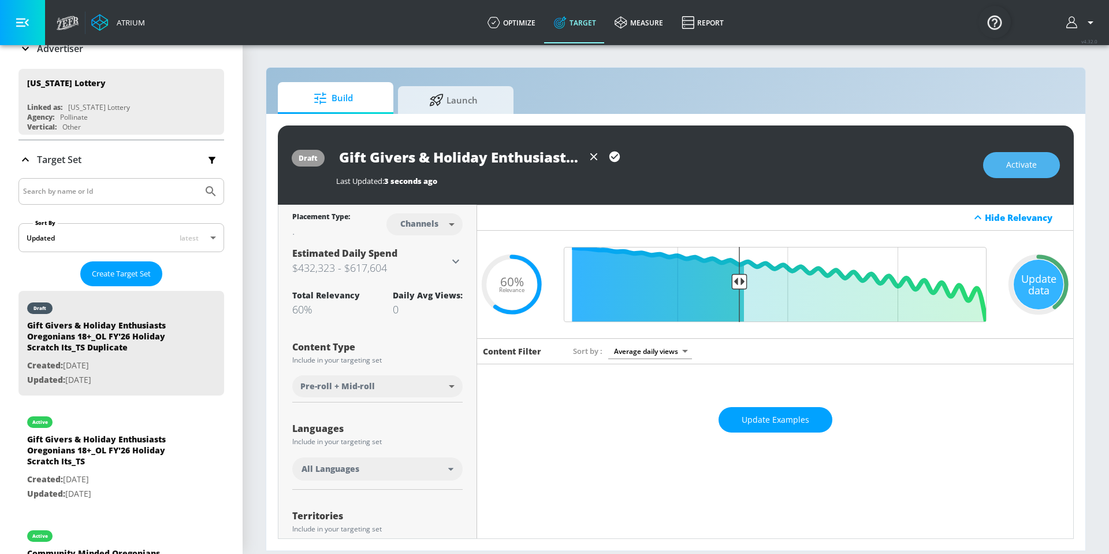
click at [1041, 160] on button "Activate" at bounding box center [1021, 165] width 77 height 26
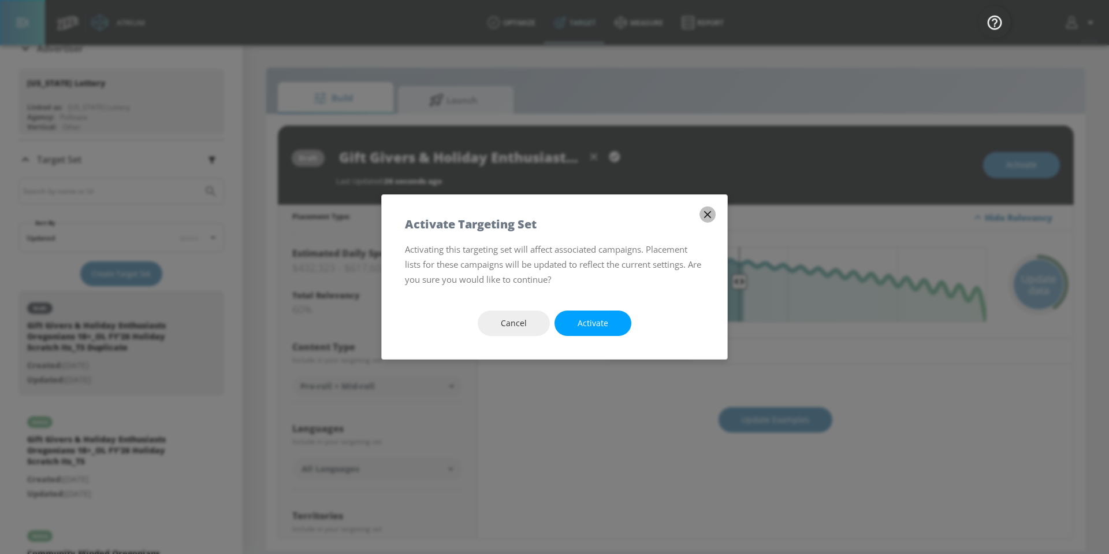
drag, startPoint x: 710, startPoint y: 214, endPoint x: 681, endPoint y: 206, distance: 30.6
click at [710, 214] on icon "button" at bounding box center [707, 214] width 13 height 13
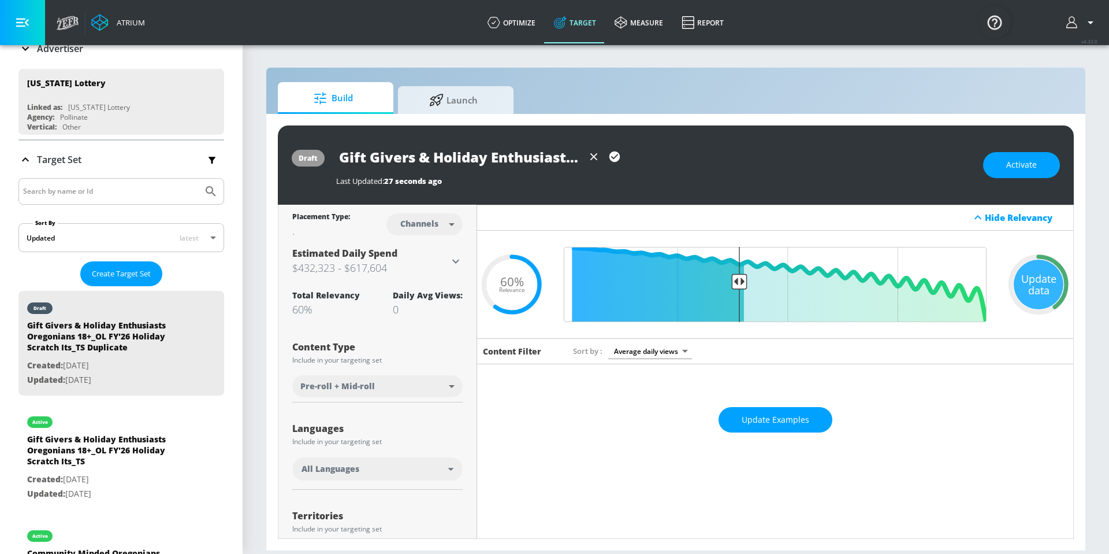
click at [545, 153] on input "Gift Givers & Holiday Enthusiasts Oregonians 18+_OL FY'26 Holiday Scratch Its_CT" at bounding box center [459, 157] width 247 height 26
click at [565, 158] on input "Gift Givers & Holiday Enthusiasts Oregonians 18+_OL FY'26 Holiday Scratch Its_CT" at bounding box center [459, 157] width 247 height 26
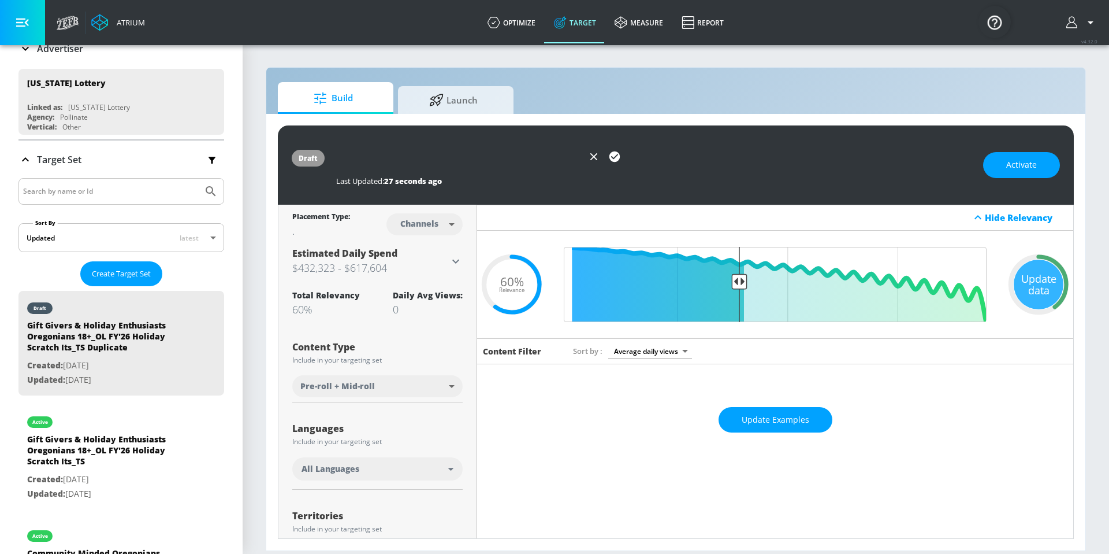
drag, startPoint x: 574, startPoint y: 158, endPoint x: 649, endPoint y: 164, distance: 76.0
click at [649, 164] on div "Gift Givers & Holiday Enthusiasts Oregonians 18+_OL FY'26 Holiday Scratch Its_CT" at bounding box center [654, 157] width 636 height 26
click at [583, 217] on div "Hide Relevancy" at bounding box center [775, 218] width 596 height 26
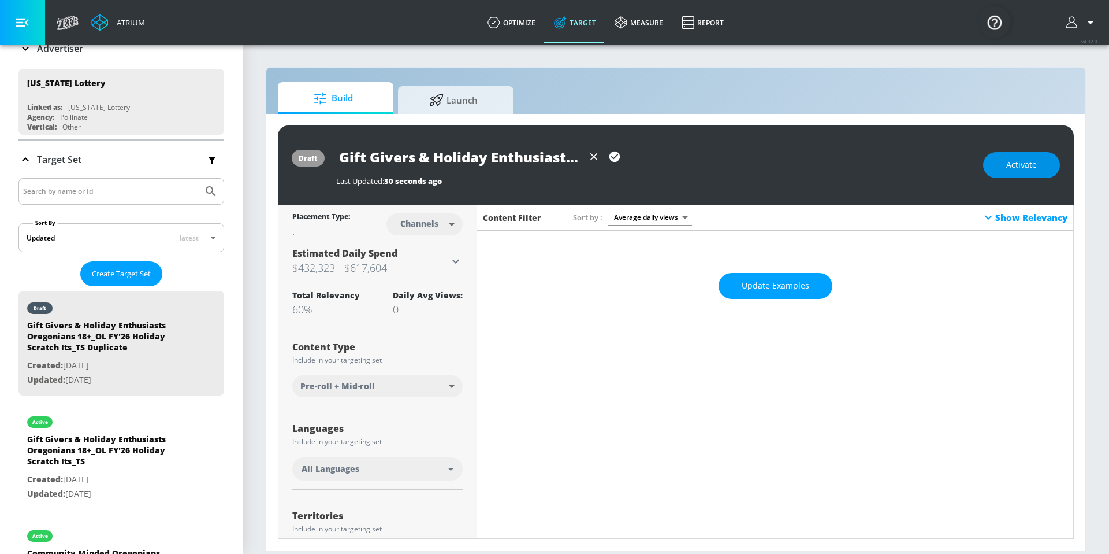
click at [1005, 166] on button "Activate" at bounding box center [1021, 165] width 77 height 26
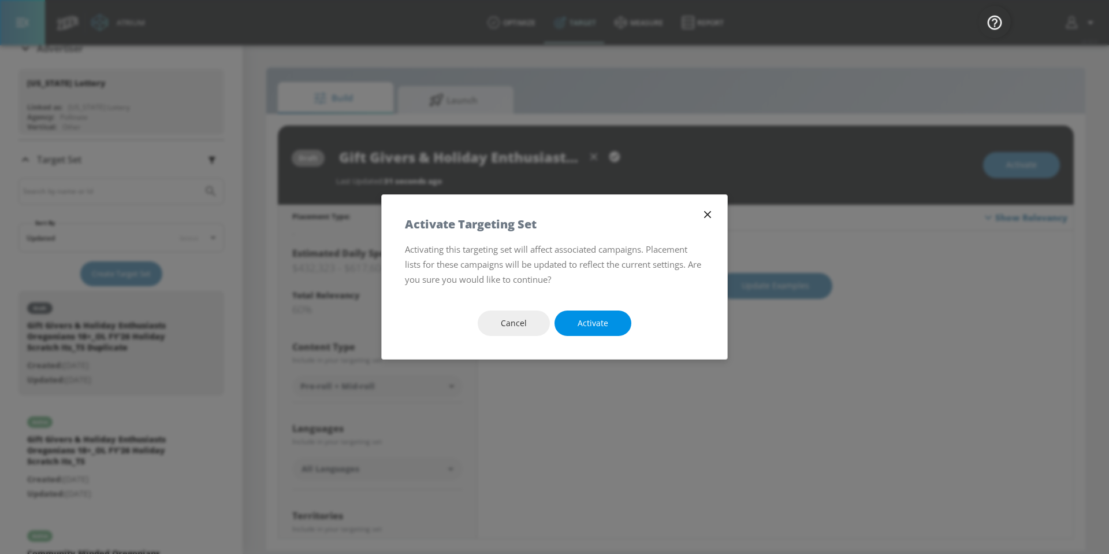
click at [577, 320] on button "Activate" at bounding box center [593, 323] width 77 height 26
type input "Gift Givers & Holiday Enthusiasts Oregonians 18+_OL FY'26 Holiday Scratch Its_T…"
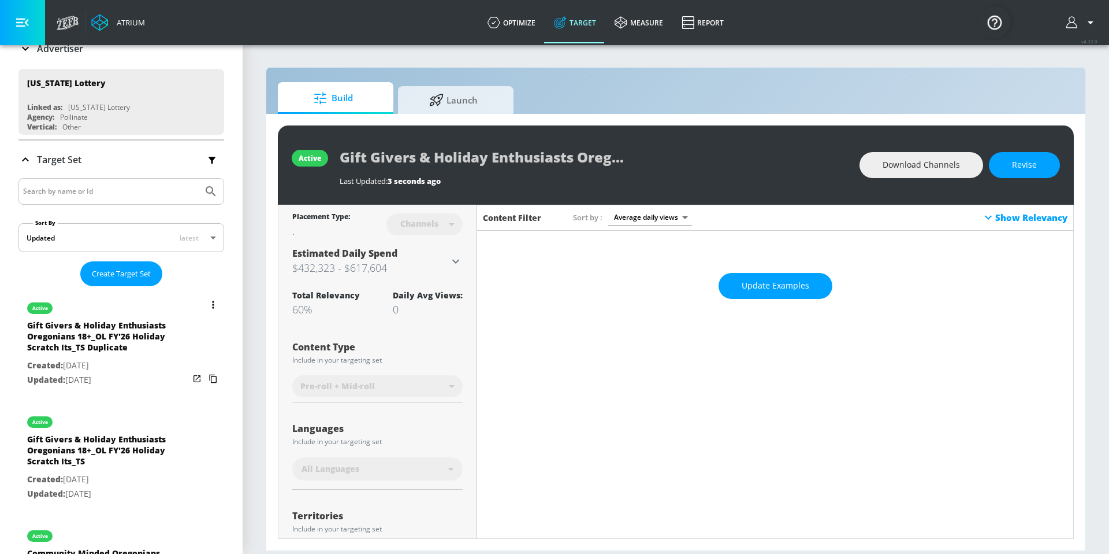
click at [205, 305] on button "list of Target Set" at bounding box center [213, 304] width 16 height 16
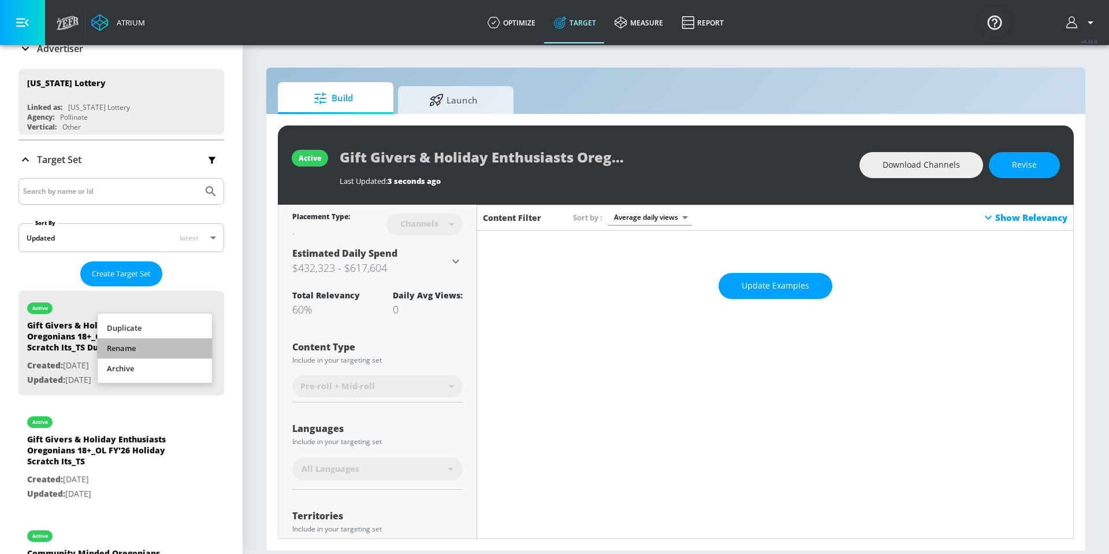
click at [195, 342] on li "Rename" at bounding box center [155, 348] width 114 height 20
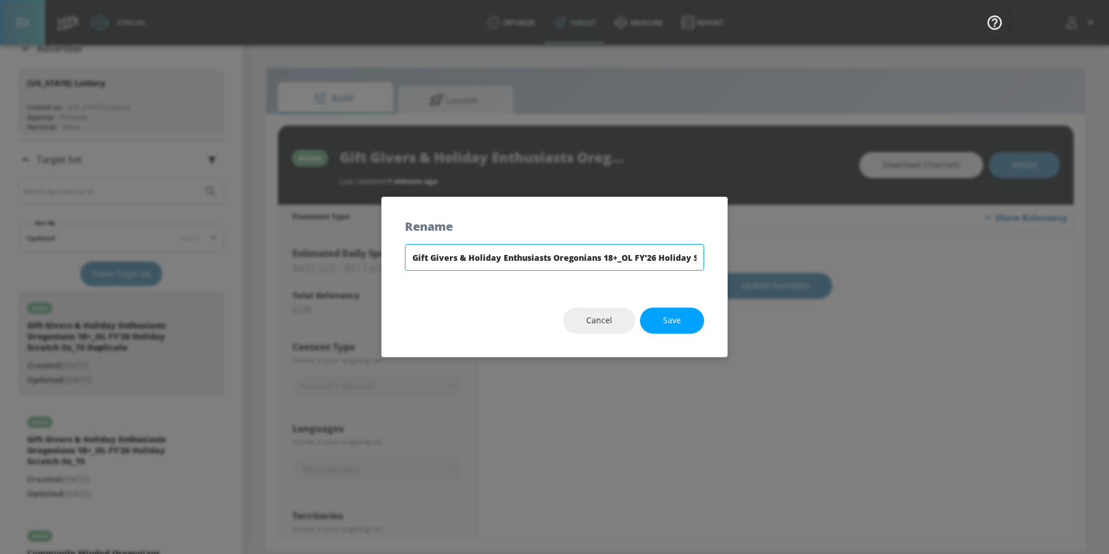
scroll to position [0, 94]
drag, startPoint x: 595, startPoint y: 252, endPoint x: 799, endPoint y: 257, distance: 203.4
click at [799, 257] on div "Rename Gift Givers & Holiday Enthusiasts Oregonians 18+_OL FY'26 Holiday Scratc…" at bounding box center [554, 277] width 1109 height 554
click at [648, 258] on input "Gift Givers & Holiday Enthusiasts Oregonians 18+_OL FY'26 Holiday Scratch Its_T…" at bounding box center [554, 257] width 299 height 27
drag, startPoint x: 647, startPoint y: 259, endPoint x: 715, endPoint y: 259, distance: 68.8
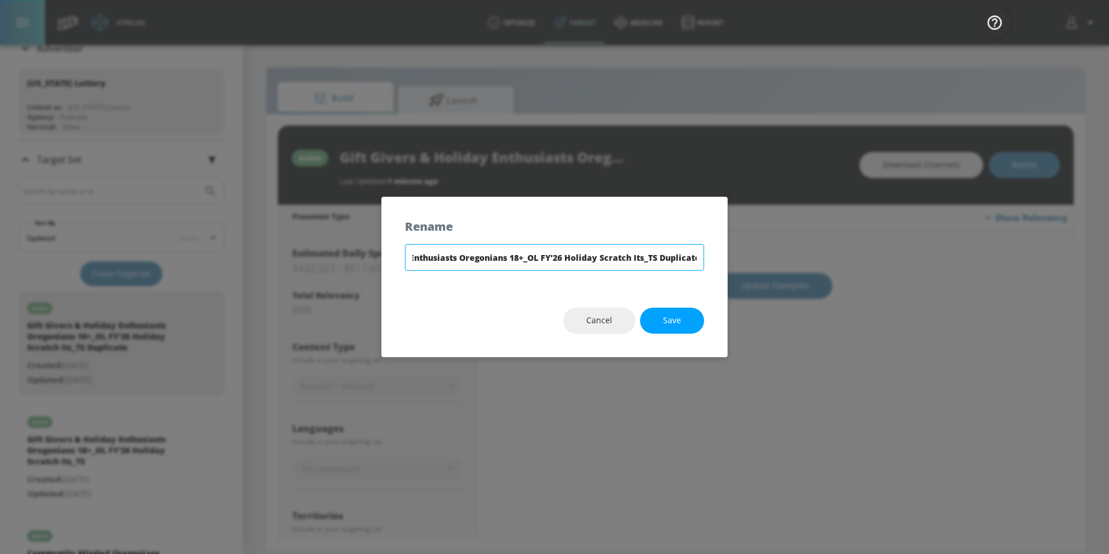
click at [715, 259] on div "Gift Givers & Holiday Enthusiasts Oregonians 18+_OL FY'26 Holiday Scratch Its_T…" at bounding box center [555, 264] width 346 height 40
type input "Gift Givers & Holiday Enthusiasts Oregonians 18+_OL FY'26 Holiday Scratch Its_CT"
click at [674, 328] on button "Save" at bounding box center [672, 320] width 64 height 26
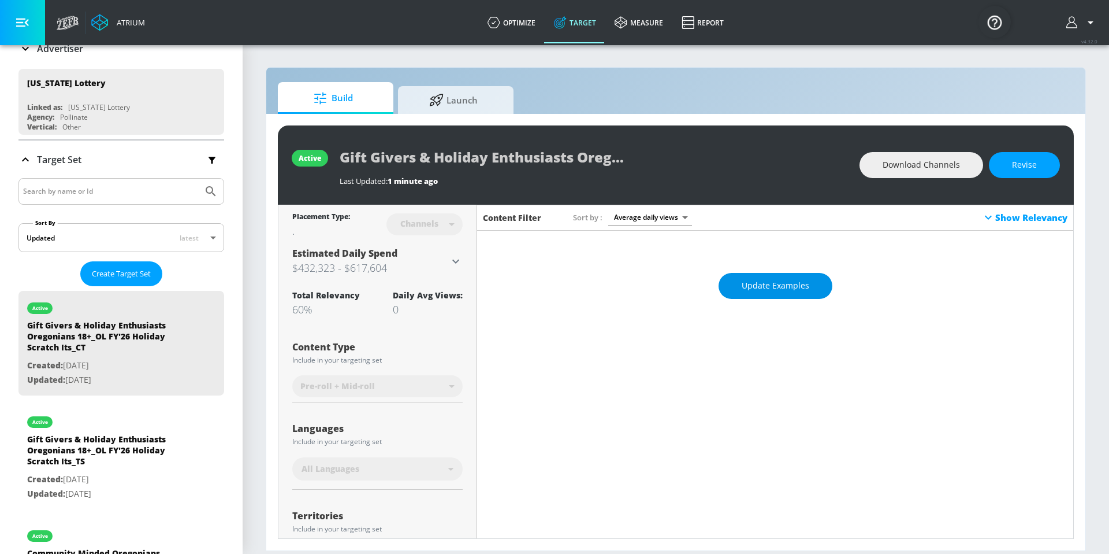
click at [767, 292] on span "Update Examples" at bounding box center [776, 286] width 68 height 14
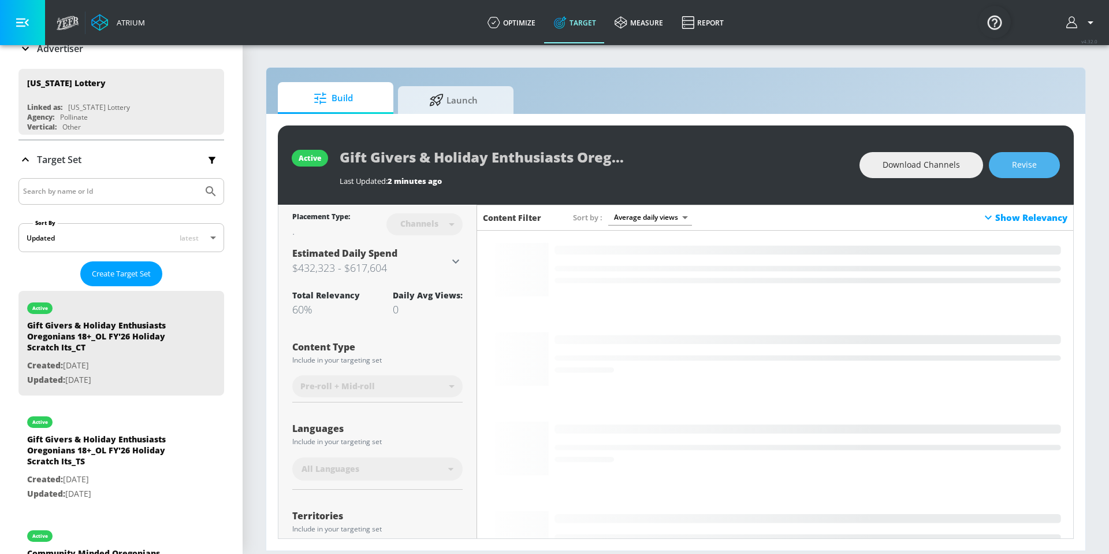
click at [1020, 171] on span "Revise" at bounding box center [1024, 165] width 25 height 14
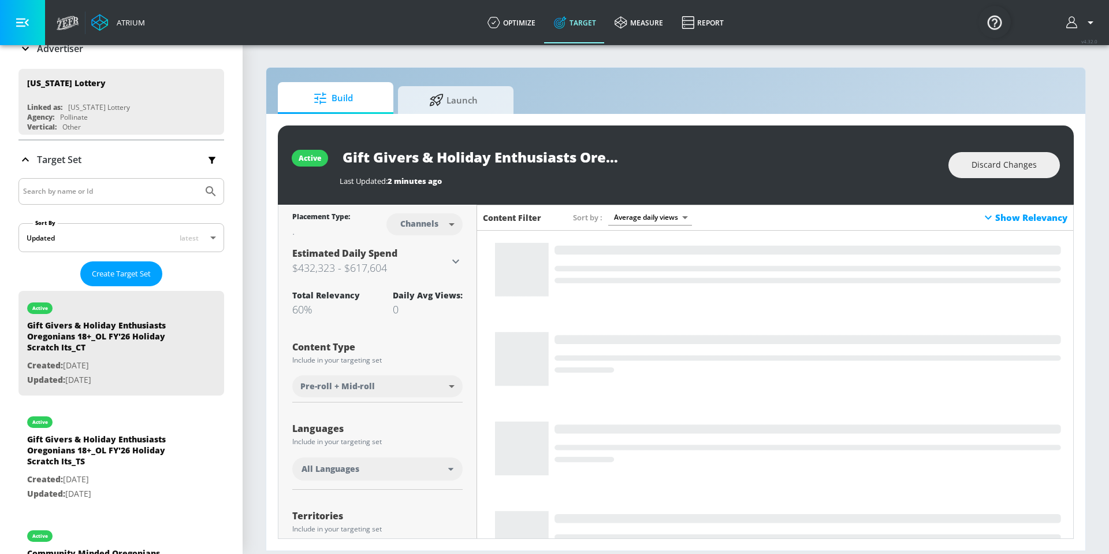
drag, startPoint x: 1022, startPoint y: 171, endPoint x: 855, endPoint y: 202, distance: 170.3
click at [855, 206] on div "active Gift Givers & Holiday Enthusiasts Oregonians 18+_OL FY'26 Holiday Scratc…" at bounding box center [676, 331] width 796 height 413
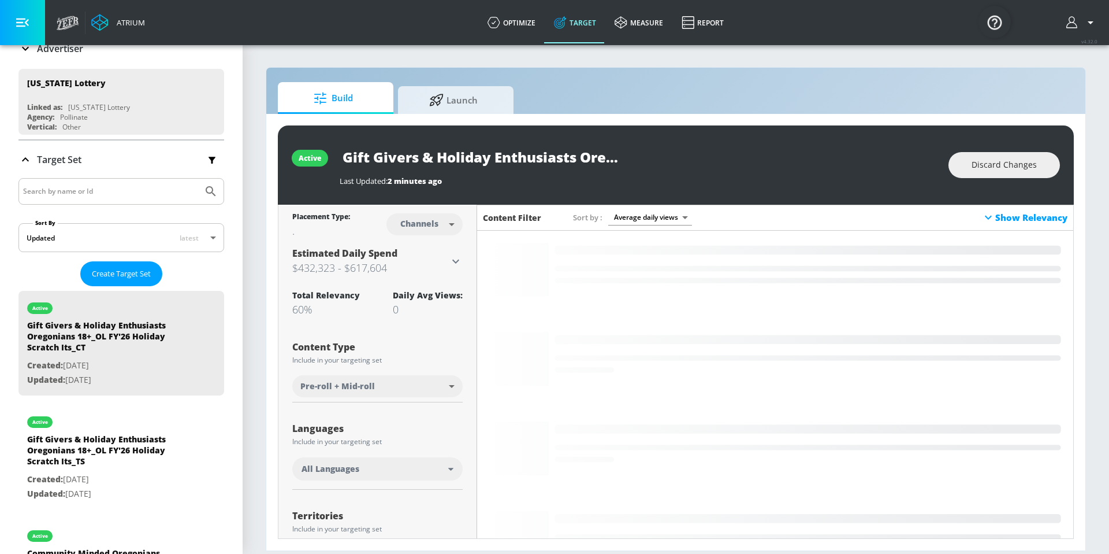
click at [855, 201] on div "active Gift Givers & Holiday Enthusiasts Oregonians 18+_OL FY'26 Holiday Scratc…" at bounding box center [676, 164] width 796 height 79
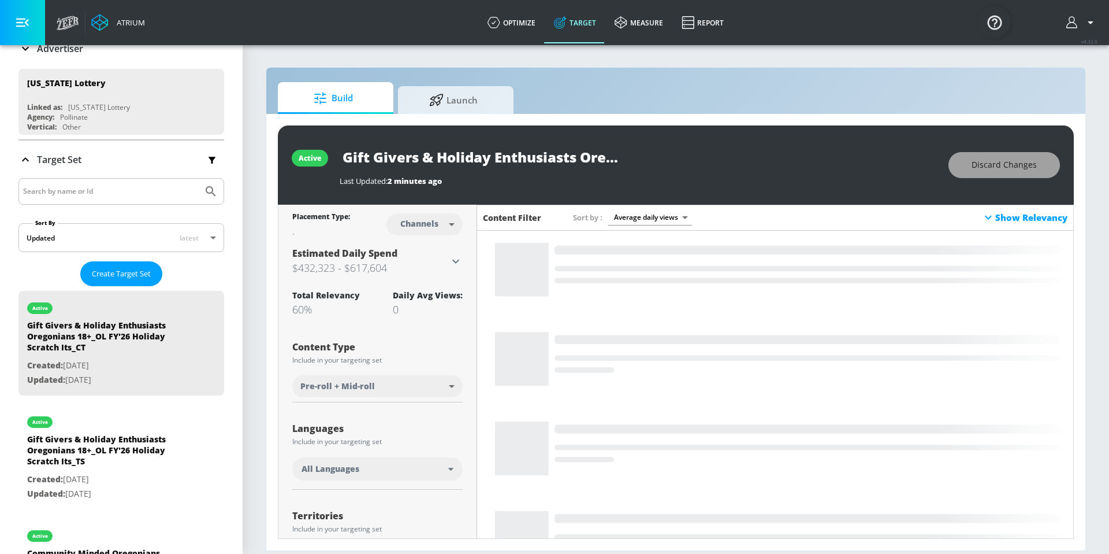
click at [993, 163] on span "Discard Changes" at bounding box center [1004, 165] width 65 height 14
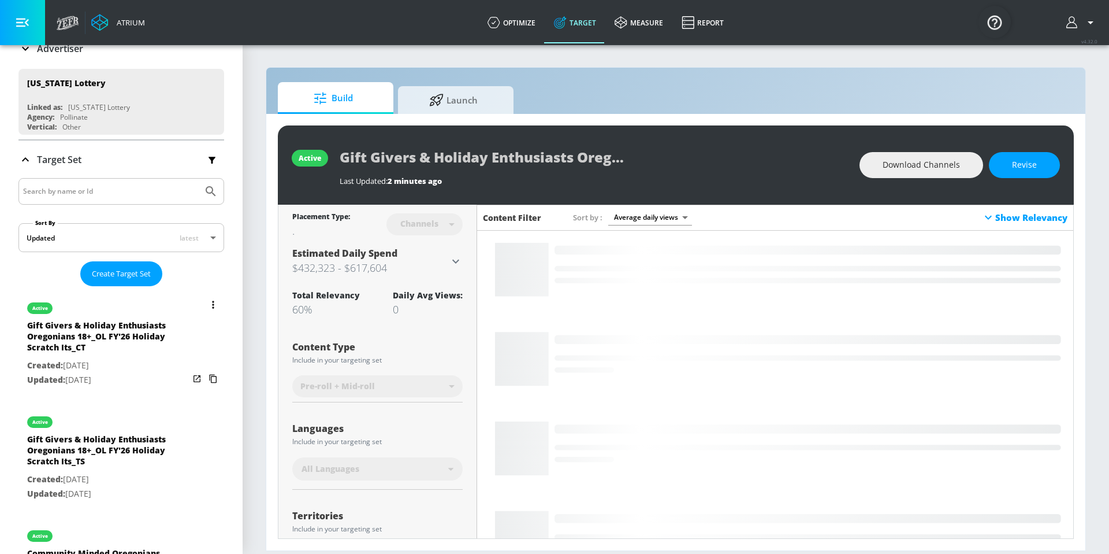
click at [205, 306] on button "list of Target Set" at bounding box center [213, 304] width 16 height 16
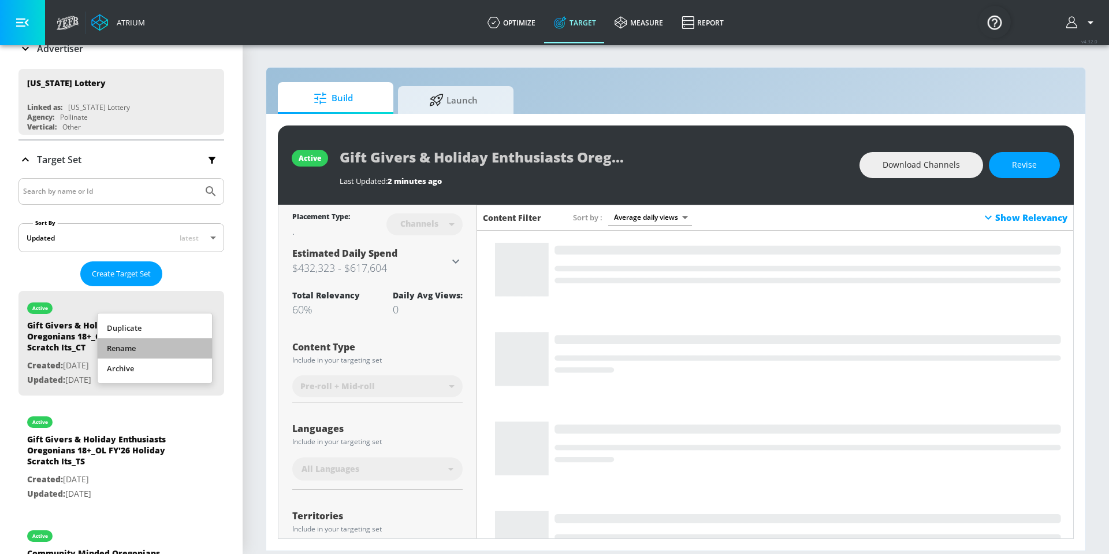
click at [185, 342] on li "Rename" at bounding box center [155, 348] width 114 height 20
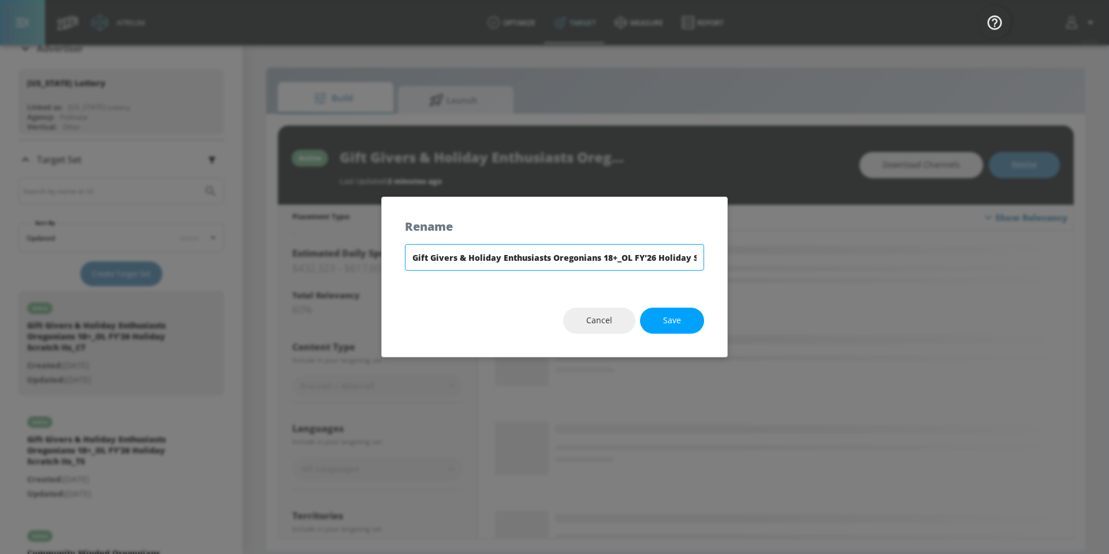
click at [477, 251] on input "Gift Givers & Holiday Enthusiasts Oregonians 18+_OL FY'26 Holiday Scratch Its_CT" at bounding box center [554, 257] width 299 height 27
click at [478, 252] on input "Gift Givers & Holiday Enthusiasts Oregonians 18+_OL FY'26 Holiday Scratch Its_CT" at bounding box center [554, 257] width 299 height 27
click at [478, 254] on input "Gift Givers & Holiday Enthusiasts Oregonians 18+_OL FY'26 Holiday Scratch Its_CT" at bounding box center [554, 257] width 299 height 27
click at [479, 254] on input "Gift Givers & Holiday Enthusiasts Oregonians 18+_OL FY'26 Holiday Scratch Its_CT" at bounding box center [554, 257] width 299 height 27
click at [479, 255] on input "Gift Givers & Holiday Enthusiasts Oregonians 18+_OL FY'26 Holiday Scratch Its_CT" at bounding box center [554, 257] width 299 height 27
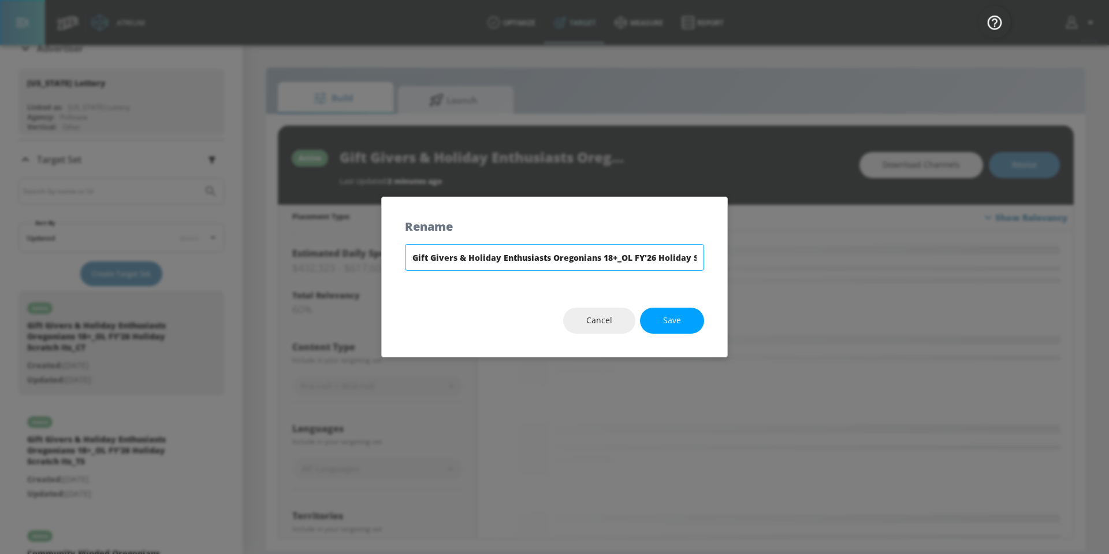
click at [459, 258] on input "Gift Givers & Holiday Enthusiasts Oregonians 18+_OL FY'26 Holiday Scratch Its_CT" at bounding box center [554, 257] width 299 height 27
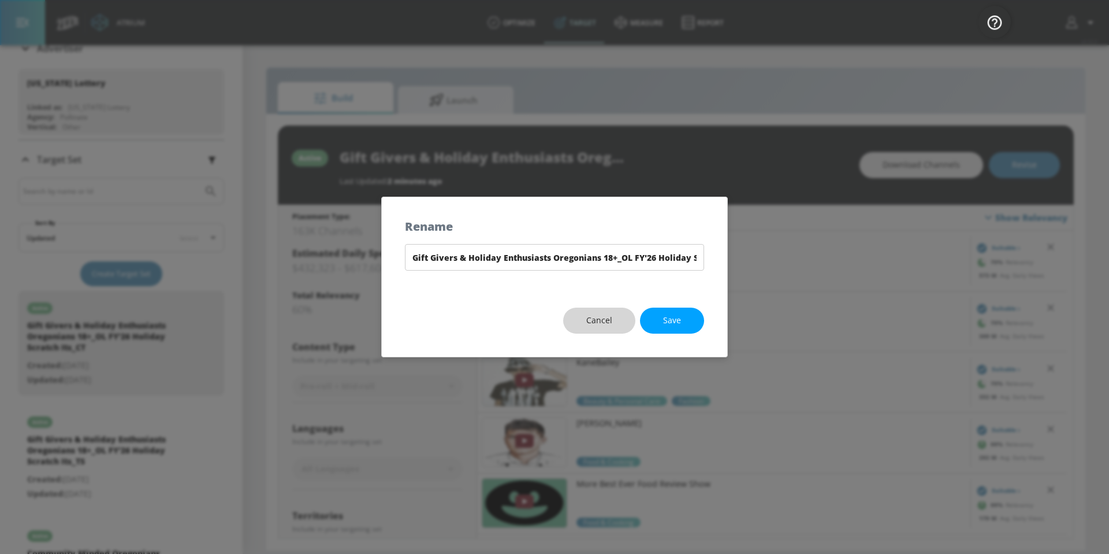
click at [595, 329] on button "Cancel" at bounding box center [599, 320] width 72 height 26
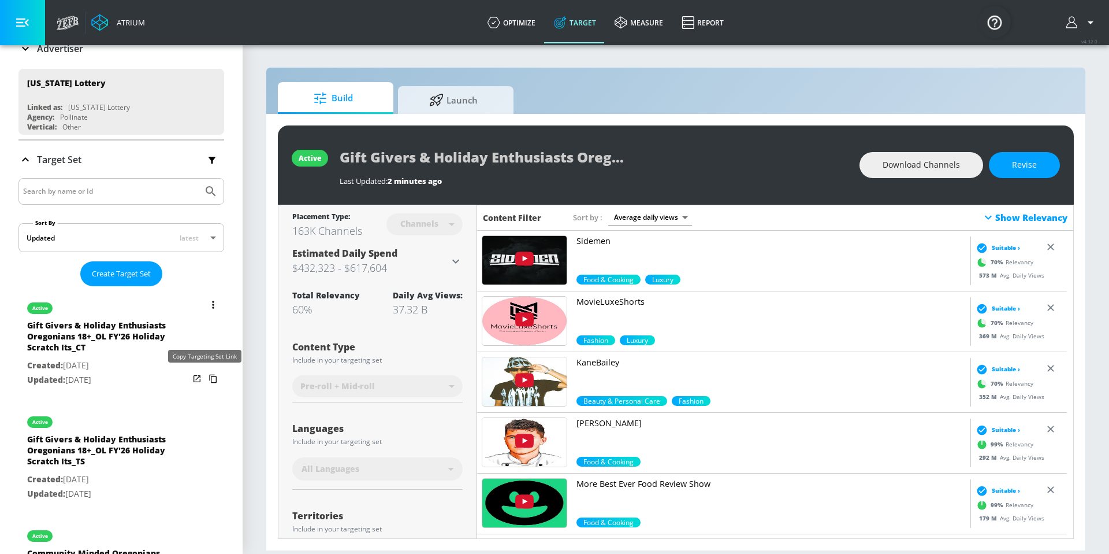
click at [204, 378] on icon "list of Target Set" at bounding box center [213, 378] width 18 height 18
click at [125, 424] on div "active" at bounding box center [108, 418] width 162 height 29
type input "Gift Givers & Holiday Enthusiasts Oregonians 18+_OL FY'26 Holiday Scratch Its_TS"
type input "videos"
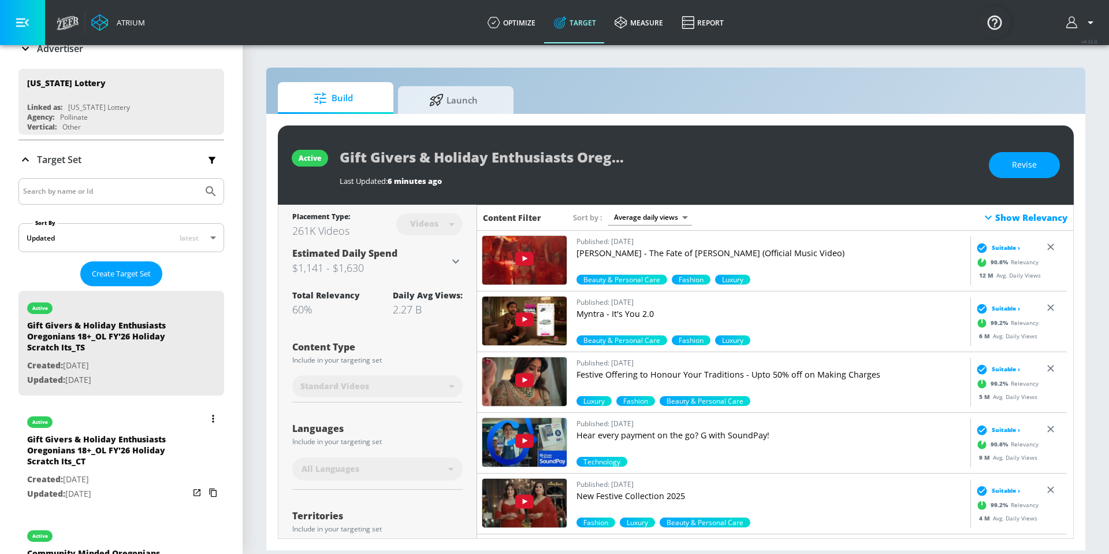
click at [138, 474] on p "Created: [DATE]" at bounding box center [108, 479] width 162 height 14
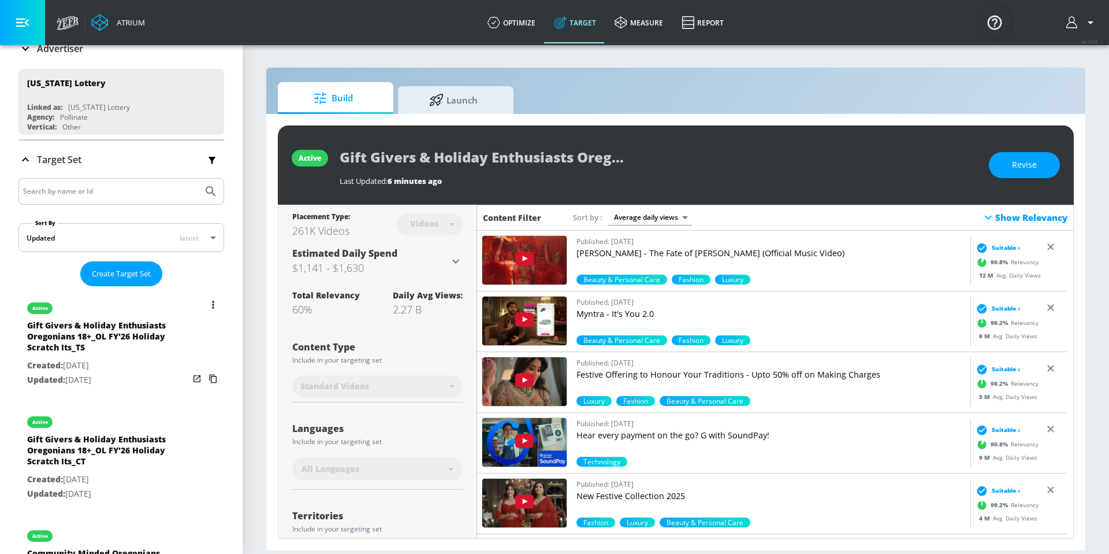
type input "Gift Givers & Holiday Enthusiasts Oregonians 18+_OL FY'26 Holiday Scratch Its_CT"
type input "channels"
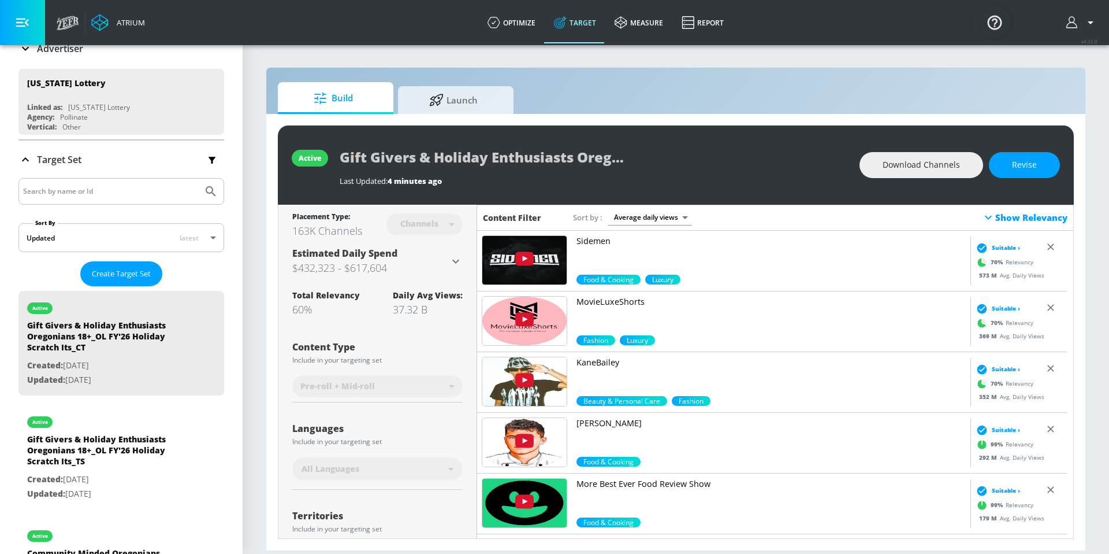
scroll to position [94, 0]
